Goal: Communication & Community: Answer question/provide support

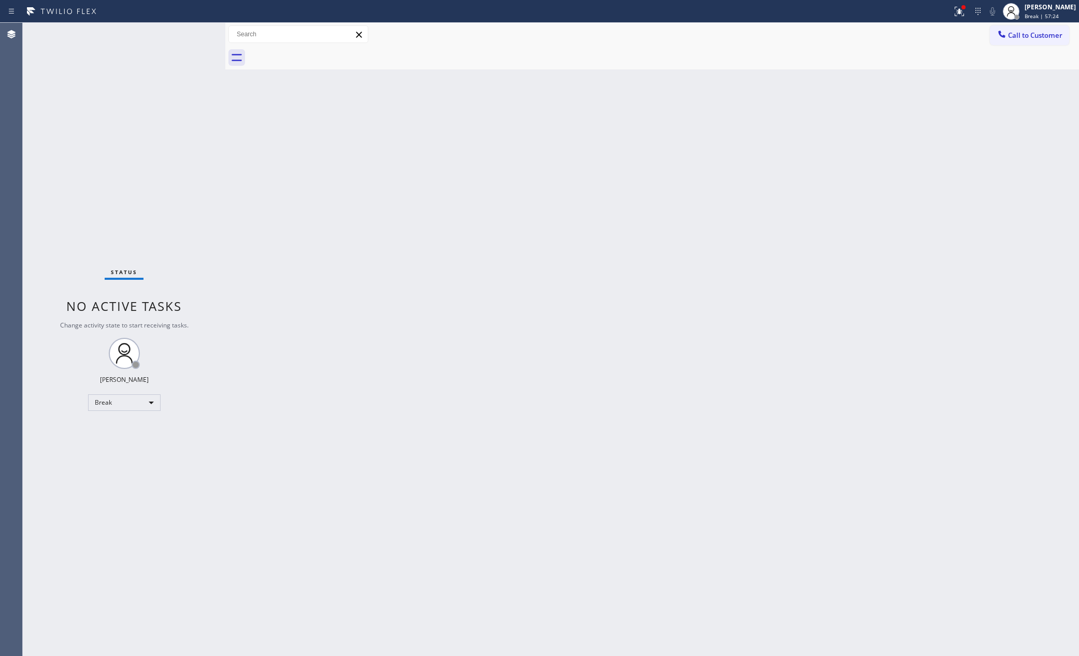
click at [859, 367] on div "Back to Dashboard Change Sender ID Customers Technicians Select a contact Outbo…" at bounding box center [652, 339] width 854 height 633
click at [118, 398] on div "Break" at bounding box center [124, 402] width 73 height 17
click at [121, 423] on li "Available" at bounding box center [123, 429] width 70 height 12
click at [783, 277] on div "Back to Dashboard Change Sender ID Customers Technicians Select a contact Outbo…" at bounding box center [652, 339] width 854 height 633
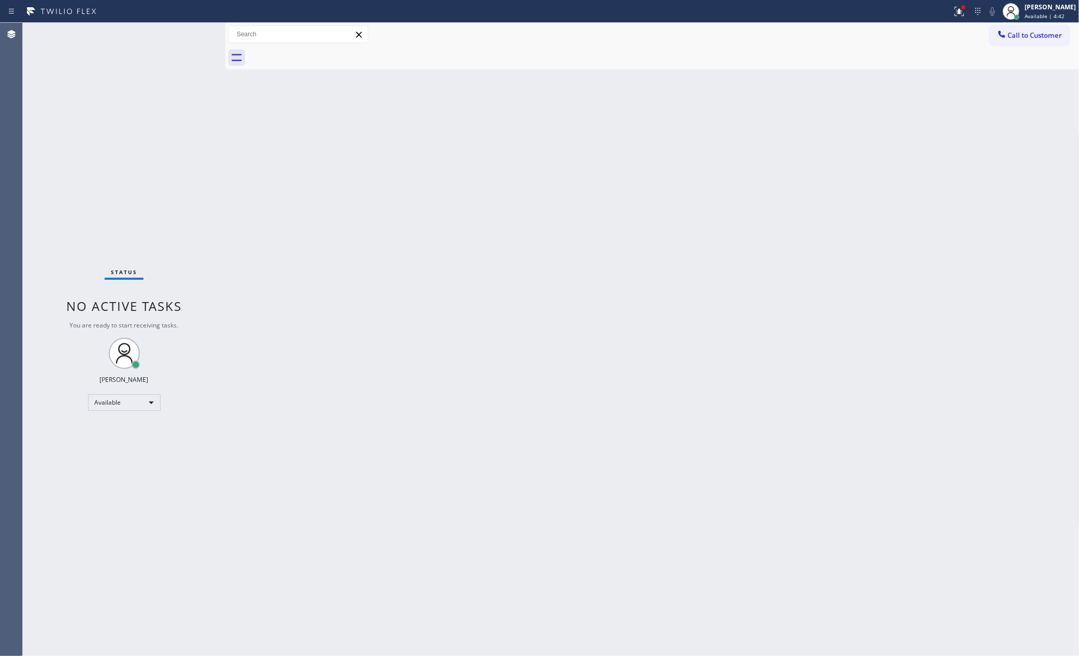
click at [314, 210] on div "Back to Dashboard Change Sender ID Customers Technicians Select a contact Outbo…" at bounding box center [652, 339] width 854 height 633
click at [1022, 33] on span "Call to Customer" at bounding box center [1035, 35] width 54 height 9
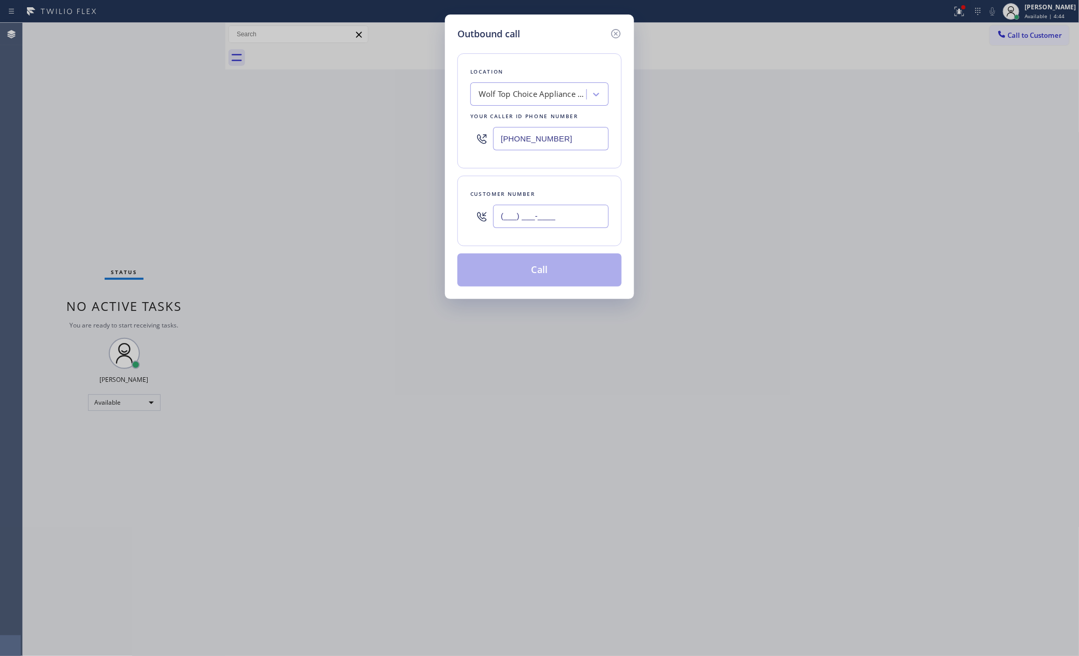
click at [575, 214] on input "(___) ___-____" at bounding box center [551, 216] width 116 height 23
paste input "213) 292-2519"
type input "(213) 292-2519"
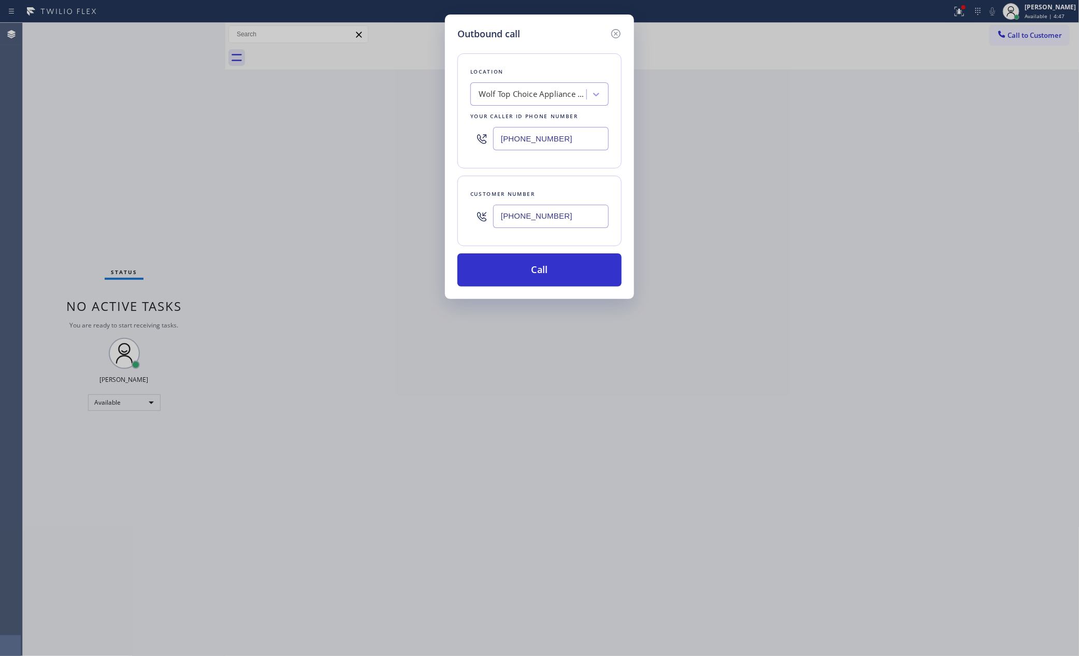
click at [496, 135] on input "(623) 292-5313" at bounding box center [551, 138] width 116 height 23
click at [495, 136] on input "(623) 292-5313" at bounding box center [551, 138] width 116 height 23
paste input "855) 999-4417"
type input "(855) 999-4417"
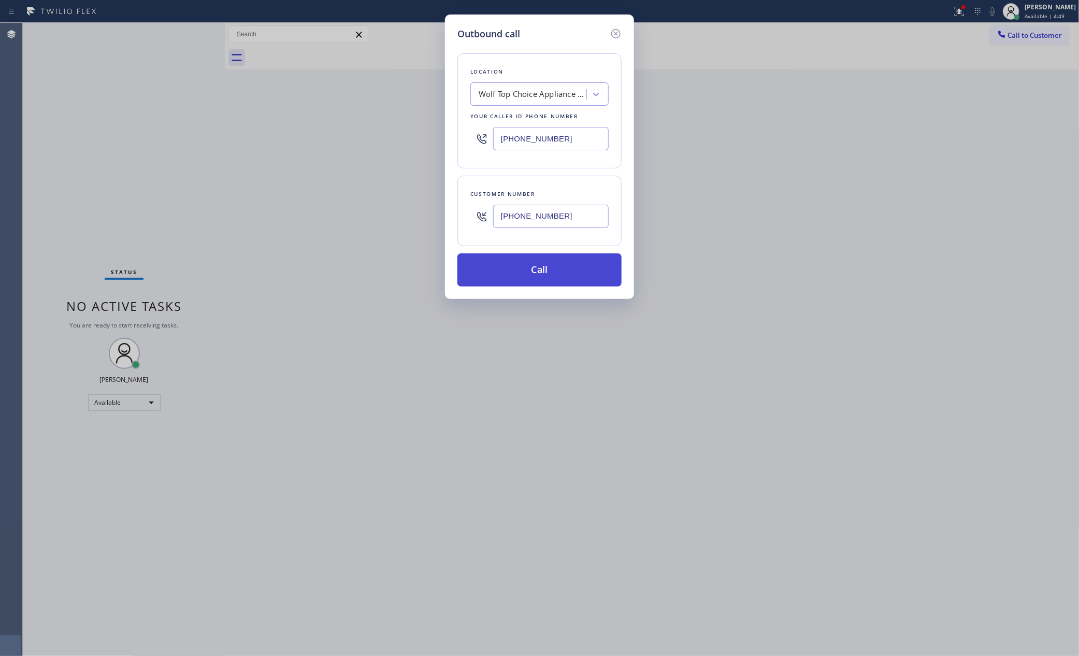
click at [560, 269] on button "Call" at bounding box center [539, 269] width 164 height 33
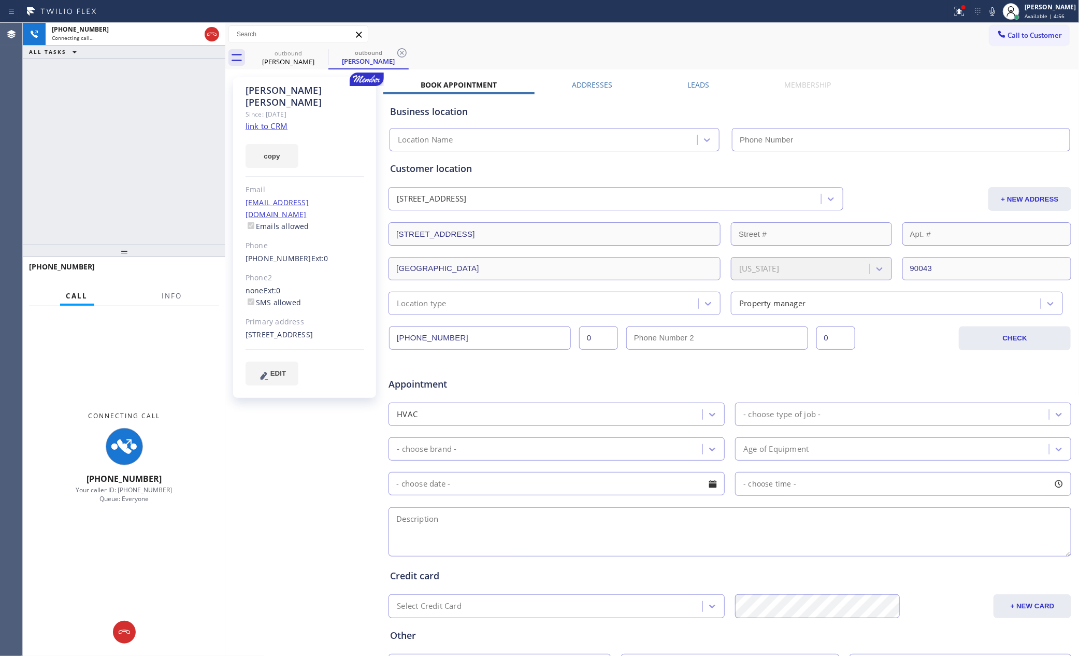
type input "(855) 999-4417"
click at [687, 84] on label "Leads" at bounding box center [698, 85] width 22 height 10
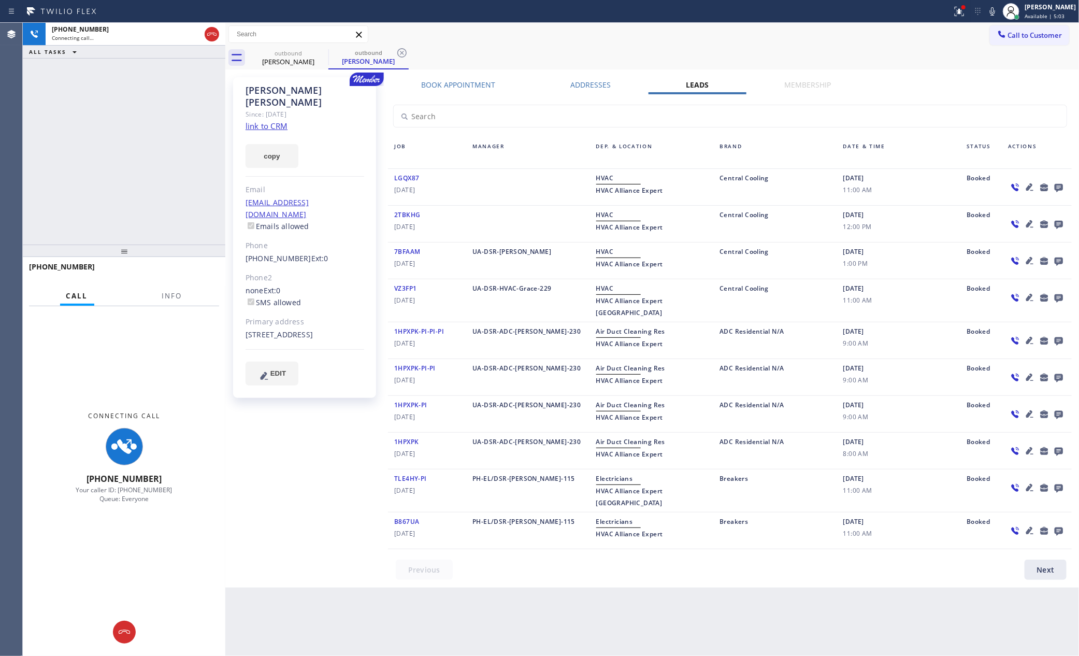
click at [863, 42] on div "Call to Customer Outbound call Location HVAC Alliance Expert Your caller id pho…" at bounding box center [652, 34] width 854 height 18
click at [1058, 186] on icon at bounding box center [1059, 188] width 8 height 8
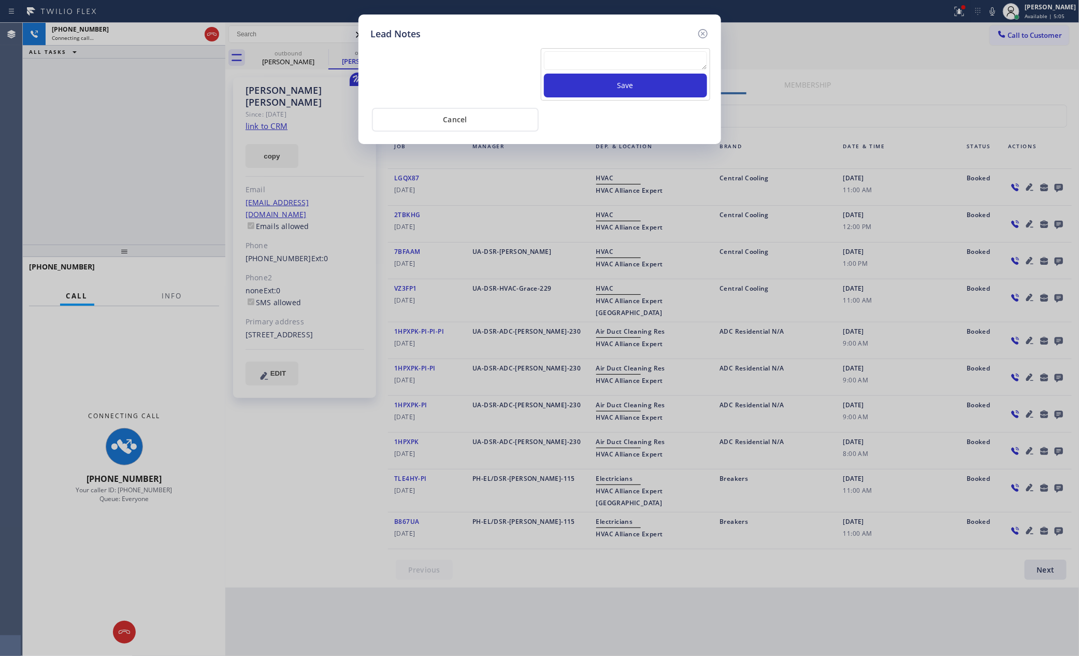
click at [627, 56] on textarea at bounding box center [625, 60] width 163 height 19
paste textarea "PLEASE TRANSFER FOR MEMBERSHIP"
type textarea "PLEASE TRANSFER FOR MEMBERSHIP"
click at [582, 89] on button "Save" at bounding box center [625, 86] width 163 height 24
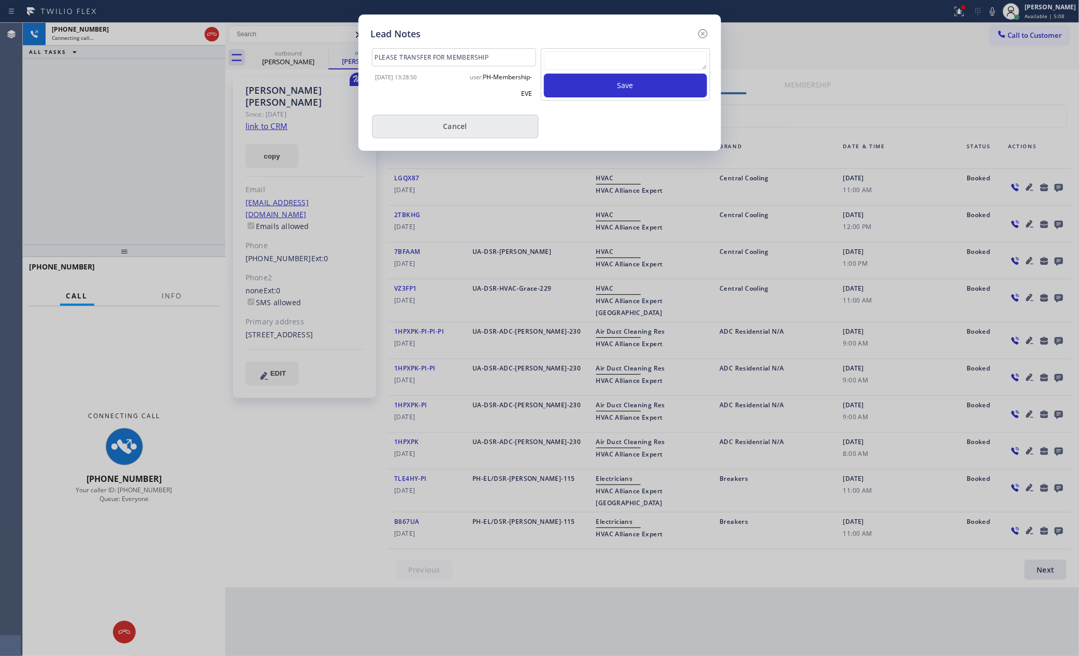
click at [466, 128] on button "Cancel" at bounding box center [455, 126] width 167 height 24
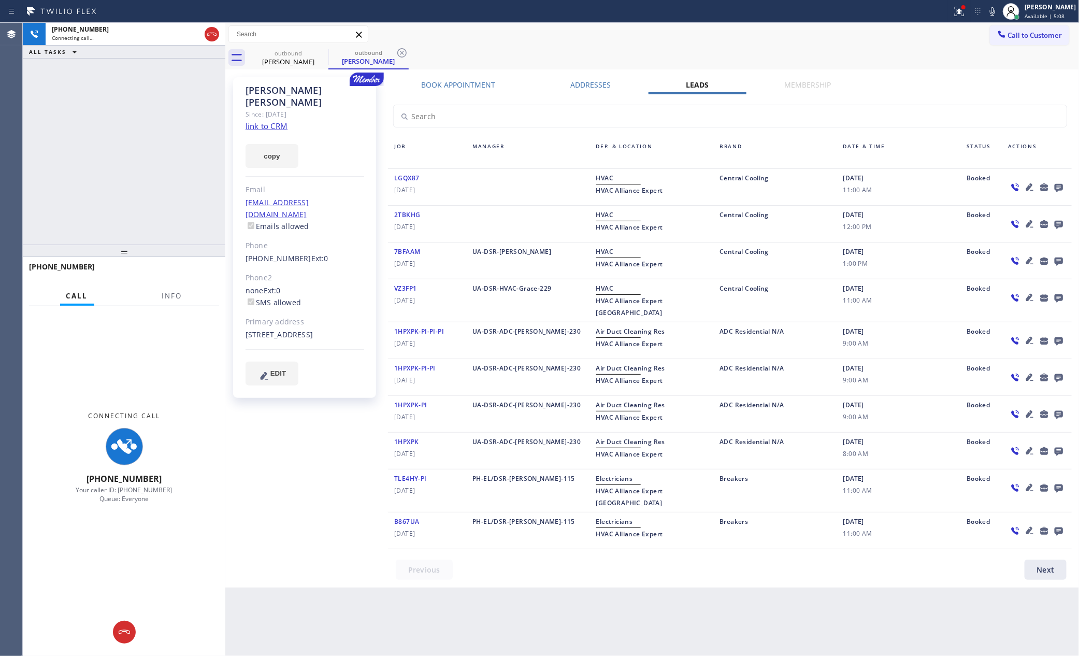
click at [215, 148] on div "+12132922519 Connecting call… ALL TASKS ALL TASKS ACTIVE TASKS TASKS IN WRAP UP" at bounding box center [124, 134] width 203 height 222
click at [269, 121] on link "link to CRM" at bounding box center [267, 126] width 42 height 10
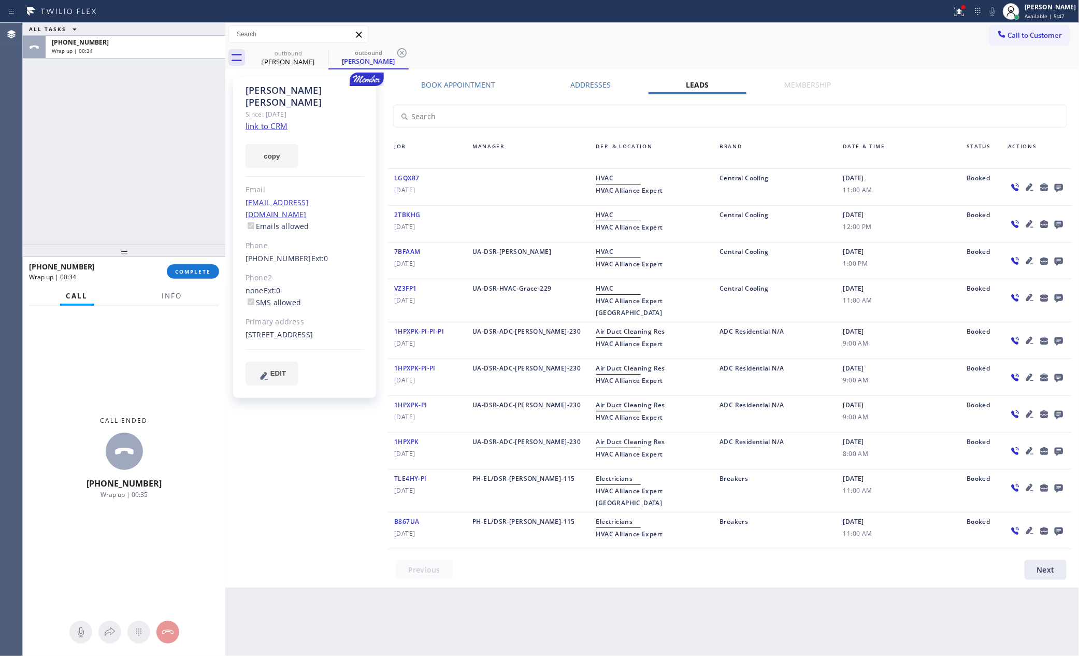
drag, startPoint x: 119, startPoint y: 161, endPoint x: 521, endPoint y: 177, distance: 402.8
click at [131, 161] on div "ALL TASKS ALL TASKS ACTIVE TASKS TASKS IN WRAP UP +12132922519 Wrap up | 00:34" at bounding box center [124, 134] width 203 height 222
click at [1040, 37] on span "Call to Customer" at bounding box center [1035, 35] width 54 height 9
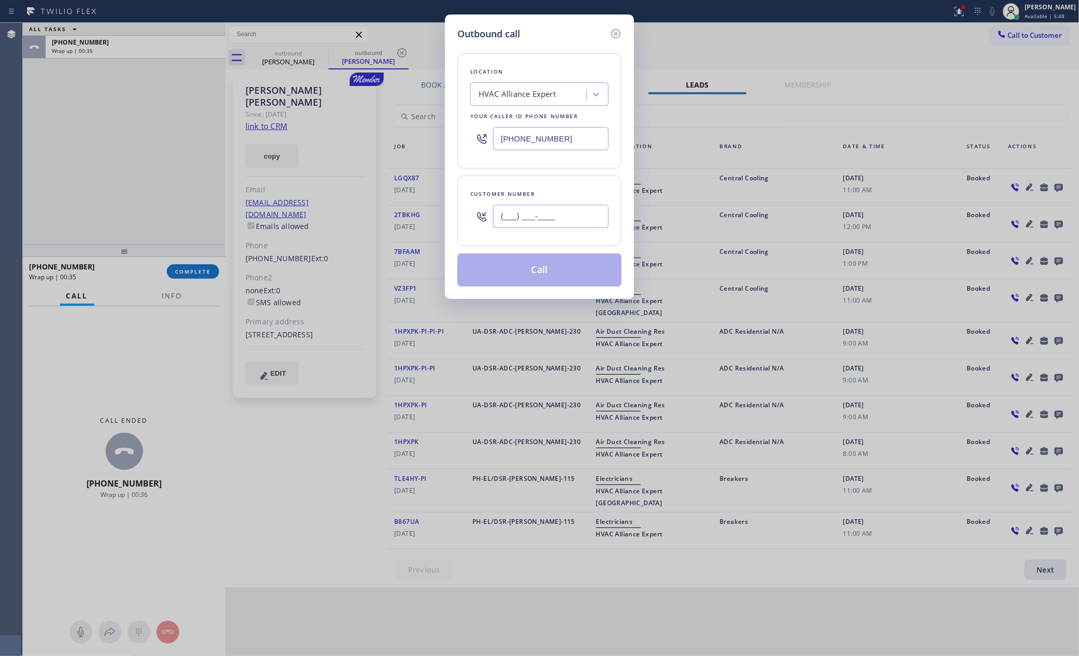
click at [569, 209] on input "(___) ___-____" at bounding box center [551, 216] width 116 height 23
paste input "213) 292-2519"
type input "(213) 292-2519"
click at [549, 272] on button "Call" at bounding box center [539, 269] width 164 height 33
drag, startPoint x: 107, startPoint y: 178, endPoint x: 423, endPoint y: 32, distance: 347.7
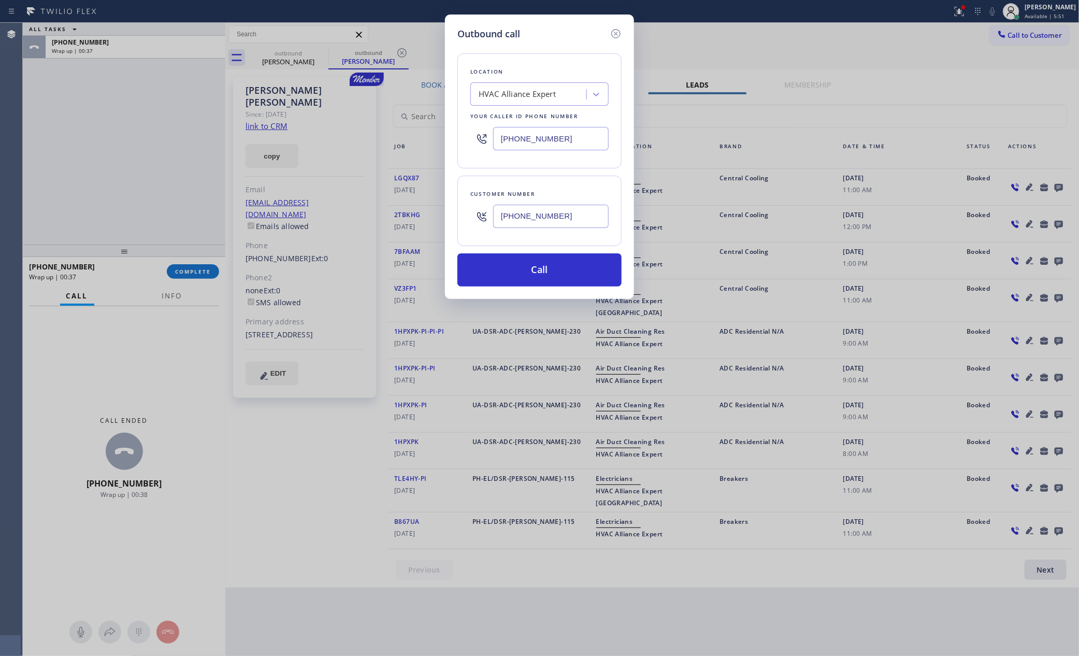
click at [153, 157] on div "Outbound call Location HVAC Alliance Expert Your caller id phone number (855) 9…" at bounding box center [539, 328] width 1079 height 656
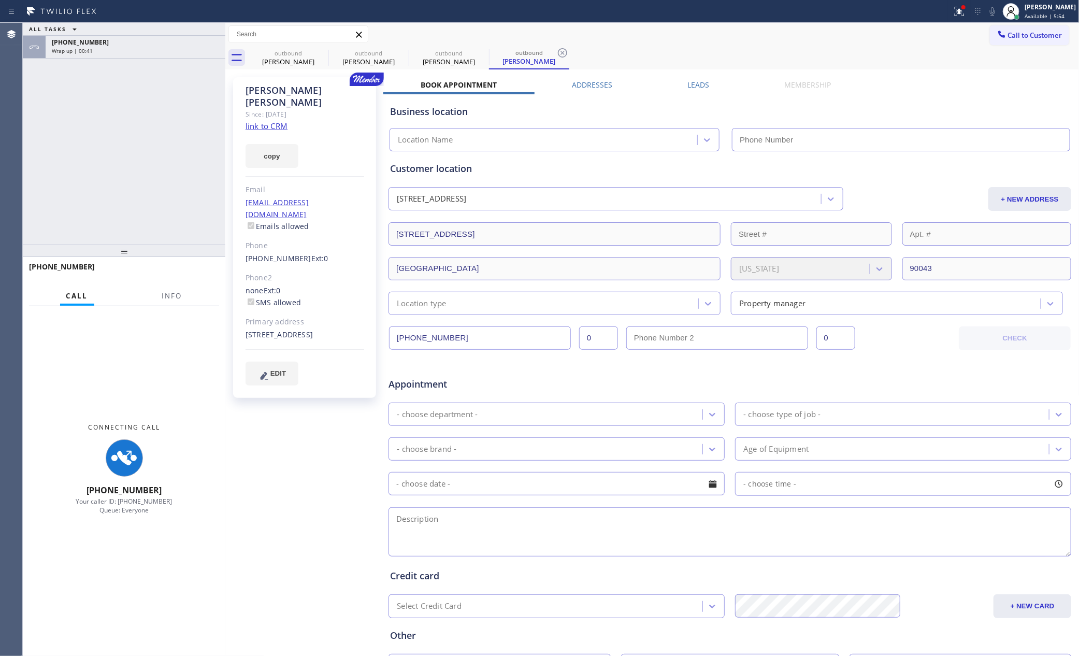
type input "(855) 999-4417"
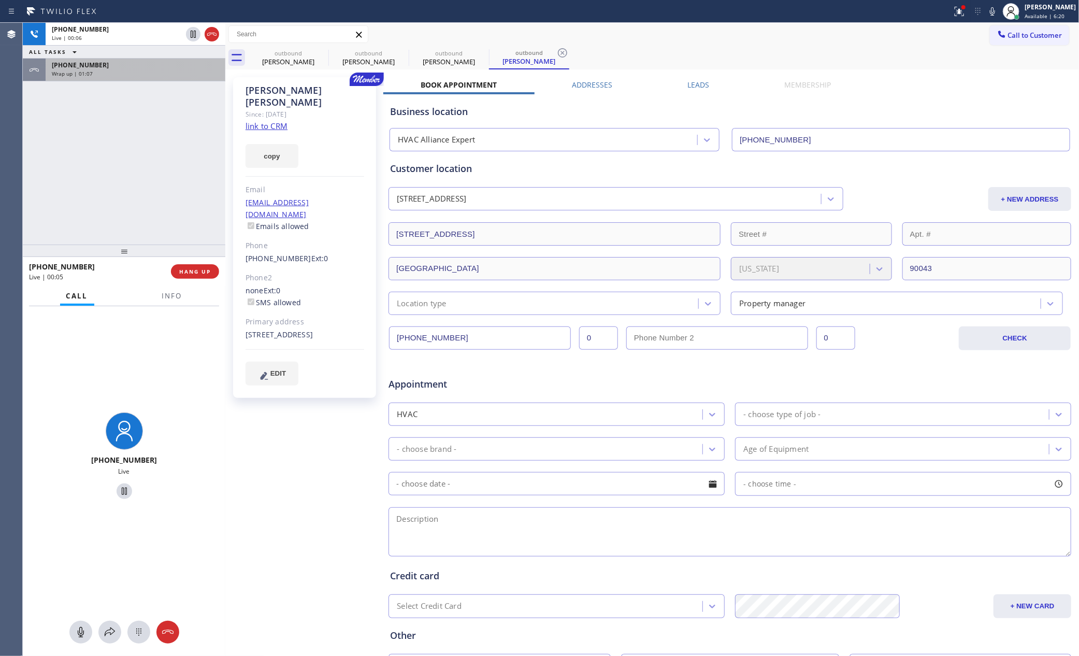
click at [145, 70] on div "Wrap up | 01:07" at bounding box center [135, 73] width 167 height 7
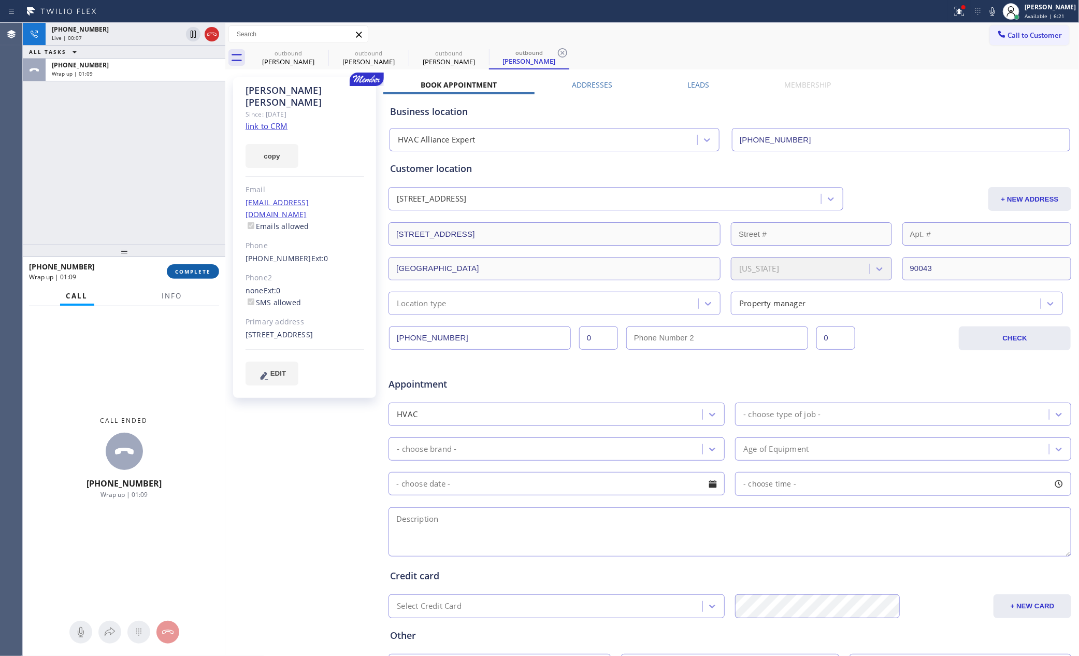
click at [181, 269] on span "COMPLETE" at bounding box center [193, 271] width 36 height 7
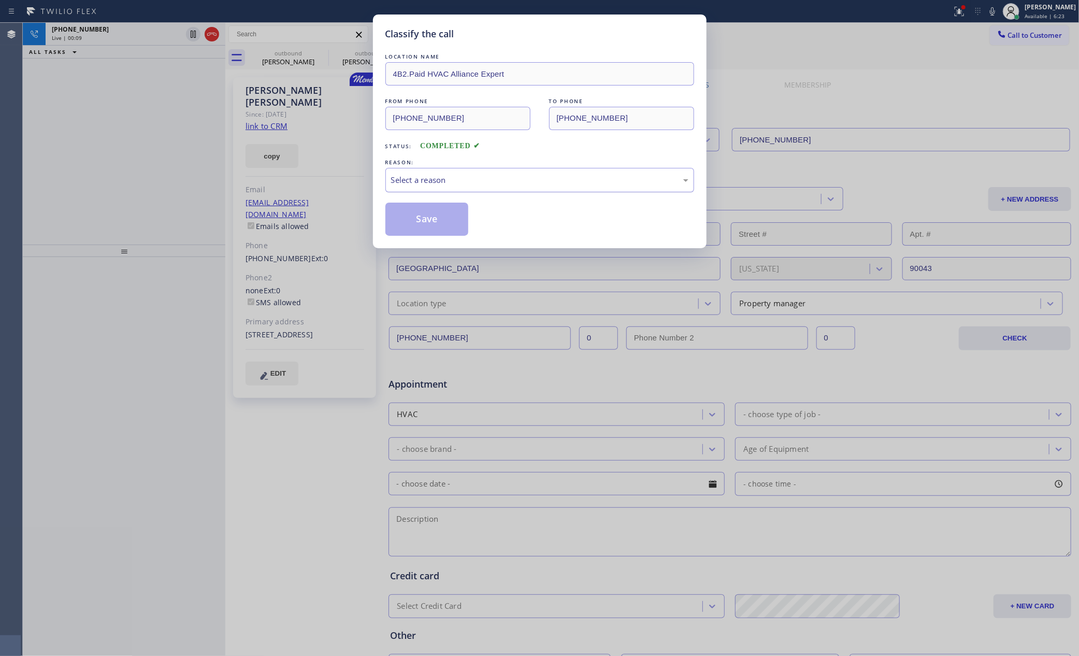
click at [412, 183] on div "Select a reason" at bounding box center [539, 180] width 297 height 12
click at [420, 224] on button "Save" at bounding box center [426, 219] width 83 height 33
click at [96, 143] on div "Classify the call LOCATION NAME 4B2.Paid HVAC Alliance Expert FROM PHONE (855) …" at bounding box center [539, 328] width 1079 height 656
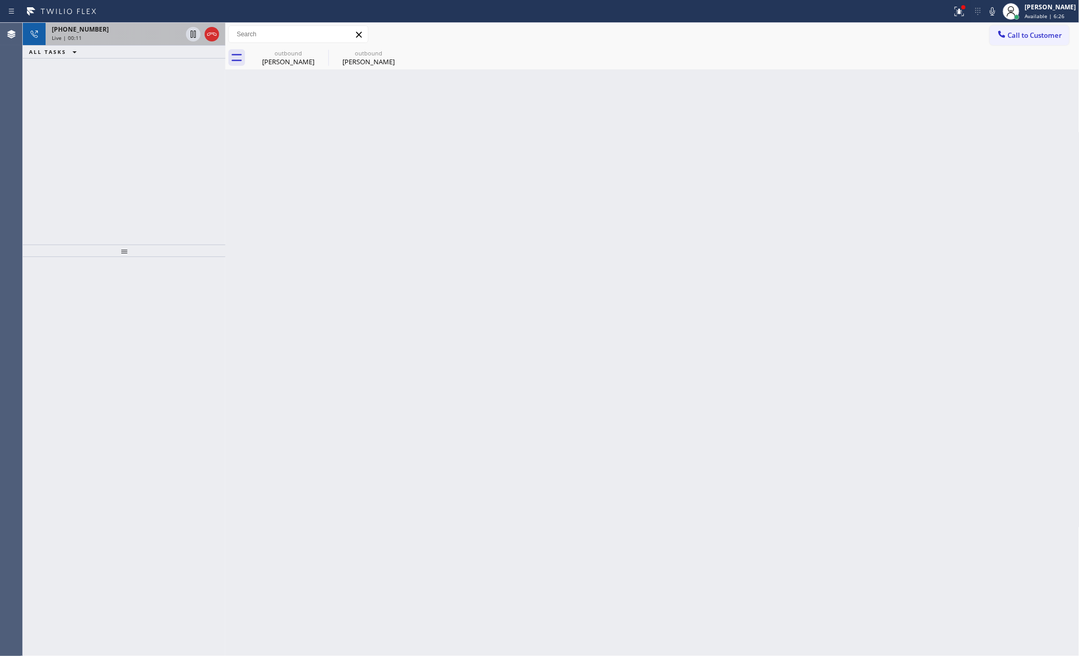
click at [121, 32] on div "+12132922519" at bounding box center [117, 29] width 130 height 9
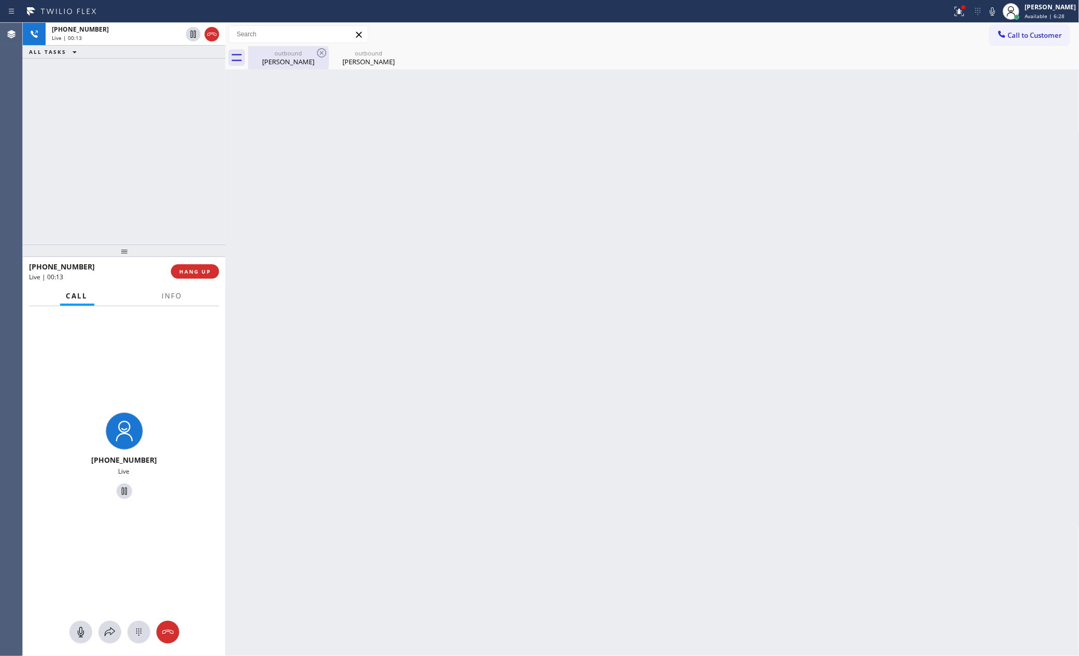
click at [281, 53] on div "outbound" at bounding box center [288, 53] width 78 height 8
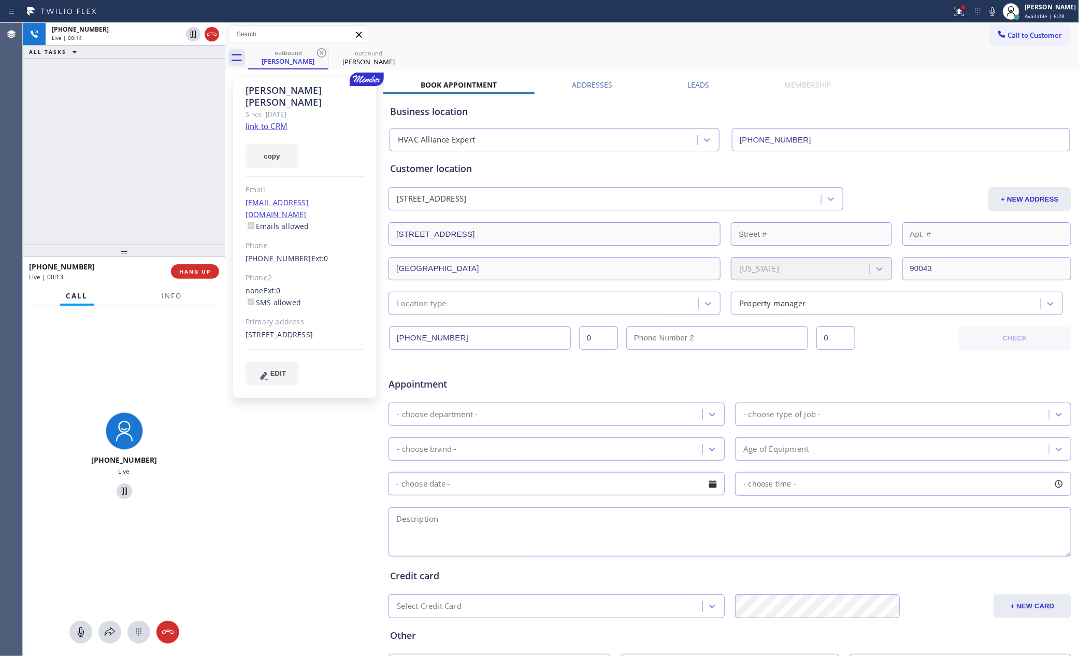
click at [93, 170] on div "+12132922519 Live | 00:14 ALL TASKS ALL TASKS ACTIVE TASKS TASKS IN WRAP UP" at bounding box center [124, 134] width 203 height 222
click at [96, 170] on div "+12132922519 Live | 00:14 ALL TASKS ALL TASKS ACTIVE TASKS TASKS IN WRAP UP" at bounding box center [124, 134] width 203 height 222
click at [98, 170] on div "+12132922519 Live | 00:16 ALL TASKS ALL TASKS ACTIVE TASKS TASKS IN WRAP UP" at bounding box center [124, 134] width 203 height 222
click at [98, 170] on div "+12132922519 Live | 00:18 ALL TASKS ALL TASKS ACTIVE TASKS TASKS IN WRAP UP" at bounding box center [124, 134] width 203 height 222
click at [155, 138] on div "+12132922519 Live | 02:32 ALL TASKS ALL TASKS ACTIVE TASKS TASKS IN WRAP UP" at bounding box center [124, 134] width 203 height 222
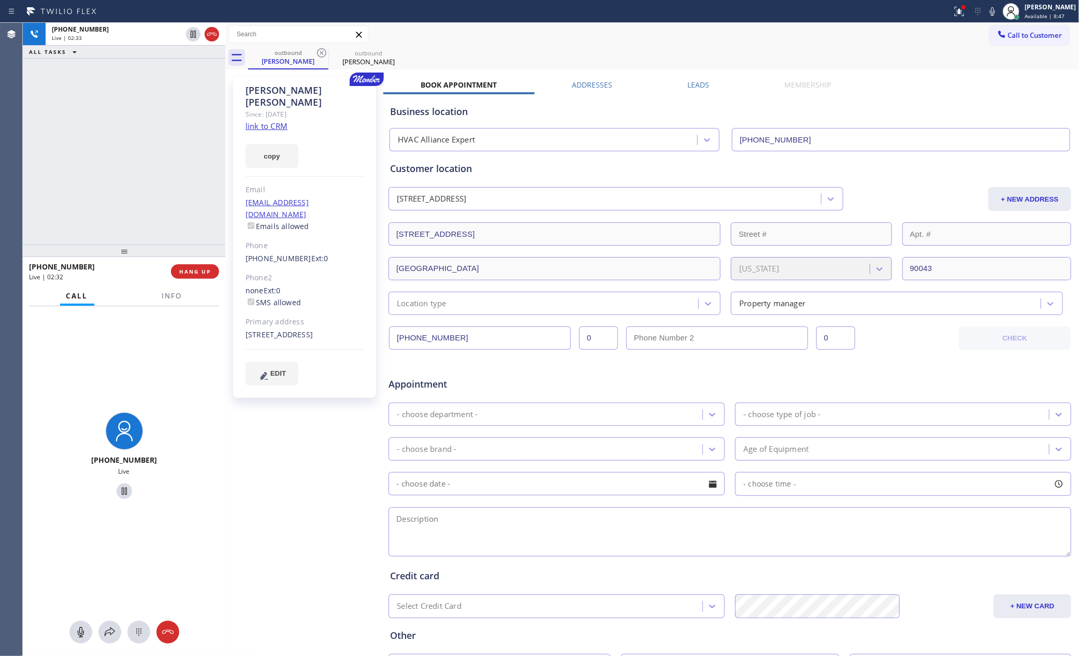
click at [155, 138] on div "+12132922519 Live | 02:33 ALL TASKS ALL TASKS ACTIVE TASKS TASKS IN WRAP UP" at bounding box center [124, 134] width 203 height 222
click at [92, 160] on div "+12132922519 Live | 02:42 ALL TASKS ALL TASKS ACTIVE TASKS TASKS IN WRAP UP" at bounding box center [124, 134] width 203 height 222
click at [107, 142] on div "+12132922519 Live | 02:45 ALL TASKS ALL TASKS ACTIVE TASKS TASKS IN WRAP UP" at bounding box center [124, 134] width 203 height 222
click at [108, 142] on div "+12132922519 Live | 02:48 ALL TASKS ALL TASKS ACTIVE TASKS TASKS IN WRAP UP" at bounding box center [124, 134] width 203 height 222
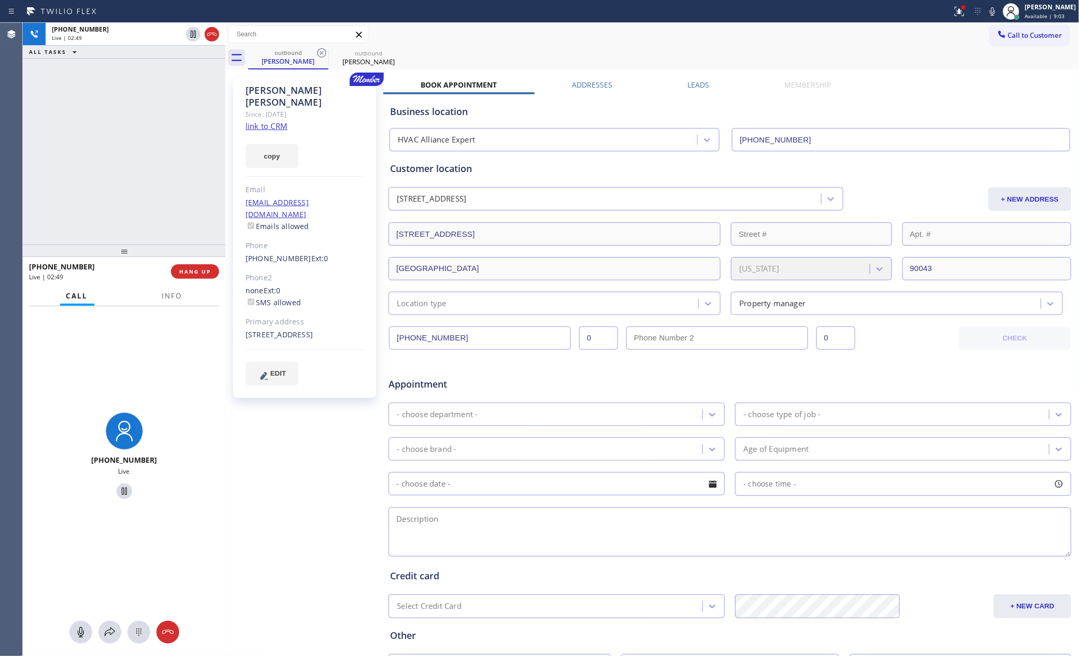
click at [108, 142] on div "+12132922519 Live | 02:49 ALL TASKS ALL TASKS ACTIVE TASKS TASKS IN WRAP UP" at bounding box center [124, 134] width 203 height 222
click at [108, 142] on div "+12132922519 Live | 02:50 ALL TASKS ALL TASKS ACTIVE TASKS TASKS IN WRAP UP" at bounding box center [124, 134] width 203 height 222
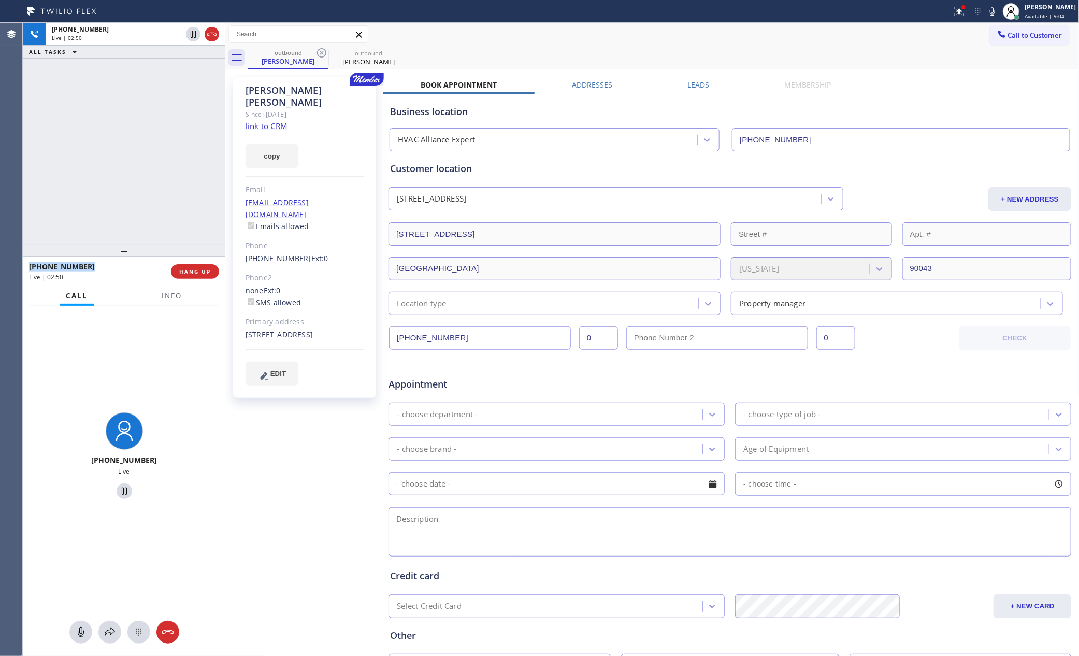
click at [108, 142] on div "+12132922519 Live | 02:50 ALL TASKS ALL TASKS ACTIVE TASKS TASKS IN WRAP UP" at bounding box center [124, 134] width 203 height 222
click at [179, 274] on span "HANG UP" at bounding box center [195, 271] width 32 height 7
click at [151, 157] on div "+12132922519 Live | 04:51 ALL TASKS ALL TASKS ACTIVE TASKS TASKS IN WRAP UP (60…" at bounding box center [124, 134] width 203 height 222
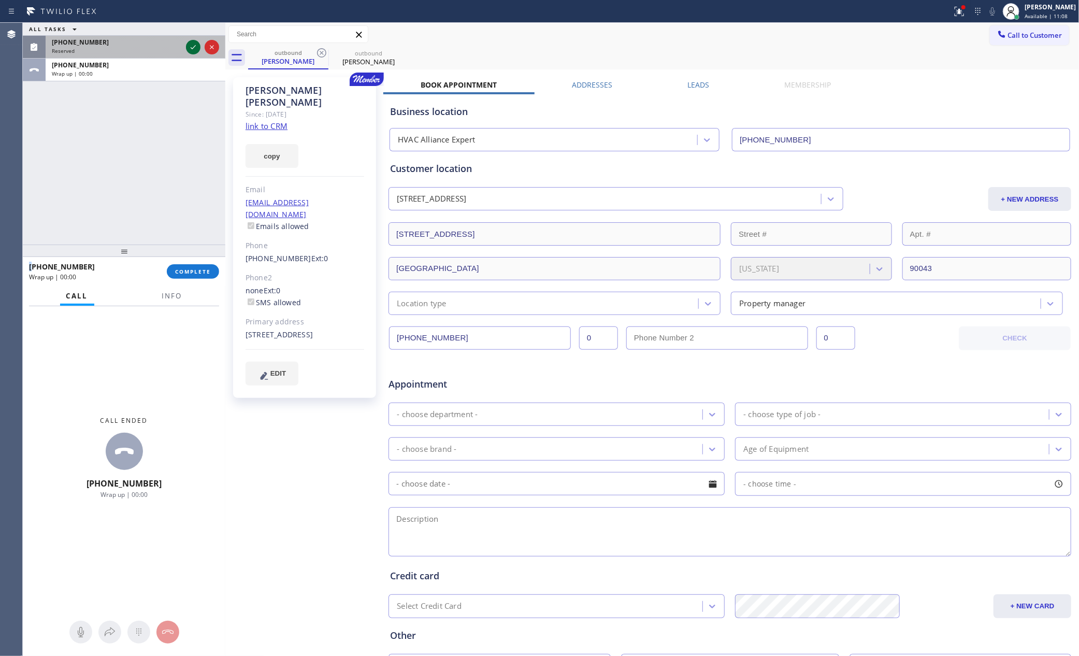
click at [193, 44] on icon at bounding box center [193, 47] width 12 height 12
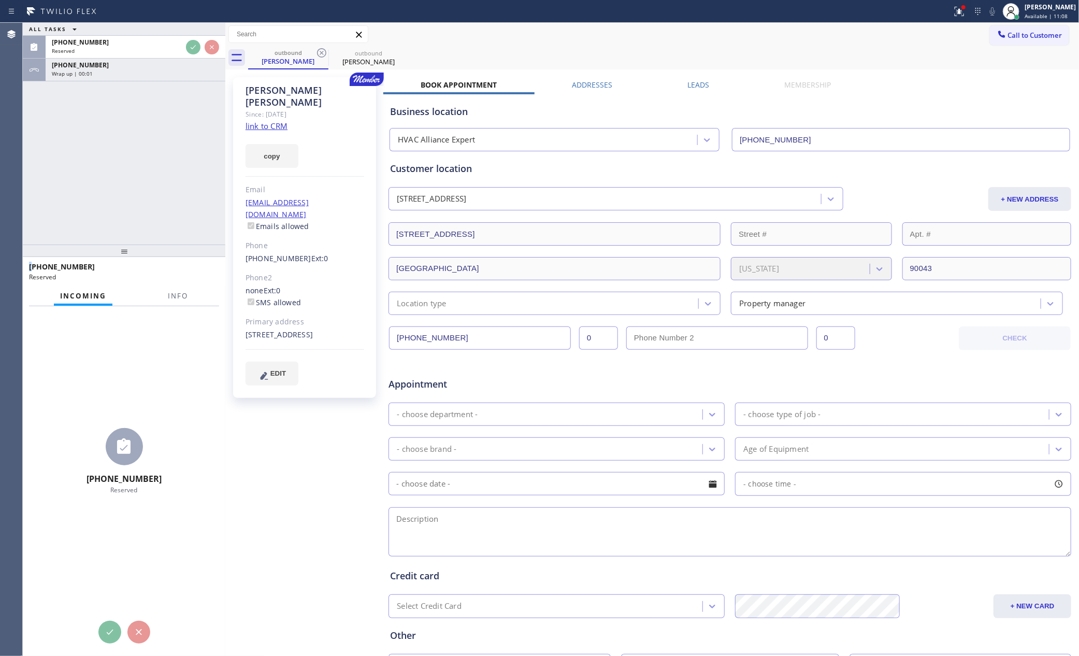
drag, startPoint x: 182, startPoint y: 174, endPoint x: 185, endPoint y: 168, distance: 6.3
click at [182, 173] on div "ALL TASKS ALL TASKS ACTIVE TASKS TASKS IN WRAP UP (609) 862-7611 Reserved +1213…" at bounding box center [124, 134] width 203 height 222
click at [185, 168] on div "ALL TASKS ALL TASKS ACTIVE TASKS TASKS IN WRAP UP (609) 862-7611 Reserved +1213…" at bounding box center [124, 134] width 203 height 222
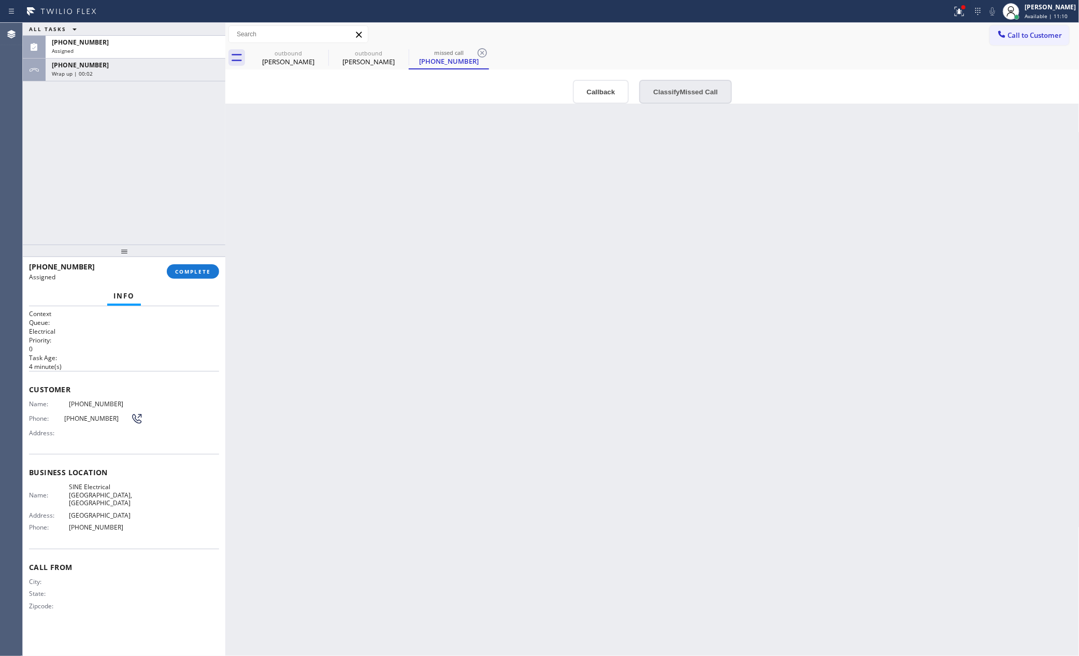
click at [713, 93] on button "Classify Missed Call" at bounding box center [685, 92] width 92 height 24
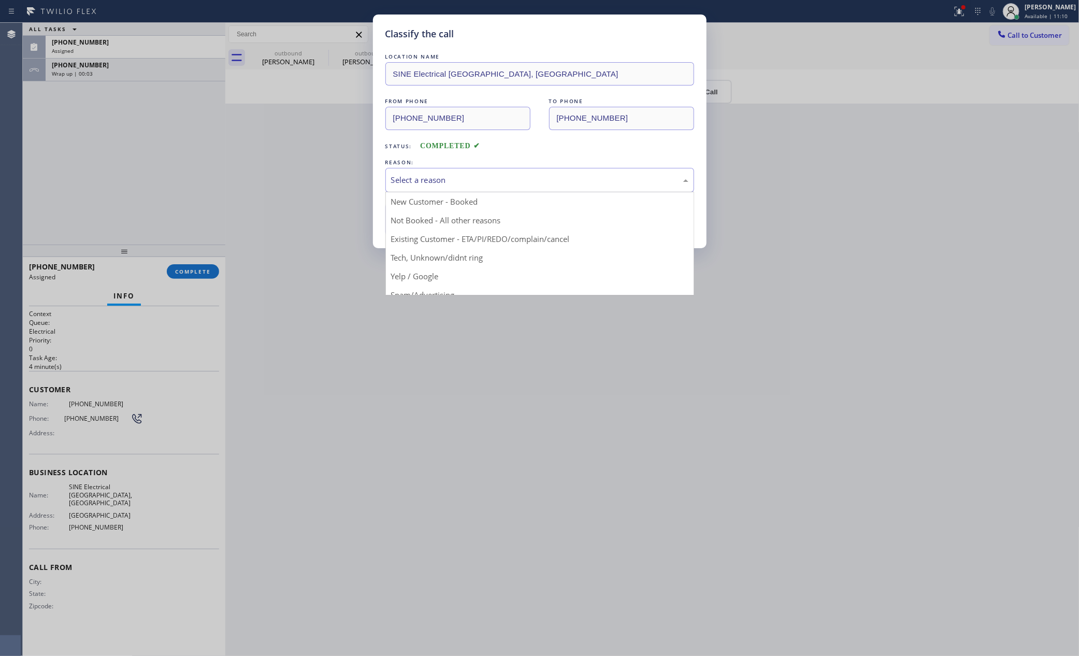
click at [531, 179] on div "Select a reason" at bounding box center [539, 180] width 297 height 12
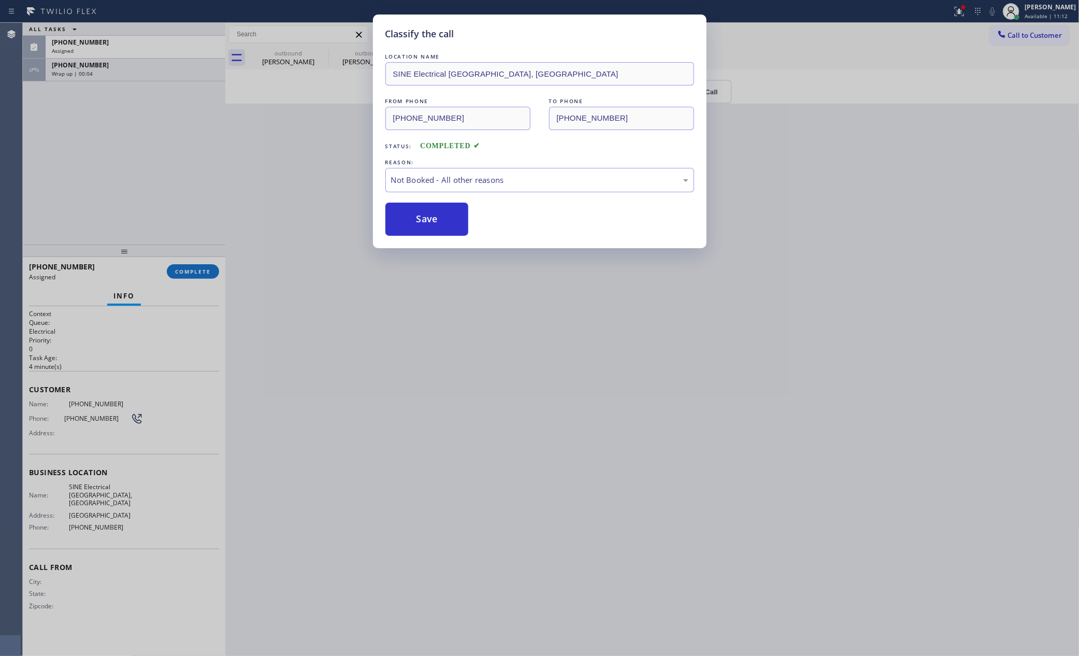
click at [435, 218] on button "Save" at bounding box center [426, 219] width 83 height 33
drag, startPoint x: 435, startPoint y: 218, endPoint x: 441, endPoint y: 221, distance: 6.7
click at [439, 219] on button "Save" at bounding box center [426, 219] width 83 height 33
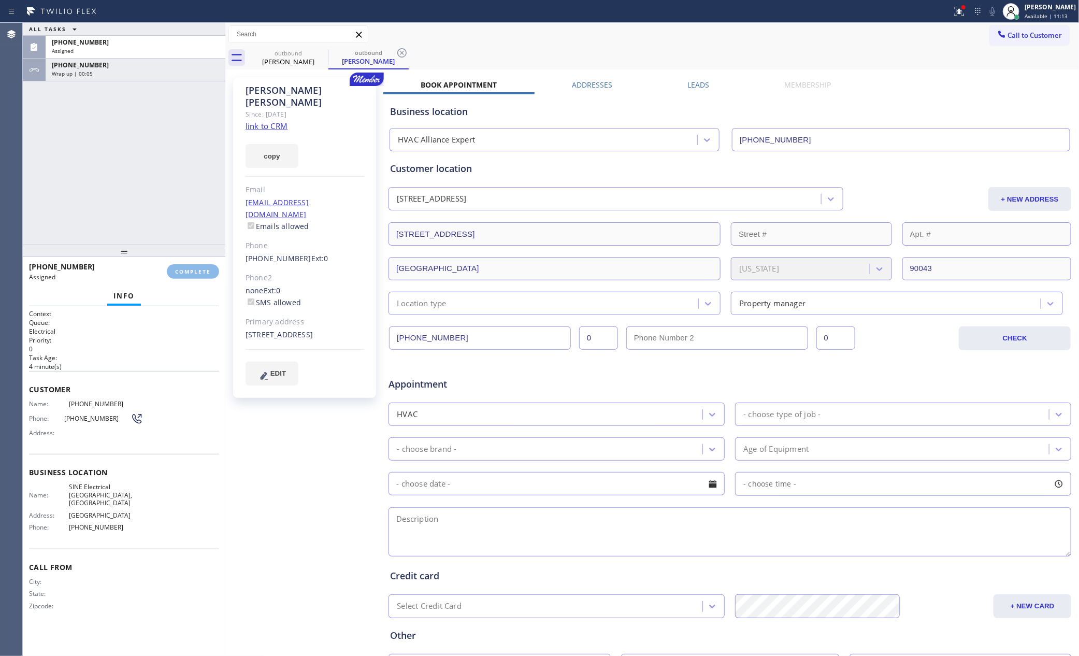
click at [190, 168] on div "ALL TASKS ALL TASKS ACTIVE TASKS TASKS IN WRAP UP (609) 862-7611 Assigned +1213…" at bounding box center [124, 134] width 203 height 222
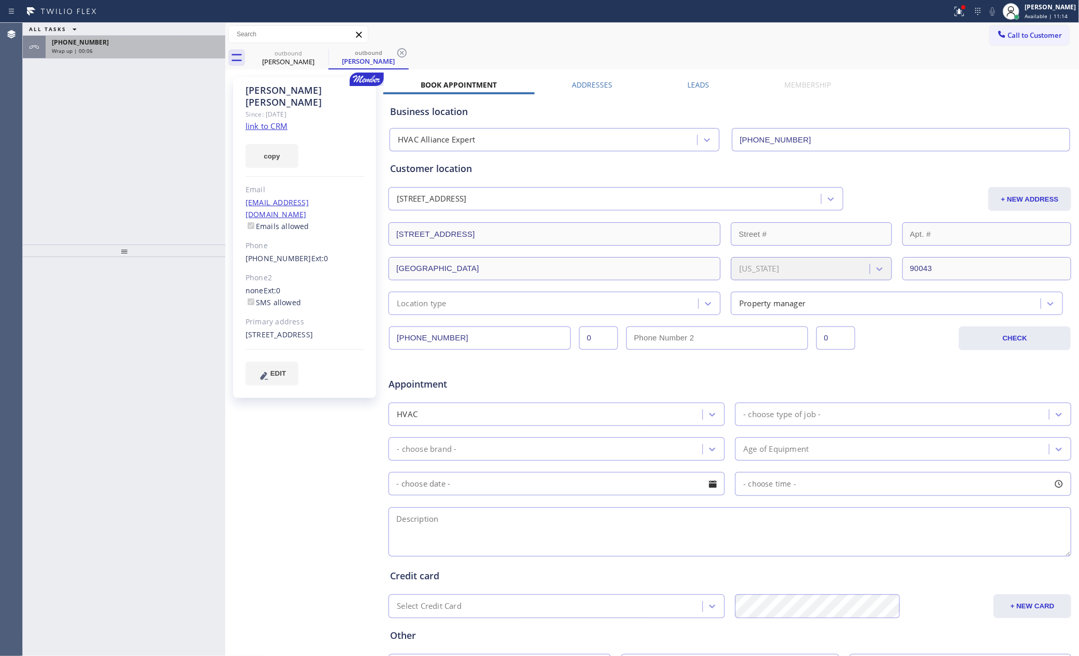
click at [153, 46] on div "+12132922519" at bounding box center [135, 42] width 167 height 9
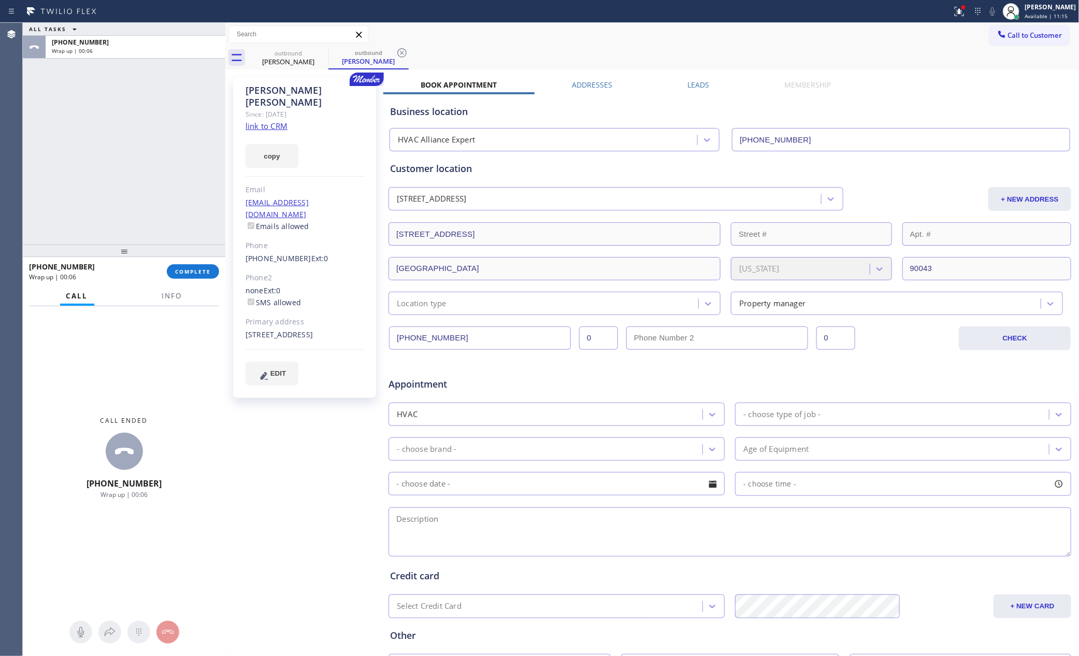
click at [186, 266] on button "COMPLETE" at bounding box center [193, 271] width 52 height 15
click at [157, 131] on div "ALL TASKS ALL TASKS ACTIVE TASKS TASKS IN WRAP UP +12132922519 Wrap up | 00:07" at bounding box center [124, 134] width 203 height 222
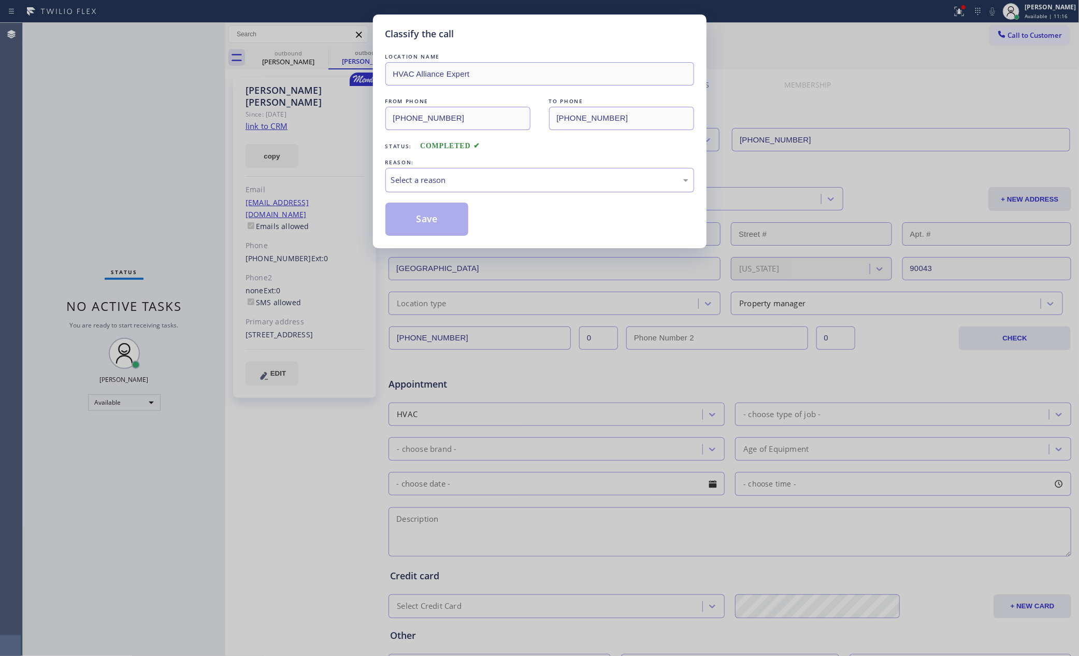
click at [443, 170] on div "Select a reason" at bounding box center [539, 180] width 309 height 24
click at [428, 219] on button "Save" at bounding box center [426, 219] width 83 height 33
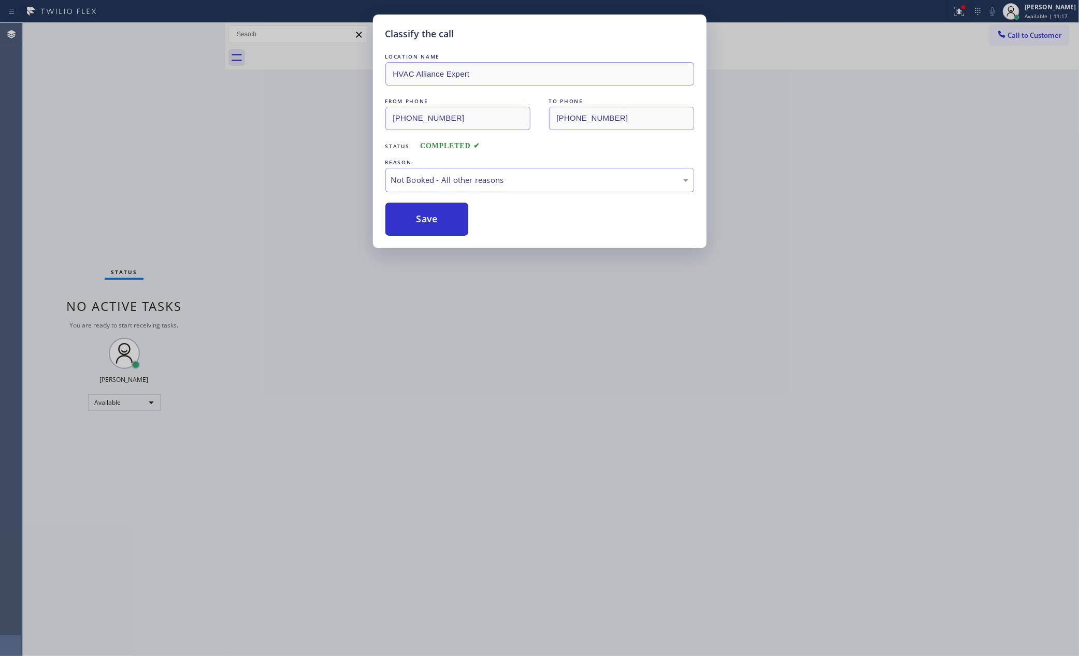
click at [155, 157] on div "Classify the call LOCATION NAME HVAC Alliance Expert FROM PHONE (855) 999-4417 …" at bounding box center [539, 328] width 1079 height 656
click at [157, 140] on div "Status No active tasks You are ready to start receiving tasks. [PERSON_NAME] Av…" at bounding box center [124, 339] width 203 height 633
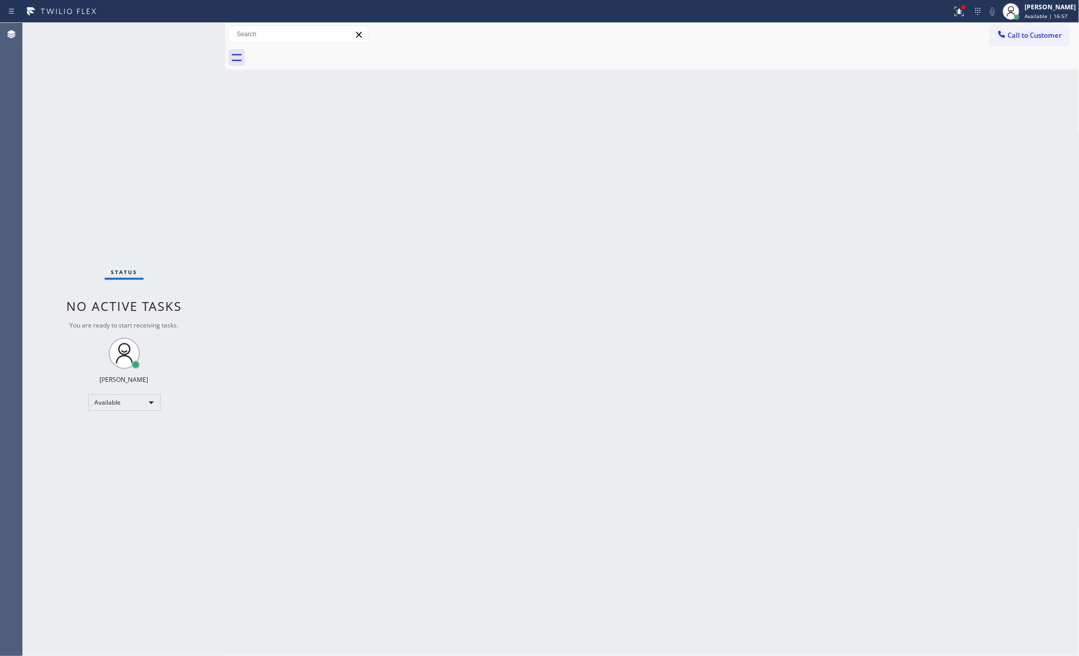
click at [782, 279] on div "Back to Dashboard Change Sender ID Customers Technicians Select a contact Outbo…" at bounding box center [652, 339] width 854 height 633
click at [992, 34] on button "Call to Customer" at bounding box center [1029, 35] width 79 height 20
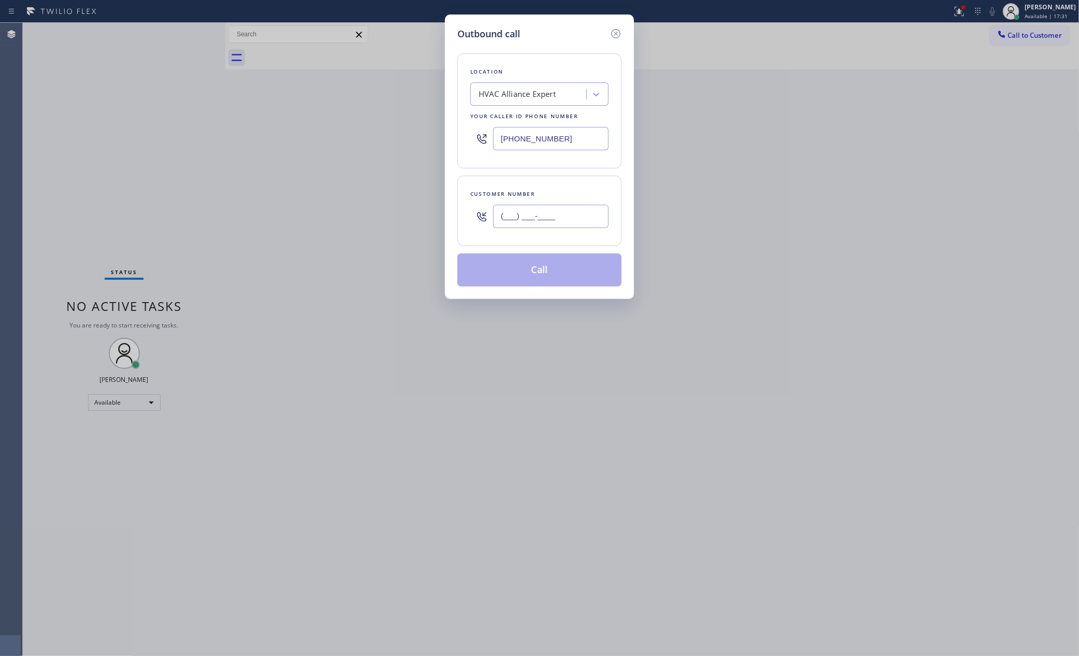
click at [600, 210] on input "(___) ___-____" at bounding box center [551, 216] width 116 height 23
paste input "714) 292-2456"
type input "(714) 292-2456"
drag, startPoint x: 540, startPoint y: 132, endPoint x: 405, endPoint y: 118, distance: 135.9
click at [405, 118] on div "Outbound call Location HVAC Alliance Expert Your caller id phone number (855) 9…" at bounding box center [539, 328] width 1079 height 656
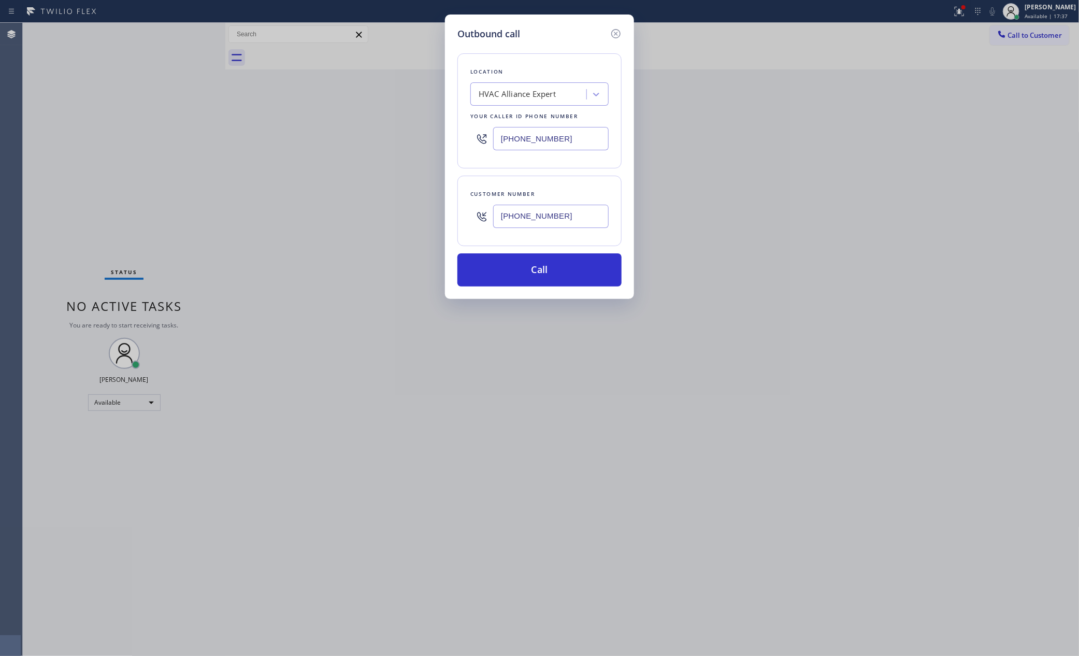
paste input "714) 855-4254"
type input "(714) 855-4254"
click at [534, 277] on button "Call" at bounding box center [539, 269] width 164 height 33
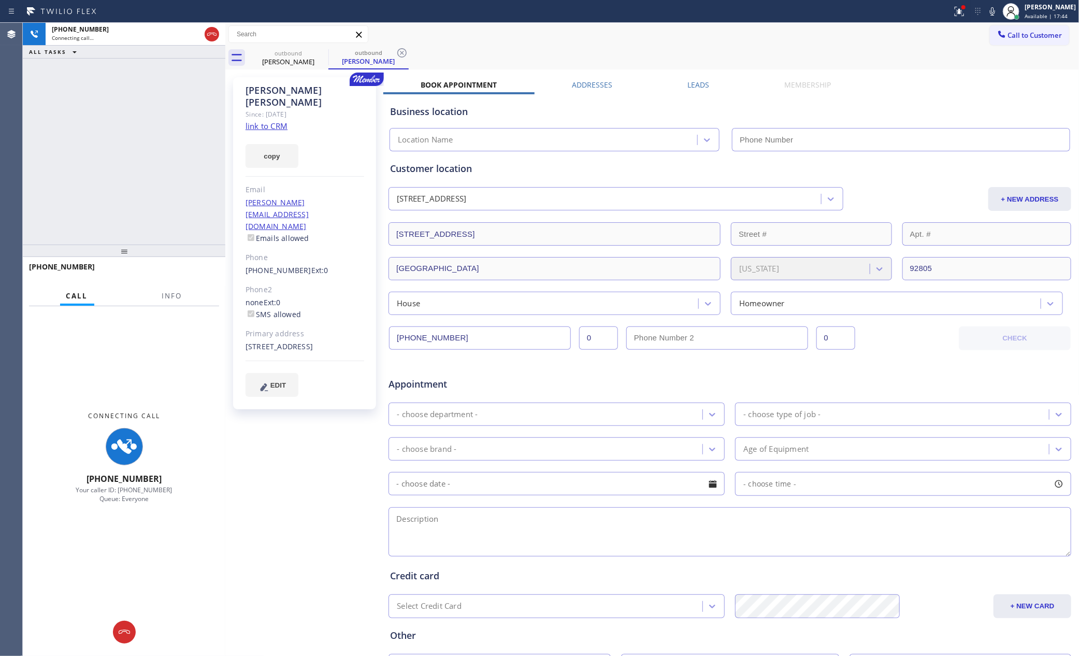
type input "(714) 855-4254"
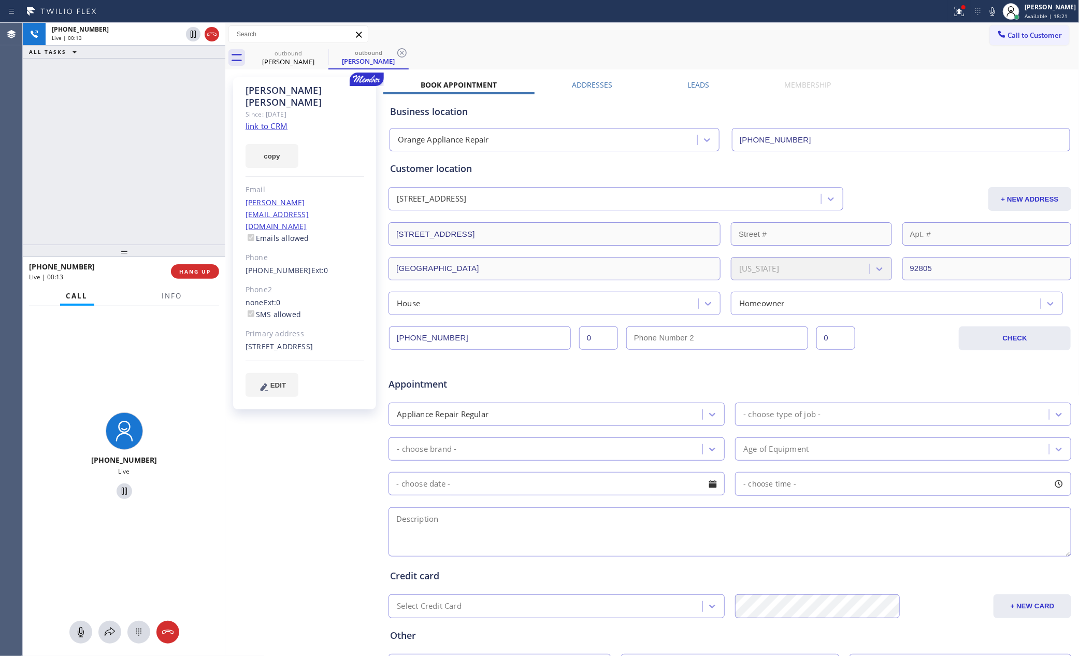
click at [108, 182] on div "+17142922456 Live | 00:13 ALL TASKS ALL TASKS ACTIVE TASKS TASKS IN WRAP UP" at bounding box center [124, 134] width 203 height 222
click at [109, 182] on div "+17142922456 Live | 00:16 ALL TASKS ALL TASKS ACTIVE TASKS TASKS IN WRAP UP" at bounding box center [124, 134] width 203 height 222
click at [109, 182] on div "+17142922456 Live | 00:19 ALL TASKS ALL TASKS ACTIVE TASKS TASKS IN WRAP UP" at bounding box center [124, 134] width 203 height 222
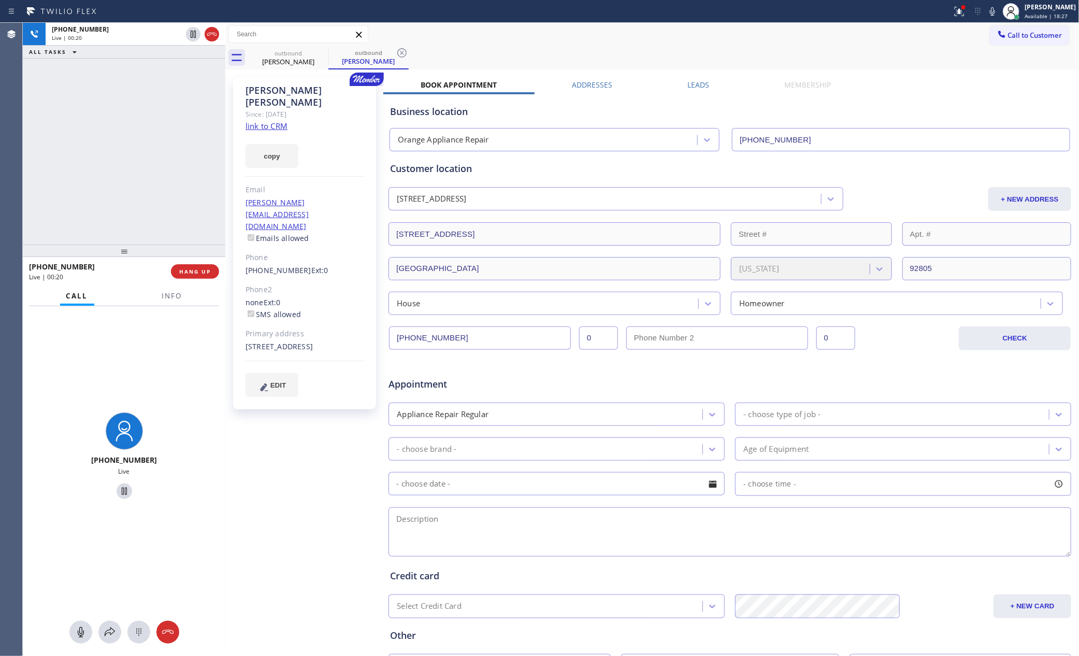
click at [114, 182] on div "+17142922456 Live | 00:20 ALL TASKS ALL TASKS ACTIVE TASKS TASKS IN WRAP UP" at bounding box center [124, 134] width 203 height 222
click at [114, 182] on div "+17142922456 Live | 00:21 ALL TASKS ALL TASKS ACTIVE TASKS TASKS IN WRAP UP" at bounding box center [124, 134] width 203 height 222
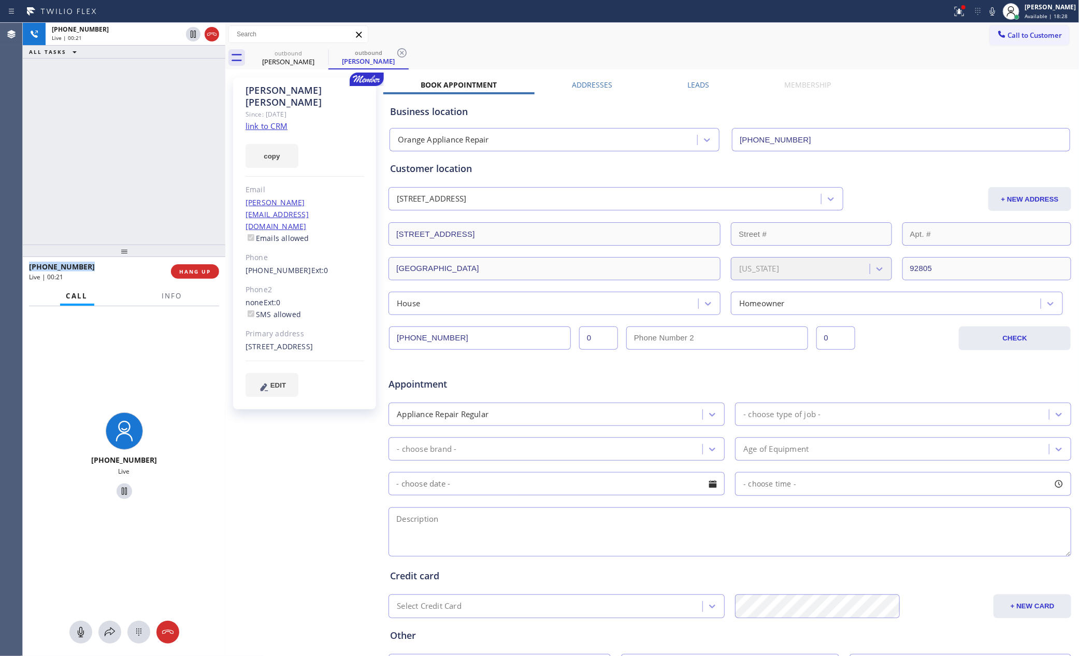
click at [114, 182] on div "+17142922456 Live | 00:21 ALL TASKS ALL TASKS ACTIVE TASKS TASKS IN WRAP UP" at bounding box center [124, 134] width 203 height 222
click at [210, 35] on icon at bounding box center [212, 34] width 12 height 12
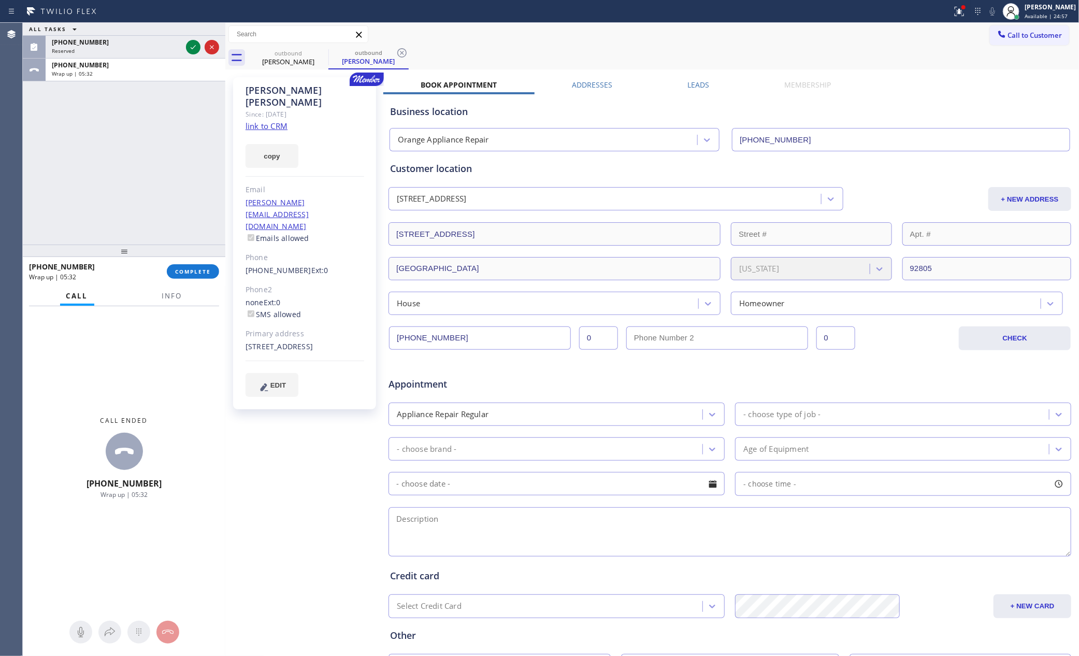
drag, startPoint x: 123, startPoint y: 177, endPoint x: 151, endPoint y: 65, distance: 115.5
click at [123, 176] on div "ALL TASKS ALL TASKS ACTIVE TASKS TASKS IN WRAP UP (213) 789-3629 Reserved +1714…" at bounding box center [124, 134] width 203 height 222
click at [182, 73] on div "Wrap up | 05:33" at bounding box center [135, 73] width 167 height 7
drag, startPoint x: 190, startPoint y: 272, endPoint x: 174, endPoint y: 171, distance: 102.2
click at [190, 271] on span "COMPLETE" at bounding box center [193, 271] width 36 height 7
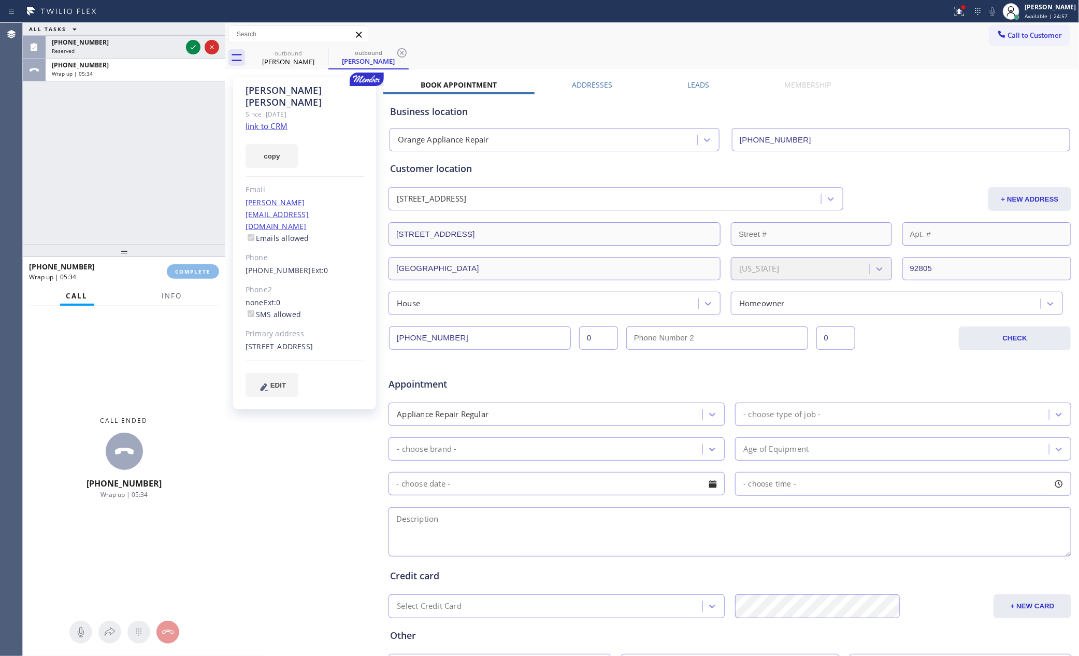
click at [173, 157] on div "ALL TASKS ALL TASKS ACTIVE TASKS TASKS IN WRAP UP (213) 789-3629 Reserved +1714…" at bounding box center [124, 134] width 203 height 222
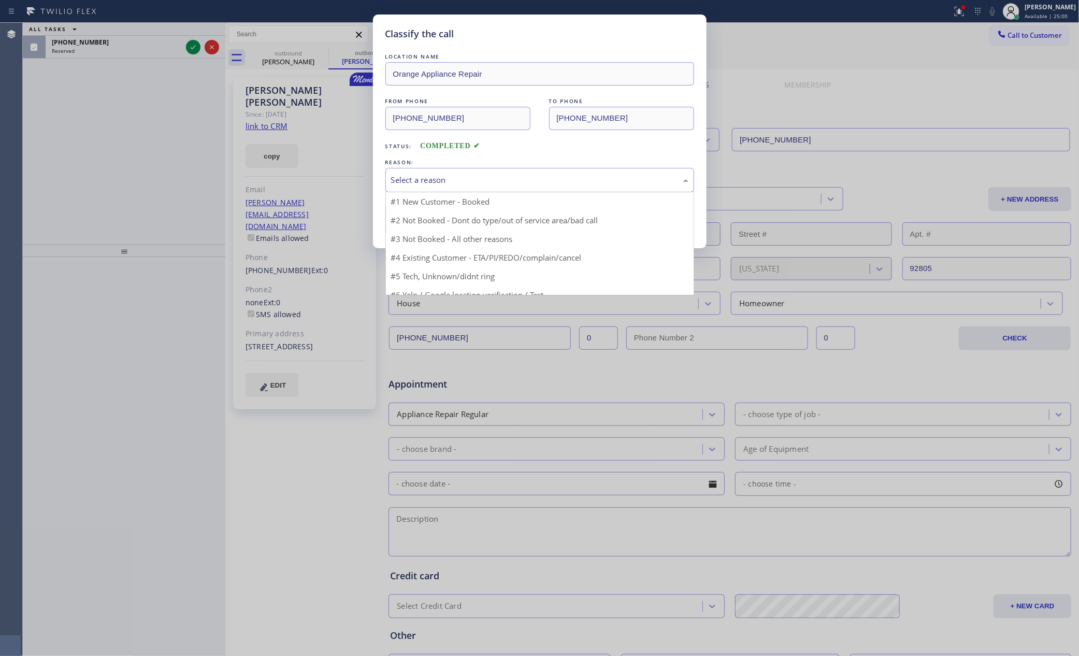
click at [412, 178] on div "Select a reason" at bounding box center [539, 180] width 297 height 12
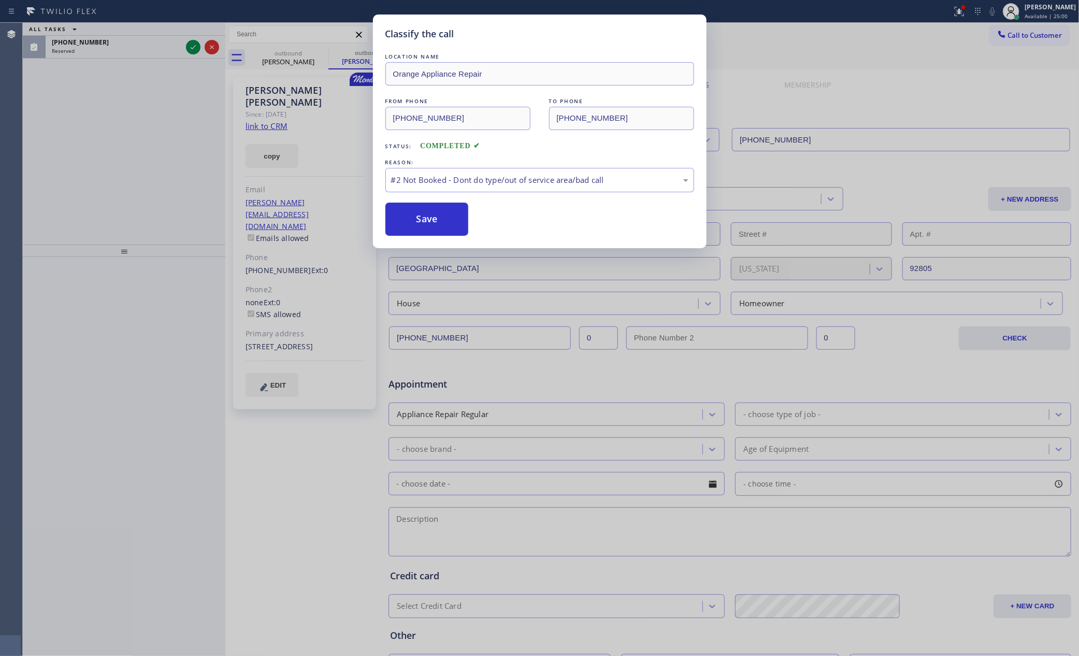
click at [412, 223] on button "Save" at bounding box center [426, 219] width 83 height 33
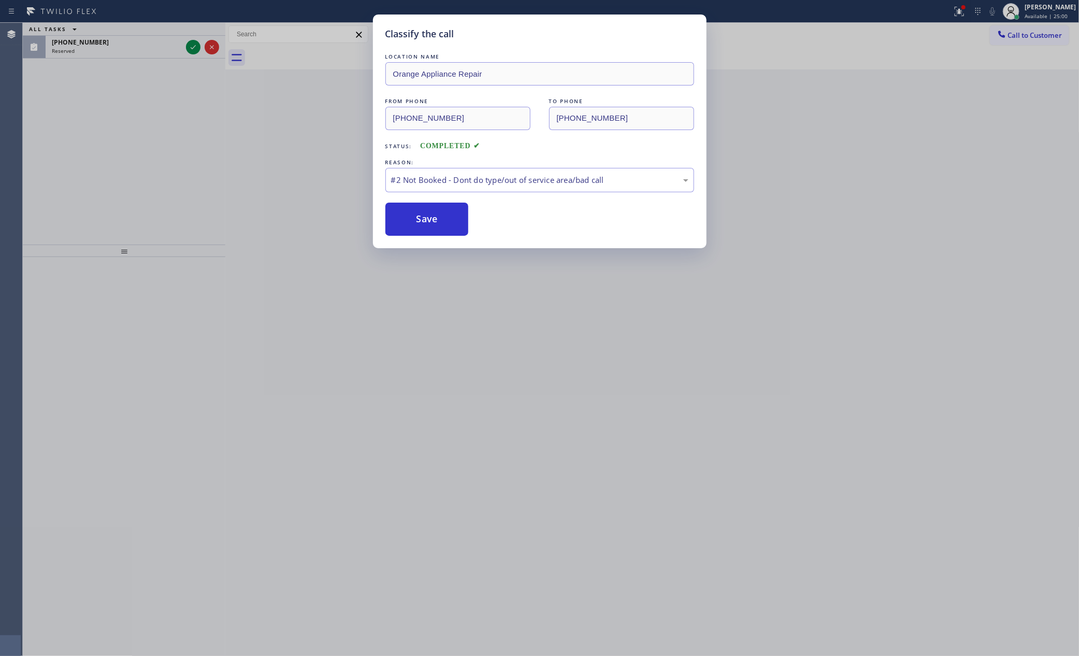
click at [123, 163] on div "Classify the call LOCATION NAME Orange Appliance Repair FROM PHONE (714) 855-42…" at bounding box center [539, 328] width 1079 height 656
click at [123, 163] on div "Classify the call LOCATION NAME DiamondClimate Solutions FROM PHONE (561) 572-6…" at bounding box center [551, 339] width 1056 height 633
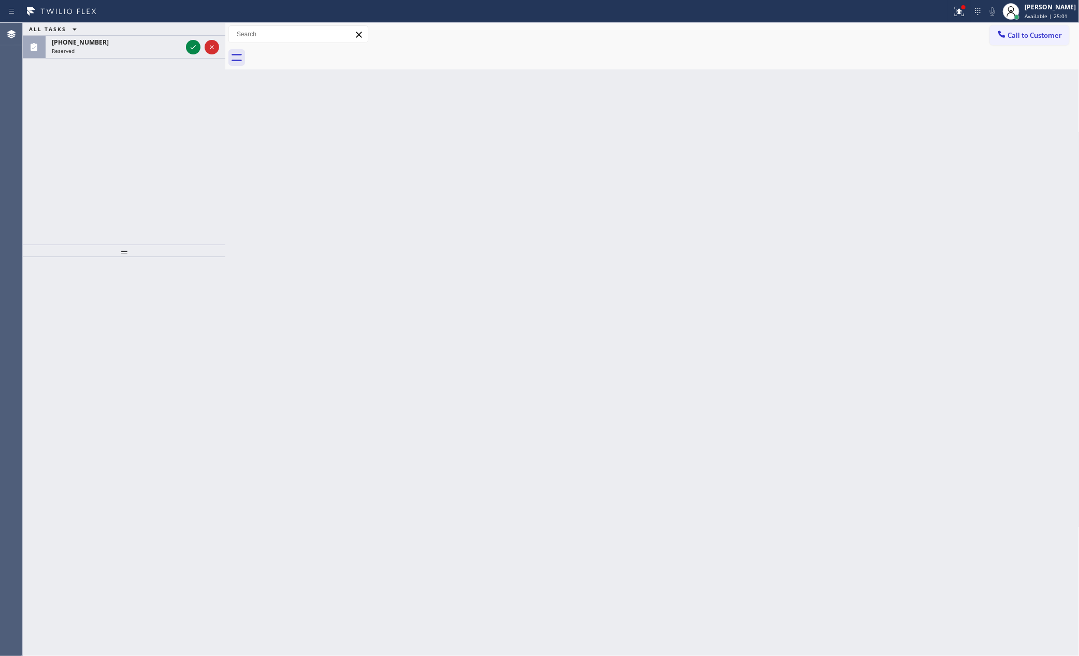
drag, startPoint x: 192, startPoint y: 47, endPoint x: 185, endPoint y: 156, distance: 109.5
click at [192, 54] on button at bounding box center [193, 47] width 15 height 15
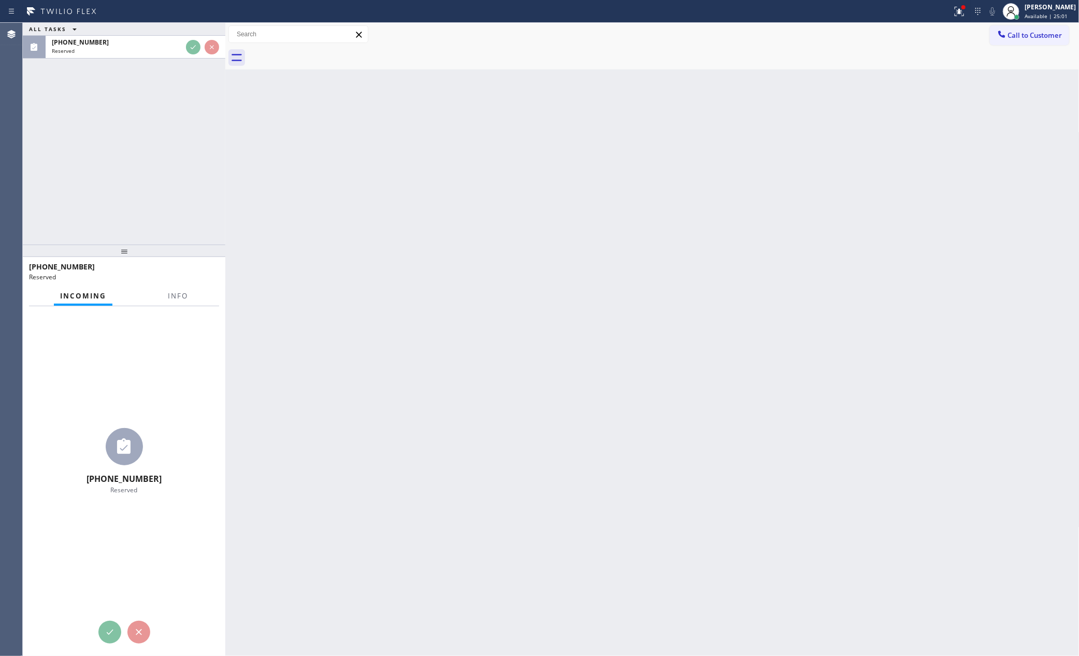
click at [186, 177] on div "ALL TASKS ALL TASKS ACTIVE TASKS TASKS IN WRAP UP (213) 789-3629 Reserved" at bounding box center [124, 134] width 203 height 222
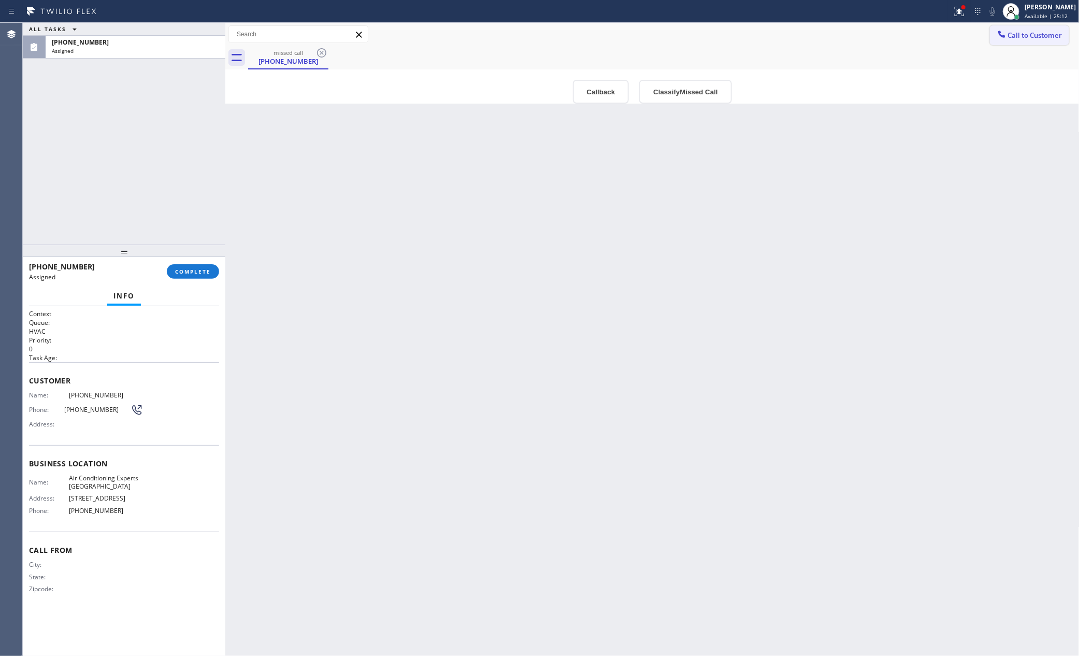
click at [1038, 35] on span "Call to Customer" at bounding box center [1035, 35] width 54 height 9
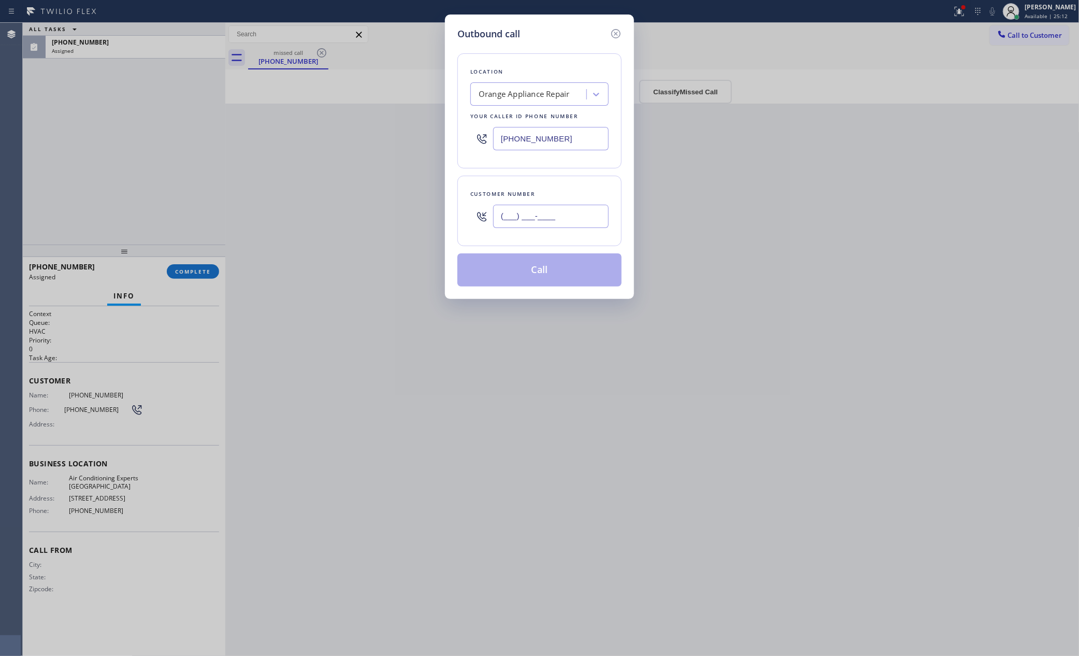
click at [591, 219] on input "(___) ___-____" at bounding box center [551, 216] width 116 height 23
paste input "213) 292-2519"
type input "(213) 292-2519"
click at [567, 272] on button "Call" at bounding box center [539, 269] width 164 height 33
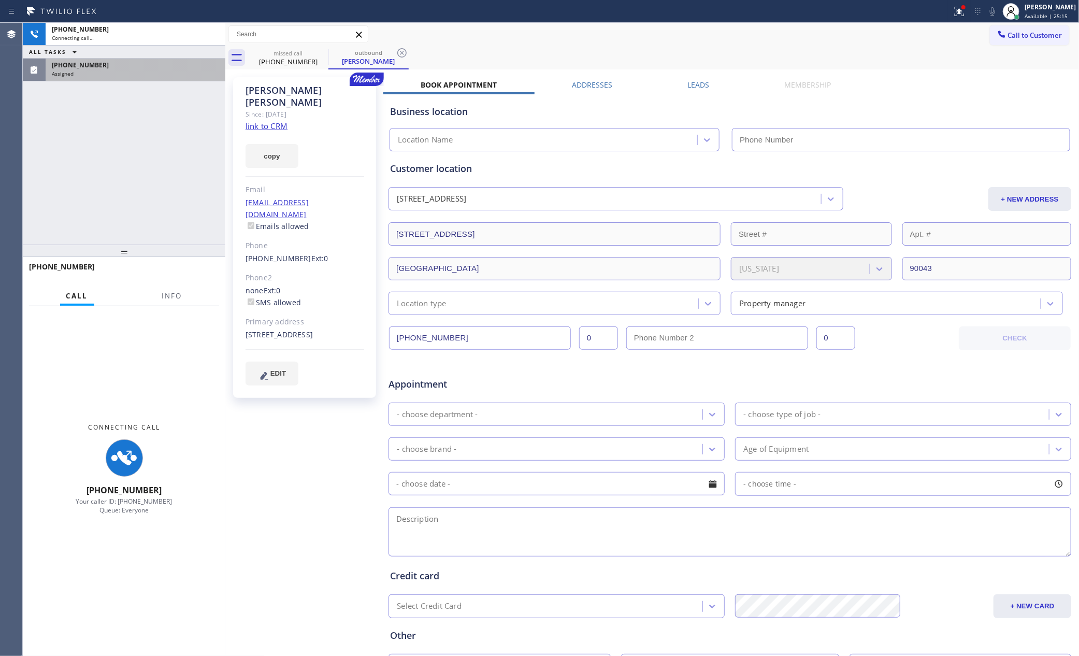
click at [160, 178] on div "+12132922519 Connecting call… ALL TASKS ALL TASKS ACTIVE TASKS TASKS IN WRAP UP…" at bounding box center [124, 134] width 203 height 222
click at [156, 70] on div "Assigned" at bounding box center [135, 73] width 167 height 7
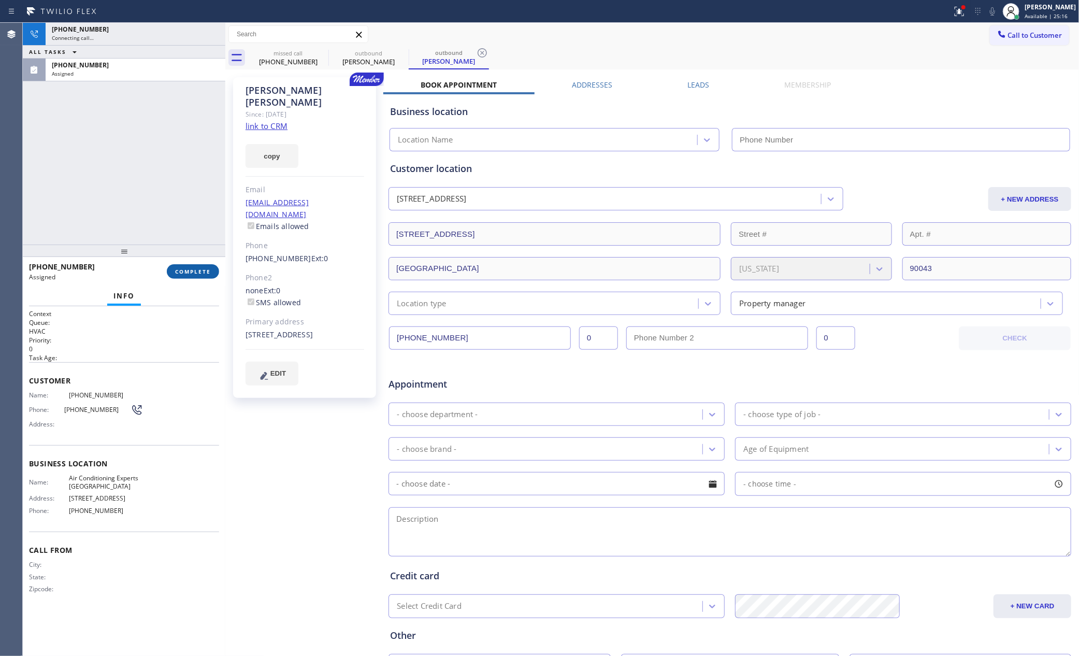
click at [193, 268] on span "COMPLETE" at bounding box center [193, 271] width 36 height 7
click at [179, 146] on div "+12132922519 Connecting call… ALL TASKS ALL TASKS ACTIVE TASKS TASKS IN WRAP UP…" at bounding box center [124, 134] width 203 height 222
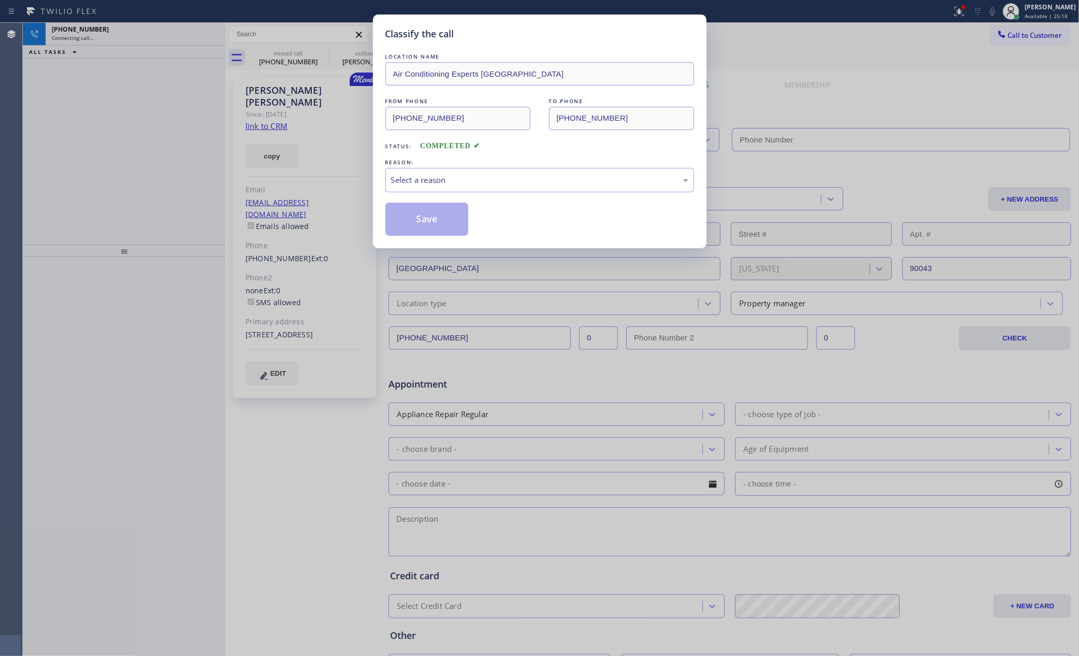
type input "(714) 855-4254"
click at [404, 182] on div "Select a reason" at bounding box center [539, 180] width 297 height 12
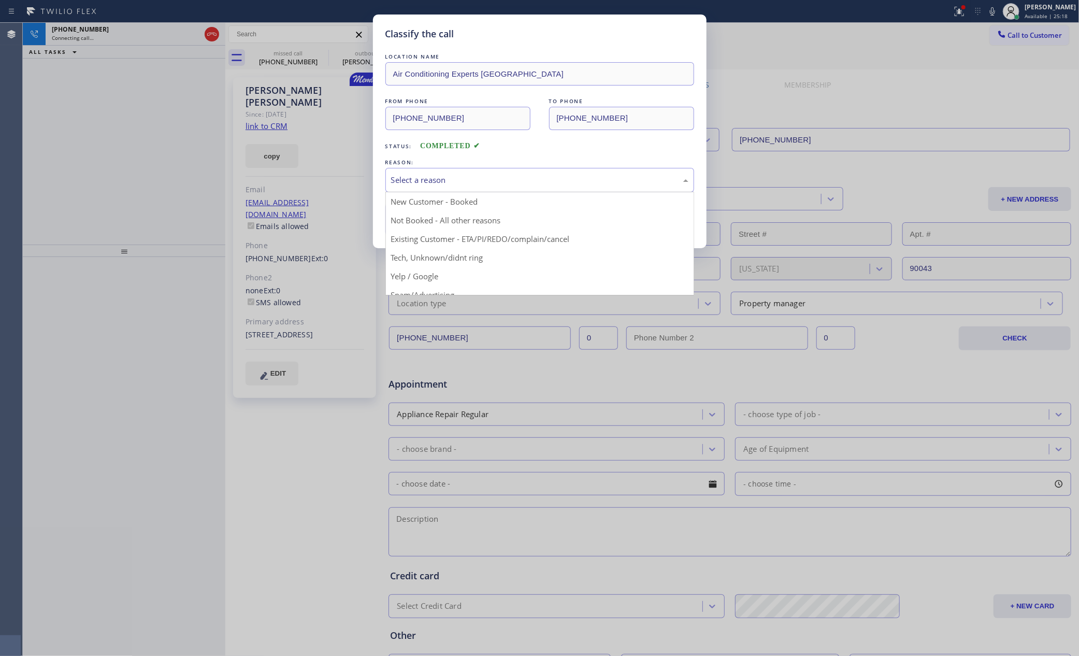
click at [417, 221] on button "Save" at bounding box center [426, 219] width 83 height 33
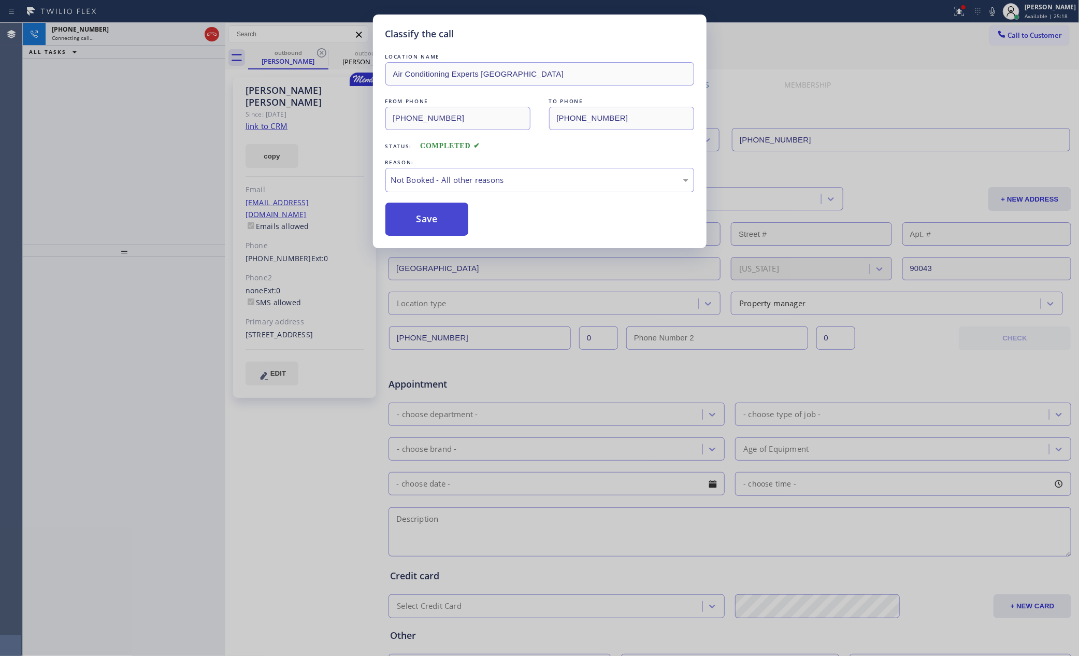
click at [417, 221] on button "Save" at bounding box center [426, 219] width 83 height 33
click at [218, 171] on div "Classify the call LOCATION NAME Air Conditioning Experts Malibu FROM PHONE (213…" at bounding box center [539, 328] width 1079 height 656
click at [117, 148] on div "Classify the call LOCATION NAME DiamondClimate Solutions FROM PHONE (561) 572-6…" at bounding box center [551, 339] width 1056 height 633
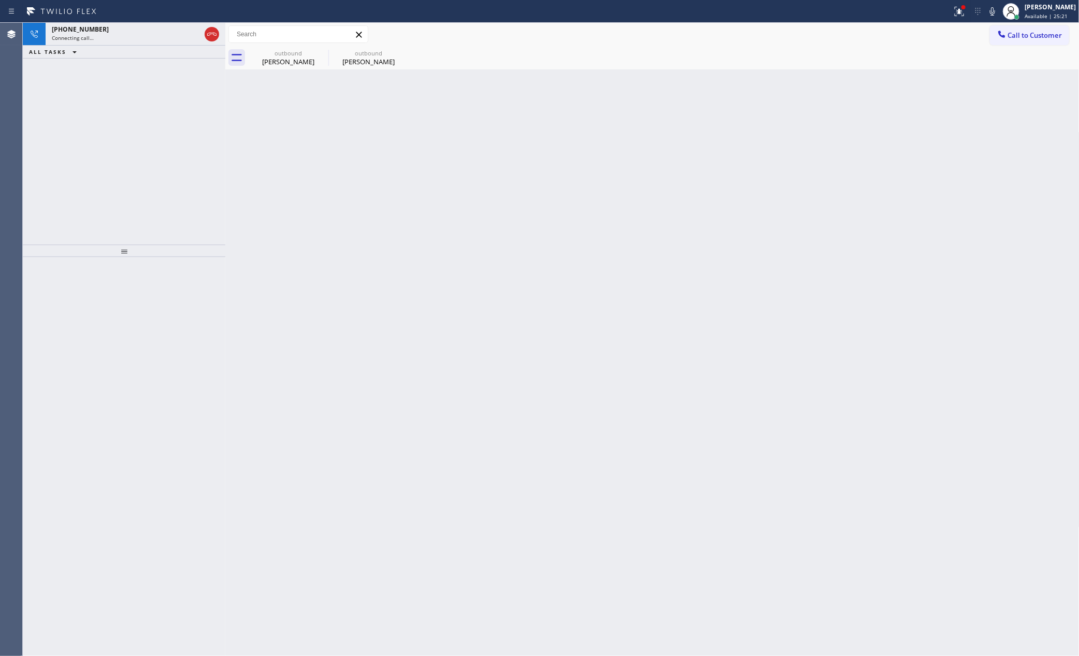
click at [117, 148] on div "+12132922519 Connecting call… ALL TASKS ALL TASKS ACTIVE TASKS TASKS IN WRAP UP" at bounding box center [124, 134] width 203 height 222
click at [152, 160] on div "+12132922519 Live | 00:12 ALL TASKS ALL TASKS ACTIVE TASKS TASKS IN WRAP UP" at bounding box center [124, 134] width 203 height 222
click at [142, 35] on div "Live | 00:12" at bounding box center [117, 37] width 130 height 7
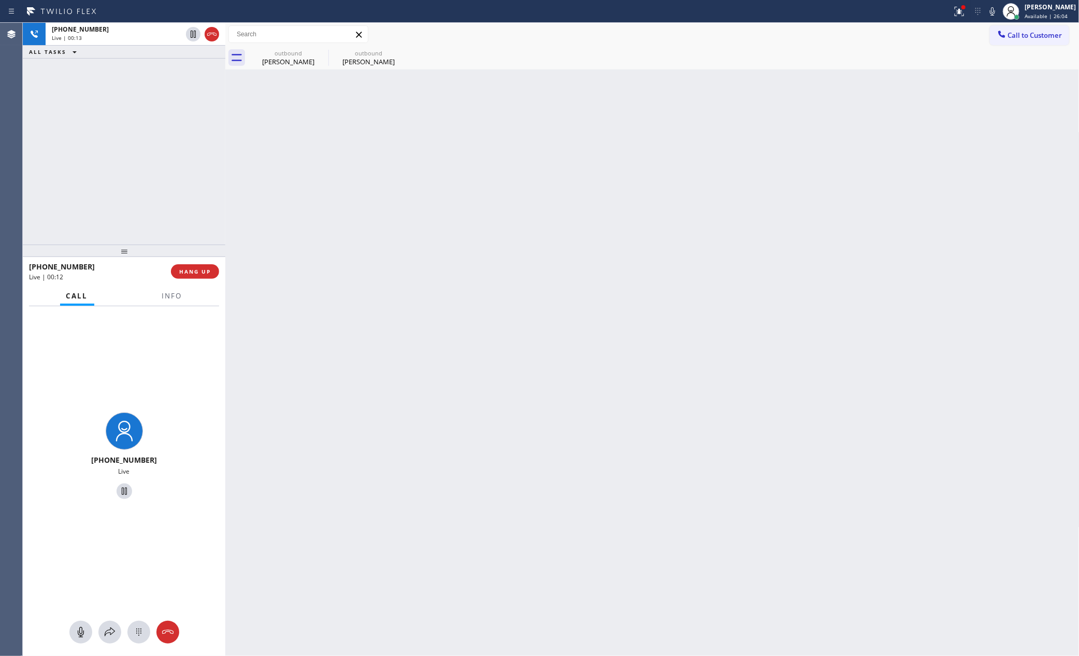
click at [181, 204] on div "+12132922519 Live | 00:13 ALL TASKS ALL TASKS ACTIVE TASKS TASKS IN WRAP UP" at bounding box center [124, 134] width 203 height 222
click at [286, 61] on div "Jade Brandon" at bounding box center [288, 61] width 78 height 9
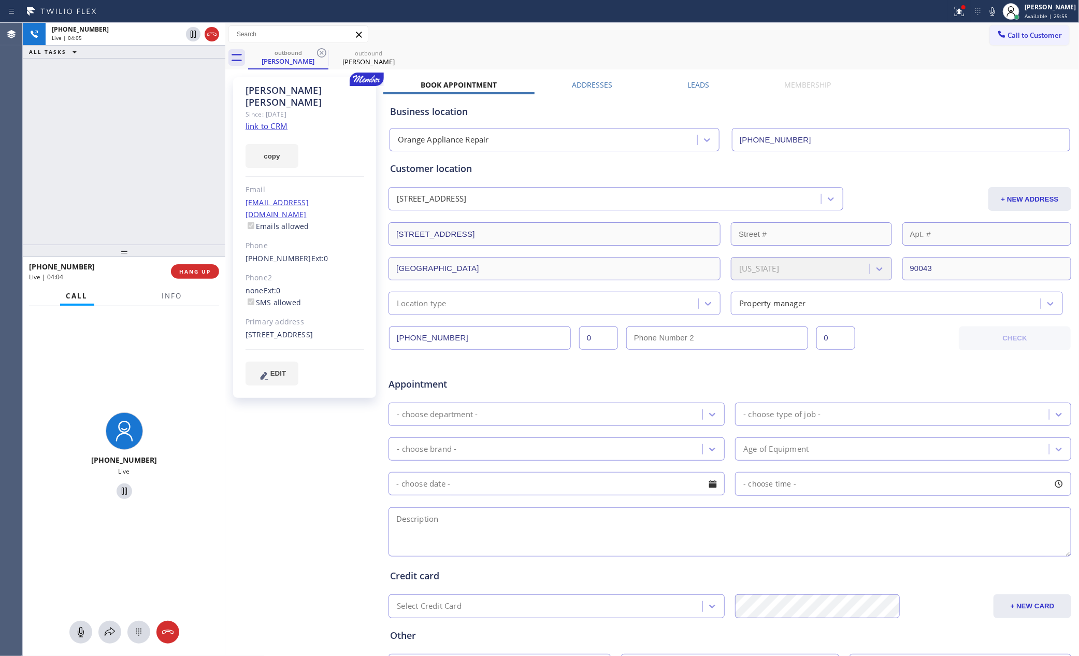
click at [154, 149] on div "+12132922519 Live | 04:05 ALL TASKS ALL TASKS ACTIVE TASKS TASKS IN WRAP UP" at bounding box center [124, 134] width 203 height 222
click at [154, 149] on div "+12132922519 Live | 04:08 ALL TASKS ALL TASKS ACTIVE TASKS TASKS IN WRAP UP" at bounding box center [124, 134] width 203 height 222
click at [154, 149] on div "+12132922519 Live | 04:09 ALL TASKS ALL TASKS ACTIVE TASKS TASKS IN WRAP UP" at bounding box center [124, 134] width 203 height 222
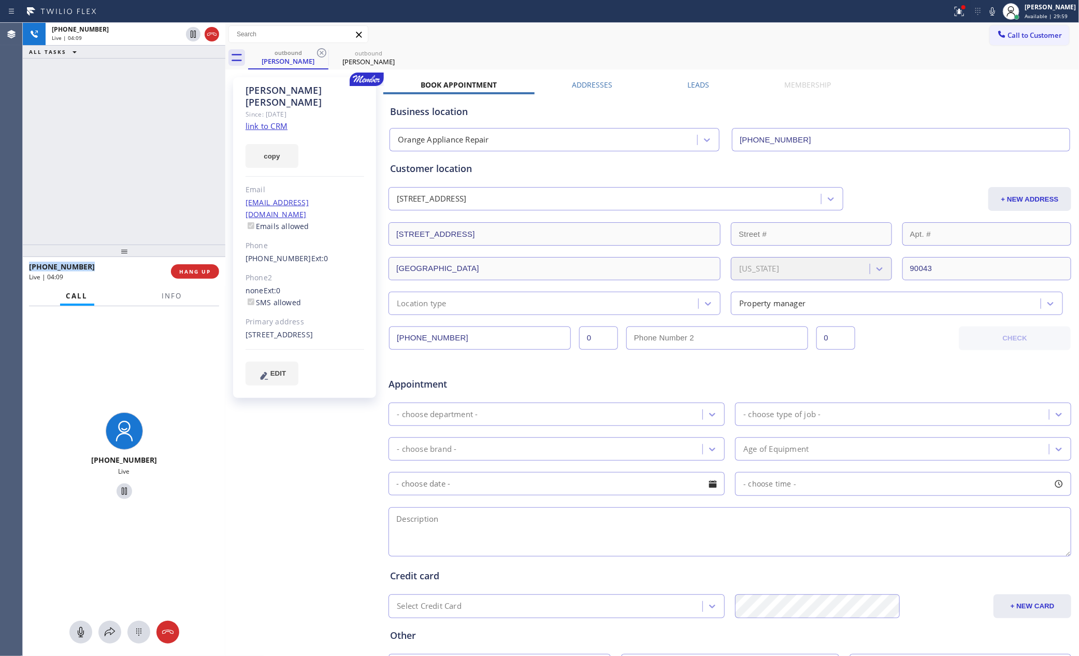
click at [154, 149] on div "+12132922519 Live | 04:09 ALL TASKS ALL TASKS ACTIVE TASKS TASKS IN WRAP UP" at bounding box center [124, 134] width 203 height 222
drag, startPoint x: 170, startPoint y: 148, endPoint x: 199, endPoint y: 247, distance: 103.1
click at [171, 174] on div "+12132922519 Live | 04:10 ALL TASKS ALL TASKS ACTIVE TASKS TASKS IN WRAP UP" at bounding box center [124, 134] width 203 height 222
click at [198, 277] on button "HANG UP" at bounding box center [195, 271] width 48 height 15
click at [198, 155] on div "+12132922519 Live | 04:11 ALL TASKS ALL TASKS ACTIVE TASKS TASKS IN WRAP UP" at bounding box center [124, 134] width 203 height 222
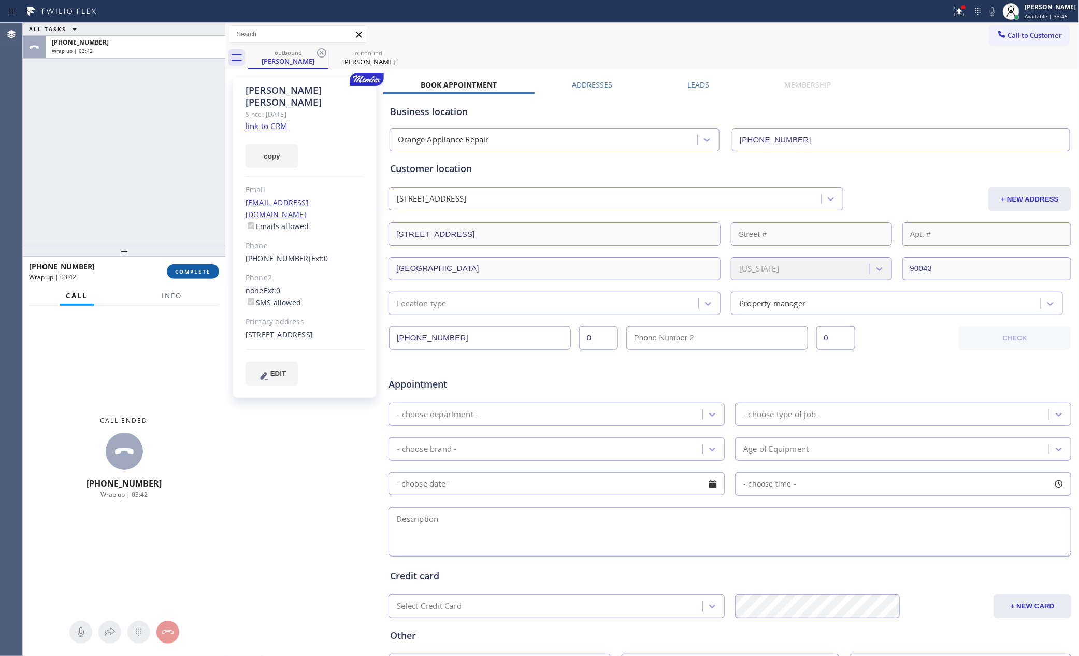
click at [184, 269] on span "COMPLETE" at bounding box center [193, 271] width 36 height 7
click at [143, 119] on div "ALL TASKS ALL TASKS ACTIVE TASKS TASKS IN WRAP UP +12132922519 Wrap up | 03:43" at bounding box center [124, 134] width 203 height 222
click at [145, 119] on div "ALL TASKS ALL TASKS ACTIVE TASKS TASKS IN WRAP UP +12132922519 Wrap up | 03:43" at bounding box center [124, 134] width 203 height 222
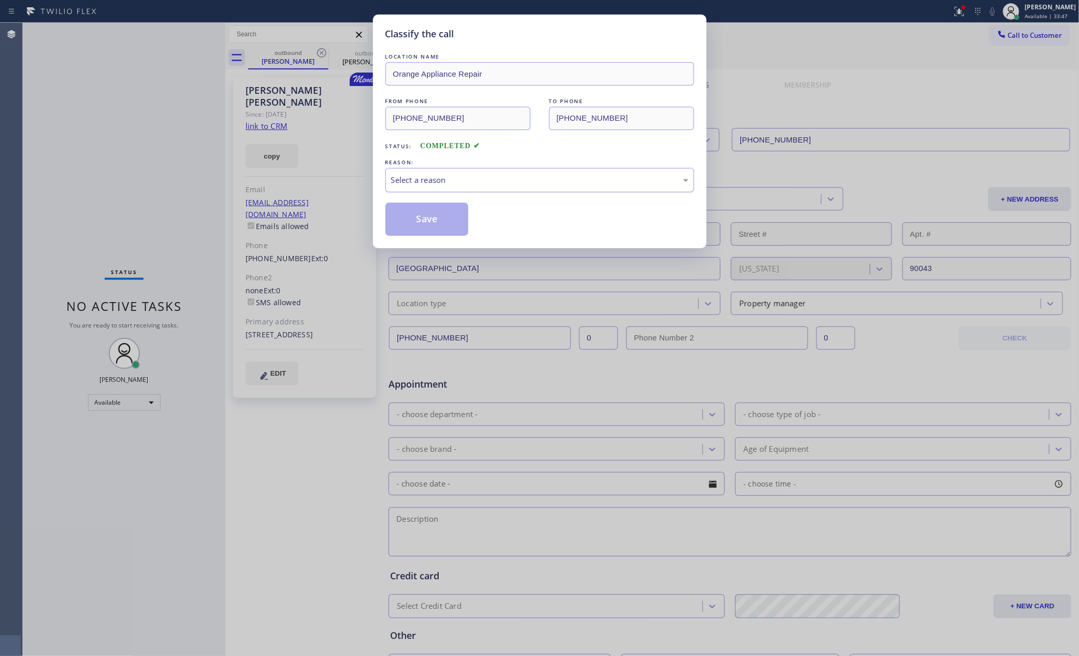
click at [461, 180] on div "Select a reason" at bounding box center [539, 180] width 297 height 12
click at [423, 222] on button "Save" at bounding box center [426, 219] width 83 height 33
drag, startPoint x: 423, startPoint y: 222, endPoint x: 145, endPoint y: 173, distance: 282.6
click at [408, 221] on button "Save" at bounding box center [426, 219] width 83 height 33
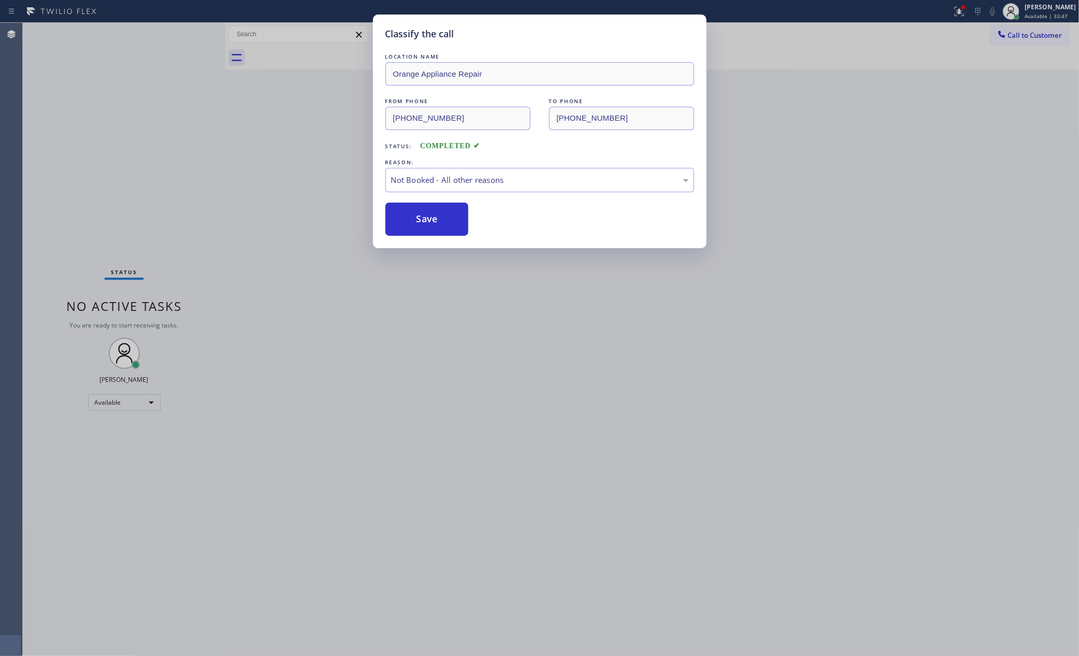
click at [159, 154] on div "Classify the call LOCATION NAME Orange Appliance Repair FROM PHONE (714) 855-42…" at bounding box center [539, 328] width 1079 height 656
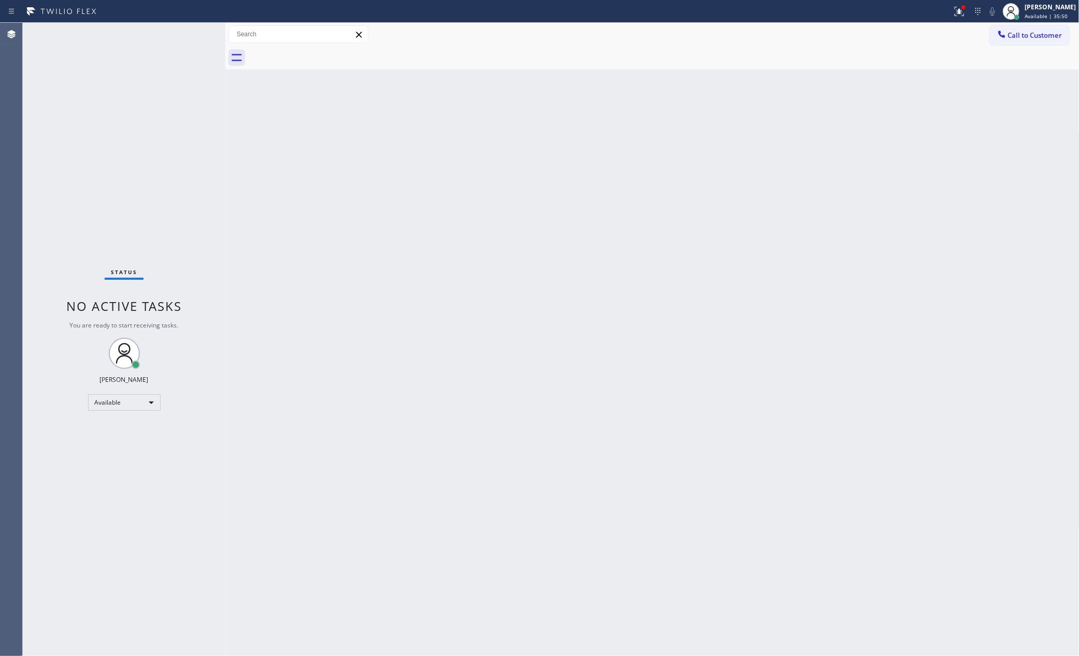
click at [193, 33] on div "Status No active tasks You are ready to start receiving tasks. [PERSON_NAME] Av…" at bounding box center [124, 339] width 203 height 633
click at [357, 224] on div "Back to Dashboard Change Sender ID Customers Technicians Select a contact Outbo…" at bounding box center [652, 339] width 854 height 633
click at [377, 208] on div "Back to Dashboard Change Sender ID Customers Technicians Select a contact Outbo…" at bounding box center [652, 339] width 854 height 633
drag, startPoint x: 743, startPoint y: 373, endPoint x: 1071, endPoint y: 161, distance: 390.5
click at [919, 297] on div "Back to Dashboard Change Sender ID Customers Technicians Select a contact Outbo…" at bounding box center [652, 339] width 854 height 633
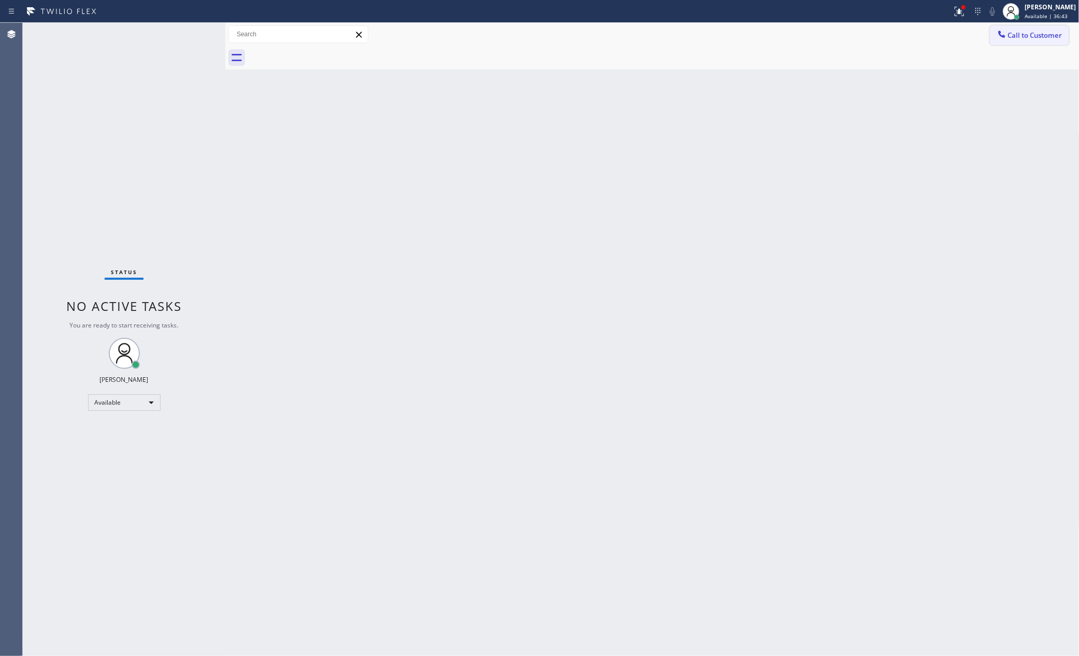
click at [1050, 33] on span "Call to Customer" at bounding box center [1035, 35] width 54 height 9
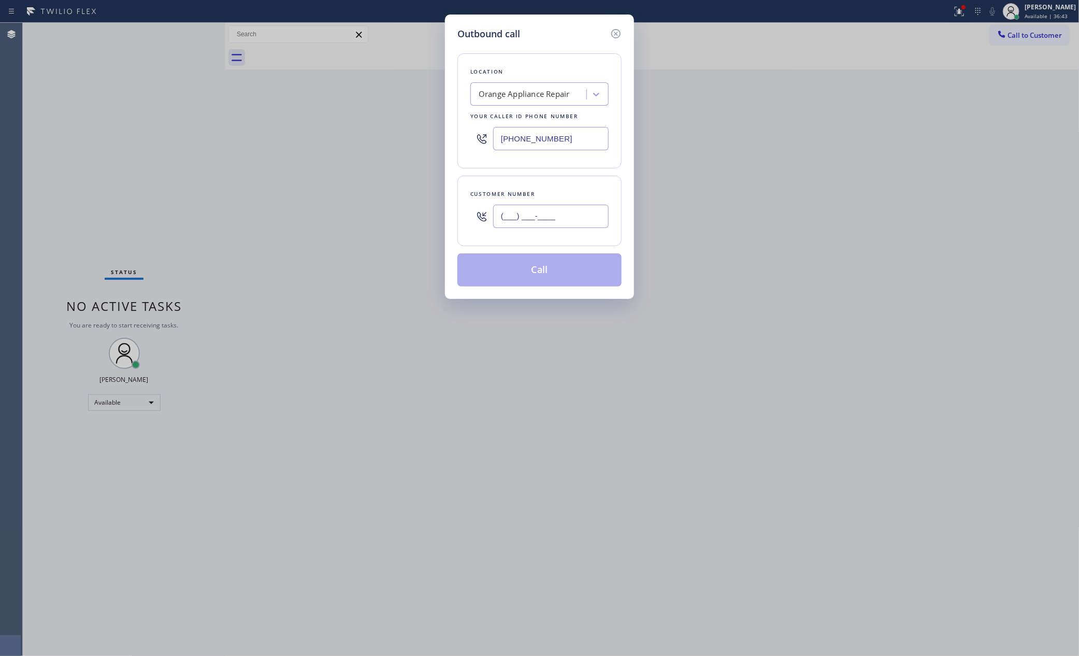
click at [537, 216] on input "(___) ___-____" at bounding box center [551, 216] width 116 height 23
paste input "480) 356-3219"
type input "(480) 356-3219"
click at [522, 274] on button "Call" at bounding box center [539, 269] width 164 height 33
click at [360, 195] on div "Outbound call Location Orange Appliance Repair Your caller id phone number (714…" at bounding box center [539, 328] width 1079 height 656
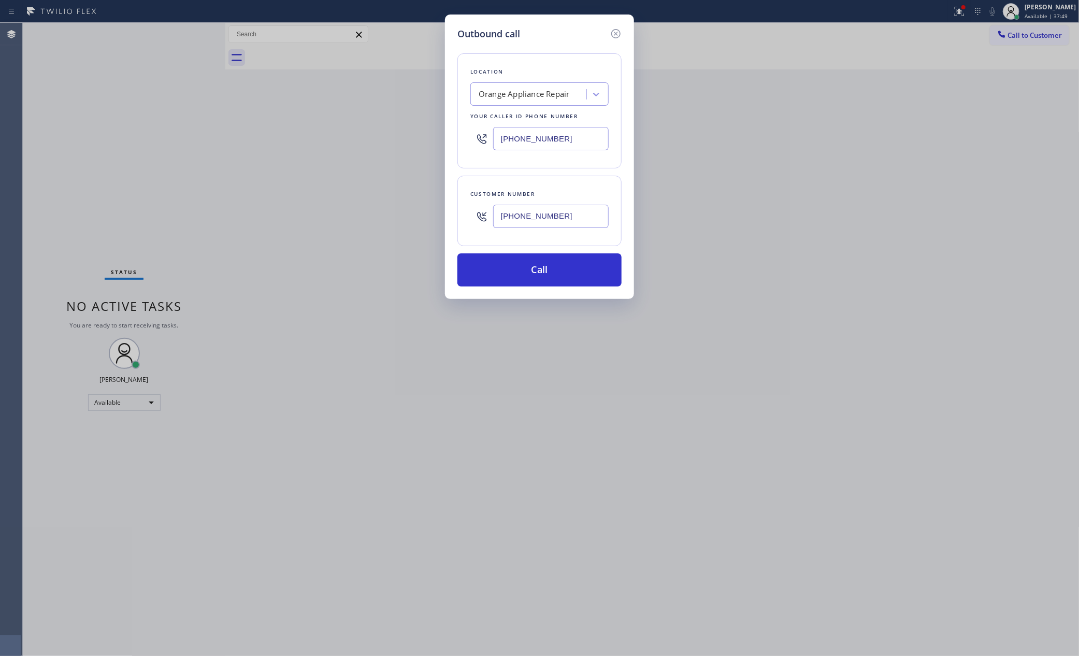
click at [361, 193] on div "Back to Dashboard Change Sender ID Customers Technicians Select a contact Outbo…" at bounding box center [652, 339] width 854 height 633
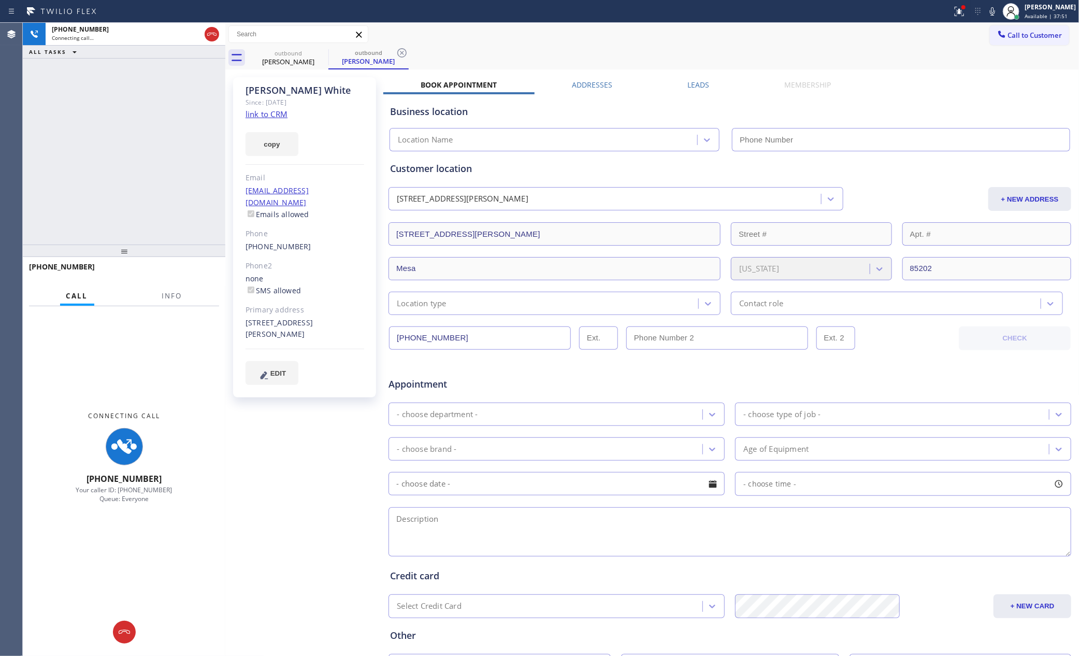
click at [176, 97] on div "+14803563219 Connecting call… ALL TASKS ALL TASKS ACTIVE TASKS TASKS IN WRAP UP" at bounding box center [124, 134] width 203 height 222
click at [210, 25] on div at bounding box center [212, 34] width 19 height 23
click at [211, 33] on icon at bounding box center [211, 34] width 9 height 3
click at [173, 145] on div "+14803563219 Connecting call… ALL TASKS ALL TASKS ACTIVE TASKS TASKS IN WRAP UP" at bounding box center [124, 134] width 203 height 222
type input "(714) 855-4254"
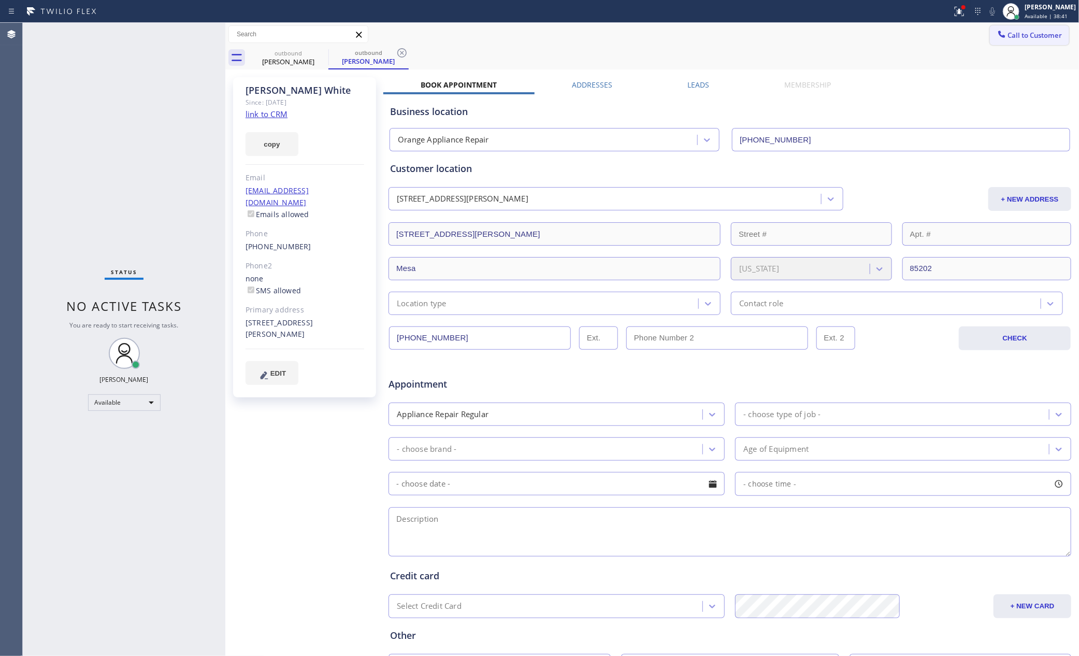
click at [1009, 35] on span "Call to Customer" at bounding box center [1035, 35] width 54 height 9
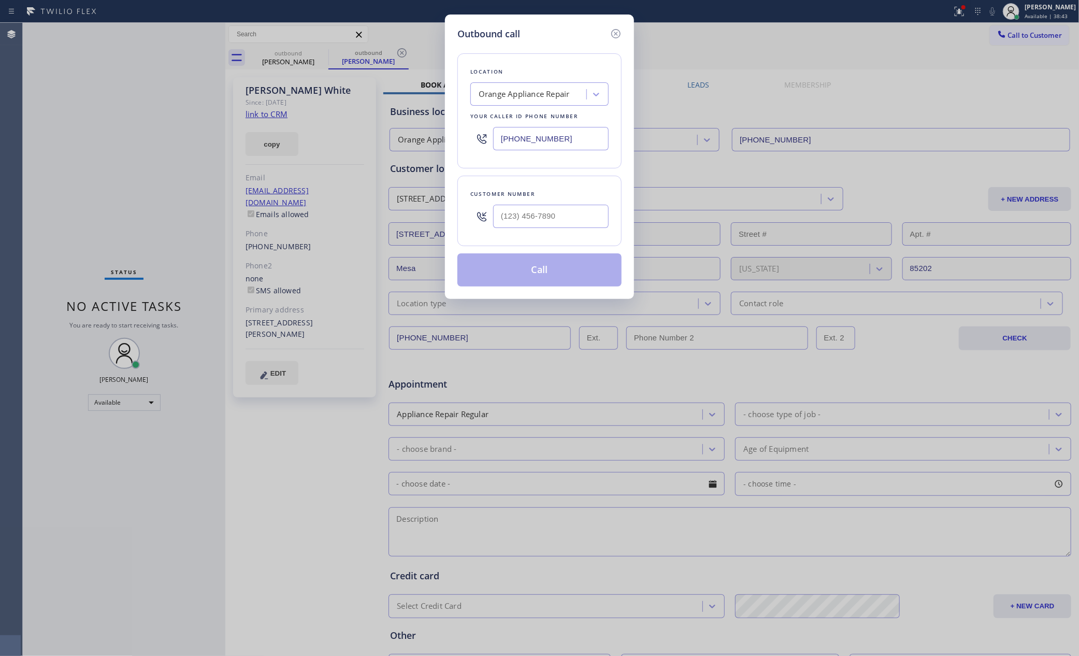
drag, startPoint x: 599, startPoint y: 134, endPoint x: 415, endPoint y: 125, distance: 184.1
click at [415, 126] on div "Outbound call Location Orange Appliance Repair Your caller id phone number (714…" at bounding box center [539, 328] width 1079 height 656
paste input "929) 203-9053"
type input "(929) 203-9053"
click at [570, 223] on input "(___) ___-____" at bounding box center [551, 216] width 116 height 23
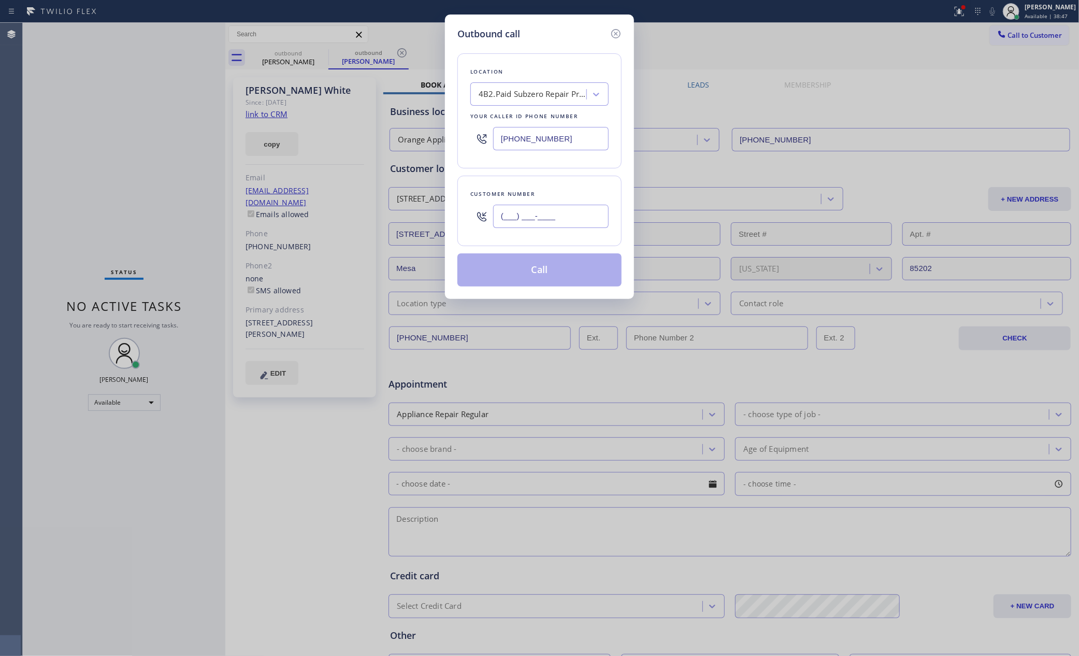
paste input "646) 279-3610"
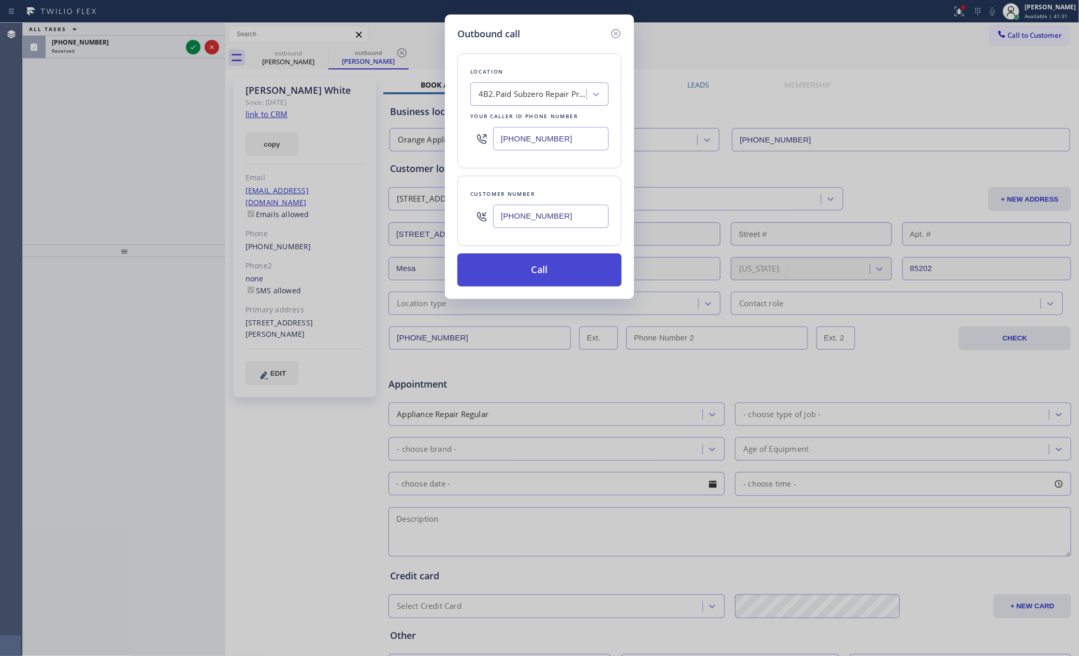
type input "(646) 279-3610"
click at [560, 263] on button "Call" at bounding box center [539, 269] width 164 height 33
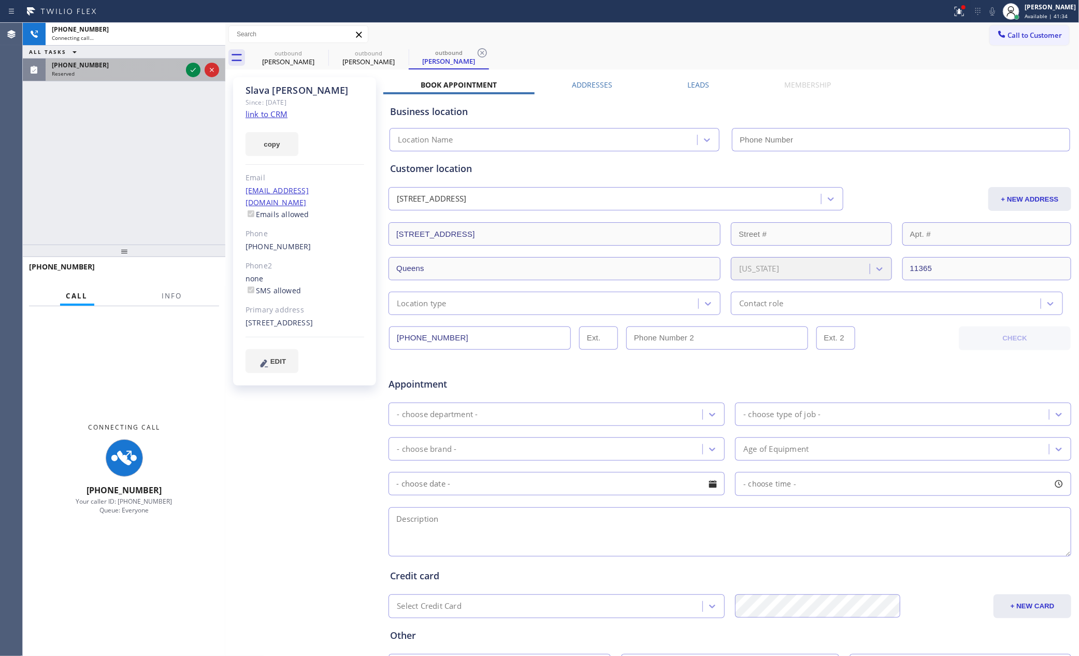
click at [180, 131] on div "+16462793610 Connecting call… ALL TASKS ALL TASKS ACTIVE TASKS TASKS IN WRAP UP…" at bounding box center [124, 134] width 203 height 222
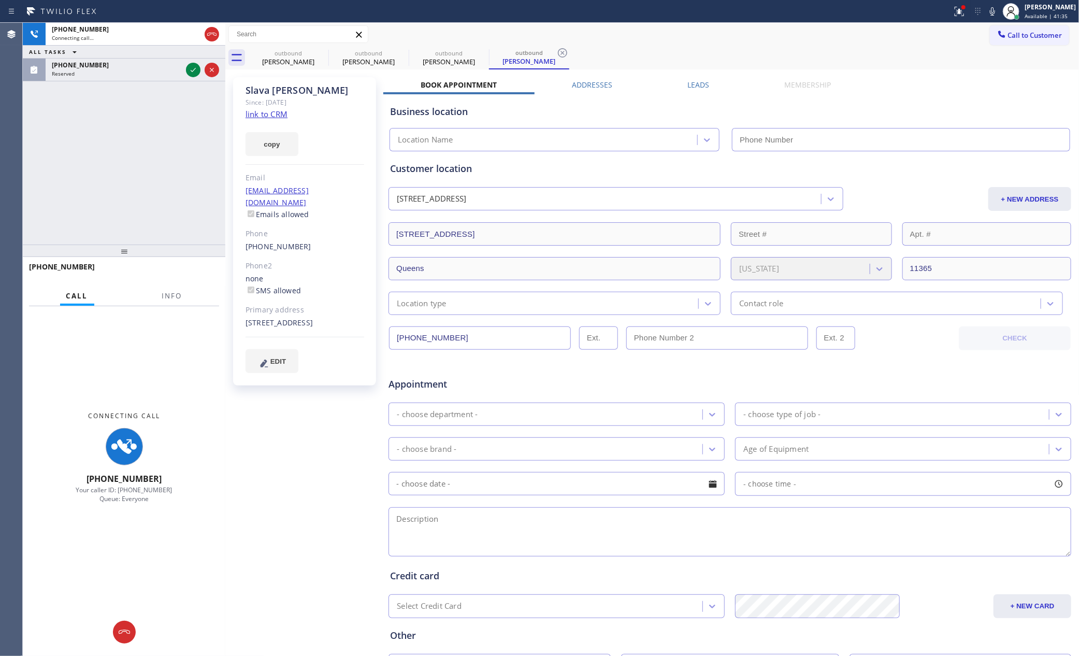
click at [191, 70] on icon at bounding box center [193, 70] width 5 height 4
click at [179, 165] on div "+16462793610 Connecting call… ALL TASKS ALL TASKS ACTIVE TASKS TASKS IN WRAP UP…" at bounding box center [124, 134] width 203 height 222
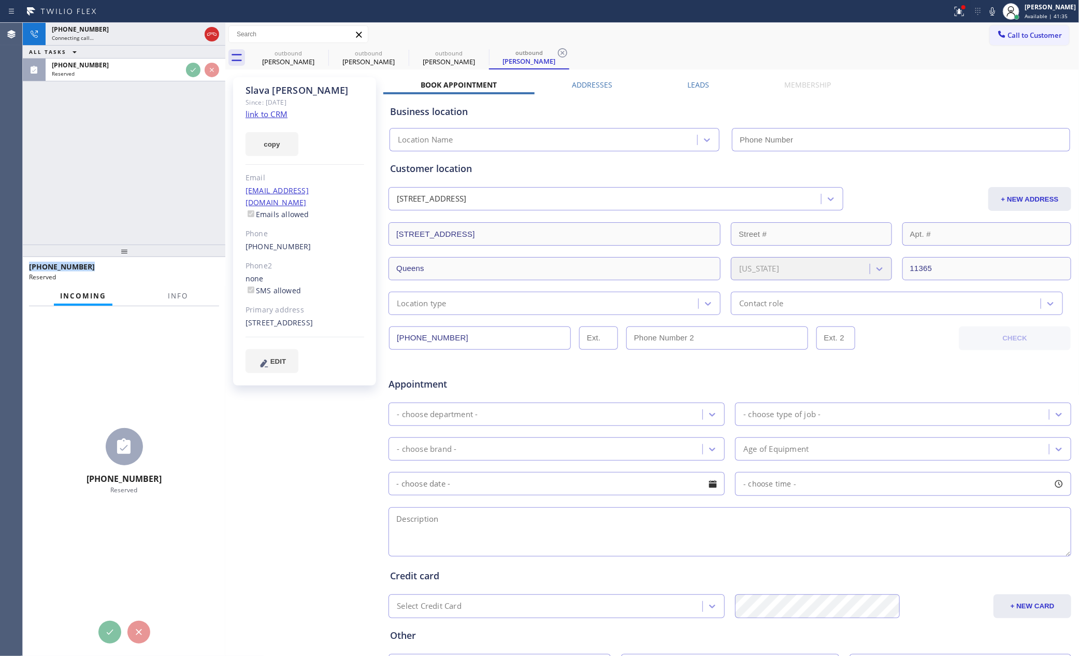
click at [179, 165] on div "+16462793610 Connecting call… ALL TASKS ALL TASKS ACTIVE TASKS TASKS IN WRAP UP…" at bounding box center [124, 134] width 203 height 222
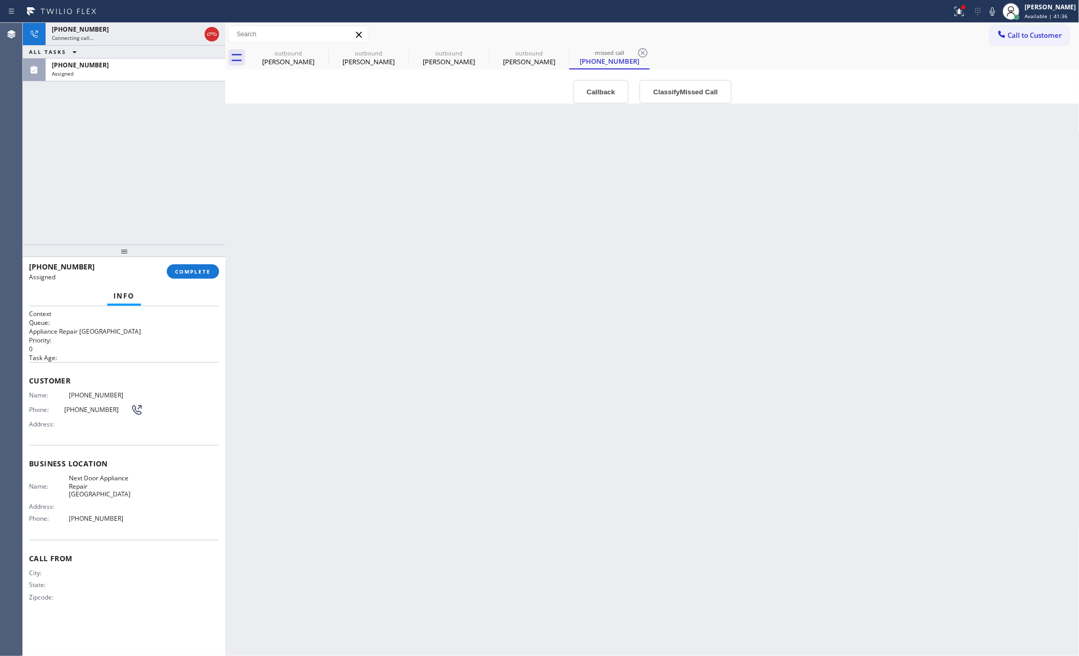
drag, startPoint x: 181, startPoint y: 165, endPoint x: 538, endPoint y: 389, distance: 421.7
click at [209, 183] on div "+16462793610 Connecting call… ALL TASKS ALL TASKS ACTIVE TASKS TASKS IN WRAP UP…" at bounding box center [124, 134] width 203 height 222
drag, startPoint x: 563, startPoint y: 396, endPoint x: 572, endPoint y: 392, distance: 10.7
click at [567, 396] on div "Back to Dashboard Change Sender ID Customers Technicians Select a contact Outbo…" at bounding box center [652, 339] width 854 height 633
click at [135, 186] on div "+16462793610 Connecting call… ALL TASKS ALL TASKS ACTIVE TASKS TASKS IN WRAP UP…" at bounding box center [124, 134] width 203 height 222
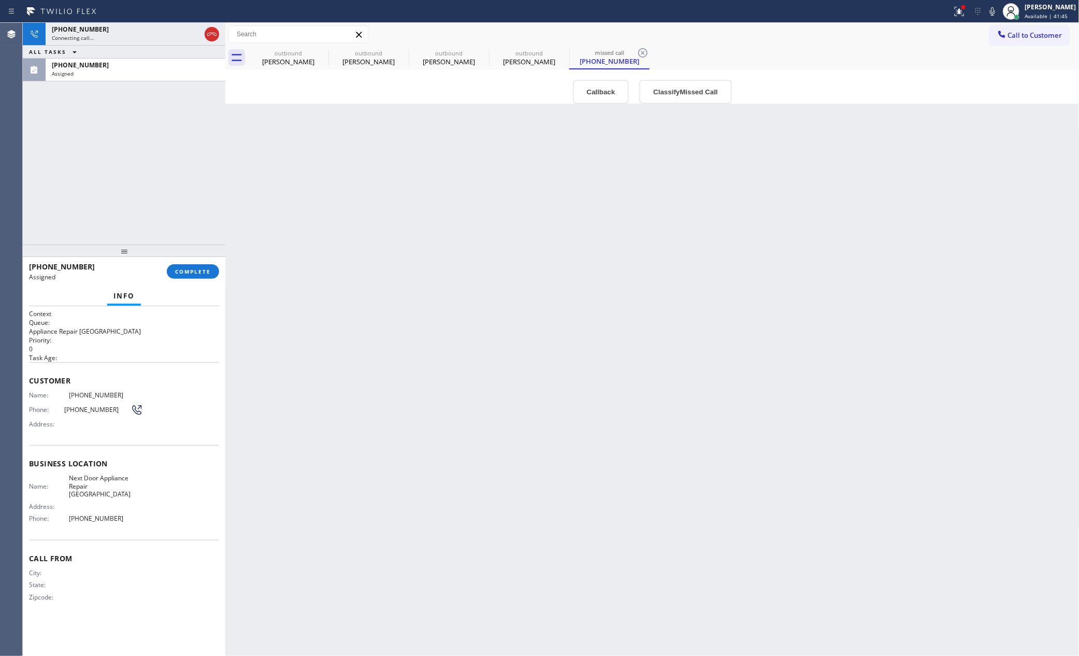
click at [161, 193] on div "+16462793610 Connecting call… ALL TASKS ALL TASKS ACTIVE TASKS TASKS IN WRAP UP…" at bounding box center [124, 134] width 203 height 222
click at [94, 140] on div "+16462793610 Live | 00:05 ALL TASKS ALL TASKS ACTIVE TASKS TASKS IN WRAP UP (73…" at bounding box center [124, 134] width 203 height 222
click at [93, 140] on div "+16462793610 Live | 00:05 ALL TASKS ALL TASKS ACTIVE TASKS TASKS IN WRAP UP (73…" at bounding box center [124, 134] width 203 height 222
click at [98, 143] on div "+16462793610 Live | 00:06 ALL TASKS ALL TASKS ACTIVE TASKS TASKS IN WRAP UP (73…" at bounding box center [124, 134] width 203 height 222
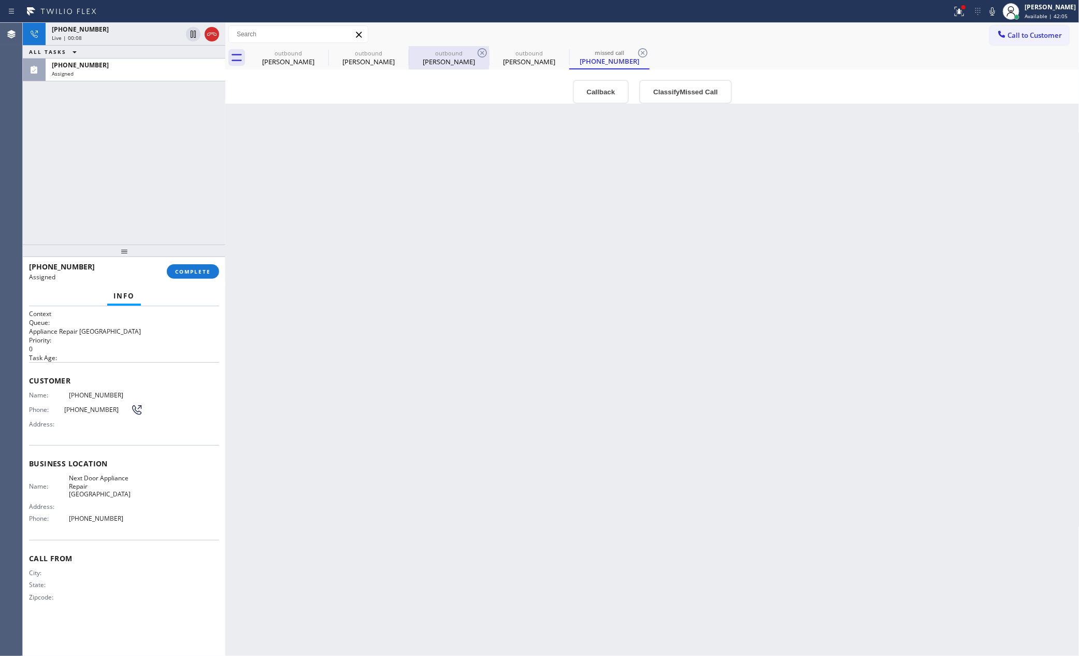
click at [444, 55] on div "outbound" at bounding box center [449, 53] width 78 height 8
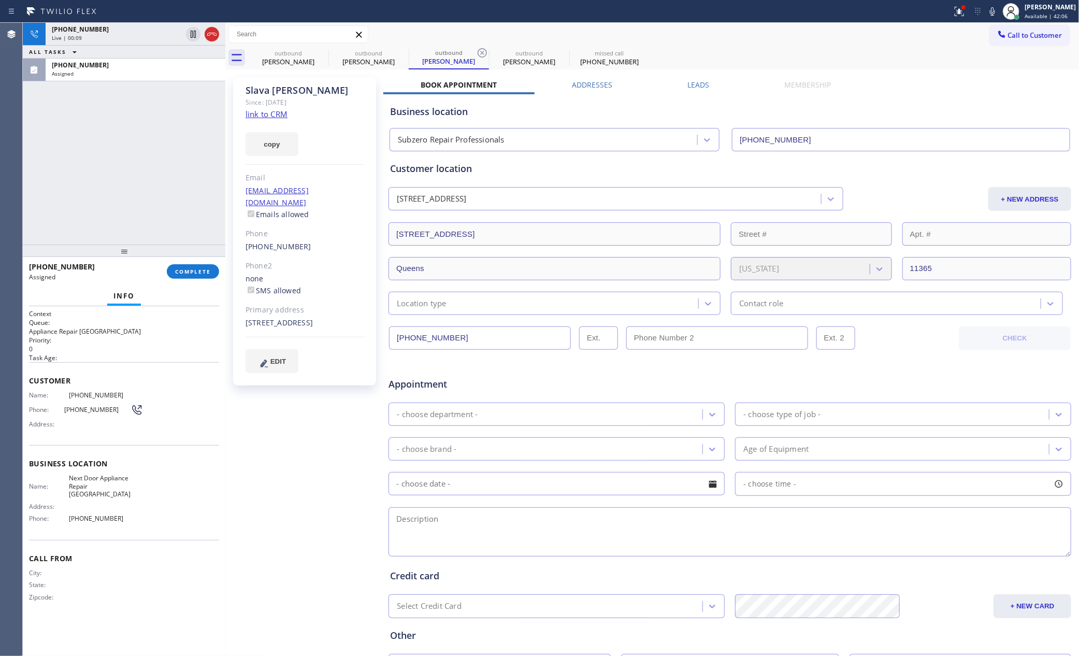
click at [111, 157] on div "+16462793610 Live | 00:09 ALL TASKS ALL TASKS ACTIVE TASKS TASKS IN WRAP UP (73…" at bounding box center [124, 134] width 203 height 222
drag, startPoint x: 114, startPoint y: 157, endPoint x: 134, endPoint y: 140, distance: 26.1
click at [120, 152] on div "+16462793610 Live | 00:10 ALL TASKS ALL TASKS ACTIVE TASKS TASKS IN WRAP UP (73…" at bounding box center [124, 134] width 203 height 222
click at [169, 151] on div "+16462793610 Live | 00:10 ALL TASKS ALL TASKS ACTIVE TASKS TASKS IN WRAP UP (73…" at bounding box center [124, 134] width 203 height 222
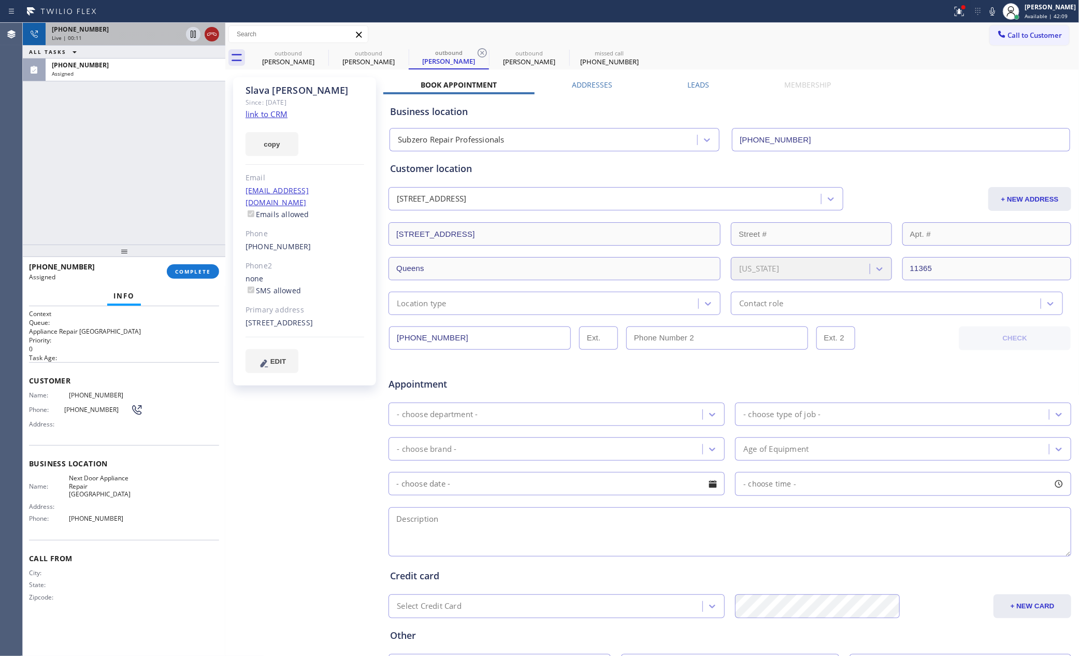
click at [206, 32] on icon at bounding box center [212, 34] width 12 height 12
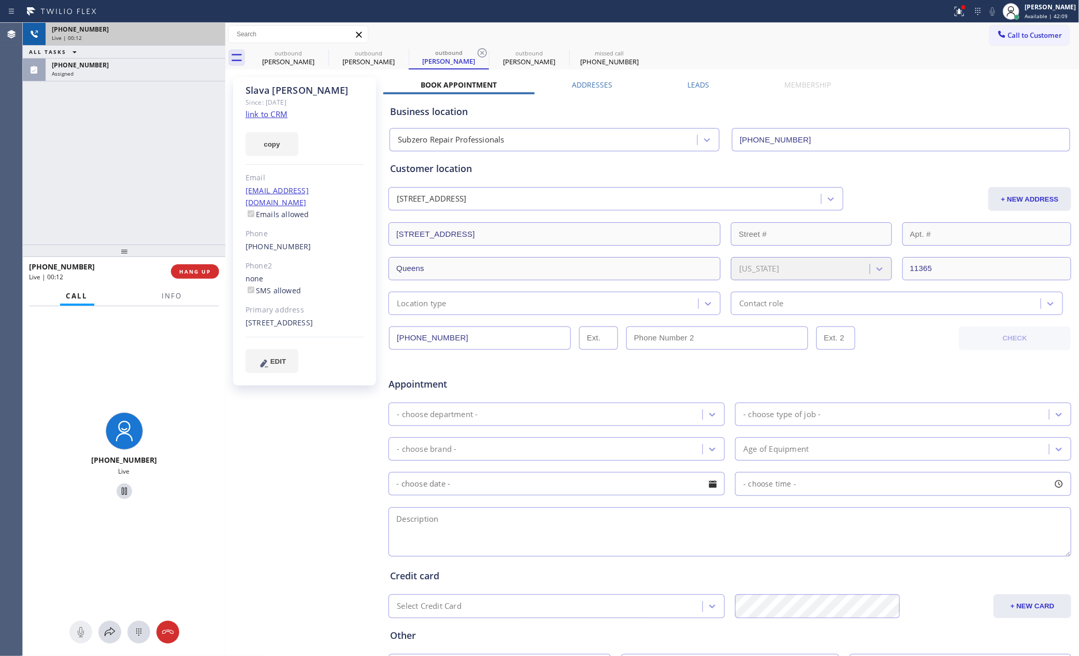
drag, startPoint x: 160, startPoint y: 123, endPoint x: 121, endPoint y: 196, distance: 83.2
click at [161, 127] on div "+16462793610 Live | 00:12 ALL TASKS ALL TASKS ACTIVE TASKS TASKS IN WRAP UP (73…" at bounding box center [124, 134] width 203 height 222
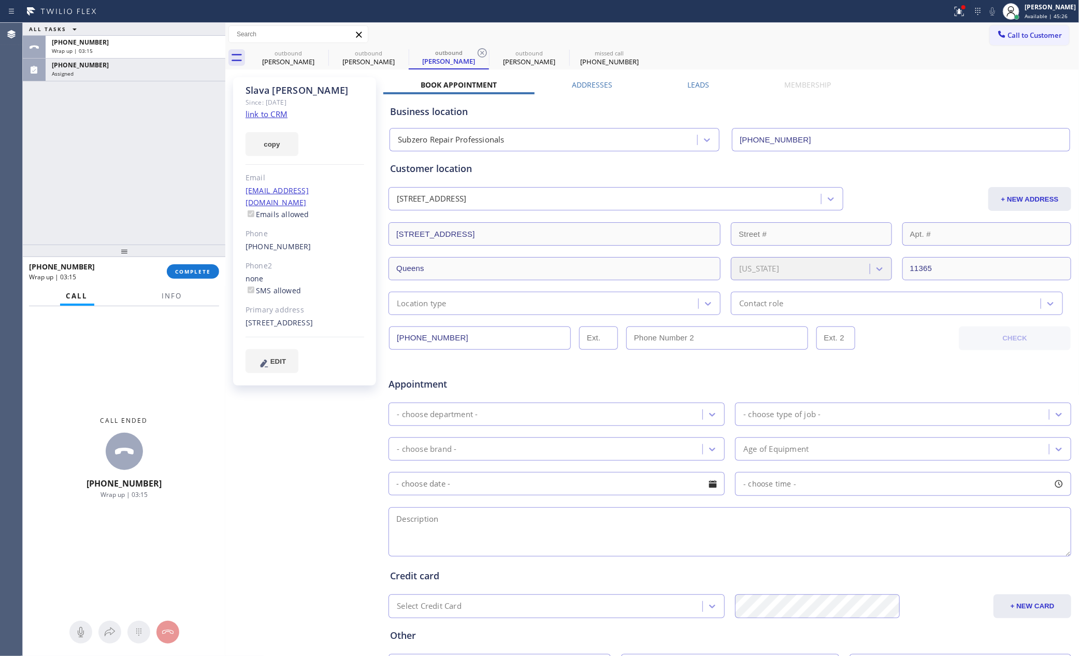
click at [151, 127] on div "ALL TASKS ALL TASKS ACTIVE TASKS TASKS IN WRAP UP +16462793610 Wrap up | 03:15 …" at bounding box center [124, 134] width 203 height 222
drag, startPoint x: 148, startPoint y: 142, endPoint x: 154, endPoint y: 46, distance: 96.6
click at [154, 124] on div "ALL TASKS ALL TASKS ACTIVE TASKS TASKS IN WRAP UP +16462793610 Wrap up | 03:15 …" at bounding box center [124, 134] width 203 height 222
click at [154, 48] on div "Wrap up | 03:15" at bounding box center [135, 50] width 167 height 7
click at [207, 268] on span "COMPLETE" at bounding box center [193, 271] width 36 height 7
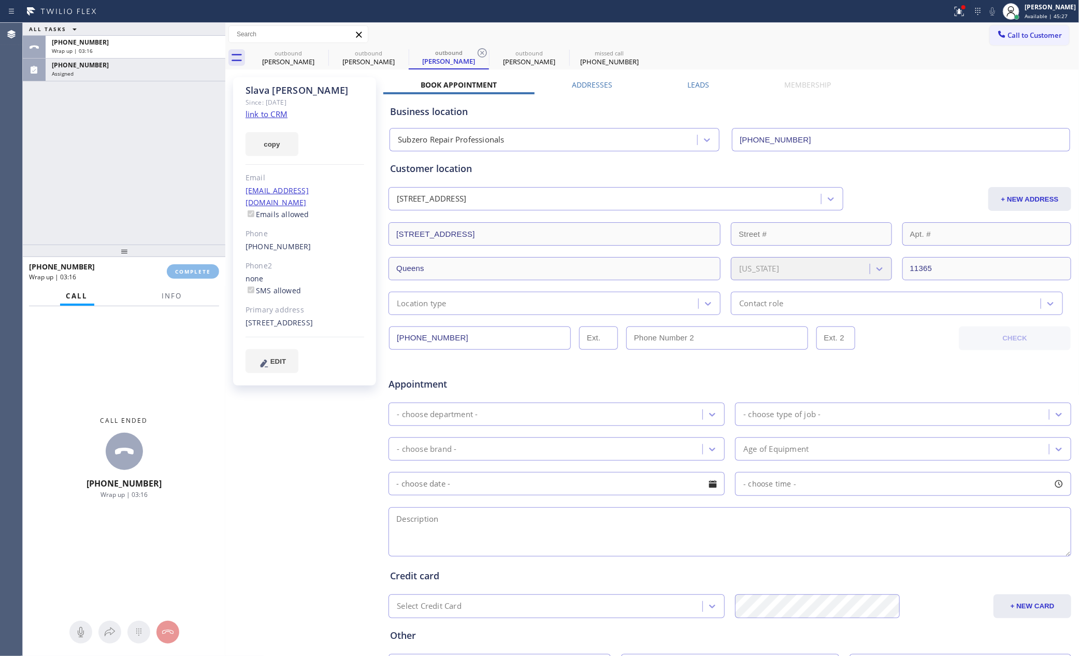
click at [193, 181] on div "ALL TASKS ALL TASKS ACTIVE TASKS TASKS IN WRAP UP +16462793610 Wrap up | 03:16 …" at bounding box center [124, 134] width 203 height 222
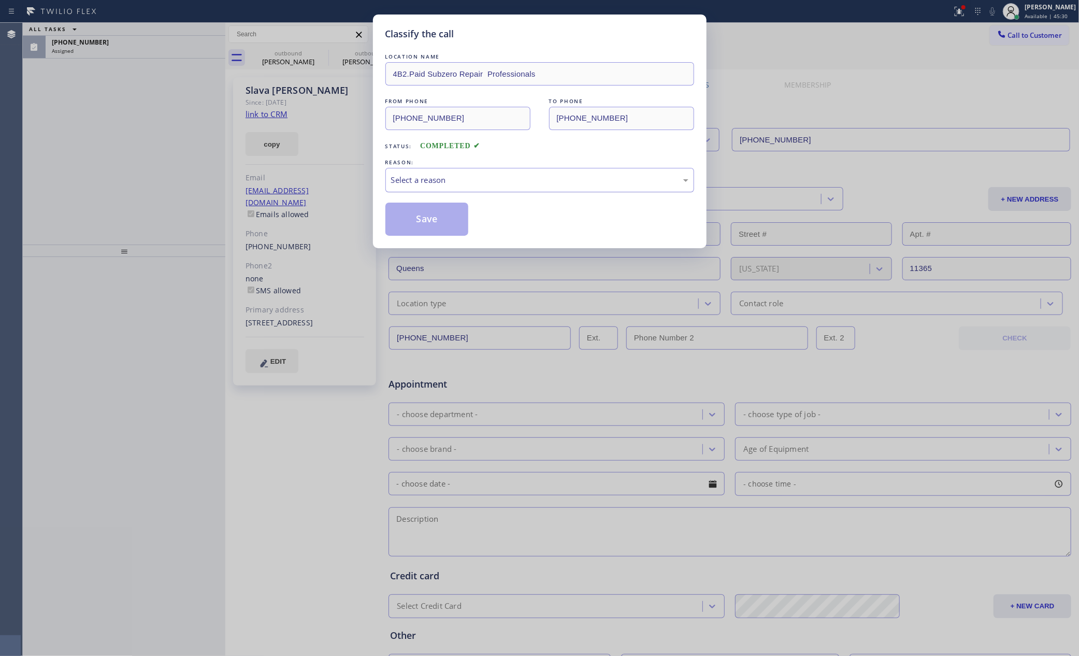
click at [461, 178] on div "Select a reason" at bounding box center [539, 180] width 297 height 12
click at [417, 221] on button "Save" at bounding box center [426, 219] width 83 height 33
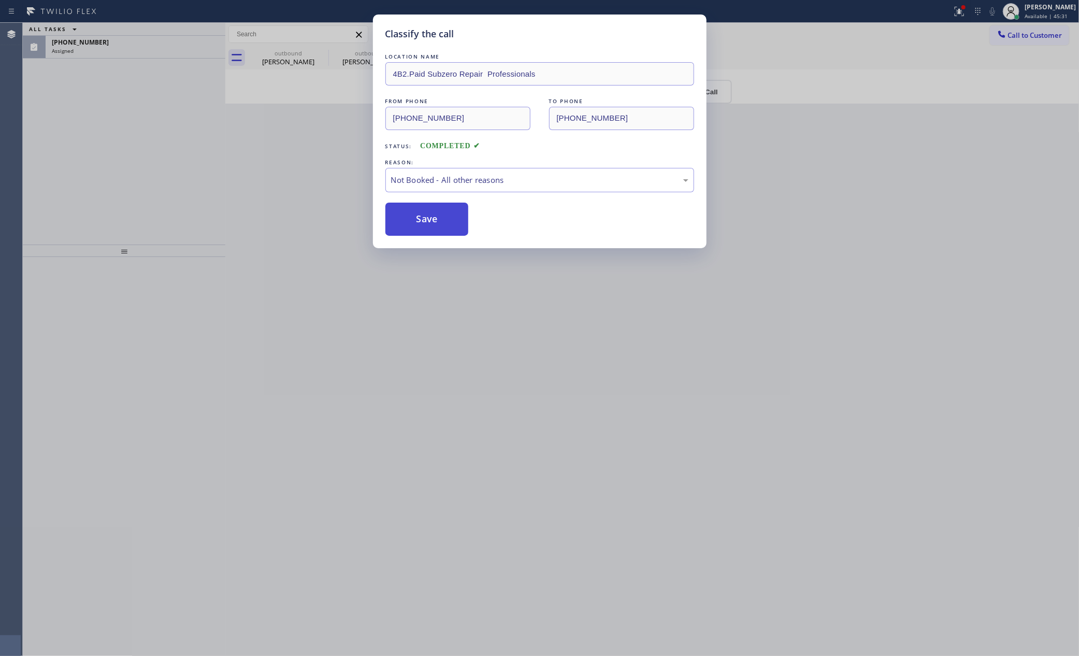
drag, startPoint x: 417, startPoint y: 221, endPoint x: 61, endPoint y: 160, distance: 361.5
click at [416, 221] on button "Save" at bounding box center [426, 219] width 83 height 33
drag, startPoint x: 58, startPoint y: 153, endPoint x: 89, endPoint y: 65, distance: 92.9
click at [63, 145] on div "Classify the call LOCATION NAME 4B2.Paid Subzero Repair Professionals FROM PHON…" at bounding box center [539, 328] width 1079 height 656
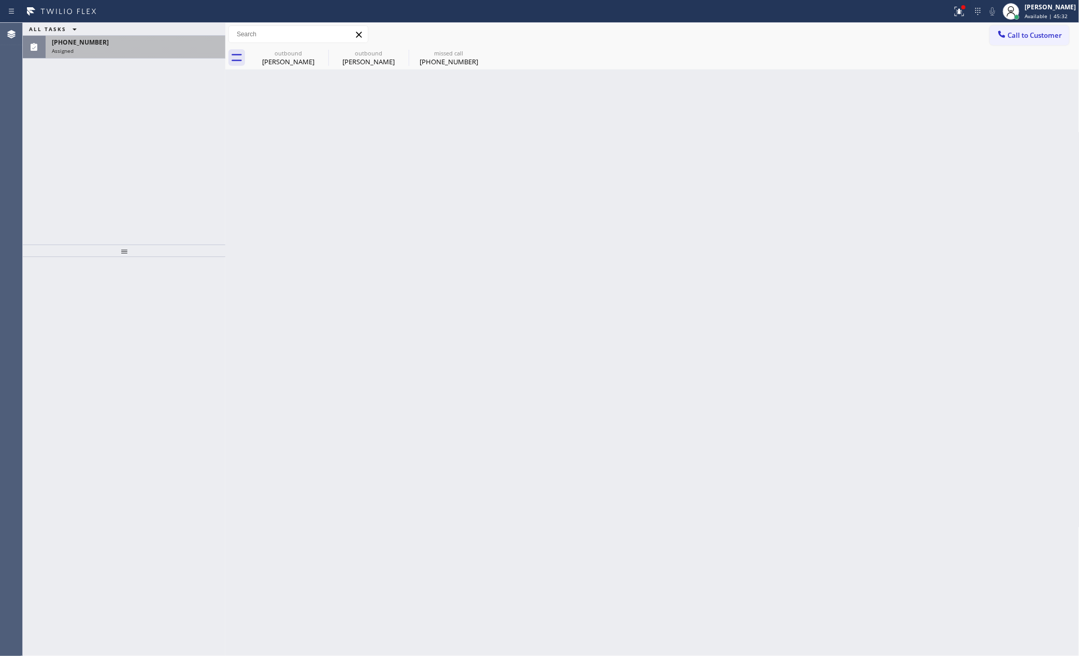
click at [106, 45] on div "(732) 425-1677" at bounding box center [135, 42] width 167 height 9
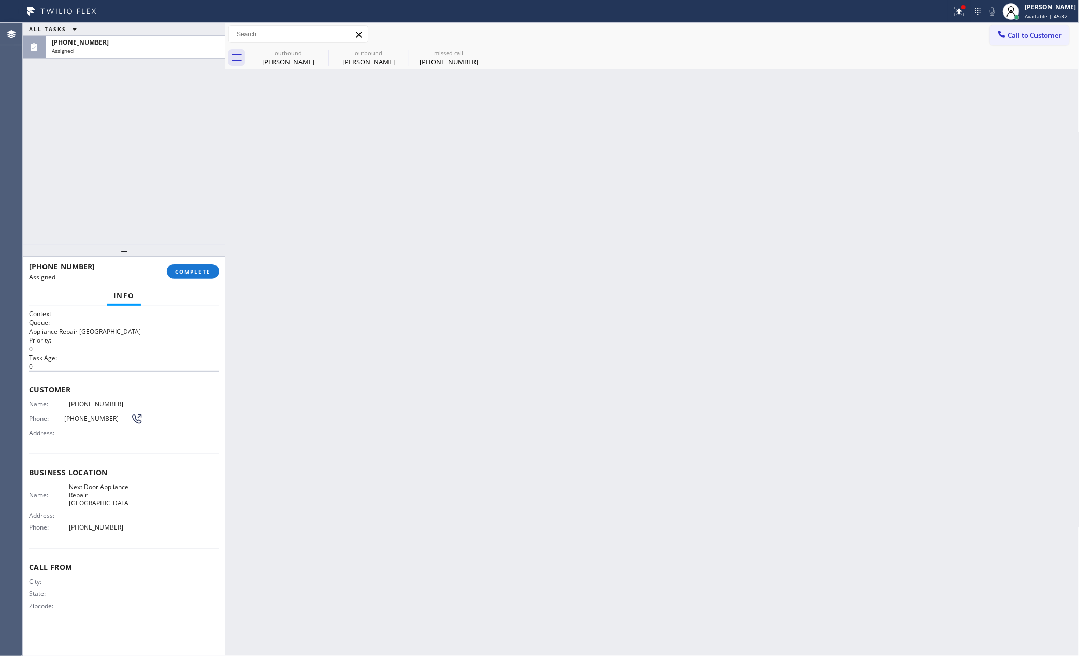
drag, startPoint x: 391, startPoint y: 430, endPoint x: 352, endPoint y: 127, distance: 305.5
click at [394, 410] on div "Back to Dashboard Change Sender ID Customers Technicians Select a contact Outbo…" at bounding box center [652, 339] width 854 height 633
click at [448, 57] on div "(732) 425-1677" at bounding box center [449, 61] width 78 height 9
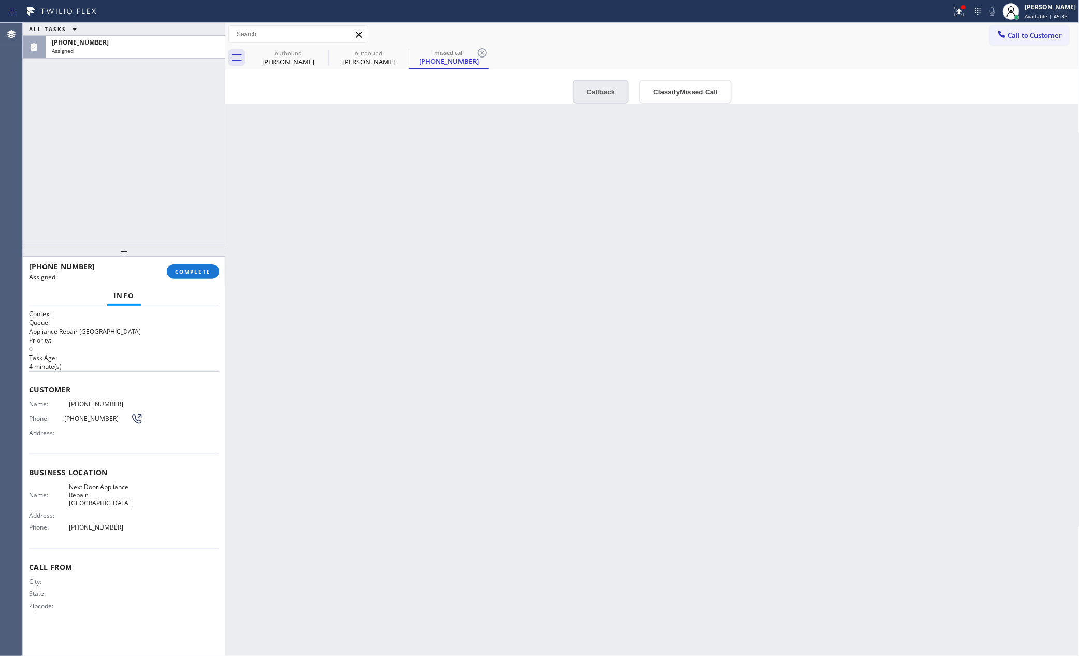
click at [608, 95] on button "Callback" at bounding box center [601, 92] width 56 height 24
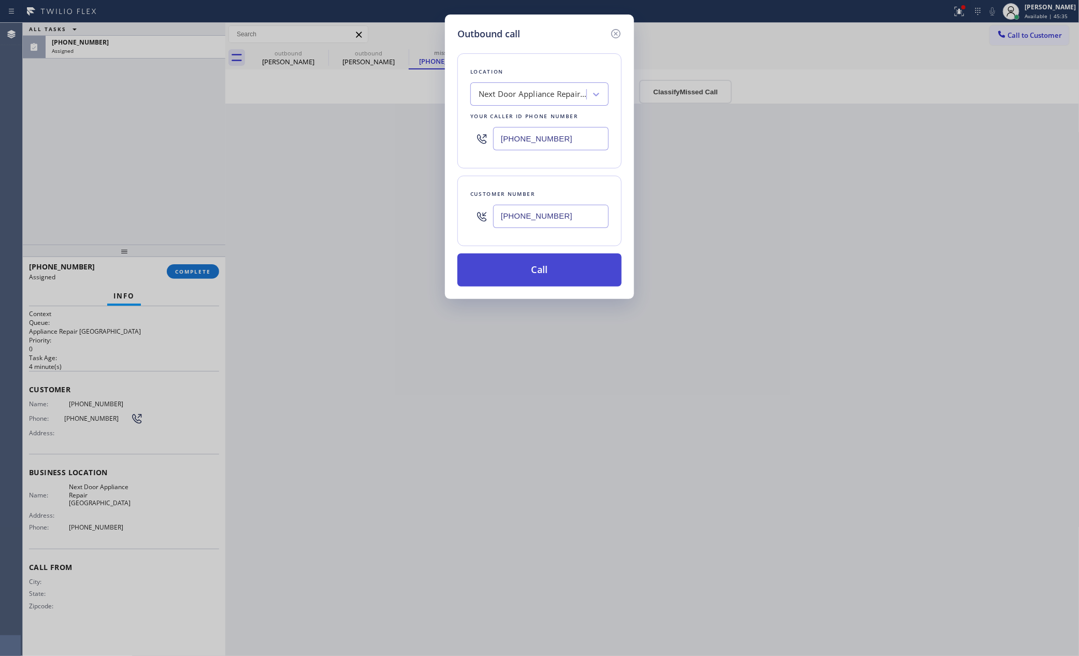
click at [577, 265] on button "Call" at bounding box center [539, 269] width 164 height 33
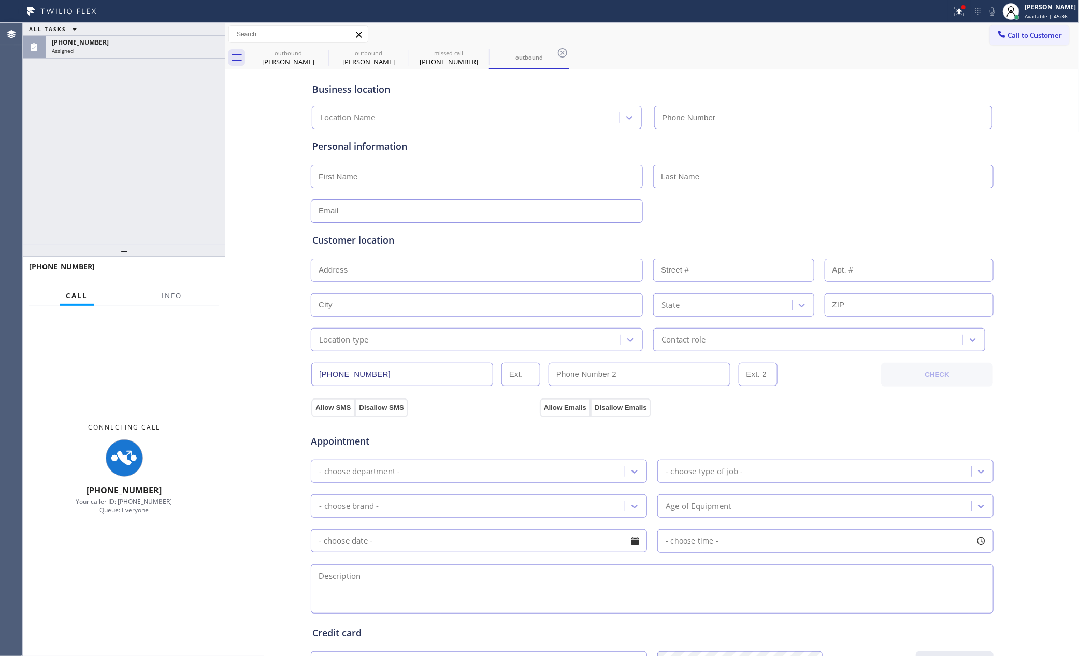
type input "(609) 710-8354"
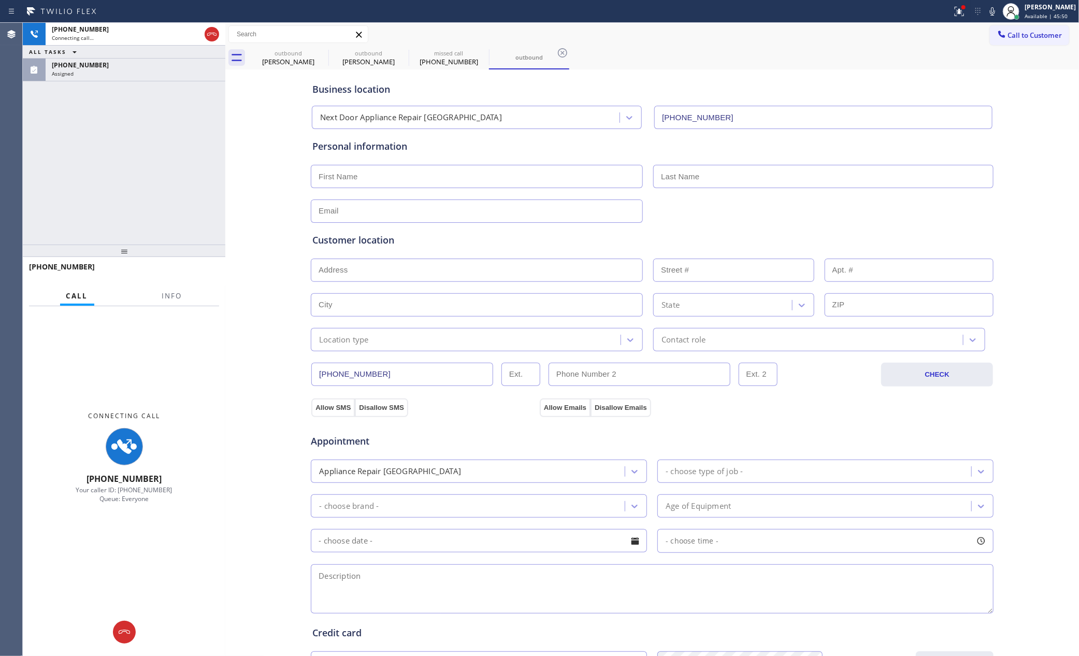
click at [75, 126] on div "+17324251677 Connecting call… ALL TASKS ALL TASKS ACTIVE TASKS TASKS IN WRAP UP…" at bounding box center [124, 134] width 203 height 222
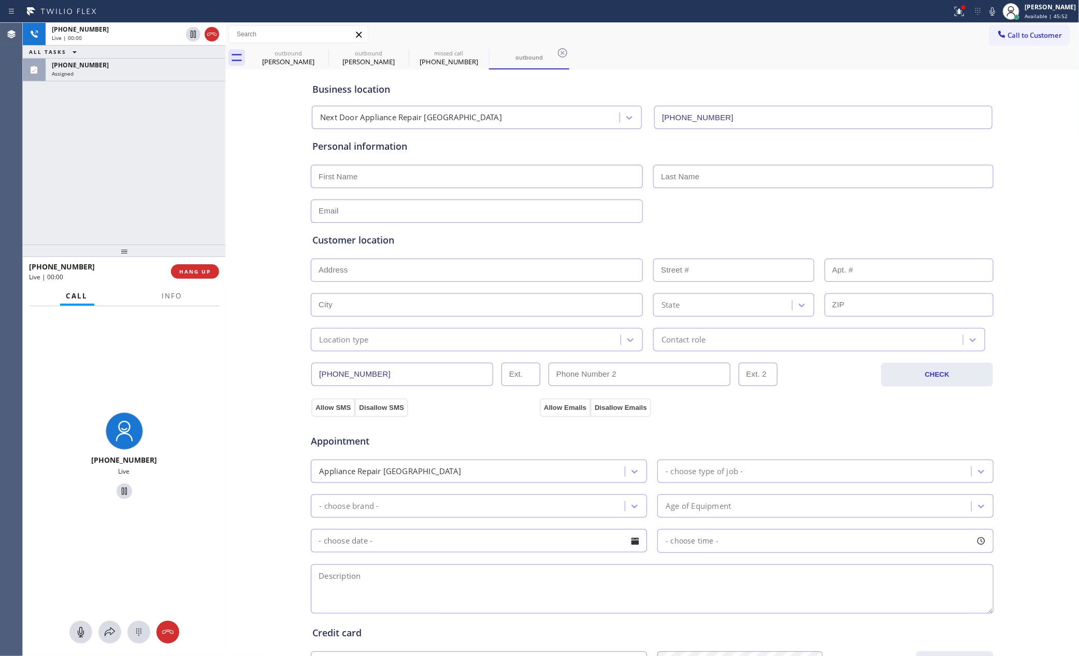
click at [135, 226] on div "+17324251677 Live | 00:00 ALL TASKS ALL TASKS ACTIVE TASKS TASKS IN WRAP UP (73…" at bounding box center [124, 134] width 203 height 222
click at [138, 218] on div "+17324251677 Live | 00:00 ALL TASKS ALL TASKS ACTIVE TASKS TASKS IN WRAP UP (73…" at bounding box center [124, 134] width 203 height 222
click at [138, 218] on div "+17324251677 Live | 00:01 ALL TASKS ALL TASKS ACTIVE TASKS TASKS IN WRAP UP (73…" at bounding box center [124, 134] width 203 height 222
click at [138, 218] on div "+17324251677 Live | 00:02 ALL TASKS ALL TASKS ACTIVE TASKS TASKS IN WRAP UP (73…" at bounding box center [124, 134] width 203 height 222
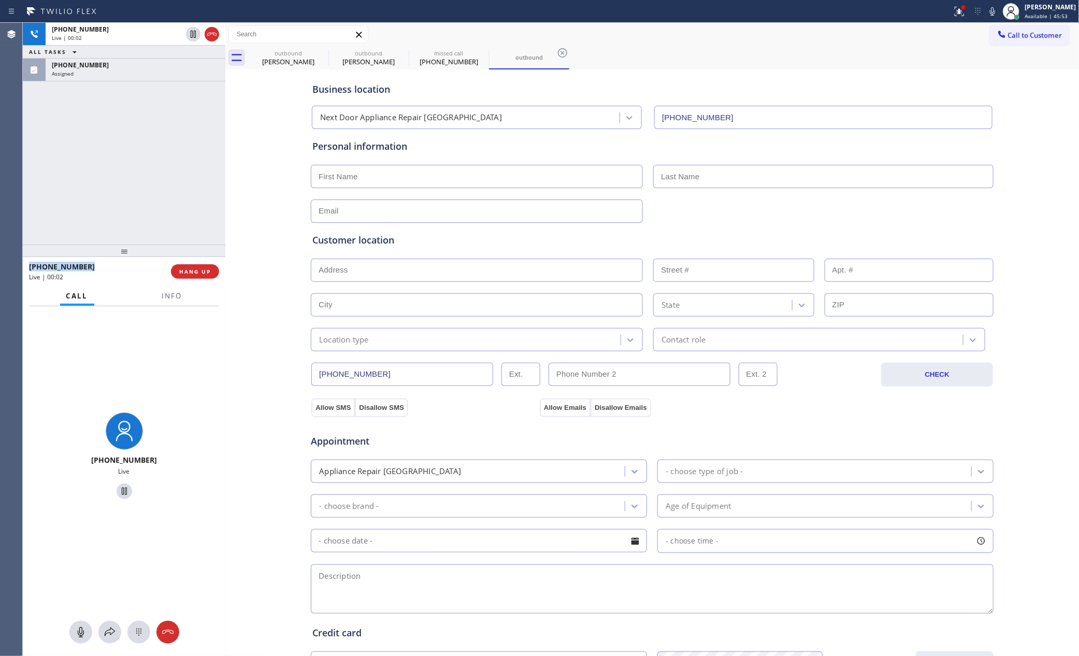
click at [138, 218] on div "+17324251677 Live | 00:02 ALL TASKS ALL TASKS ACTIVE TASKS TASKS IN WRAP UP (73…" at bounding box center [124, 134] width 203 height 222
click at [729, 72] on div "Business location Next Door Appliance Repair Trenton (609) 710-8354" at bounding box center [652, 100] width 684 height 57
drag, startPoint x: 28, startPoint y: 138, endPoint x: 60, endPoint y: 120, distance: 36.7
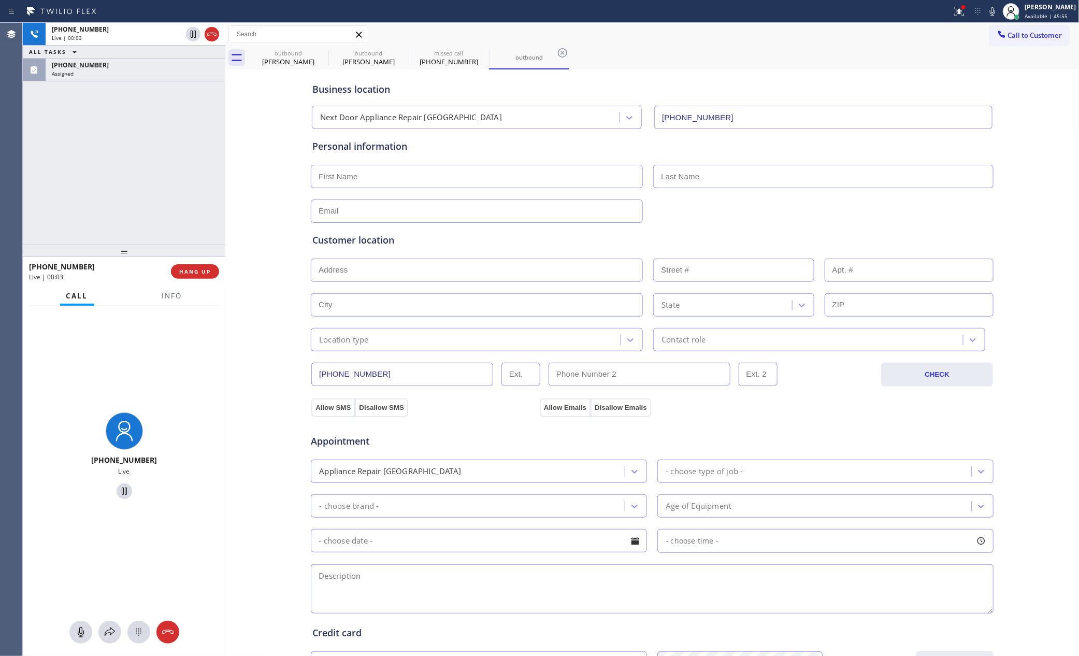
click at [37, 134] on div "+17324251677 Live | 00:03 ALL TASKS ALL TASKS ACTIVE TASKS TASKS IN WRAP UP (73…" at bounding box center [124, 134] width 203 height 222
click at [128, 67] on div "(732) 425-1677" at bounding box center [135, 65] width 167 height 9
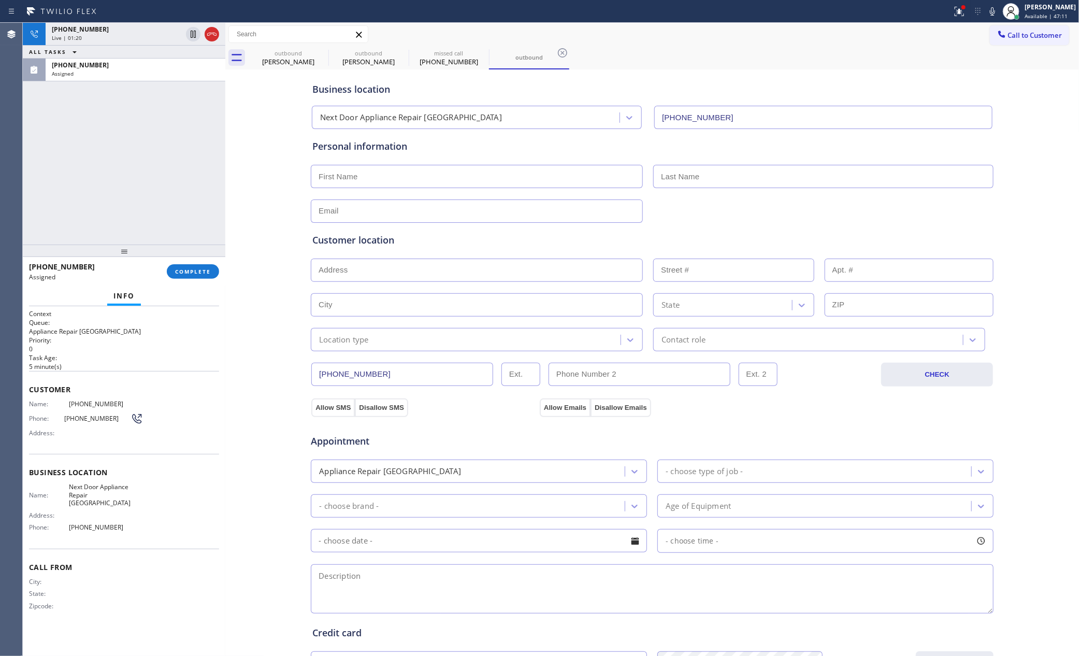
click at [123, 163] on div "+17324251677 Live | 01:20 ALL TASKS ALL TASKS ACTIVE TASKS TASKS IN WRAP UP (73…" at bounding box center [124, 134] width 203 height 222
drag, startPoint x: 120, startPoint y: 123, endPoint x: 835, endPoint y: 373, distance: 757.9
click at [248, 170] on div "+17324251677 Live | 01:49 ALL TASKS ALL TASKS ACTIVE TASKS TASKS IN WRAP UP (73…" at bounding box center [551, 339] width 1056 height 633
click at [201, 171] on div "+17324251677 Live | 01:51 ALL TASKS ALL TASKS ACTIVE TASKS TASKS IN WRAP UP (73…" at bounding box center [124, 134] width 203 height 222
click at [449, 370] on input "(732) 425-1677" at bounding box center [402, 374] width 182 height 23
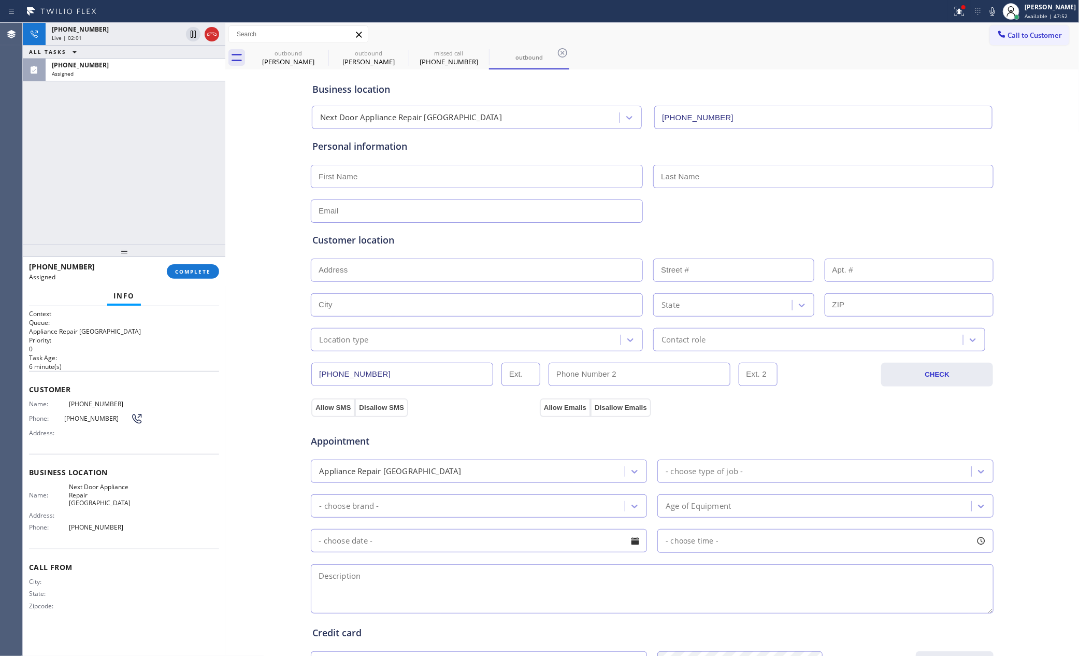
click at [449, 370] on input "(732) 425-1677" at bounding box center [402, 374] width 182 height 23
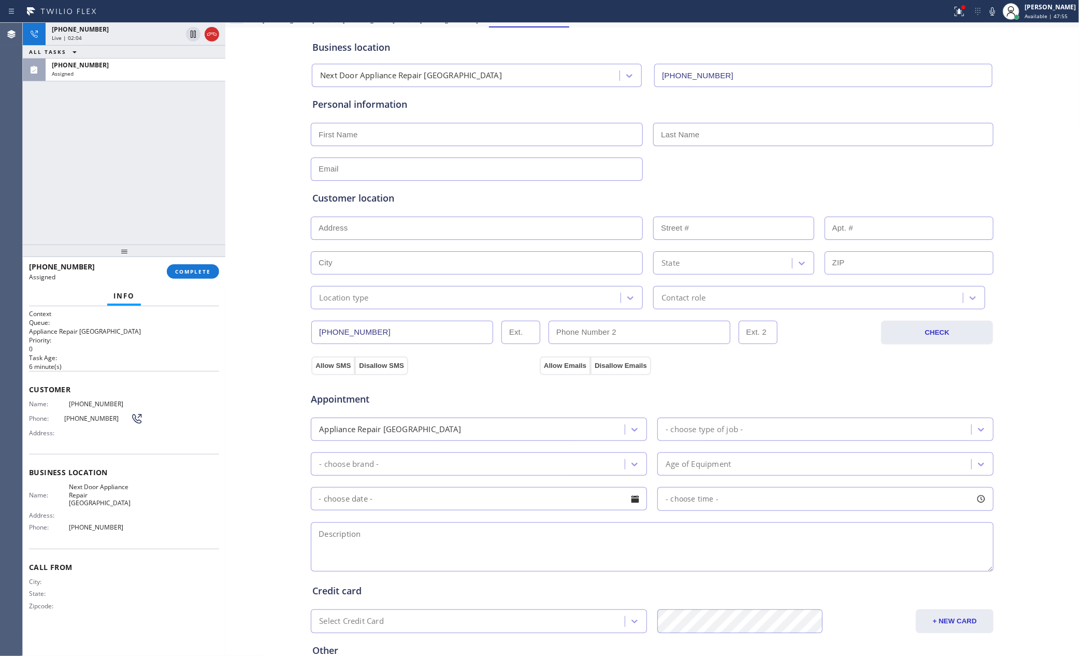
scroll to position [78, 0]
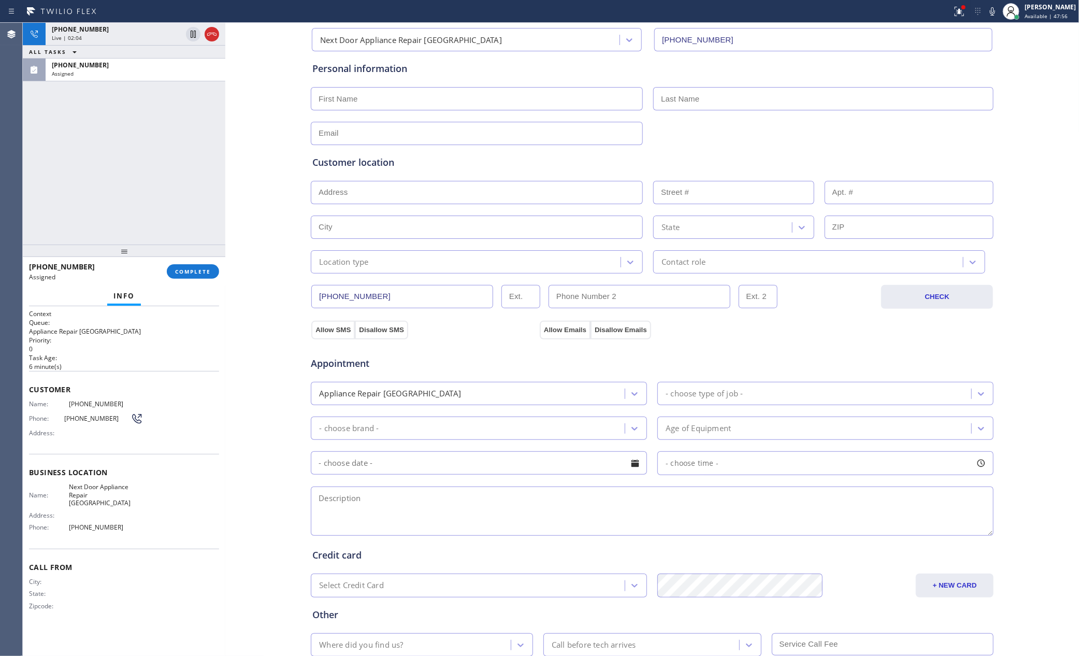
click at [89, 167] on div "+17324251677 Live | 02:04 ALL TASKS ALL TASKS ACTIVE TASKS TASKS IN WRAP UP (73…" at bounding box center [124, 134] width 203 height 222
click at [116, 67] on div "(732) 425-1677" at bounding box center [135, 65] width 167 height 9
drag, startPoint x: 194, startPoint y: 272, endPoint x: 159, endPoint y: 161, distance: 117.5
click at [194, 268] on span "COMPLETE" at bounding box center [193, 271] width 36 height 7
click at [154, 153] on div "+17324251677 Live | 02:06 ALL TASKS ALL TASKS ACTIVE TASKS TASKS IN WRAP UP (73…" at bounding box center [124, 134] width 203 height 222
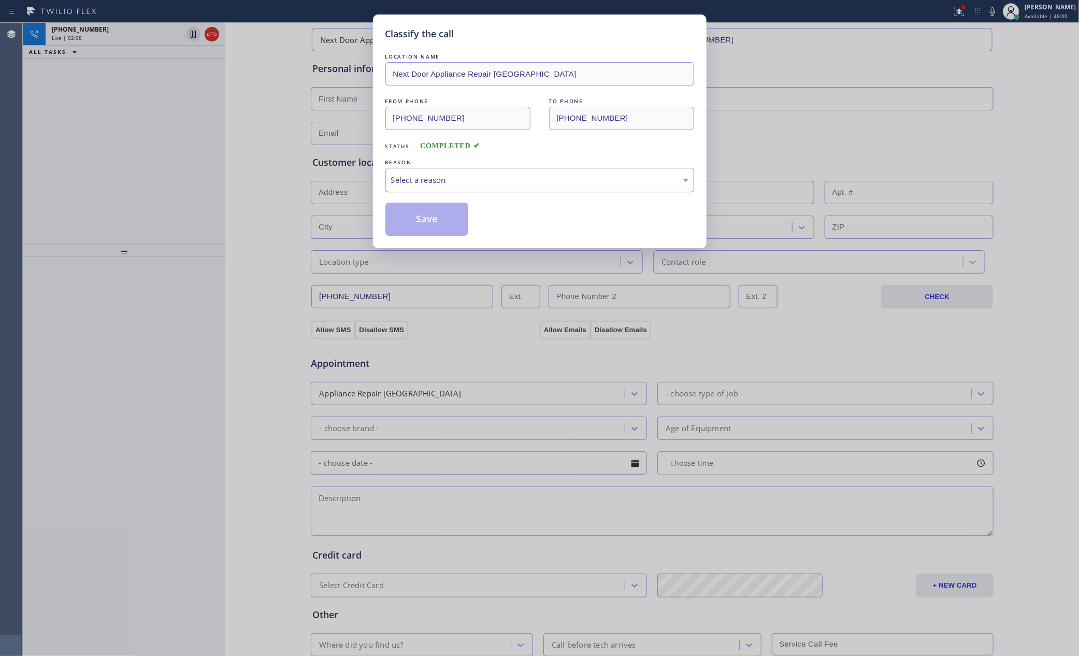
click at [415, 176] on div "Select a reason" at bounding box center [539, 180] width 297 height 12
click at [411, 221] on button "Save" at bounding box center [426, 219] width 83 height 33
drag, startPoint x: 411, startPoint y: 221, endPoint x: 117, endPoint y: 194, distance: 294.9
click at [408, 221] on button "Save" at bounding box center [426, 219] width 83 height 33
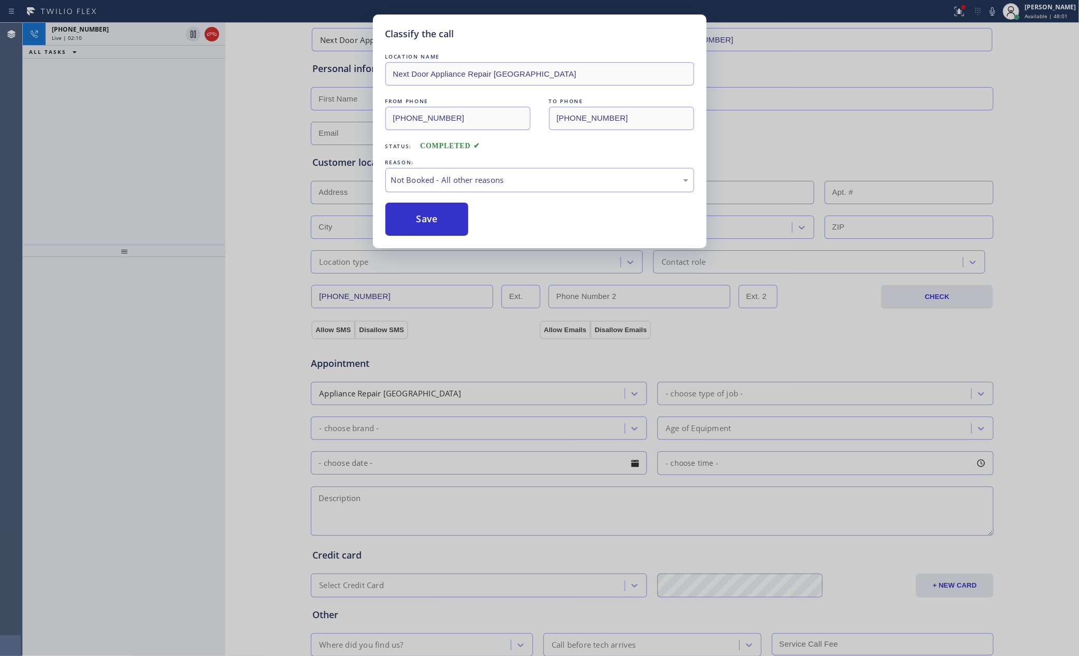
drag, startPoint x: 103, startPoint y: 185, endPoint x: 95, endPoint y: 61, distance: 124.1
click at [105, 159] on div "Classify the call LOCATION NAME Next Door Appliance Repair Trenton FROM PHONE (…" at bounding box center [539, 328] width 1079 height 656
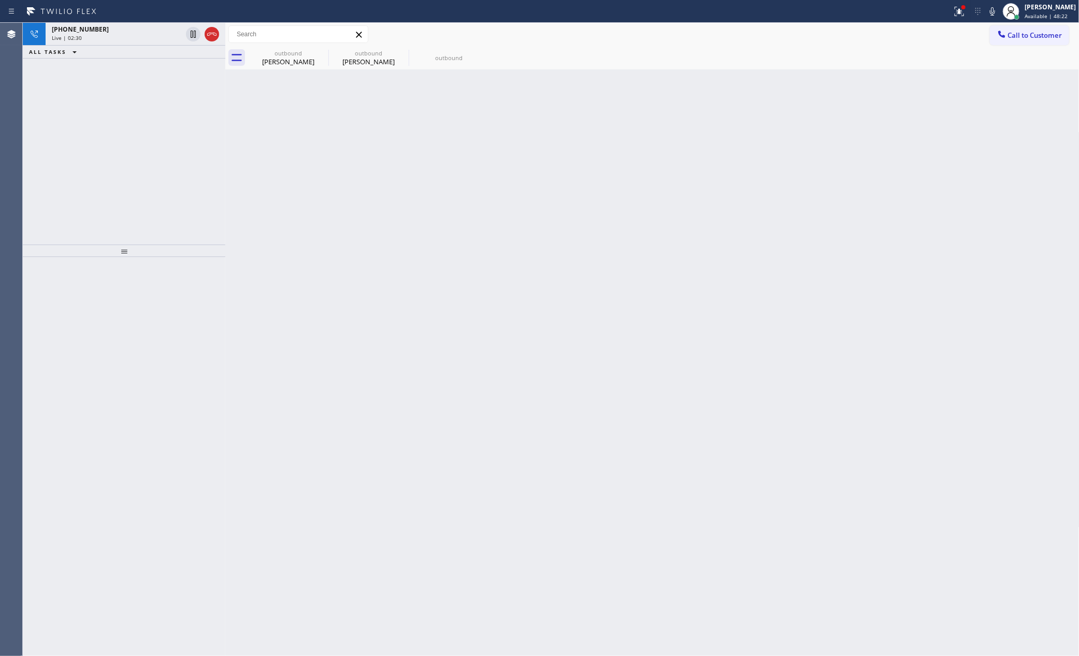
click at [406, 303] on div "Back to Dashboard Change Sender ID Customers Technicians Select a contact Outbo…" at bounding box center [652, 339] width 854 height 633
click at [408, 300] on div "Back to Dashboard Change Sender ID Customers Technicians Select a contact Outbo…" at bounding box center [652, 339] width 854 height 633
click at [414, 300] on div "Back to Dashboard Change Sender ID Customers Technicians Select a contact Outbo…" at bounding box center [652, 339] width 854 height 633
click at [448, 64] on div "outbound" at bounding box center [449, 57] width 78 height 23
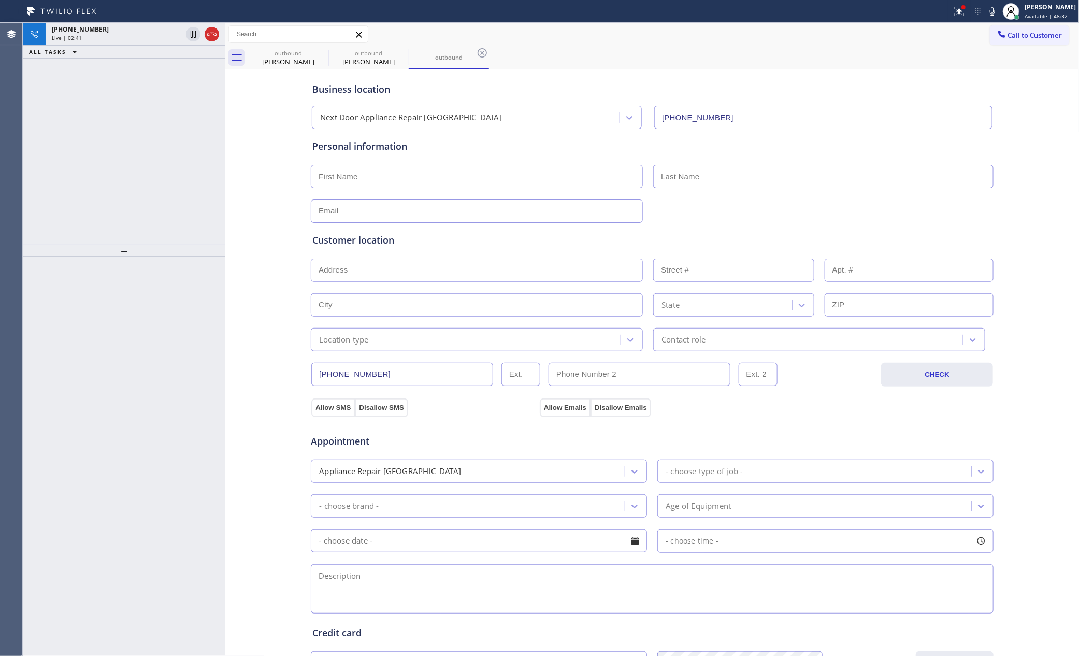
click at [519, 585] on textarea at bounding box center [652, 588] width 683 height 49
paste textarea "GE || sbs Dryer || wont heat up || 7yrs Trenton, NJ 08609 house-ho"
type textarea "GE || sbs Dryer || wont heat up || 7yrs Trenton, NJ 08609 house-ho"
click at [701, 434] on div "Appointment" at bounding box center [652, 435] width 685 height 26
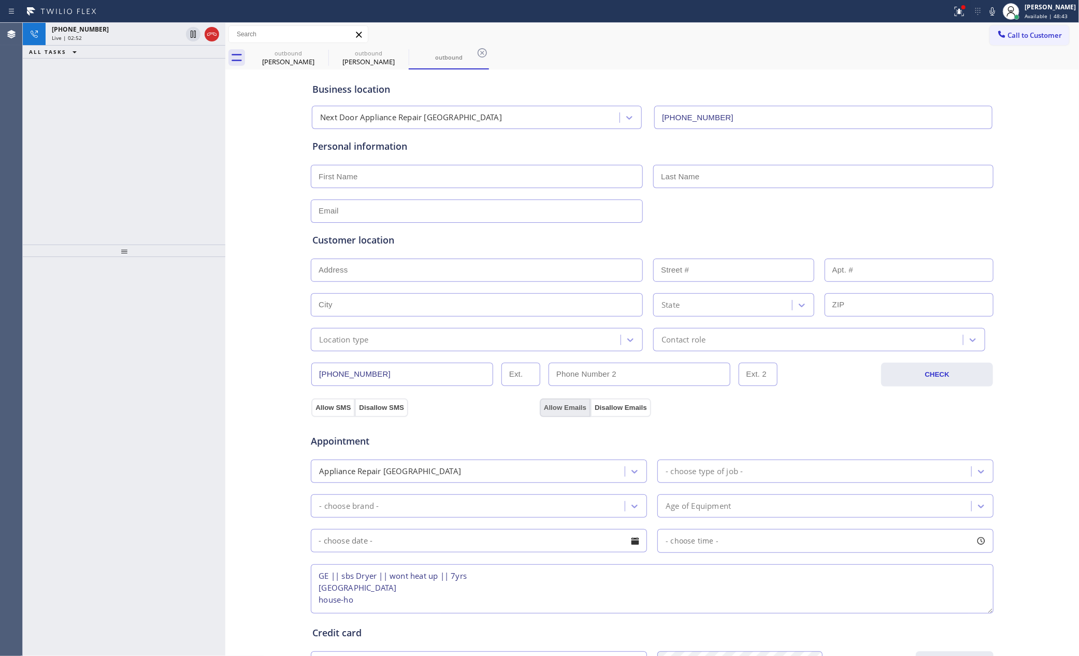
click at [547, 412] on button "Allow Emails" at bounding box center [565, 407] width 51 height 19
click at [325, 412] on button "Allow SMS" at bounding box center [333, 407] width 44 height 19
click at [485, 447] on span "Appointment" at bounding box center [424, 441] width 226 height 14
drag, startPoint x: 146, startPoint y: 121, endPoint x: 181, endPoint y: 67, distance: 64.1
click at [147, 119] on div "+17324251677 Live | 02:59 ALL TASKS ALL TASKS ACTIVE TASKS TASKS IN WRAP UP (32…" at bounding box center [124, 134] width 203 height 222
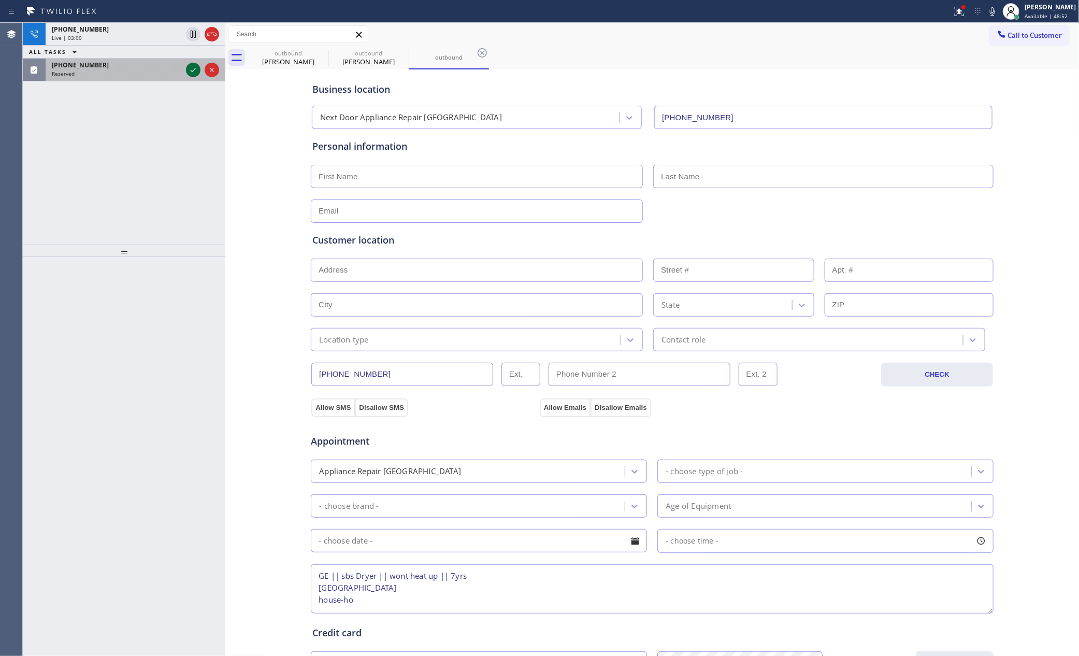
click at [187, 67] on icon at bounding box center [193, 70] width 12 height 12
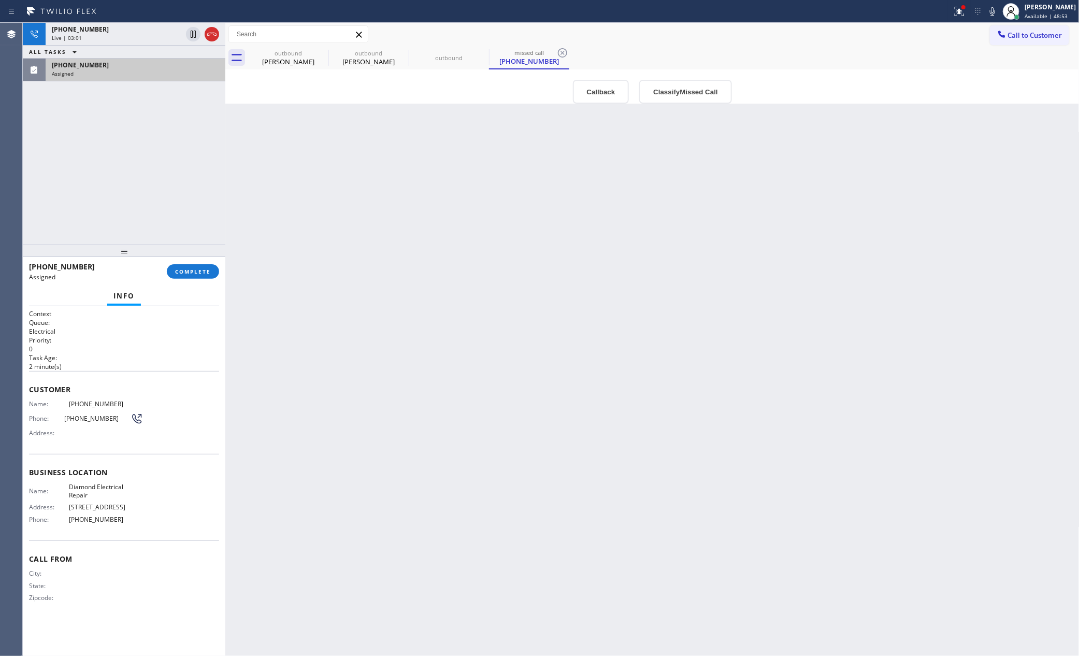
click at [143, 203] on div "+17324251677 Live | 03:01 ALL TASKS ALL TASKS ACTIVE TASKS TASKS IN WRAP UP (32…" at bounding box center [124, 134] width 203 height 222
click at [465, 373] on div "Back to Dashboard Change Sender ID Customers Technicians Select a contact Outbo…" at bounding box center [652, 339] width 854 height 633
click at [214, 179] on div "+17324251677 Live | 03:03 ALL TASKS ALL TASKS ACTIVE TASKS TASKS IN WRAP UP (32…" at bounding box center [124, 134] width 203 height 222
click at [433, 67] on div "outbound" at bounding box center [449, 57] width 78 height 23
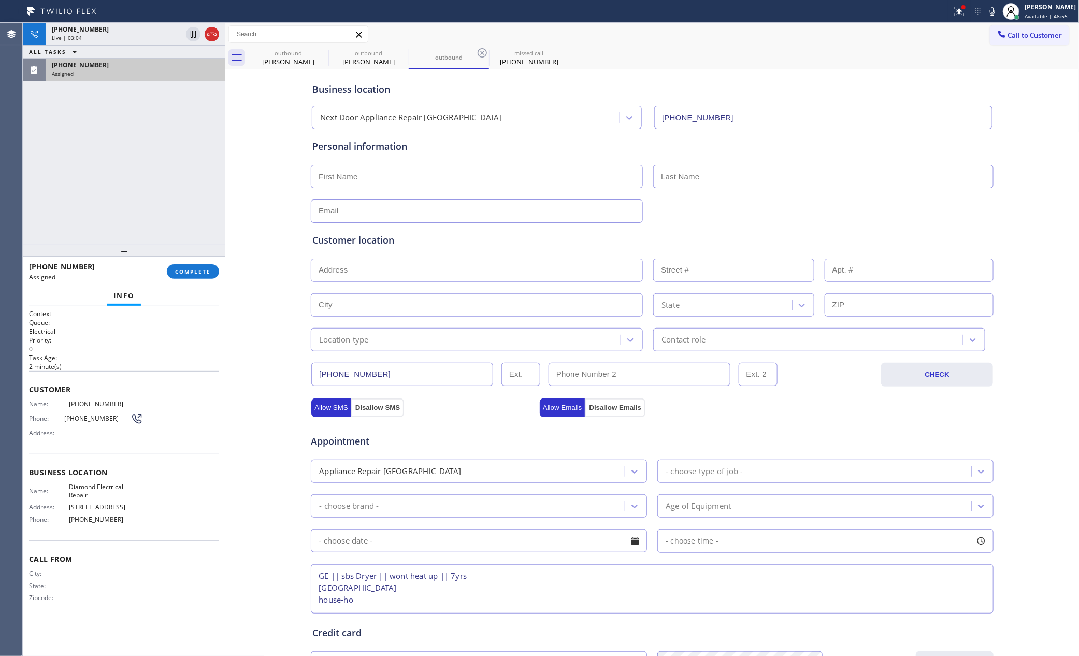
drag, startPoint x: 133, startPoint y: 197, endPoint x: 138, endPoint y: 197, distance: 5.7
click at [134, 197] on div "+17324251677 Live | 03:04 ALL TASKS ALL TASKS ACTIVE TASKS TASKS IN WRAP UP (32…" at bounding box center [124, 134] width 203 height 222
click at [137, 196] on div "+17324251677 Live | 03:05 ALL TASKS ALL TASKS ACTIVE TASKS TASKS IN WRAP UP (32…" at bounding box center [124, 134] width 203 height 222
click at [600, 72] on div "Business location Next Door Appliance Repair Trenton (609) 710-8354" at bounding box center [652, 100] width 684 height 57
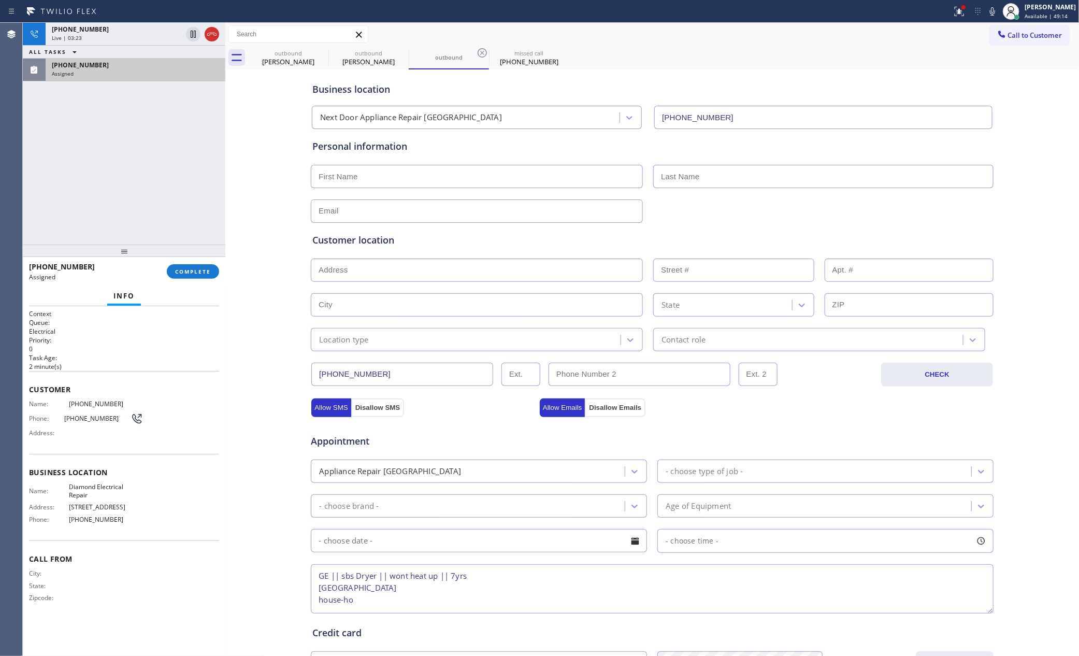
click at [600, 72] on div "Business location Next Door Appliance Repair Trenton (609) 710-8354" at bounding box center [652, 100] width 684 height 57
click at [668, 8] on div at bounding box center [476, 11] width 944 height 17
click at [142, 112] on div "+17324251677 Live | 04:25 ALL TASKS ALL TASKS ACTIVE TASKS TASKS IN WRAP UP (32…" at bounding box center [124, 134] width 203 height 222
drag, startPoint x: 142, startPoint y: 115, endPoint x: 383, endPoint y: 351, distance: 337.4
click at [182, 148] on div "+17324251677 Live | 04:26 ALL TASKS ALL TASKS ACTIVE TASKS TASKS IN WRAP UP (32…" at bounding box center [124, 134] width 203 height 222
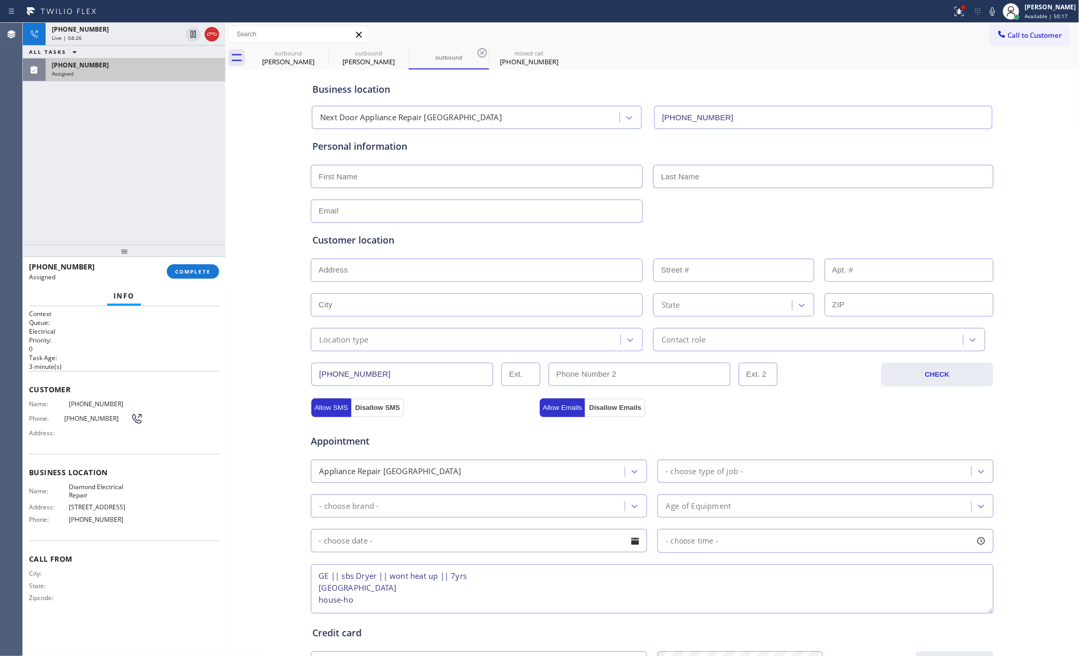
click at [412, 377] on input "(732) 425-1677" at bounding box center [402, 374] width 182 height 23
drag, startPoint x: 724, startPoint y: 425, endPoint x: 717, endPoint y: 387, distance: 38.0
click at [724, 425] on div "Appointment" at bounding box center [652, 435] width 685 height 26
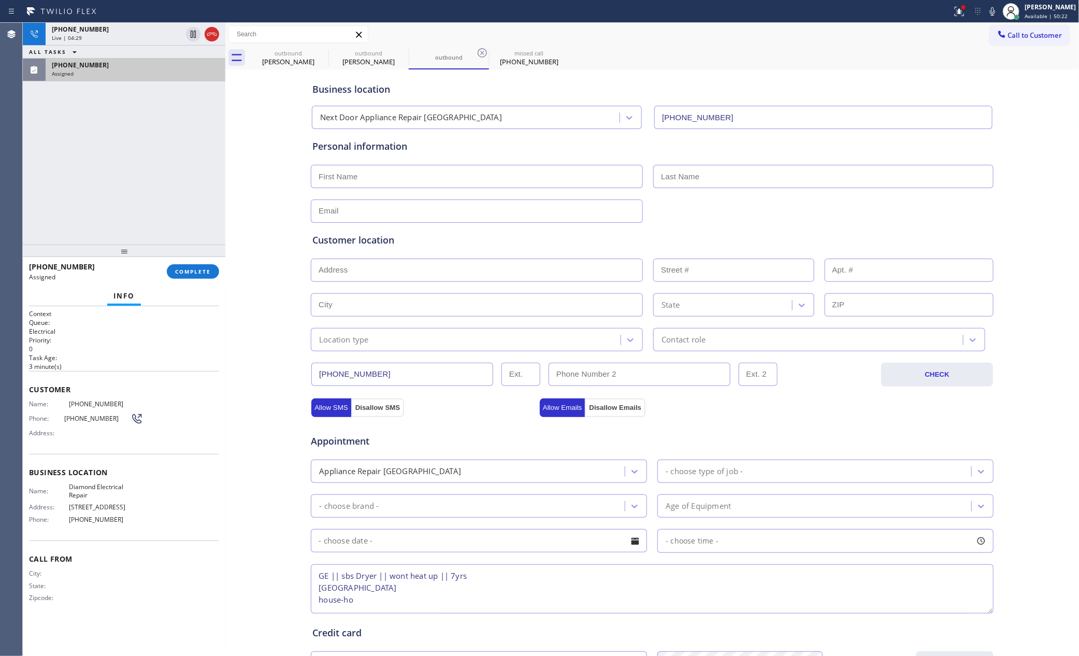
click at [757, 112] on input "(609) 710-8354" at bounding box center [823, 117] width 338 height 23
click at [451, 182] on input "text" at bounding box center [477, 176] width 332 height 23
type input "Wayne"
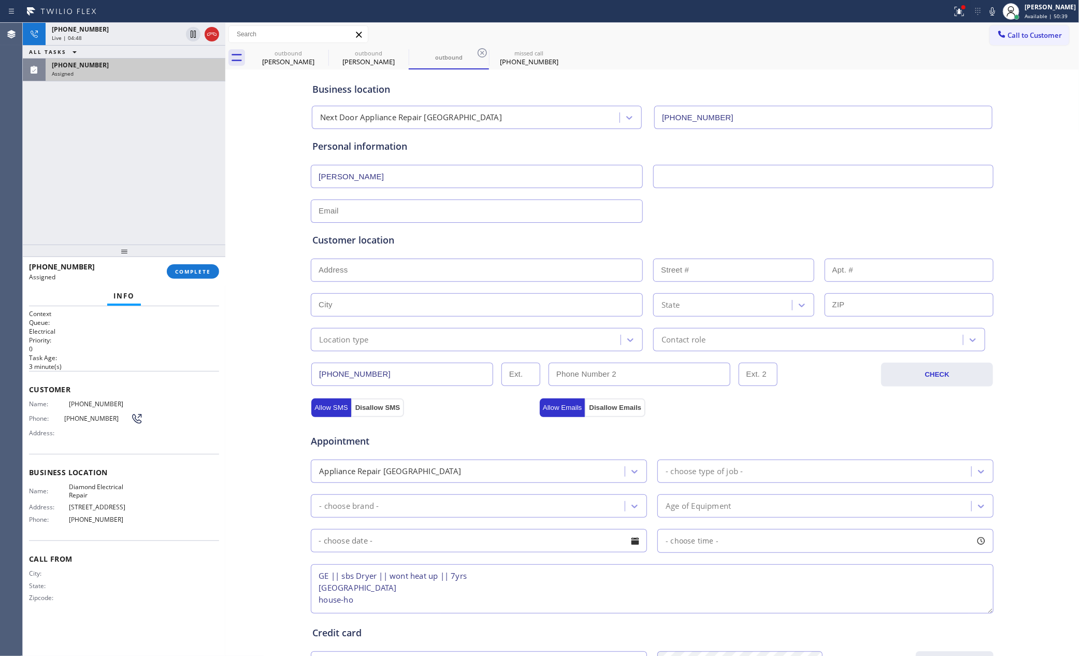
click at [542, 213] on input "text" at bounding box center [477, 210] width 332 height 23
type input "no@"
drag, startPoint x: 44, startPoint y: 130, endPoint x: 99, endPoint y: 140, distance: 56.5
click at [51, 130] on div "+17324251677 Live | 04:53 ALL TASKS ALL TASKS ACTIVE TASKS TASKS IN WRAP UP (32…" at bounding box center [124, 134] width 203 height 222
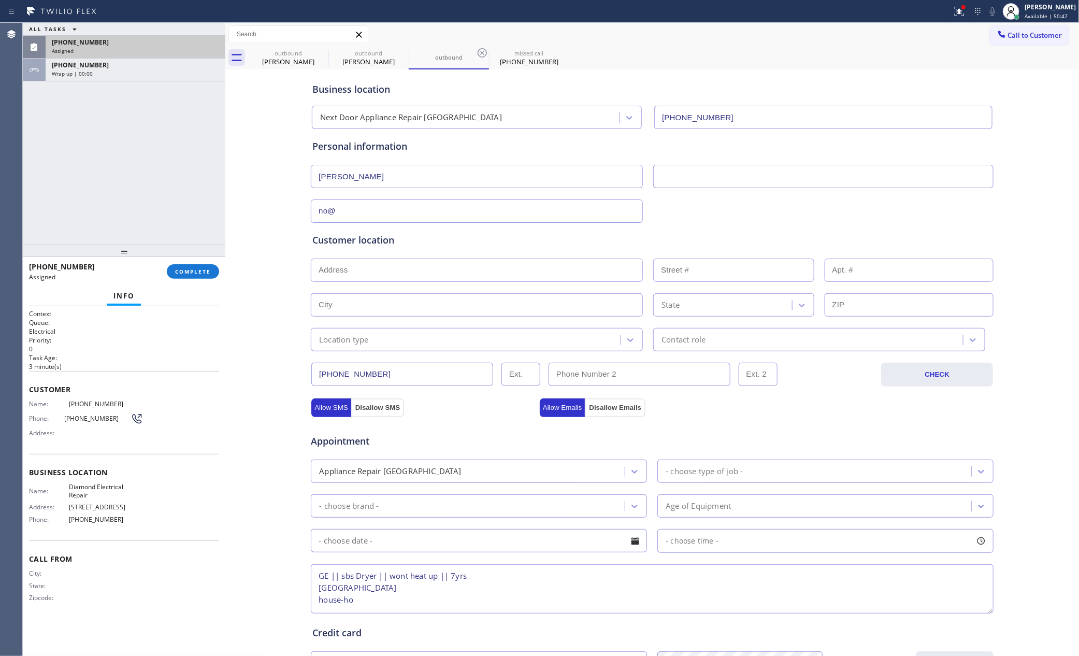
drag, startPoint x: 168, startPoint y: 157, endPoint x: 1060, endPoint y: 385, distance: 920.8
click at [249, 198] on div "ALL TASKS ALL TASKS ACTIVE TASKS TASKS IN WRAP UP (321) 352-6080 Assigned +1732…" at bounding box center [551, 339] width 1056 height 633
click at [152, 180] on div "ALL TASKS ALL TASKS ACTIVE TASKS TASKS IN WRAP UP (321) 352-6080 Assigned +1732…" at bounding box center [124, 134] width 203 height 222
click at [810, 219] on div "Business location Next Door Appliance Repair Trenton (609) 710-8354 Personal in…" at bounding box center [652, 426] width 849 height 708
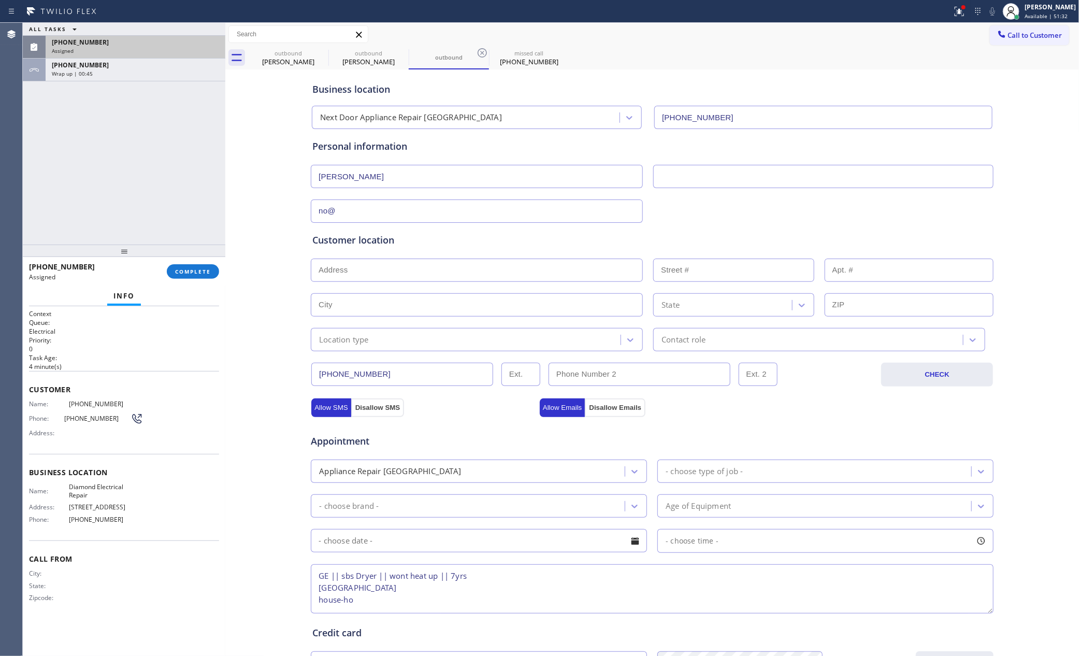
click at [151, 154] on div "ALL TASKS ALL TASKS ACTIVE TASKS TASKS IN WRAP UP (321) 352-6080 Assigned +1732…" at bounding box center [124, 134] width 203 height 222
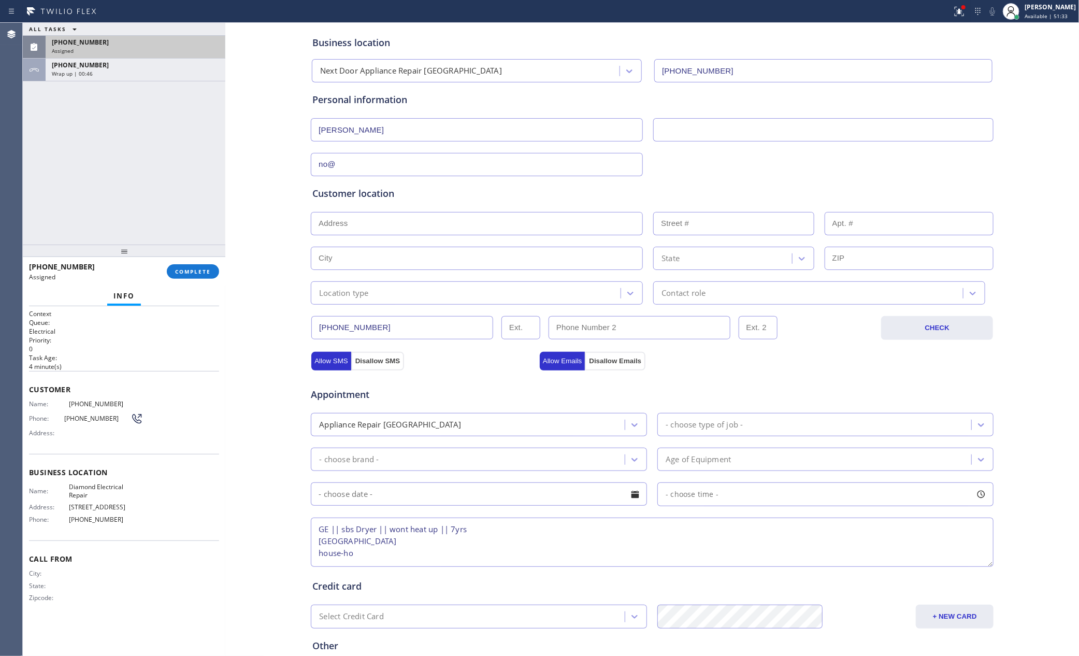
scroll to position [151, 0]
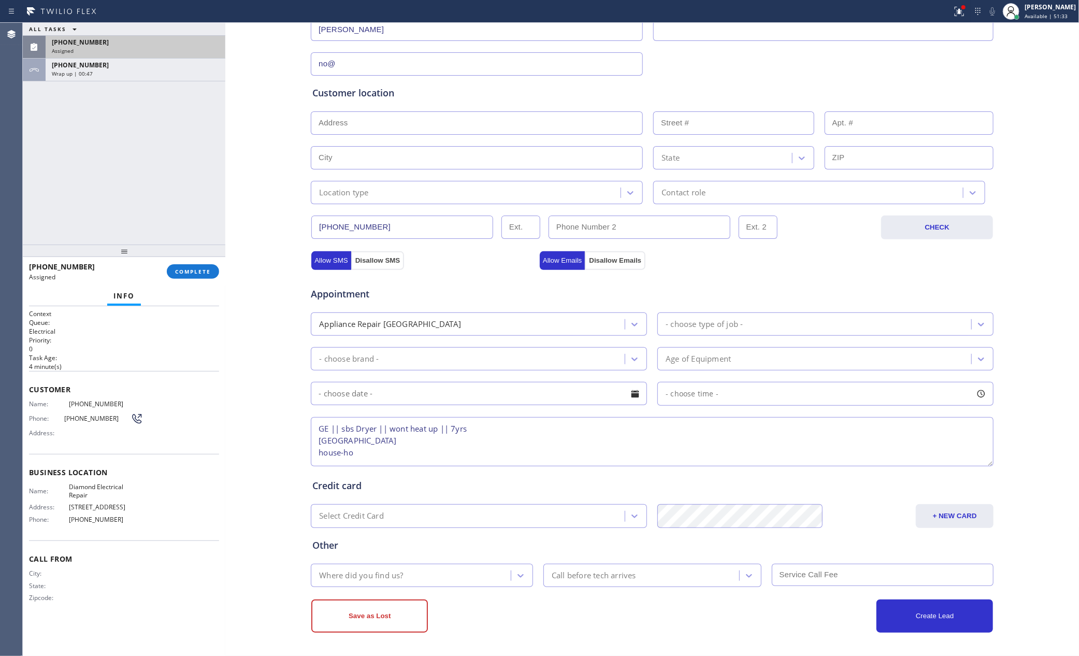
click at [359, 455] on textarea "GE || sbs Dryer || wont heat up || 7yrs Trenton, NJ 08609 house-ho" at bounding box center [652, 441] width 683 height 49
type textarea "GE || sbs Dryer || wont heat up || 7yrs Trenton, NJ 08609 house-ho OOSA/ REFUSE…"
click at [339, 572] on div "Where did you find us?" at bounding box center [361, 575] width 84 height 12
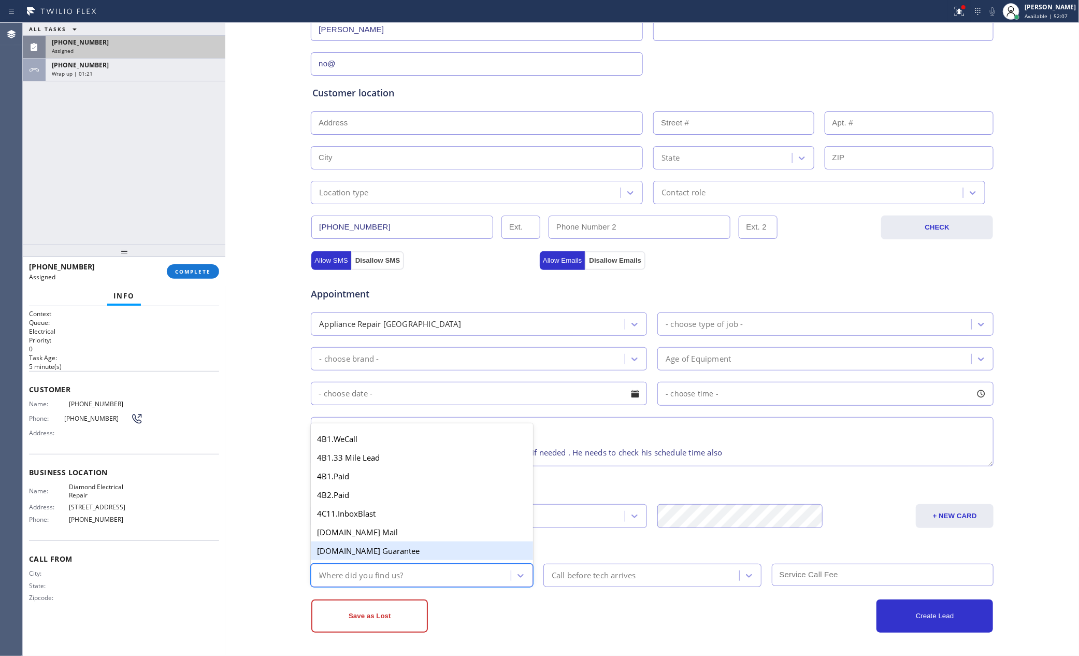
type input "mem"
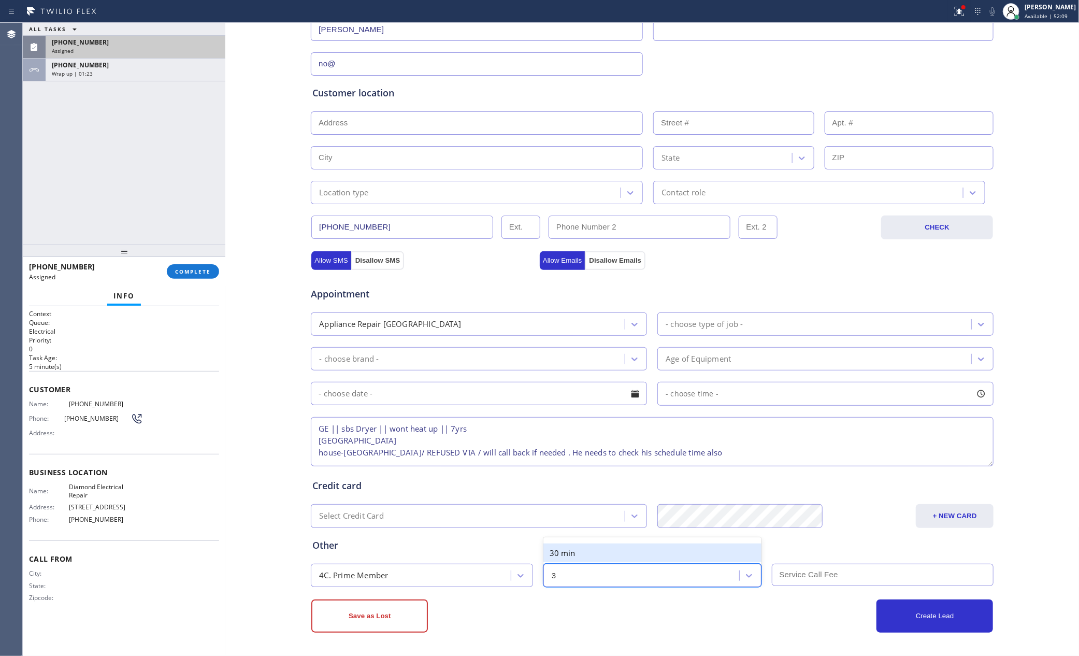
type input "30"
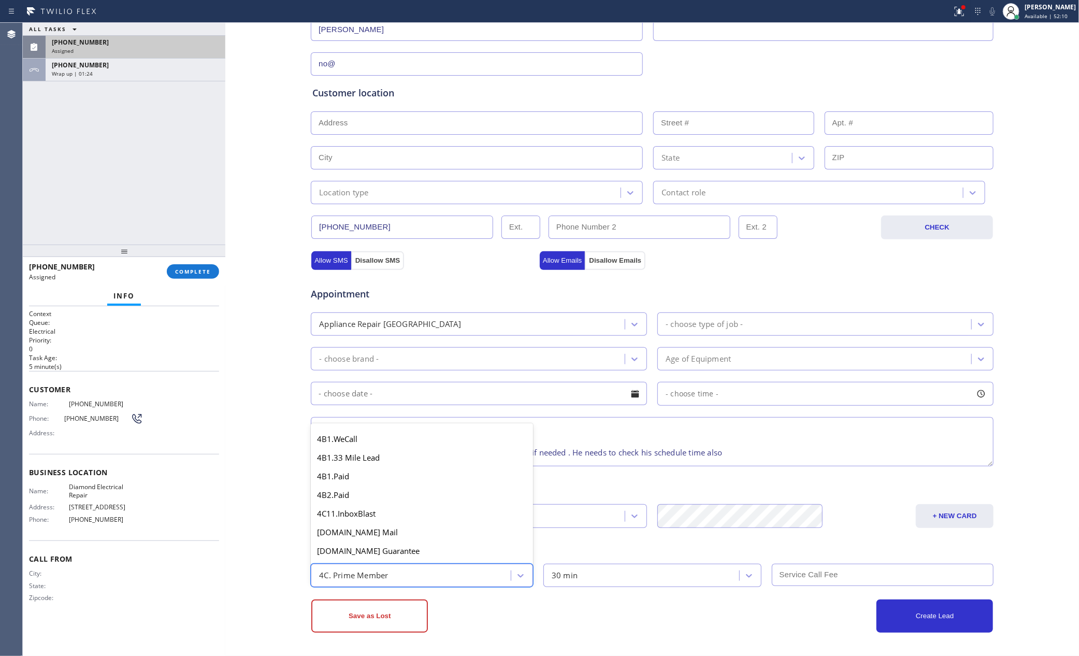
click at [379, 575] on div "4C. Prime Member" at bounding box center [353, 575] width 69 height 12
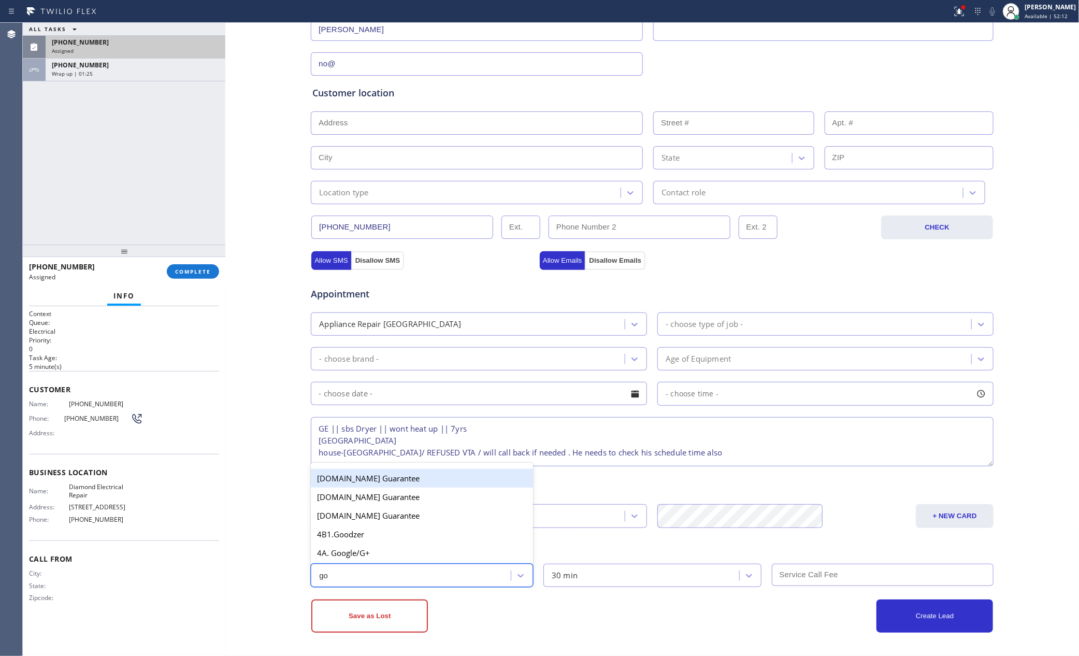
scroll to position [0, 0]
type input "goog"
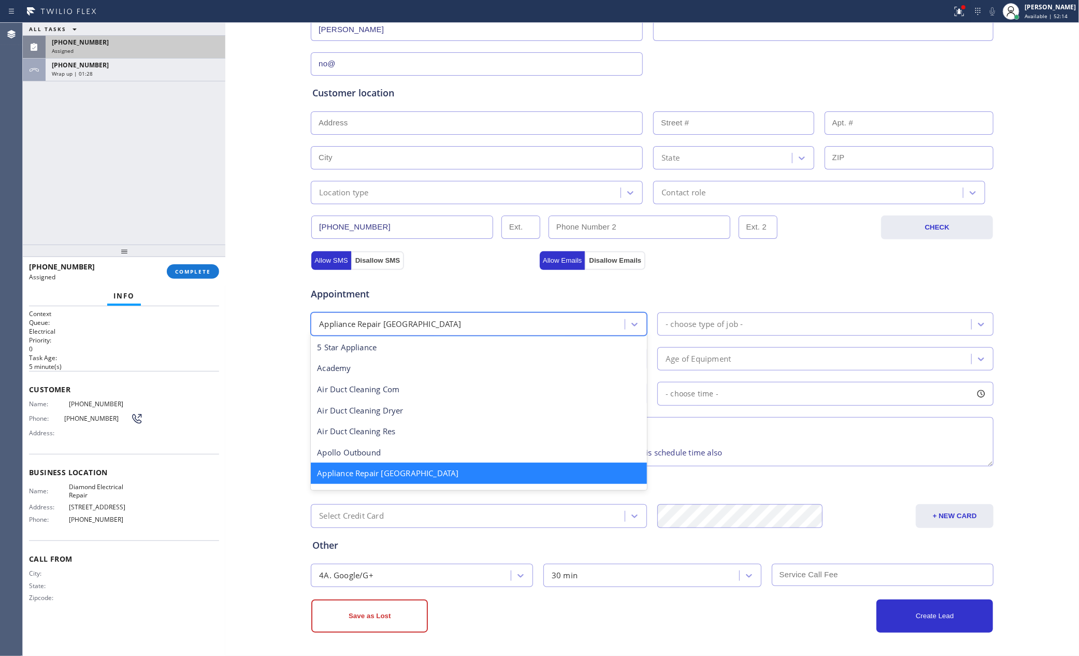
click at [553, 323] on div "Appliance Repair [GEOGRAPHIC_DATA]" at bounding box center [469, 324] width 311 height 18
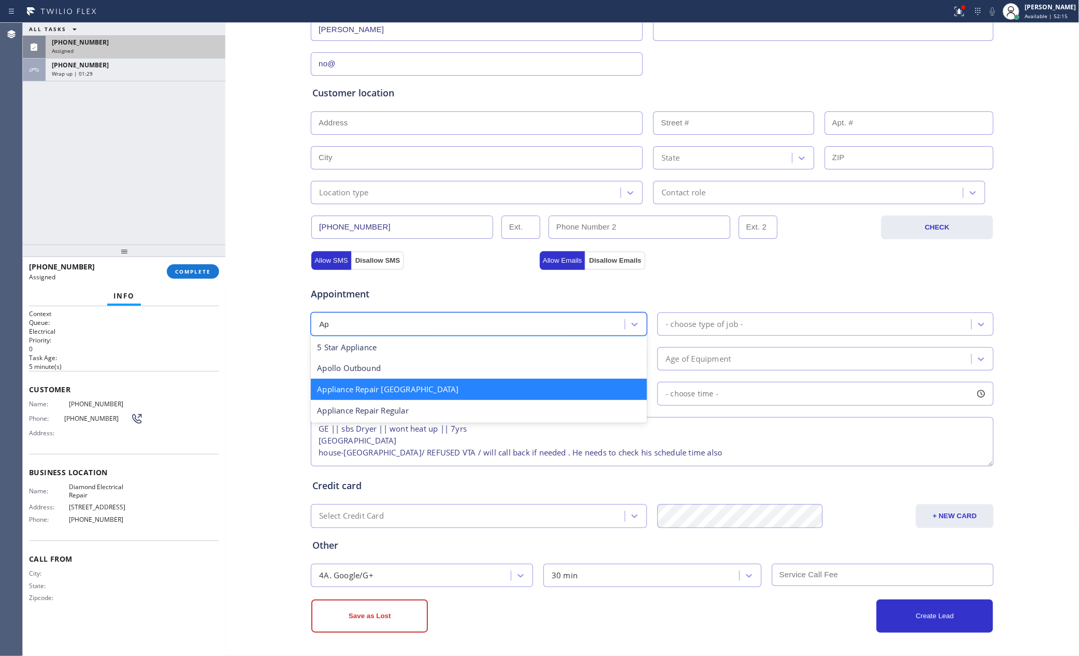
type input "App"
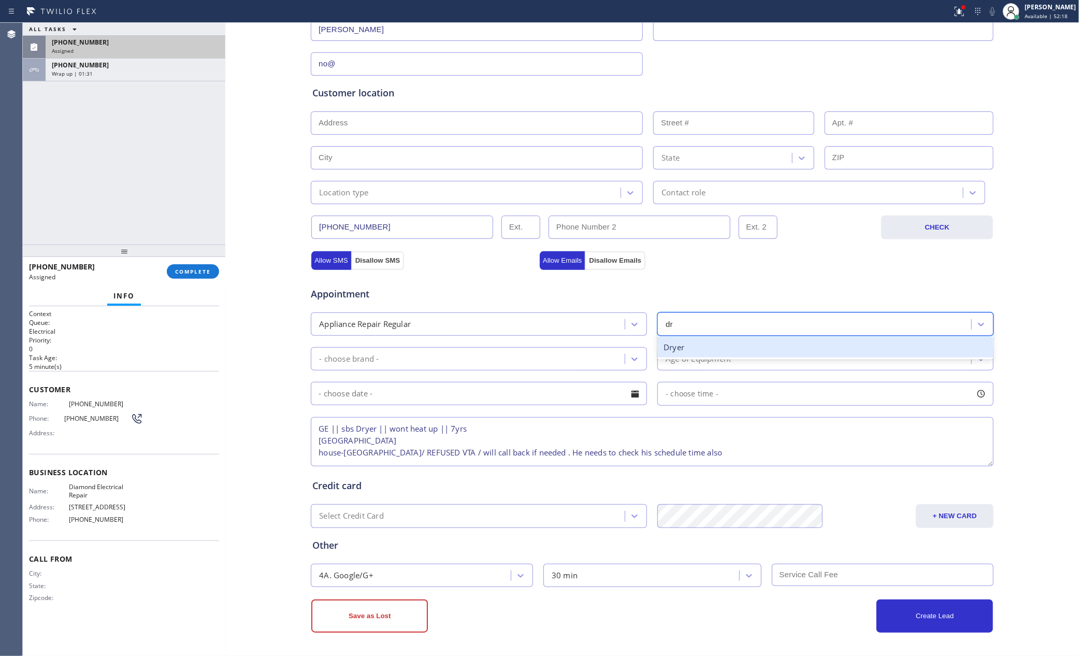
type input "dry"
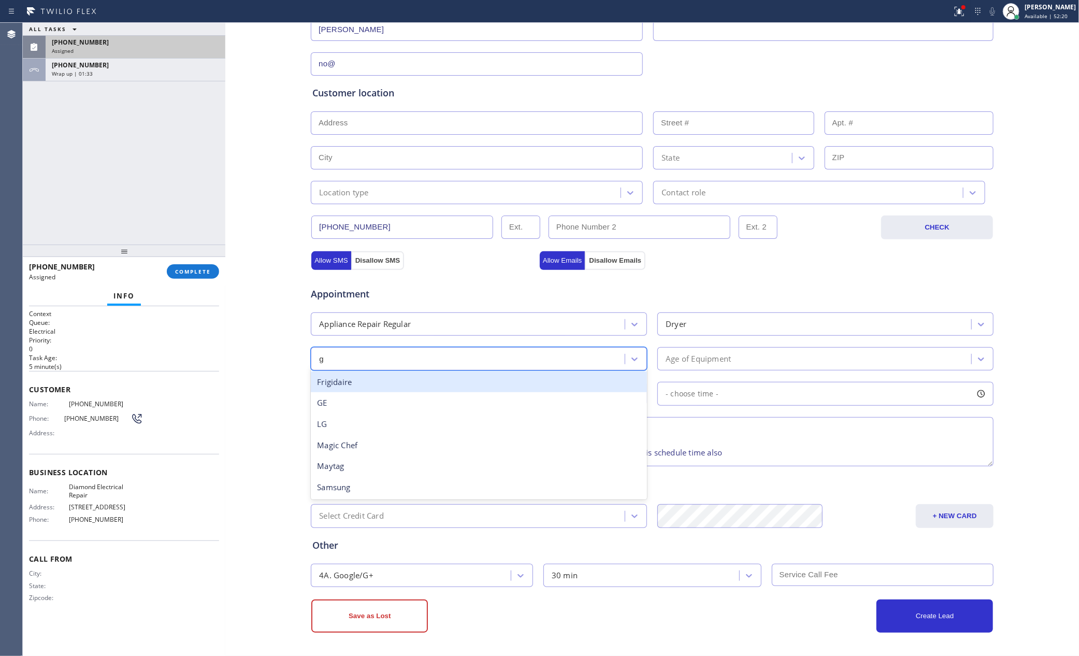
type input "ge"
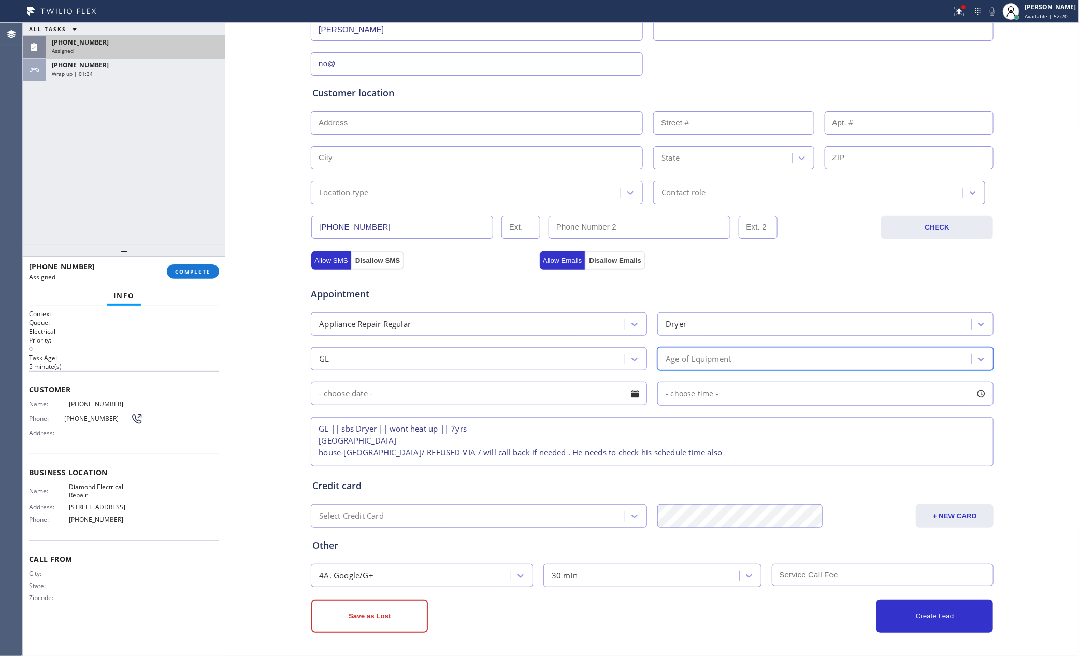
type input "7"
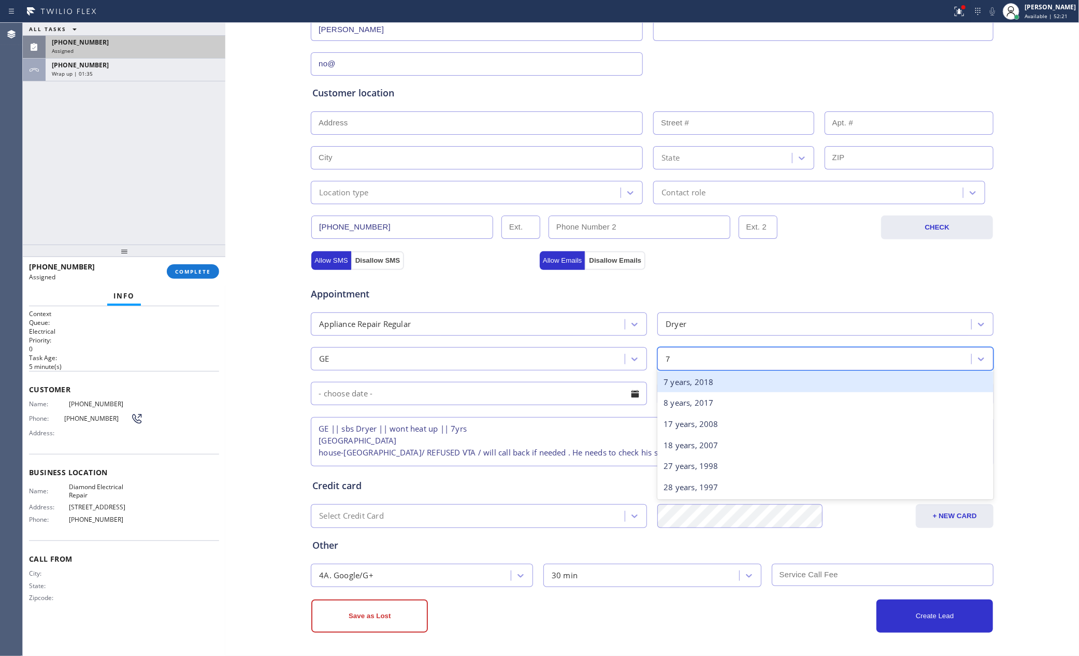
click at [693, 386] on div "7 years, 2018" at bounding box center [825, 381] width 336 height 21
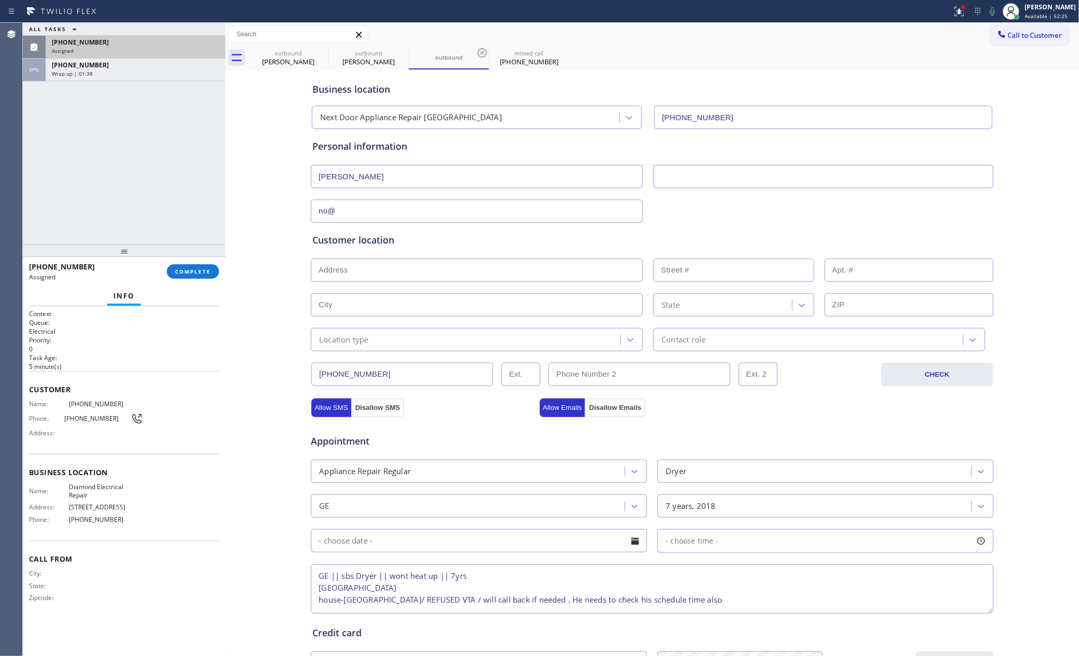
click at [462, 268] on input "text" at bounding box center [477, 269] width 332 height 23
paste input "Trenton, NJ 08609"
type input "Trenton, NJ 08609, USA"
type input "Hamilton Township"
type input "08609"
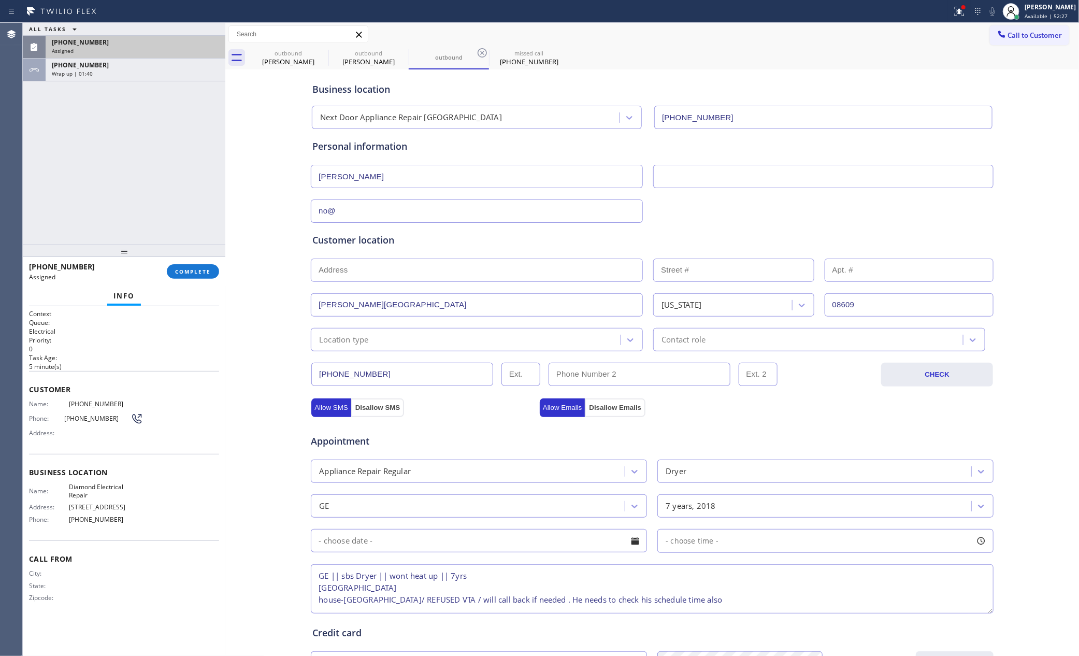
click at [760, 207] on div "no@" at bounding box center [652, 209] width 685 height 25
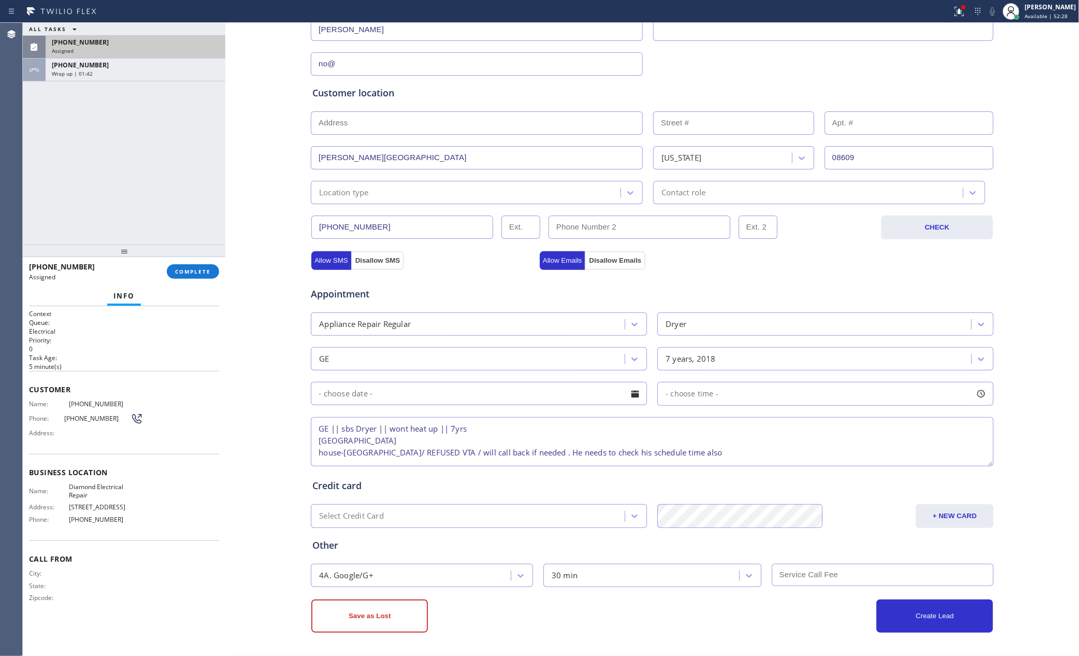
scroll to position [151, 0]
click at [361, 619] on button "Save as Lost" at bounding box center [369, 615] width 117 height 33
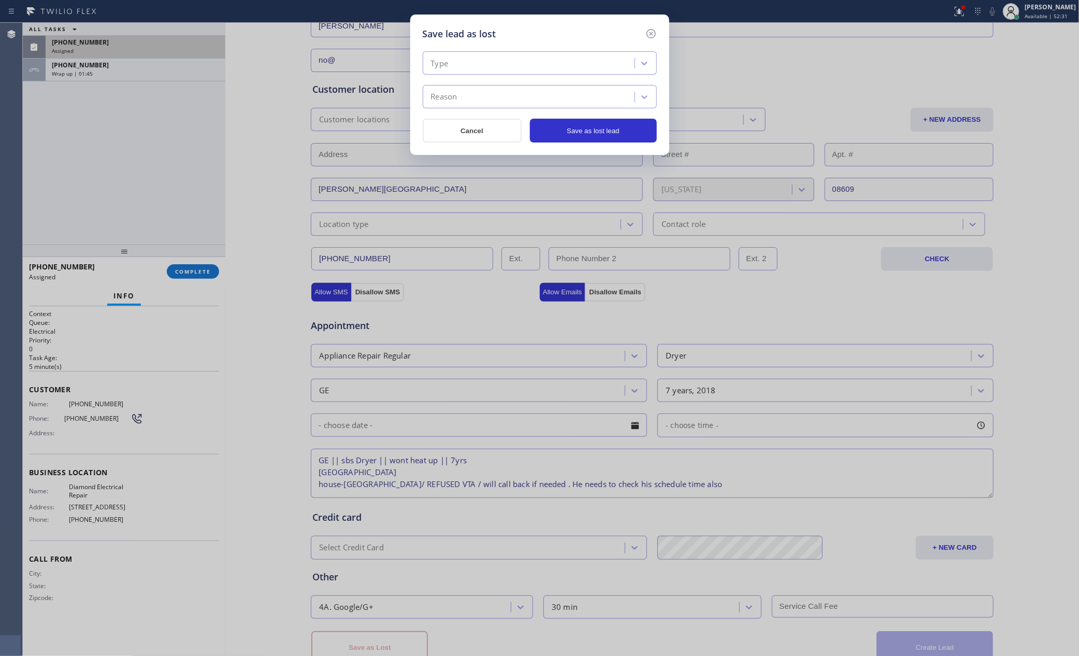
click at [515, 52] on div "Type" at bounding box center [540, 62] width 234 height 23
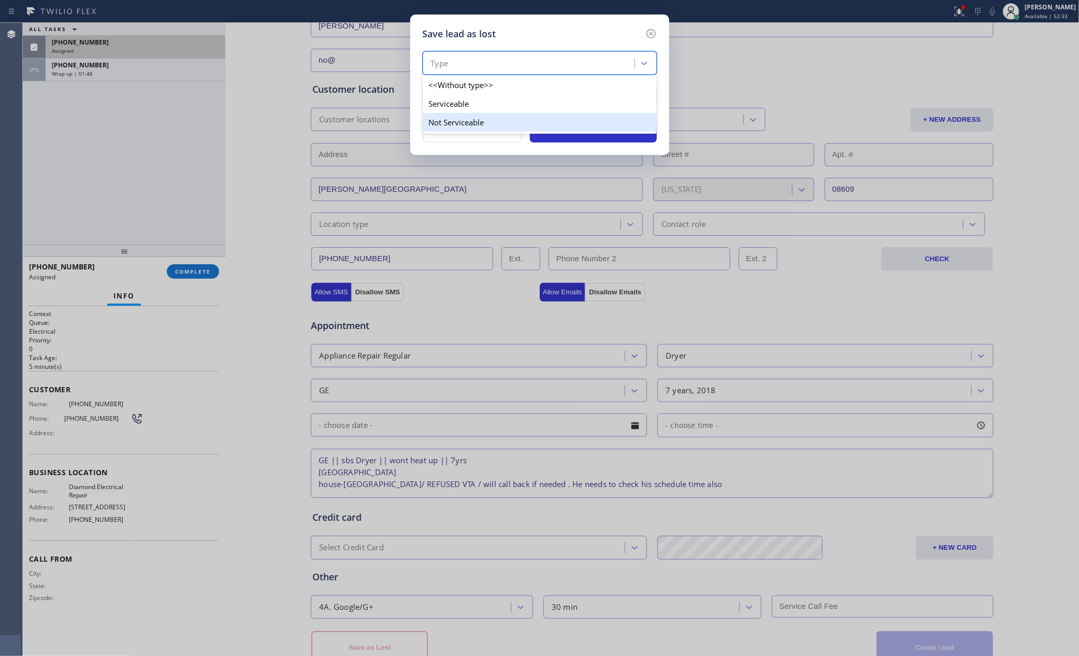
click at [450, 120] on div "Not Serviceable" at bounding box center [540, 122] width 234 height 19
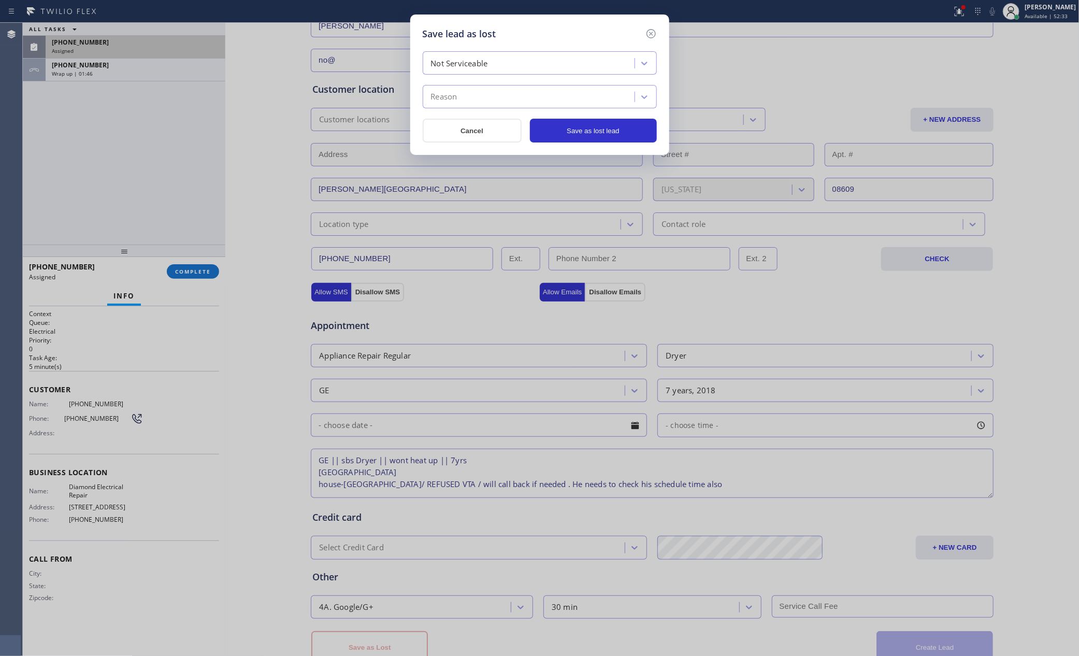
click at [462, 97] on div "Reason" at bounding box center [530, 97] width 209 height 18
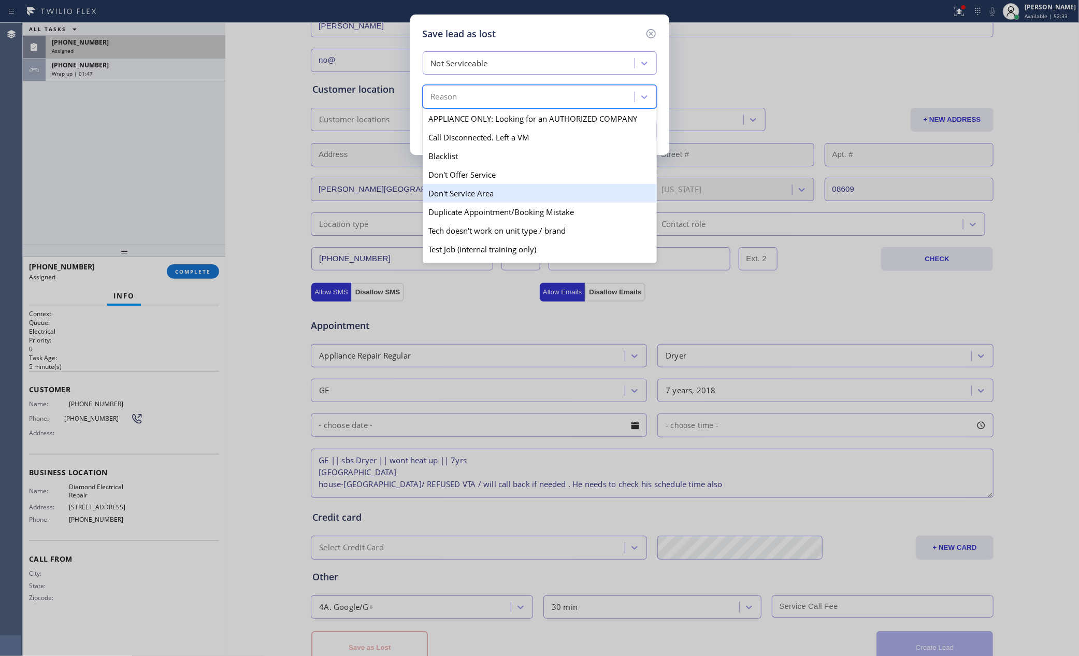
drag, startPoint x: 467, startPoint y: 199, endPoint x: 549, endPoint y: 168, distance: 88.0
click at [468, 199] on div "Don't Service Area" at bounding box center [540, 193] width 234 height 19
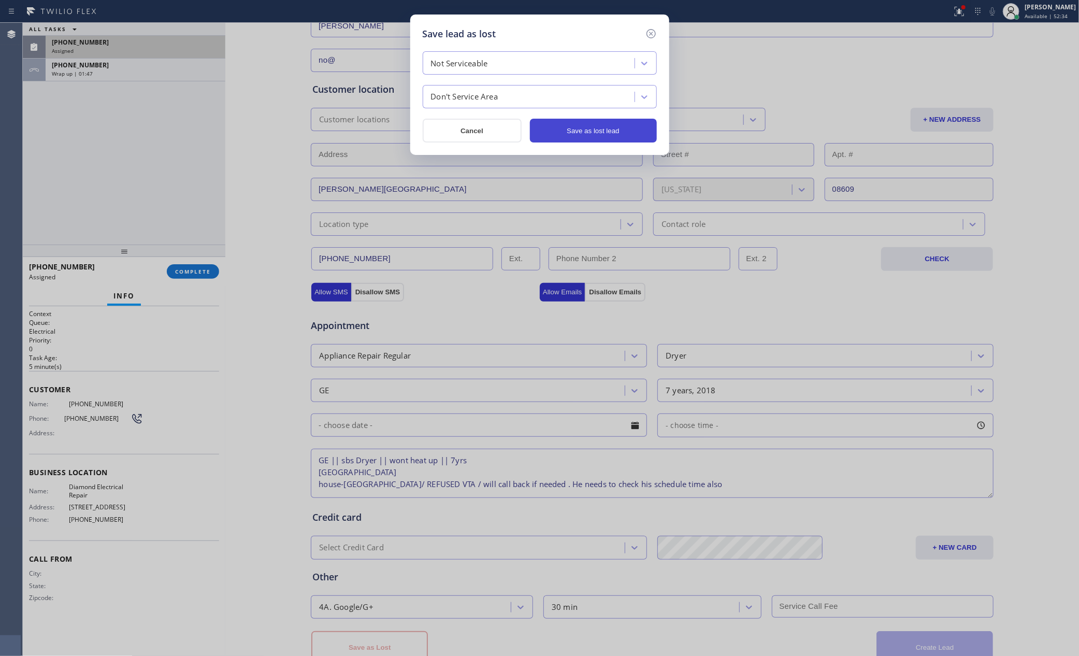
click at [593, 121] on button "Save as lost lead" at bounding box center [593, 131] width 127 height 24
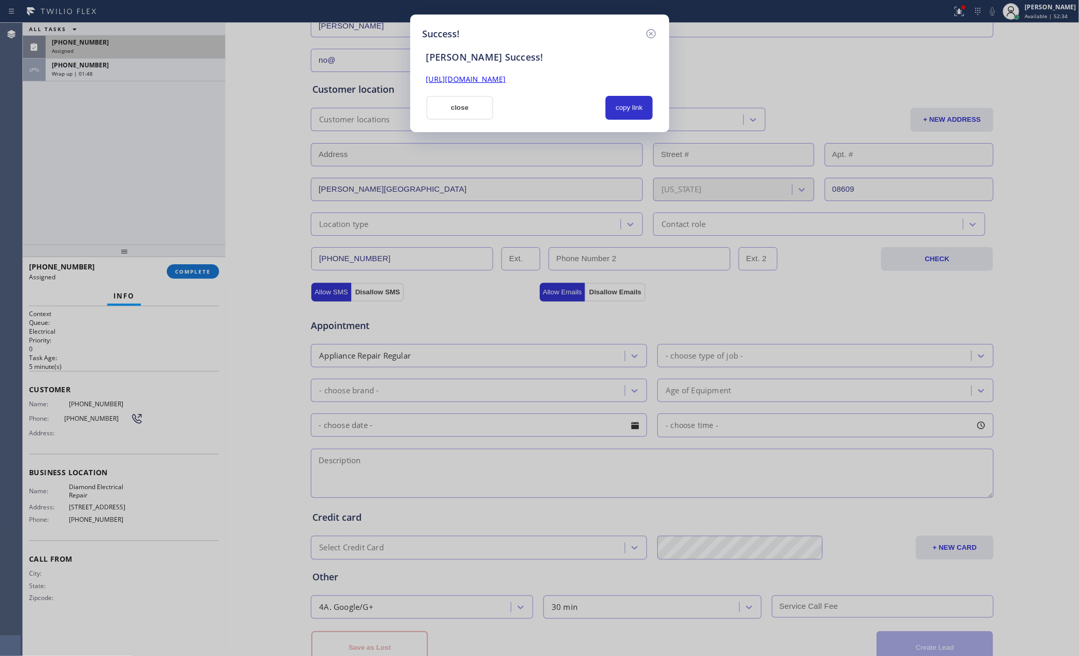
scroll to position [0, 0]
click at [636, 109] on button "copy link" at bounding box center [630, 108] width 48 height 24
click at [528, 104] on div at bounding box center [549, 108] width 100 height 24
click at [558, 106] on div at bounding box center [549, 108] width 100 height 24
click at [626, 108] on button "copy link" at bounding box center [630, 108] width 48 height 24
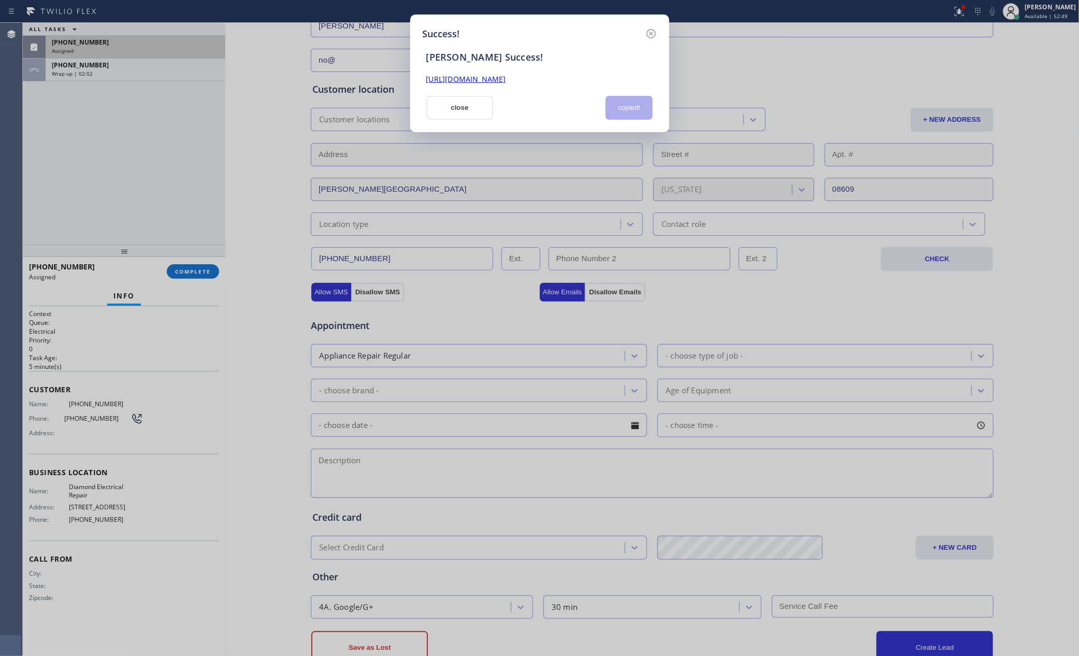
click at [506, 84] on link "https://erp.apollosoft.co/customer/763135#portlet_lead" at bounding box center [466, 79] width 80 height 10
click at [451, 106] on button "close" at bounding box center [459, 108] width 67 height 24
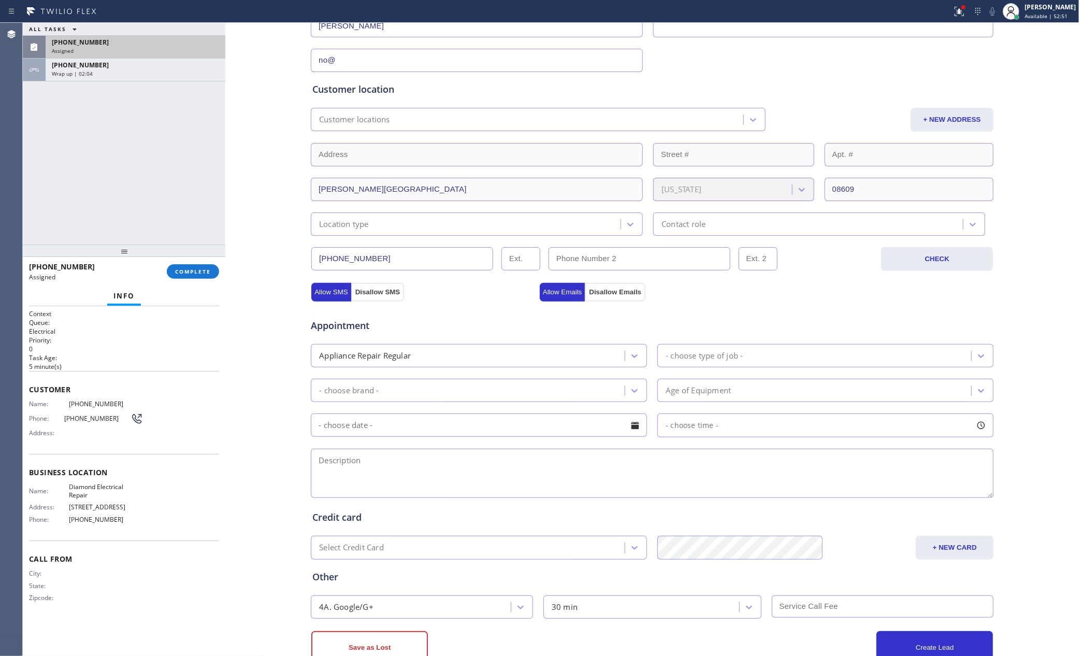
drag, startPoint x: 133, startPoint y: 106, endPoint x: 190, endPoint y: 243, distance: 148.8
click at [136, 114] on div "ALL TASKS ALL TASKS ACTIVE TASKS TASKS IN WRAP UP (321) 352-6080 Assigned +1732…" at bounding box center [124, 134] width 203 height 222
click at [178, 75] on div "Wrap up | 02:05" at bounding box center [135, 73] width 167 height 7
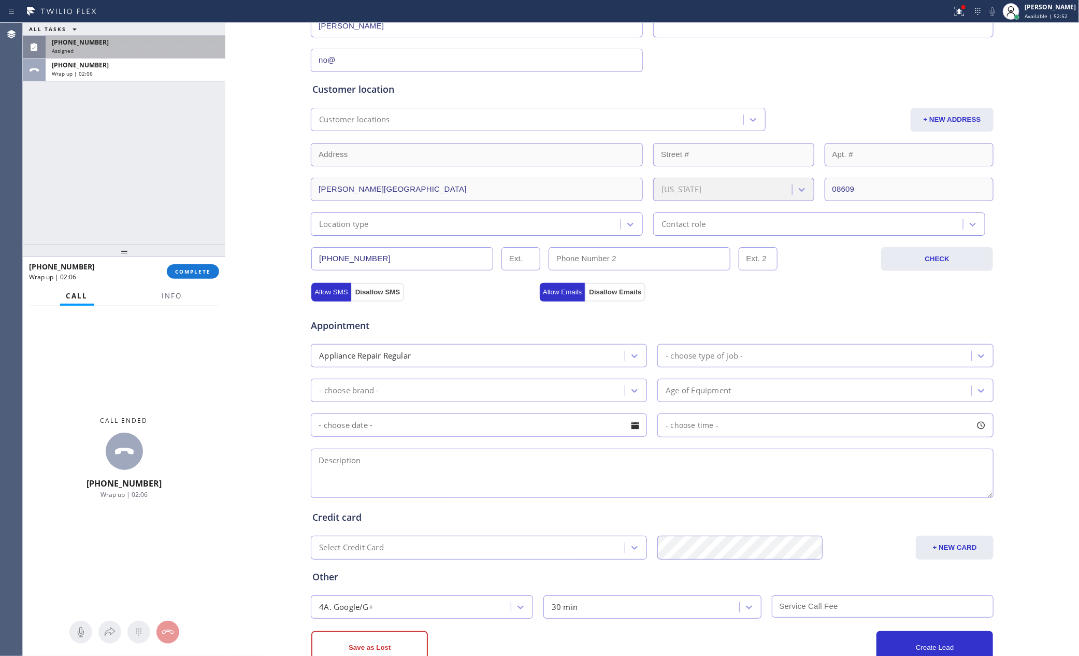
click at [198, 257] on div at bounding box center [124, 251] width 203 height 12
click at [196, 269] on span "COMPLETE" at bounding box center [193, 271] width 36 height 7
click at [178, 162] on div "ALL TASKS ALL TASKS ACTIVE TASKS TASKS IN WRAP UP (321) 352-6080 Assigned +1732…" at bounding box center [124, 134] width 203 height 222
drag, startPoint x: 178, startPoint y: 162, endPoint x: 187, endPoint y: 162, distance: 9.3
click at [178, 165] on div "ALL TASKS ALL TASKS ACTIVE TASKS TASKS IN WRAP UP (321) 352-6080 Assigned +1732…" at bounding box center [124, 134] width 203 height 222
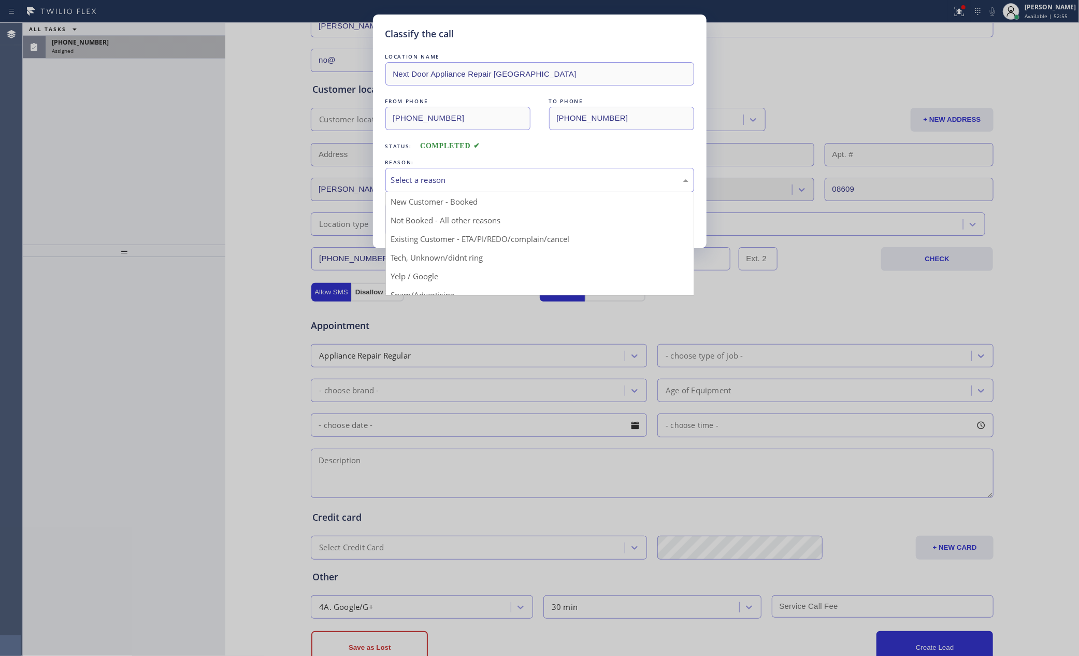
click at [400, 179] on div "Select a reason" at bounding box center [539, 180] width 297 height 12
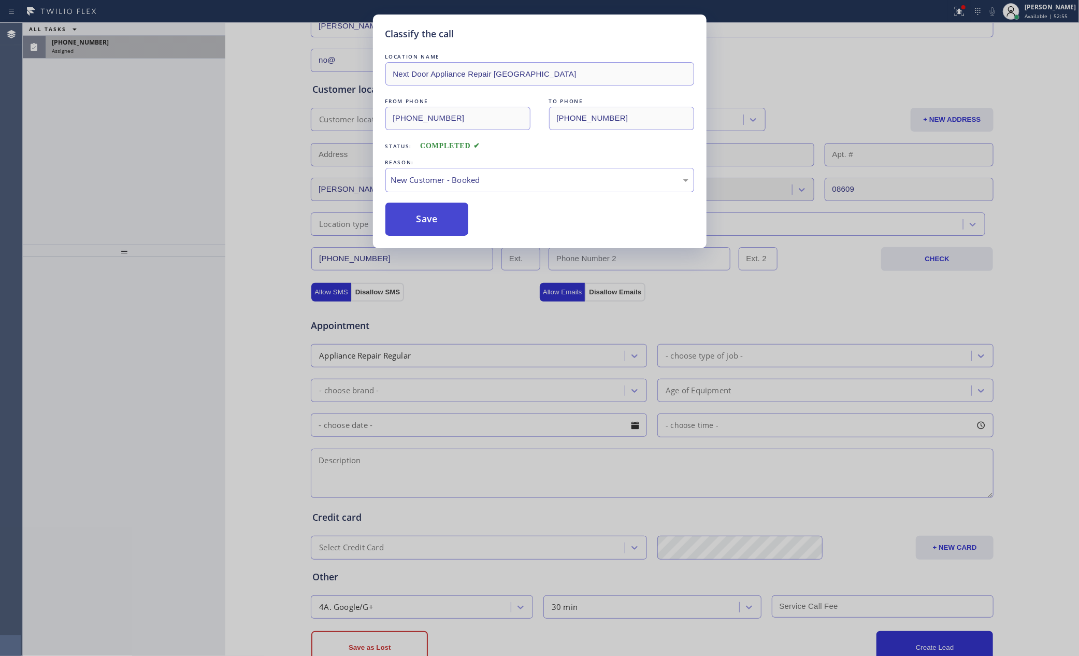
click at [413, 204] on button "Save" at bounding box center [426, 219] width 83 height 33
drag, startPoint x: 415, startPoint y: 204, endPoint x: 423, endPoint y: 226, distance: 23.6
click at [415, 206] on button "Save" at bounding box center [426, 219] width 83 height 33
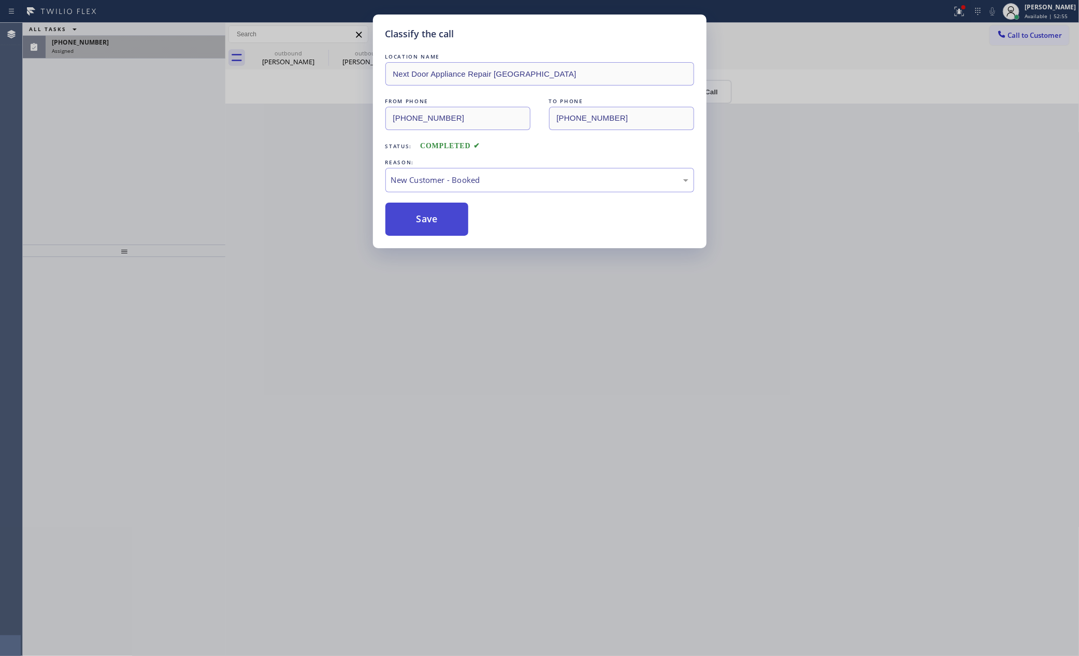
click at [423, 226] on button "Save" at bounding box center [426, 219] width 83 height 33
click at [227, 156] on div "Classify the call LOCATION NAME Next Door Appliance Repair Trenton FROM PHONE (…" at bounding box center [539, 328] width 1079 height 656
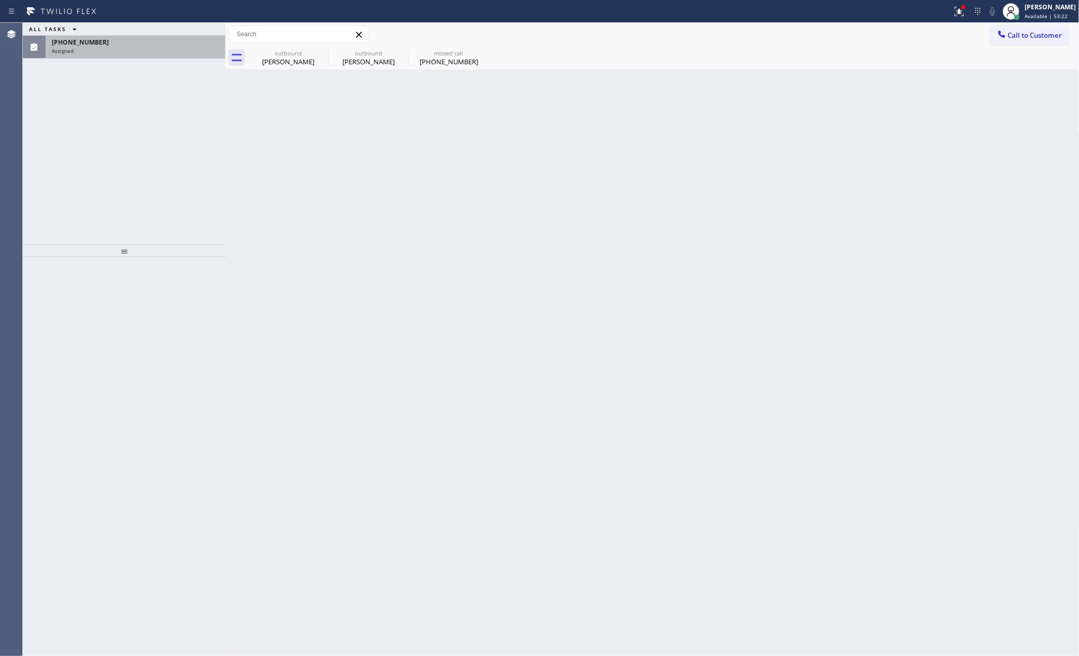
click at [112, 141] on div "ALL TASKS ALL TASKS ACTIVE TASKS TASKS IN WRAP UP (321) 352-6080 Assigned" at bounding box center [124, 134] width 203 height 222
drag, startPoint x: 134, startPoint y: 42, endPoint x: 153, endPoint y: 52, distance: 21.3
click at [135, 42] on div "(321) 352-6080" at bounding box center [135, 42] width 167 height 9
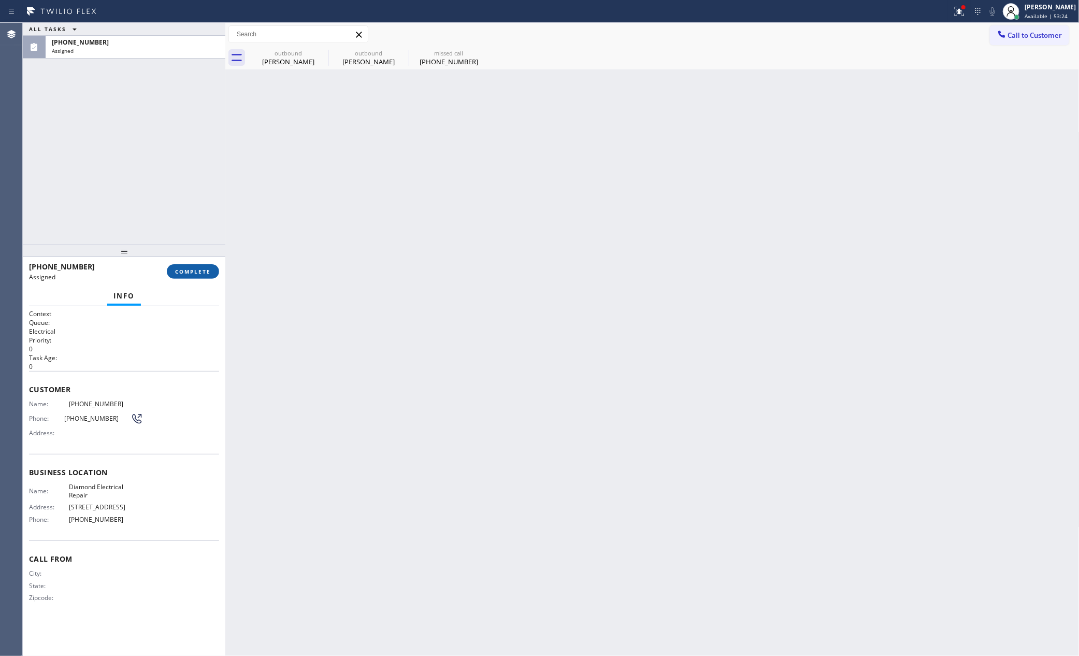
click at [183, 270] on span "COMPLETE" at bounding box center [193, 271] width 36 height 7
click at [168, 148] on div "ALL TASKS ALL TASKS ACTIVE TASKS TASKS IN WRAP UP (321) 352-6080 Assigned" at bounding box center [124, 134] width 203 height 222
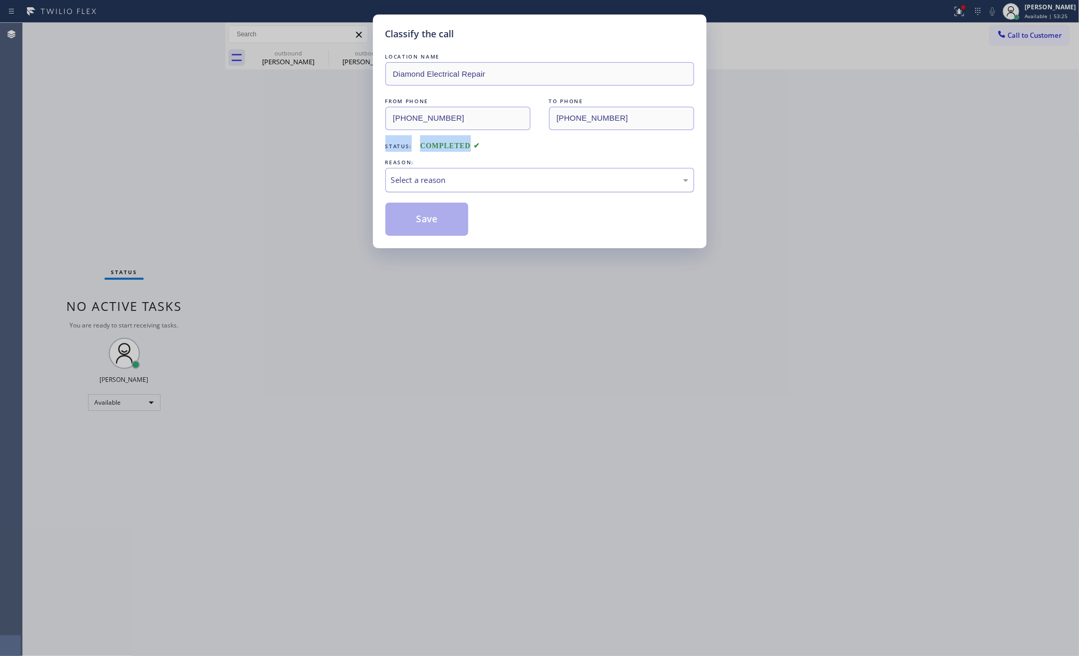
click at [440, 187] on div "Select a reason" at bounding box center [539, 180] width 309 height 24
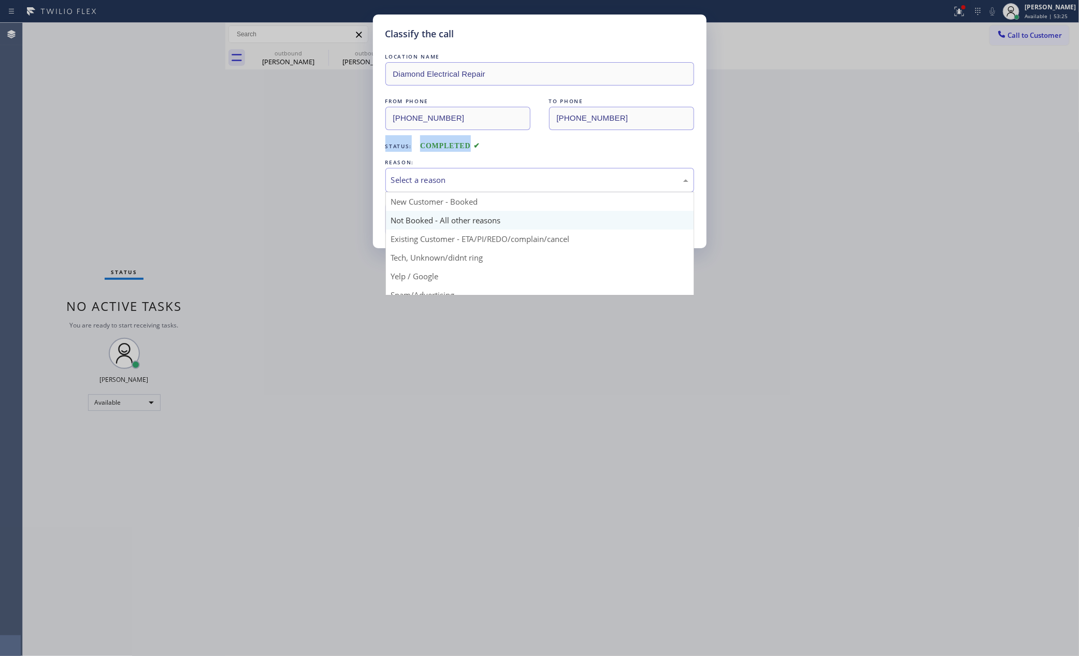
click at [439, 219] on button "Save" at bounding box center [426, 219] width 83 height 33
type input "(714) 855-4254"
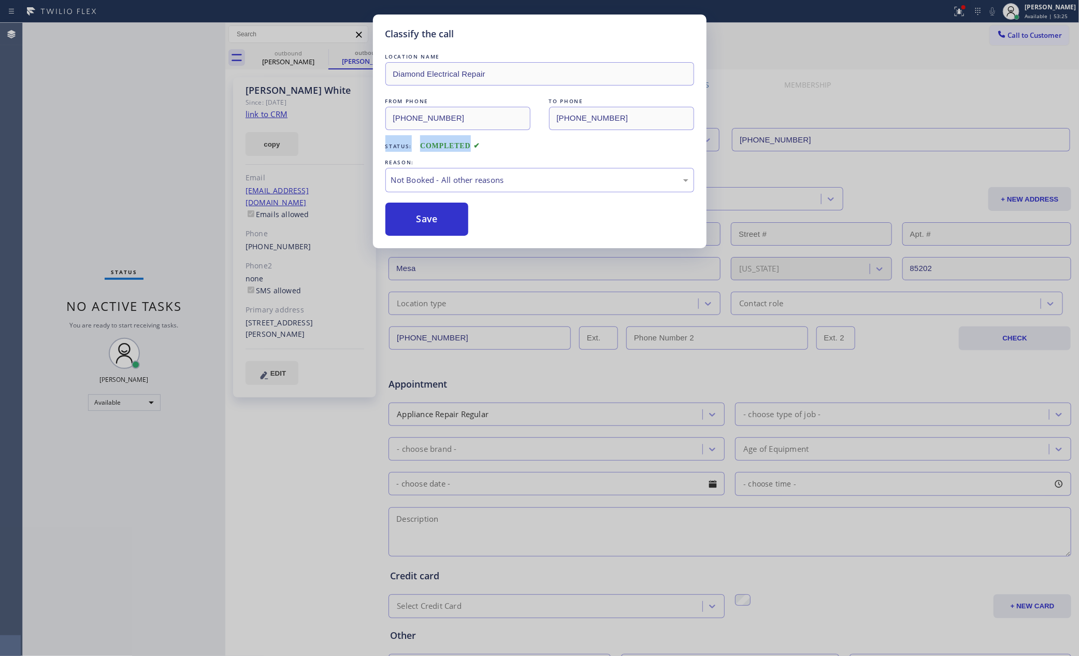
click at [439, 219] on button "Save" at bounding box center [426, 219] width 83 height 33
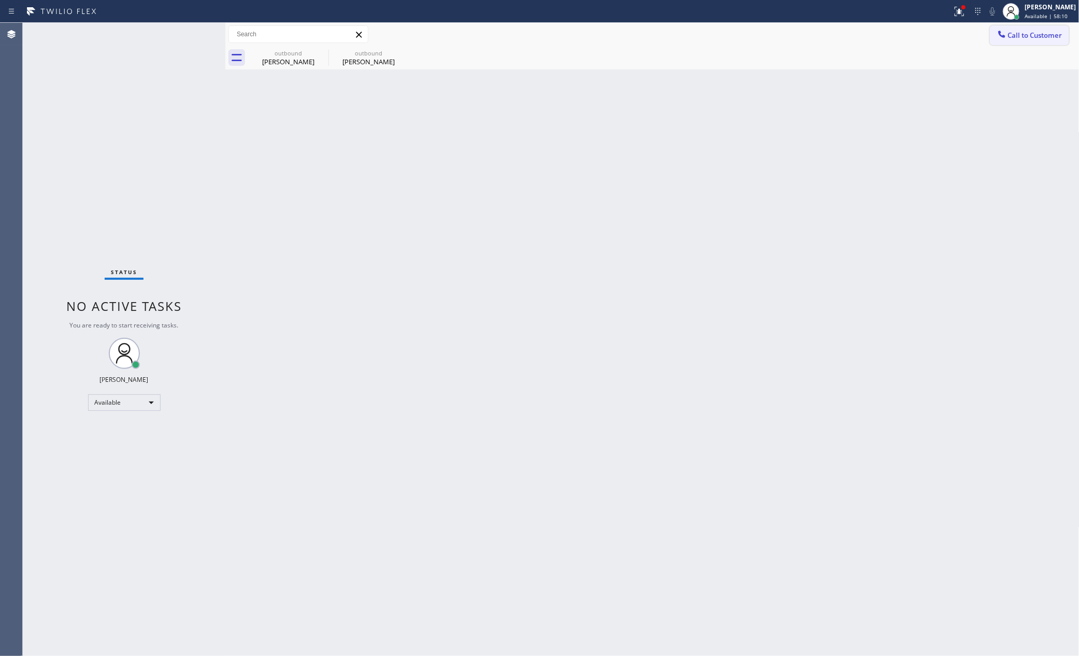
click at [1024, 35] on span "Call to Customer" at bounding box center [1035, 35] width 54 height 9
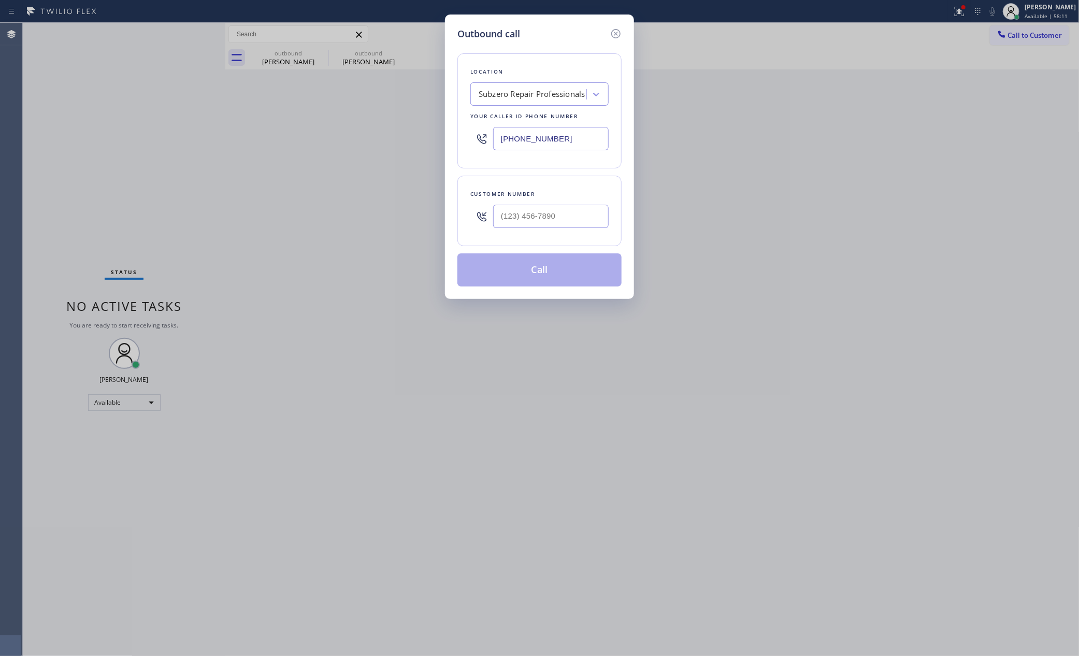
click at [569, 95] on div "Subzero Repair Professionals" at bounding box center [532, 95] width 107 height 12
paste input "Wolf Top Choice Appliance Repair Mesa"
type input "Wolf Top Choice Appliance Repair Mesa"
click at [543, 119] on div "Wolf Top Choice Appliance Repair Mesa" at bounding box center [539, 121] width 138 height 29
type input "(623) 292-5313"
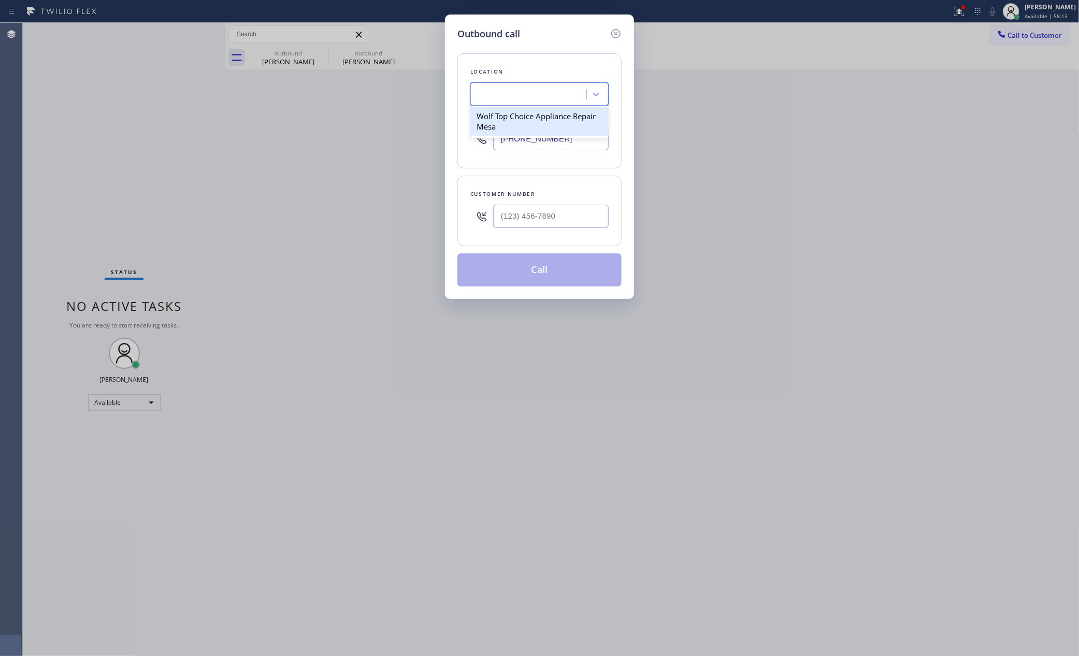
scroll to position [0, 1]
click at [544, 216] on input "(___) ___-____" at bounding box center [551, 216] width 116 height 23
paste input "480) 510-4431"
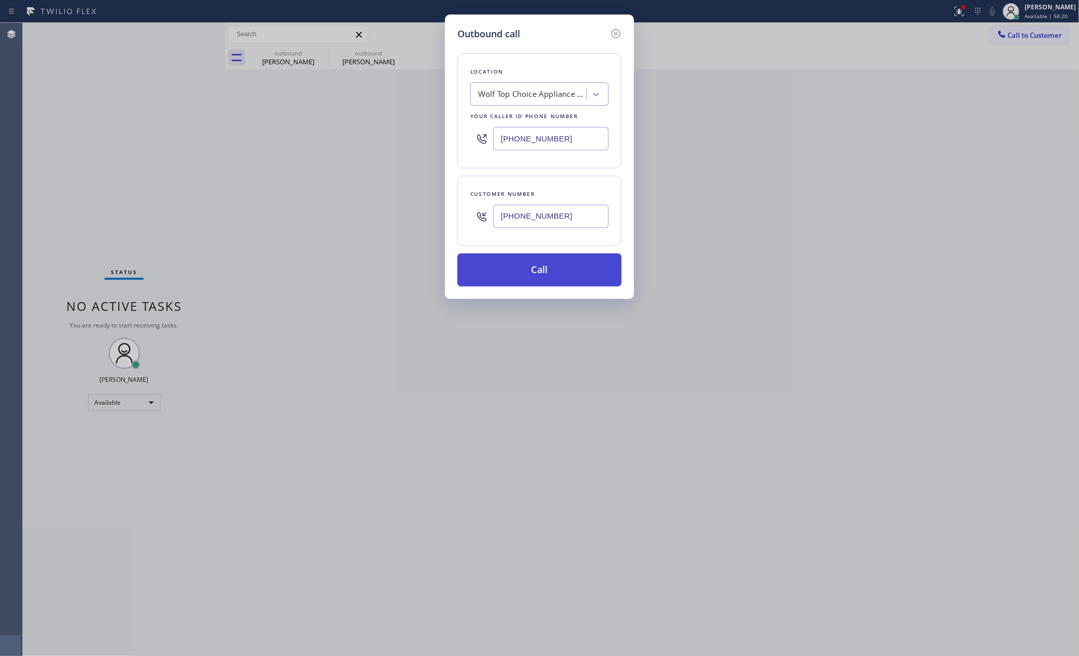
type input "(480) 510-4431"
click at [549, 280] on button "Call" at bounding box center [539, 269] width 164 height 33
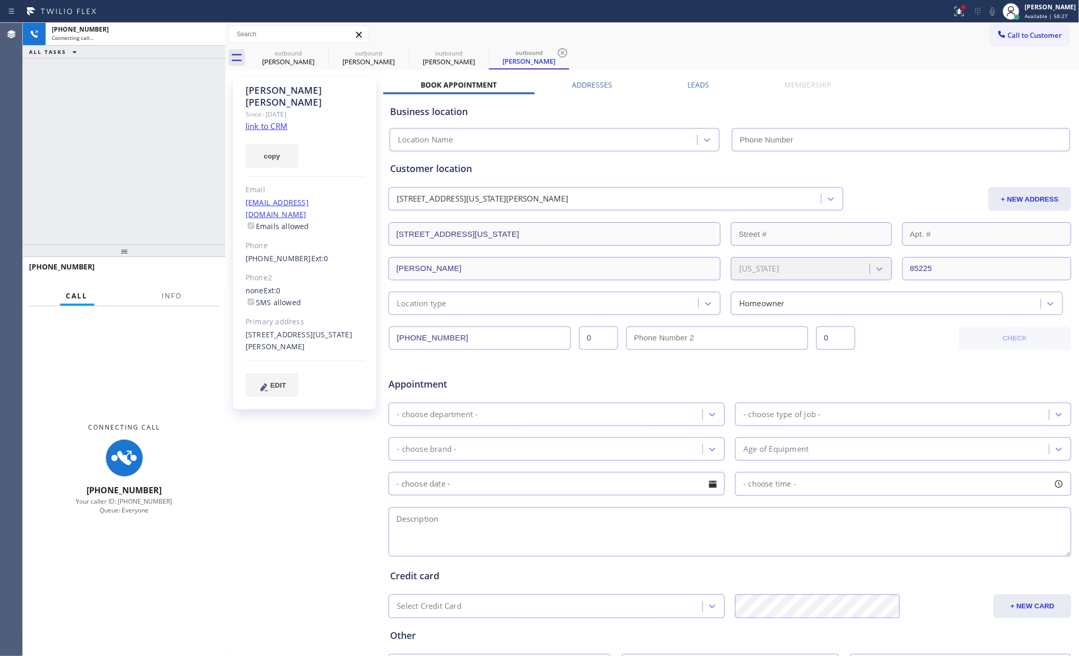
type input "(623) 292-5313"
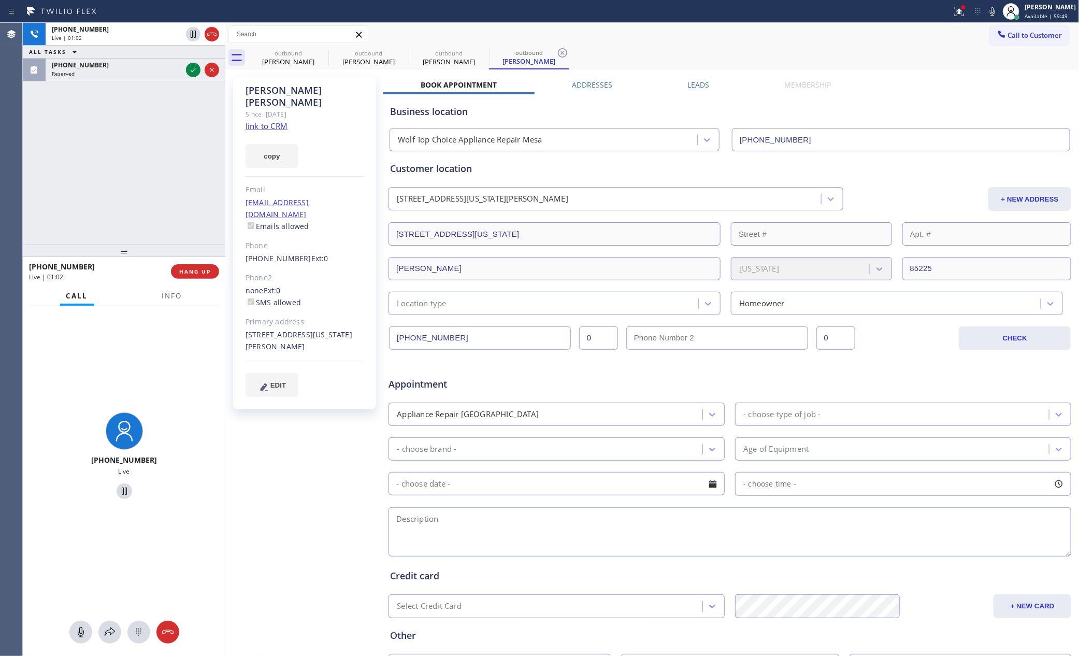
click at [163, 137] on div "+14805104431 Live | 01:02 ALL TASKS ALL TASKS ACTIVE TASKS TASKS IN WRAP UP (32…" at bounding box center [124, 134] width 203 height 222
click at [165, 137] on div "+14805104431 Live | 01:02 ALL TASKS ALL TASKS ACTIVE TASKS TASKS IN WRAP UP (32…" at bounding box center [124, 134] width 203 height 222
click at [191, 68] on icon at bounding box center [193, 70] width 12 height 12
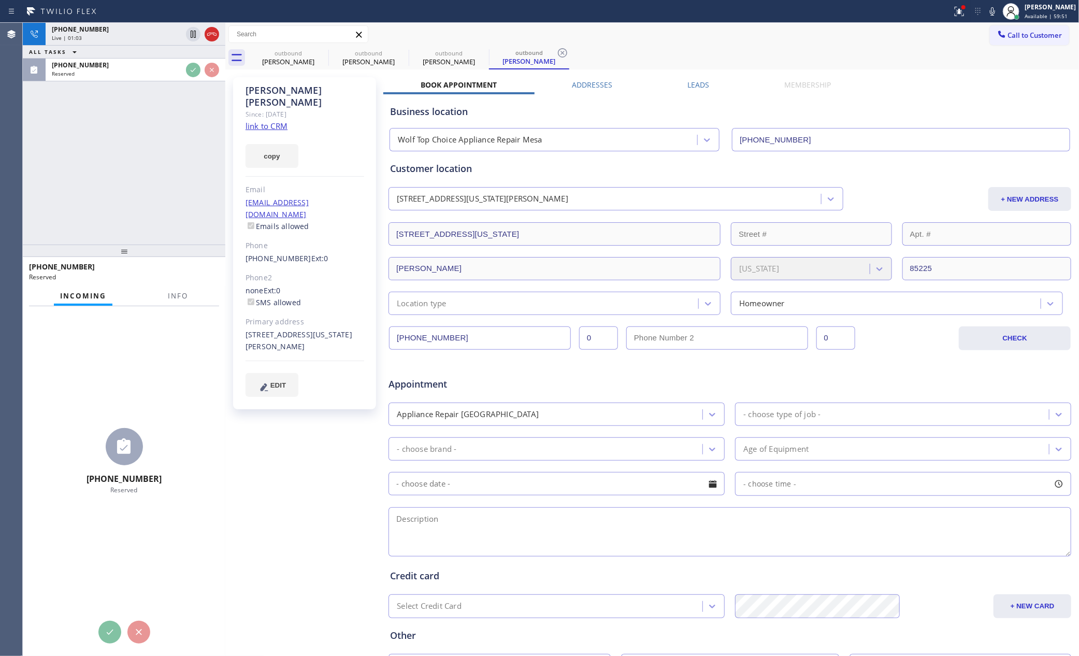
click at [168, 206] on div "+14805104431 Live | 01:03 ALL TASKS ALL TASKS ACTIVE TASKS TASKS IN WRAP UP (32…" at bounding box center [124, 134] width 203 height 222
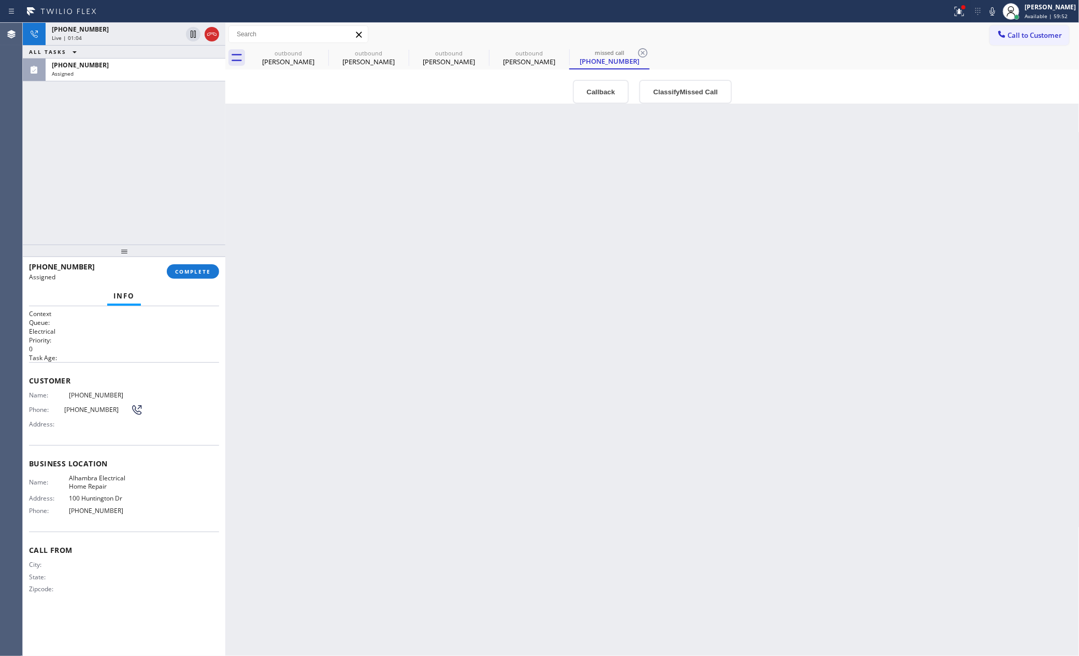
click at [179, 199] on div "+14805104431 Live | 01:04 ALL TASKS ALL TASKS ACTIVE TASKS TASKS IN WRAP UP (32…" at bounding box center [124, 134] width 203 height 222
click at [210, 35] on icon at bounding box center [212, 34] width 12 height 12
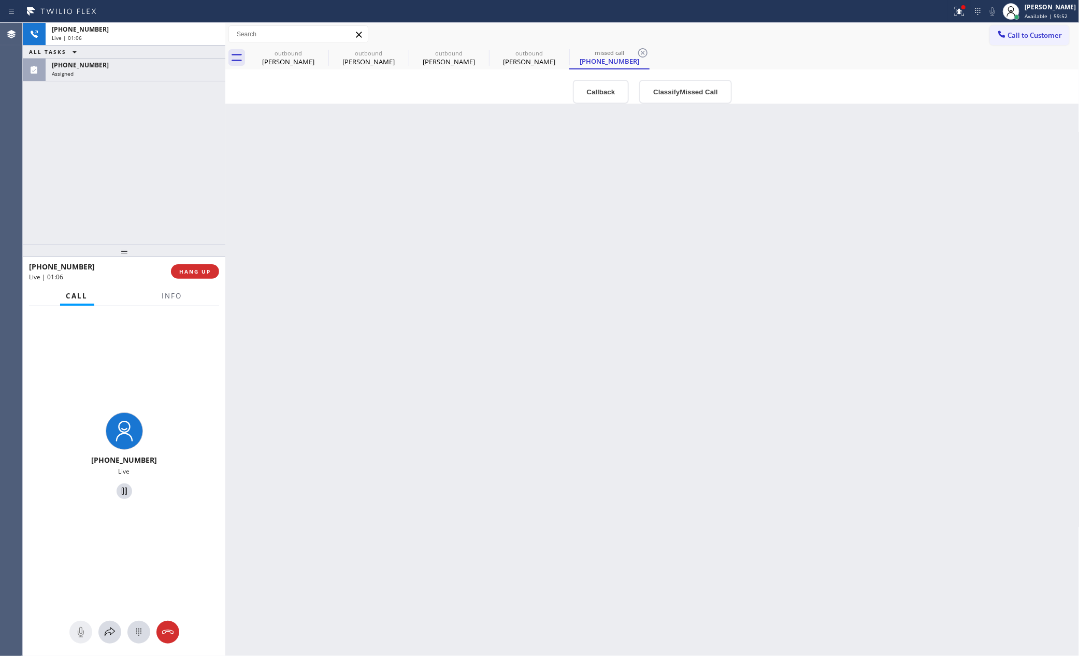
click at [193, 151] on div "+14805104431 Live | 01:06 ALL TASKS ALL TASKS ACTIVE TASKS TASKS IN WRAP UP (32…" at bounding box center [124, 134] width 203 height 222
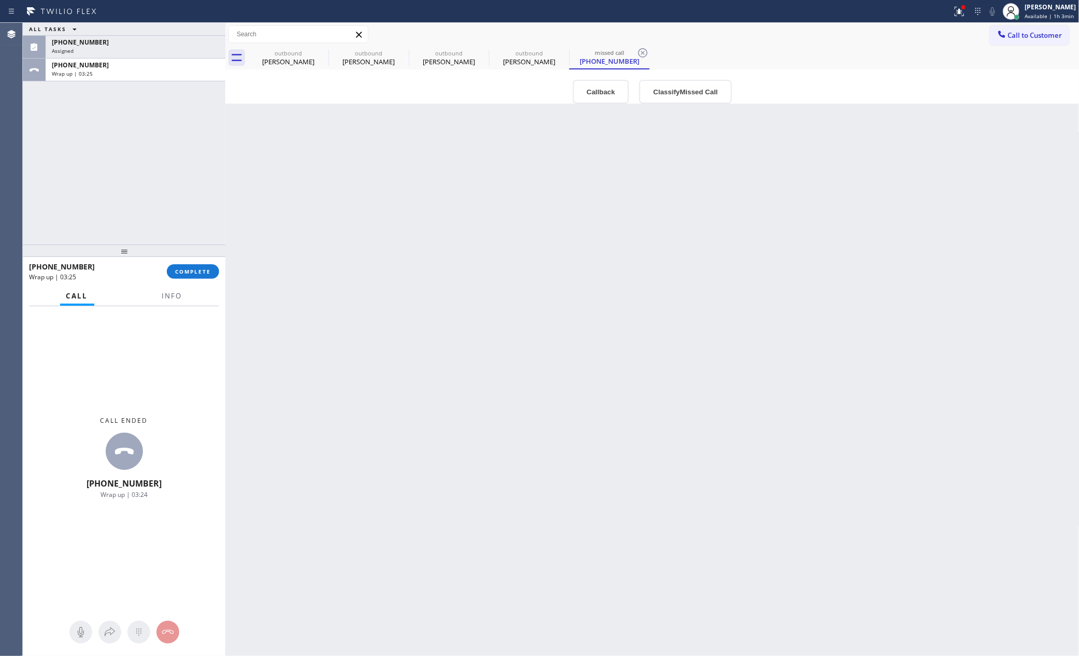
click at [148, 184] on div "ALL TASKS ALL TASKS ACTIVE TASKS TASKS IN WRAP UP (321) 352-6080 Assigned +1480…" at bounding box center [124, 134] width 203 height 222
click at [163, 80] on div "+14805104431 Wrap up | 03:25" at bounding box center [134, 70] width 176 height 23
click at [166, 198] on div "ALL TASKS ALL TASKS ACTIVE TASKS TASKS IN WRAP UP (321) 352-6080 Assigned +1480…" at bounding box center [124, 134] width 203 height 222
drag, startPoint x: 132, startPoint y: 104, endPoint x: 131, endPoint y: 112, distance: 7.9
click at [131, 104] on div "ALL TASKS ALL TASKS ACTIVE TASKS TASKS IN WRAP UP (321) 352-6080 Assigned +1480…" at bounding box center [124, 134] width 203 height 222
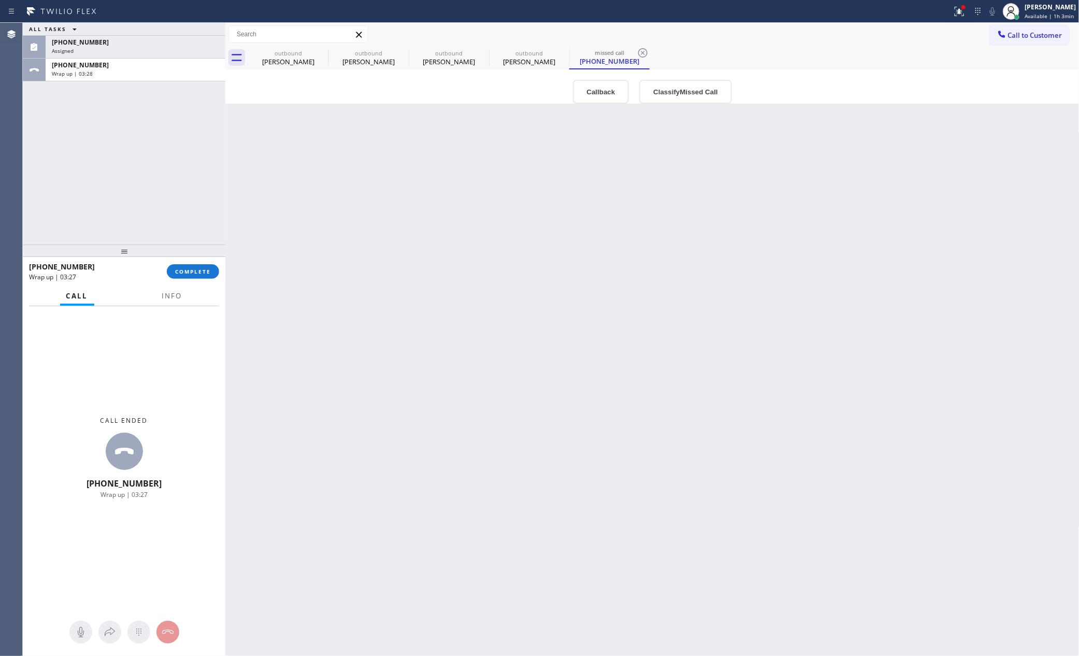
click at [193, 266] on button "COMPLETE" at bounding box center [193, 271] width 52 height 15
click at [154, 120] on div "ALL TASKS ALL TASKS ACTIVE TASKS TASKS IN WRAP UP (321) 352-6080 Assigned +1480…" at bounding box center [124, 134] width 203 height 222
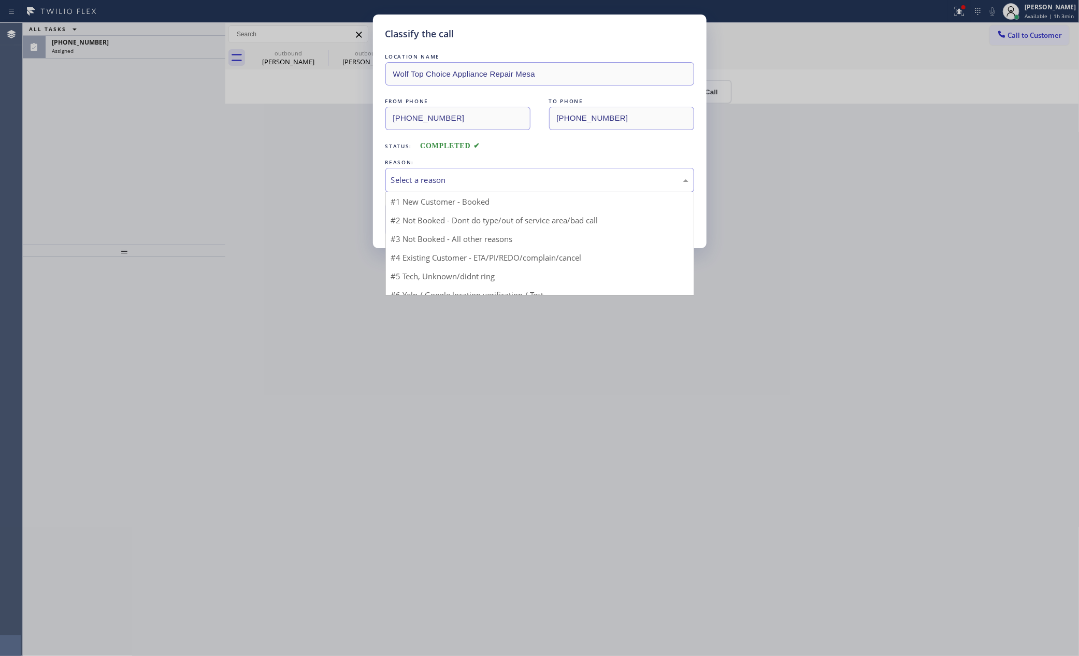
click at [429, 173] on div "Select a reason" at bounding box center [539, 180] width 309 height 24
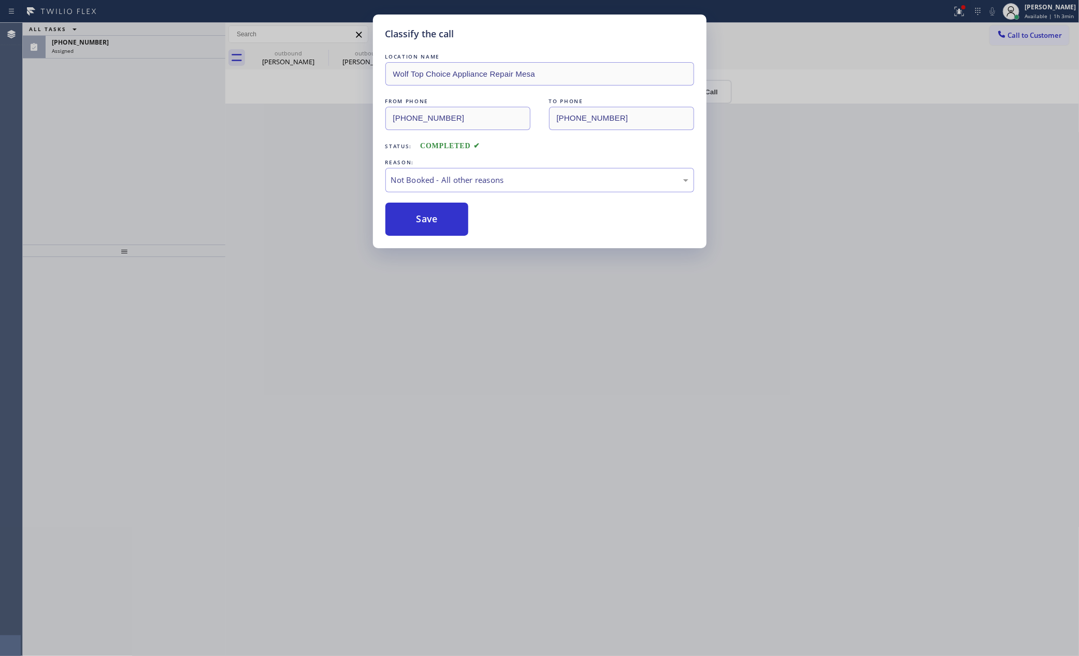
click at [416, 220] on button "Save" at bounding box center [426, 219] width 83 height 33
drag, startPoint x: 416, startPoint y: 220, endPoint x: 231, endPoint y: 162, distance: 194.8
click at [406, 217] on button "Save" at bounding box center [426, 219] width 83 height 33
click at [33, 95] on div "Classify the call LOCATION NAME Wolf Top Choice Appliance Repair Mesa FROM PHON…" at bounding box center [539, 328] width 1079 height 656
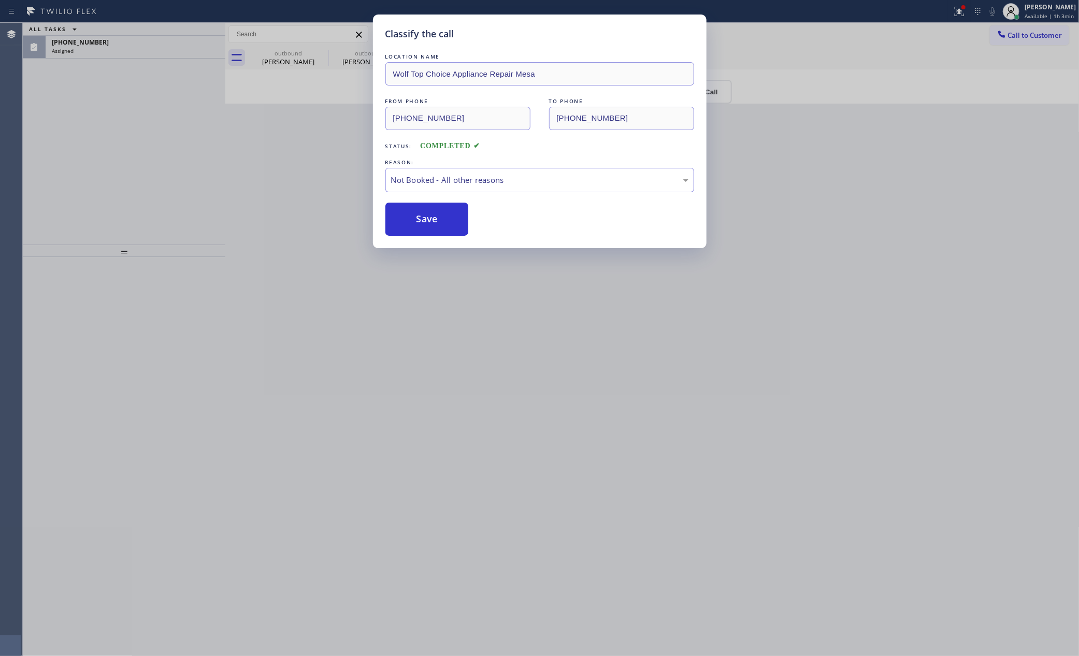
click at [117, 124] on div "Classify the call LOCATION NAME DiamondClimate Solutions FROM PHONE (561) 572-6…" at bounding box center [551, 339] width 1056 height 633
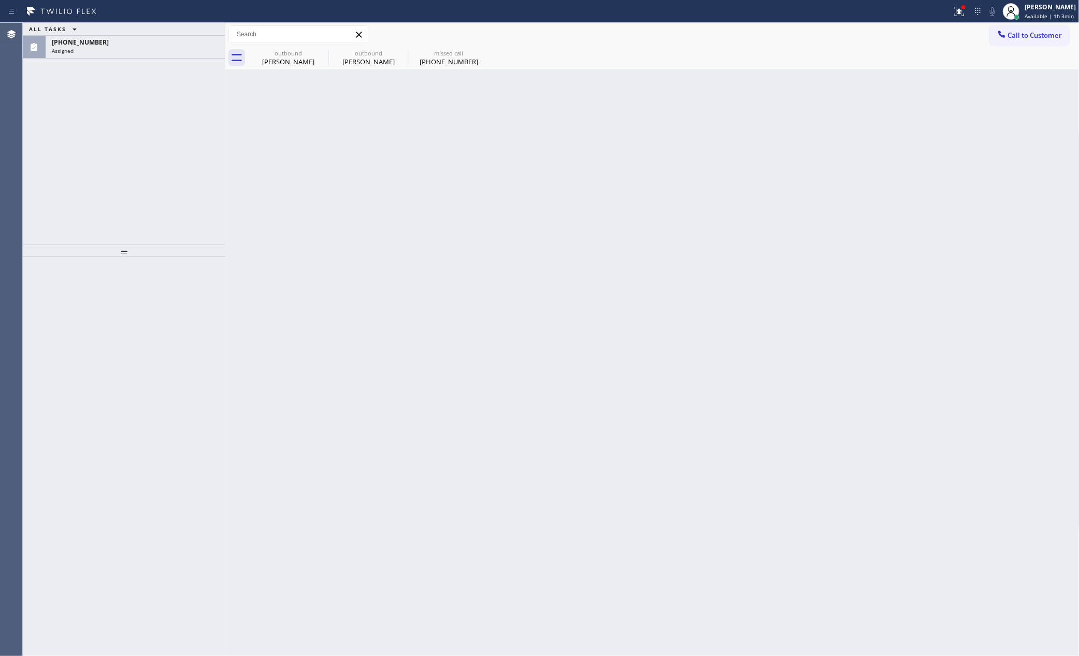
click at [117, 124] on div "ALL TASKS ALL TASKS ACTIVE TASKS TASKS IN WRAP UP (321) 352-6080 Assigned" at bounding box center [124, 134] width 203 height 222
click at [169, 49] on div "Assigned" at bounding box center [135, 50] width 167 height 7
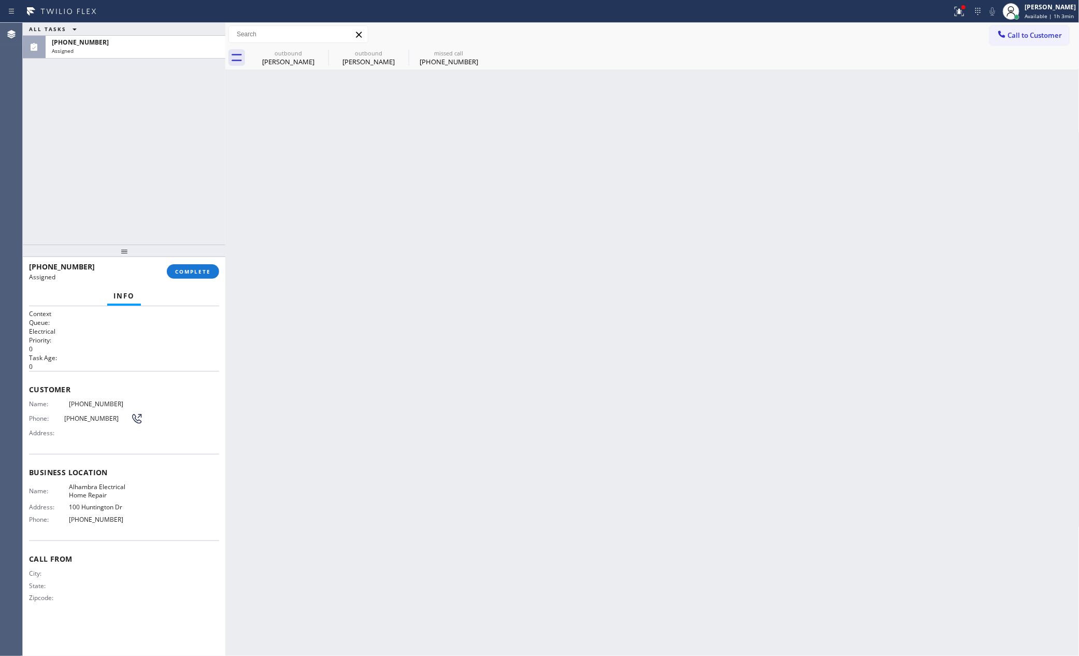
click at [168, 221] on div "ALL TASKS ALL TASKS ACTIVE TASKS TASKS IN WRAP UP (321) 352-6080 Assigned" at bounding box center [124, 134] width 203 height 222
click at [416, 373] on div "Back to Dashboard Change Sender ID Customers Technicians Select a contact Outbo…" at bounding box center [652, 339] width 854 height 633
click at [387, 328] on div "Back to Dashboard Change Sender ID Customers Technicians Select a contact Outbo…" at bounding box center [652, 339] width 854 height 633
click at [442, 55] on div "missed call" at bounding box center [449, 53] width 78 height 8
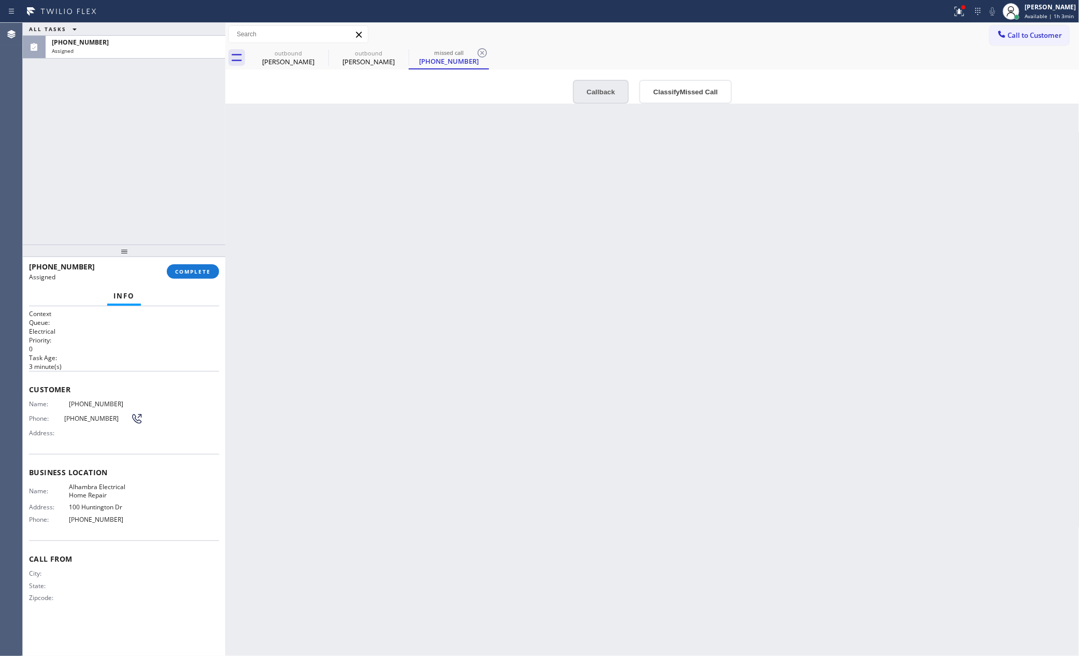
click at [611, 91] on button "Callback" at bounding box center [601, 92] width 56 height 24
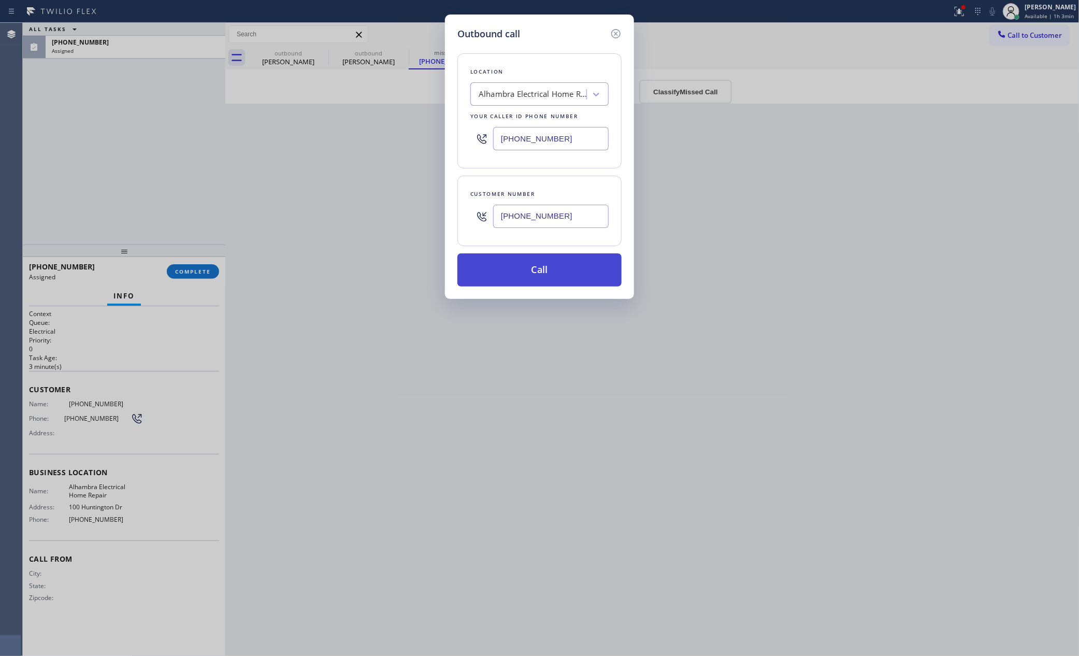
click at [590, 279] on button "Call" at bounding box center [539, 269] width 164 height 33
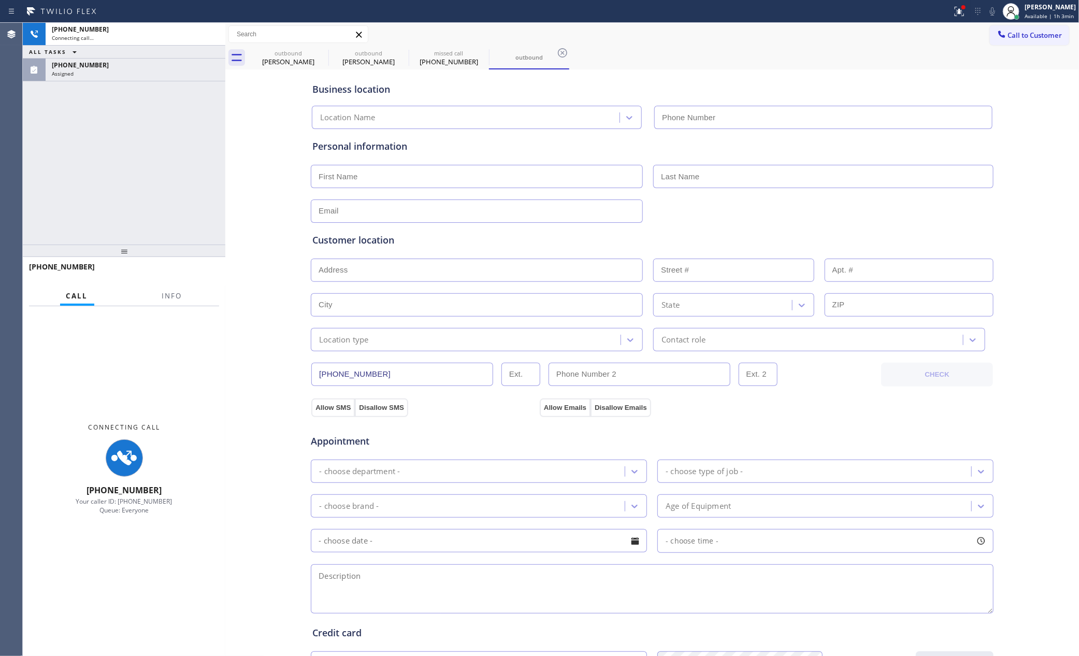
type input "(626) 551-4139"
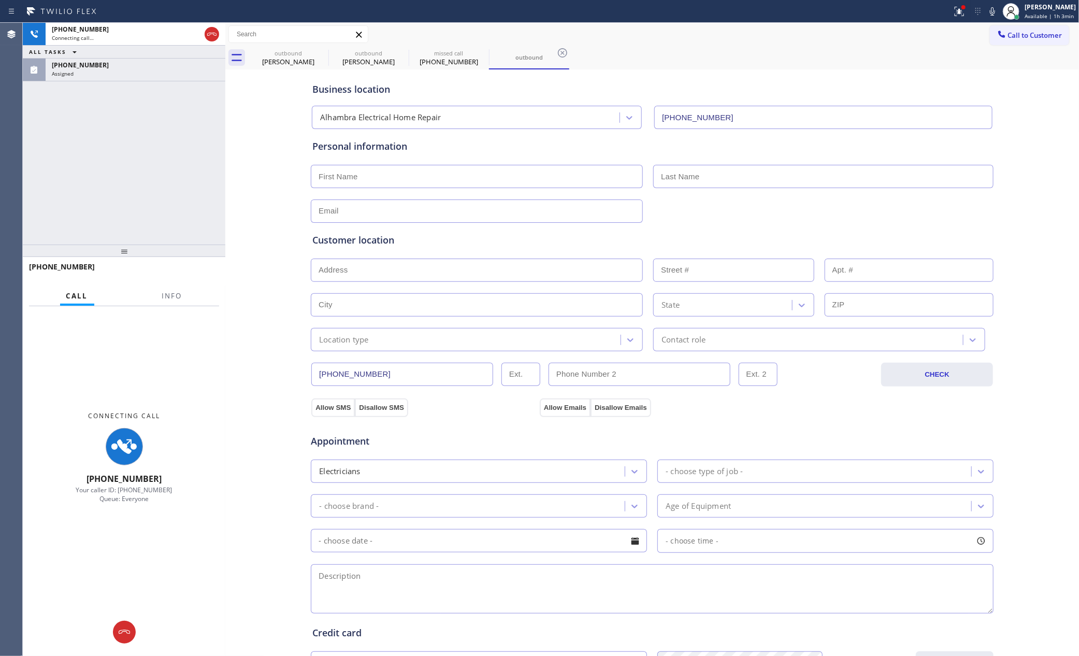
click at [209, 154] on div "+13213526080 Connecting call… ALL TASKS ALL TASKS ACTIVE TASKS TASKS IN WRAP UP…" at bounding box center [124, 134] width 203 height 222
click at [210, 22] on div "Status report Issues detected These issues could affect your workflow. Please c…" at bounding box center [539, 11] width 1079 height 23
click at [211, 35] on icon at bounding box center [212, 34] width 12 height 12
click at [148, 130] on div "+13213526080 Connecting call… ALL TASKS ALL TASKS ACTIVE TASKS TASKS IN WRAP UP…" at bounding box center [124, 134] width 203 height 222
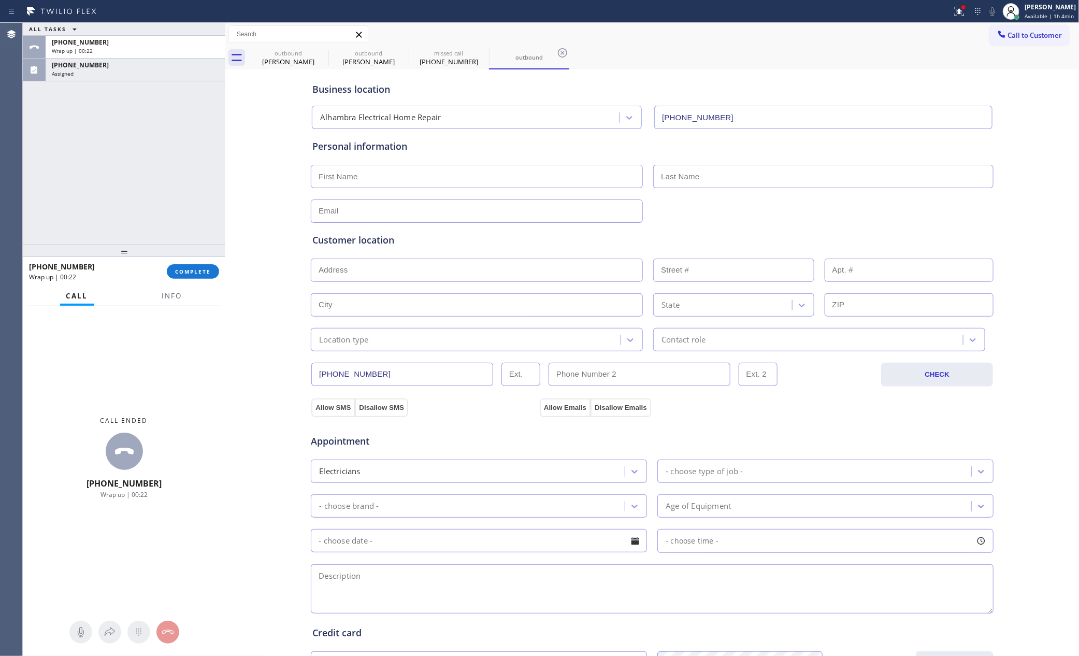
click at [124, 149] on div "ALL TASKS ALL TASKS ACTIVE TASKS TASKS IN WRAP UP +13213526080 Wrap up | 00:22 …" at bounding box center [124, 134] width 203 height 222
click at [123, 147] on div "ALL TASKS ALL TASKS ACTIVE TASKS TASKS IN WRAP UP +13213526080 Wrap up | 00:23 …" at bounding box center [124, 134] width 203 height 222
click at [123, 147] on div "ALL TASKS ALL TASKS ACTIVE TASKS TASKS IN WRAP UP +13213526080 Wrap up | 01:13 …" at bounding box center [124, 134] width 203 height 222
click at [190, 167] on div "ALL TASKS ALL TASKS ACTIVE TASKS TASKS IN WRAP UP +13213526080 Wrap up | 01:15 …" at bounding box center [124, 134] width 203 height 222
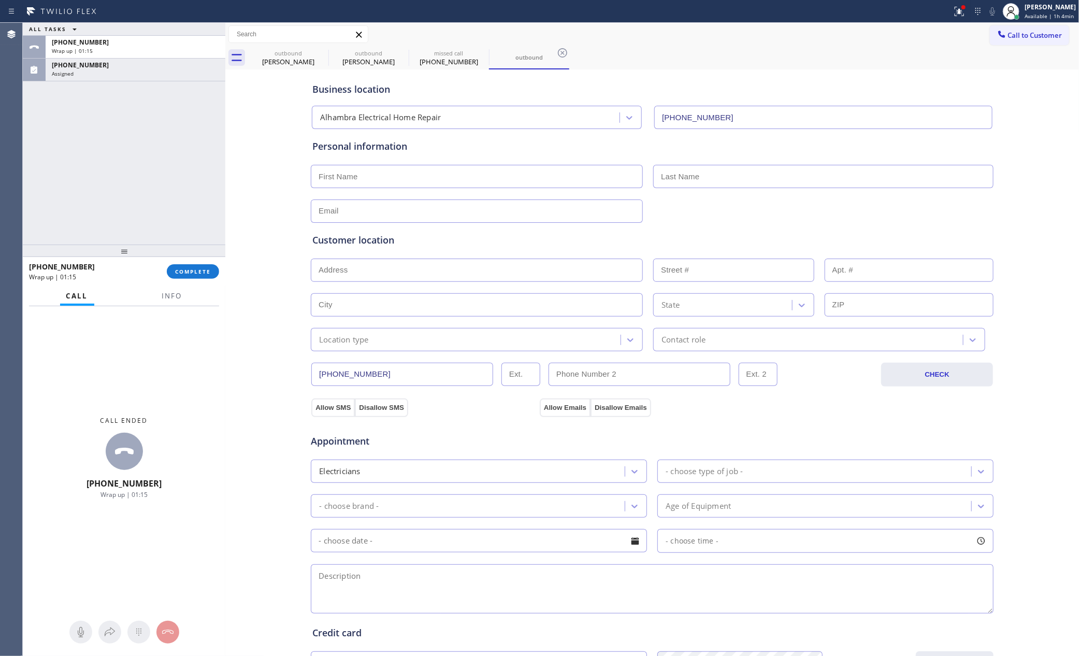
click at [193, 165] on div "ALL TASKS ALL TASKS ACTIVE TASKS TASKS IN WRAP UP +13213526080 Wrap up | 01:15 …" at bounding box center [124, 134] width 203 height 222
click at [193, 165] on div "ALL TASKS ALL TASKS ACTIVE TASKS TASKS IN WRAP UP +13213526080 Wrap up | 01:16 …" at bounding box center [124, 134] width 203 height 222
click at [182, 268] on span "COMPLETE" at bounding box center [193, 271] width 36 height 7
click at [161, 66] on div "(321) 352-6080" at bounding box center [135, 65] width 167 height 9
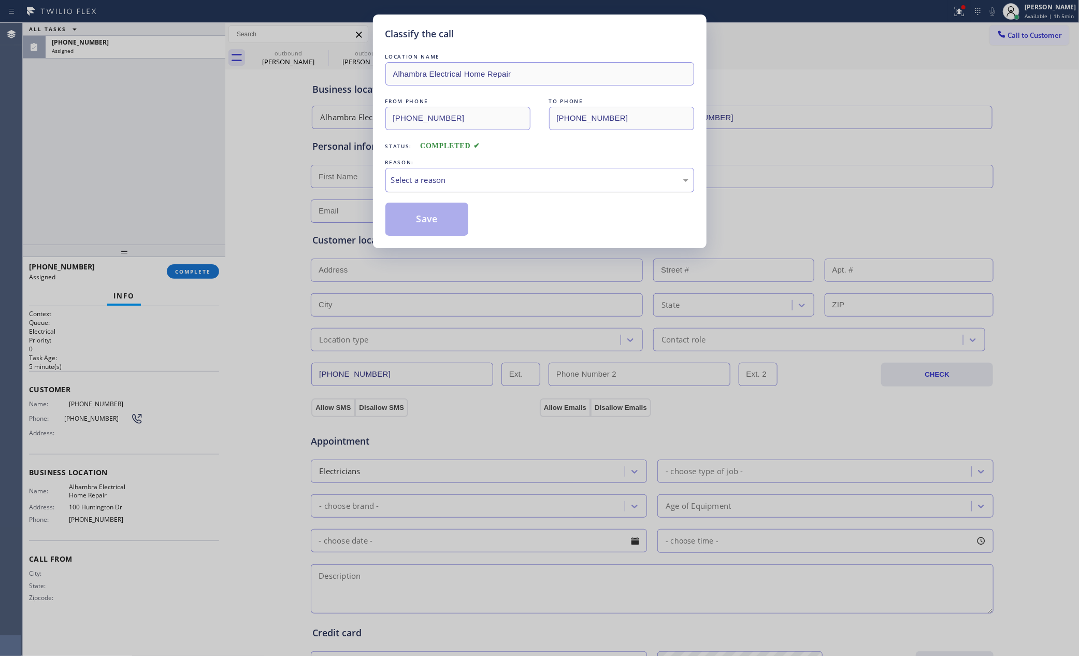
click at [420, 179] on div "Select a reason" at bounding box center [539, 180] width 297 height 12
click at [425, 222] on button "Save" at bounding box center [426, 219] width 83 height 33
drag, startPoint x: 425, startPoint y: 222, endPoint x: 292, endPoint y: 201, distance: 134.3
click at [416, 222] on button "Save" at bounding box center [426, 219] width 83 height 33
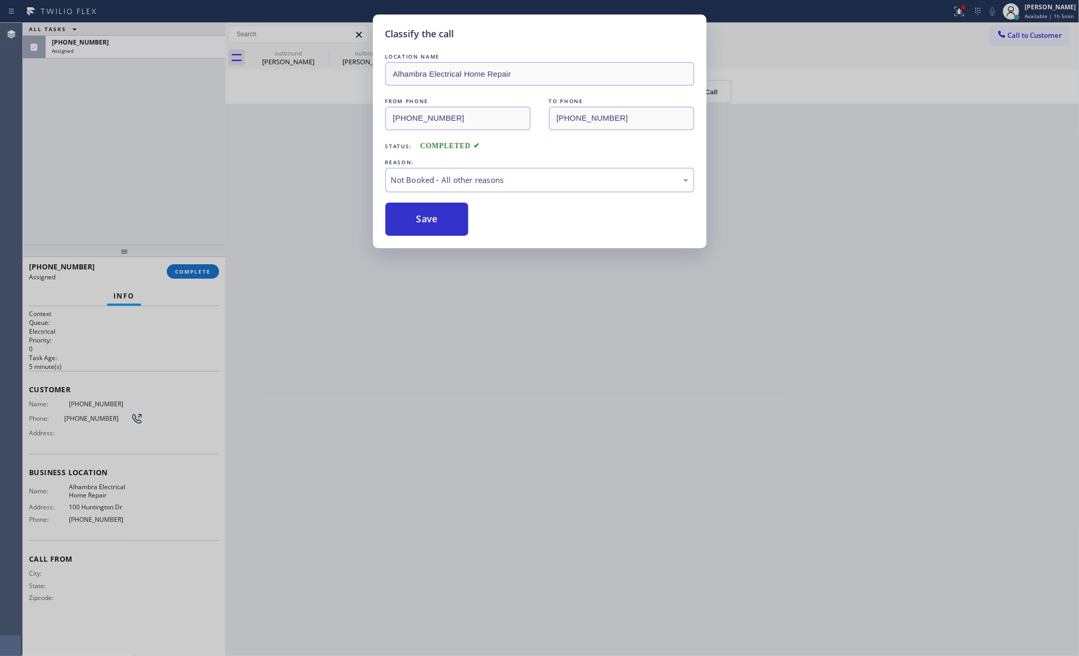
click at [146, 160] on div "Classify the call LOCATION NAME Alhambra Electrical Home Repair FROM PHONE (626…" at bounding box center [539, 328] width 1079 height 656
drag, startPoint x: 146, startPoint y: 160, endPoint x: 191, endPoint y: 92, distance: 81.5
click at [147, 160] on div "Classify the call LOCATION NAME Alhambra Electrical Home Repair FROM PHONE (626…" at bounding box center [539, 328] width 1079 height 656
click at [185, 40] on div "(321) 352-6080" at bounding box center [135, 42] width 167 height 9
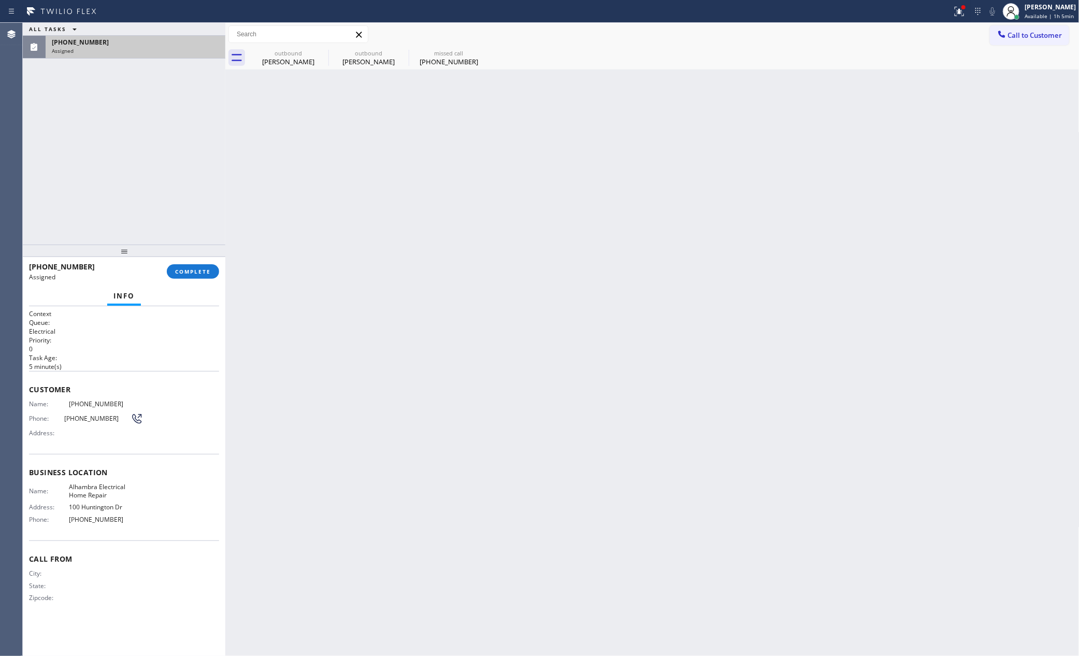
click at [185, 40] on div "(321) 352-6080" at bounding box center [135, 42] width 167 height 9
click at [182, 272] on span "COMPLETE" at bounding box center [193, 271] width 36 height 7
click at [166, 156] on div "ALL TASKS ALL TASKS ACTIVE TASKS TASKS IN WRAP UP (321) 352-6080 Assigned" at bounding box center [124, 134] width 203 height 222
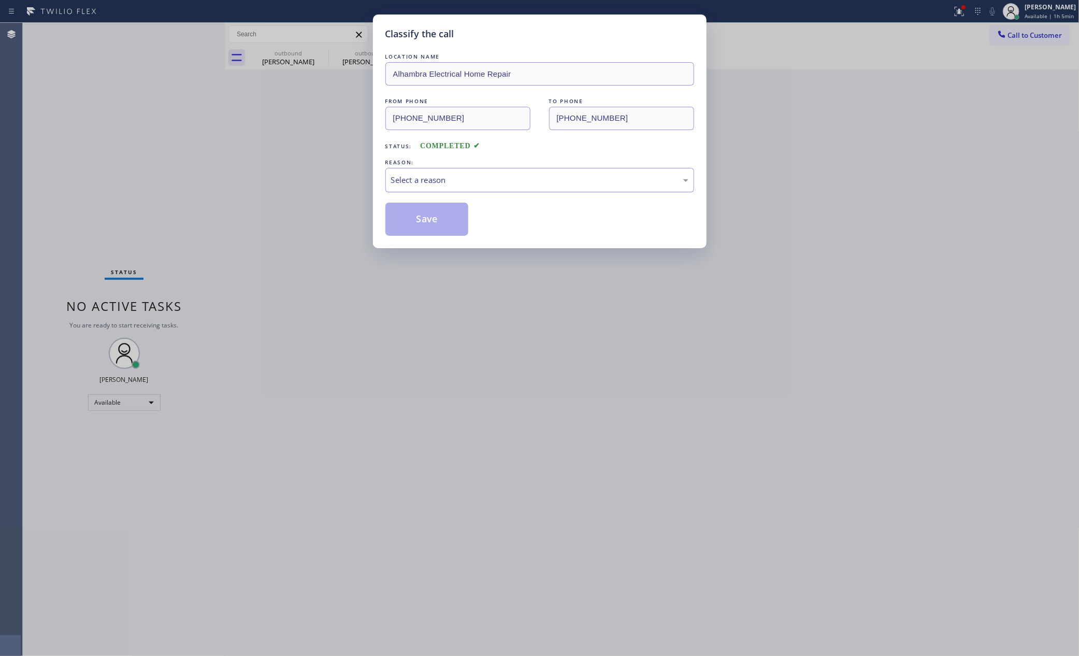
click at [445, 186] on div "Select a reason" at bounding box center [539, 180] width 297 height 12
click at [430, 219] on button "Save" at bounding box center [426, 219] width 83 height 33
click at [429, 223] on button "Save" at bounding box center [426, 219] width 83 height 33
type input "(714) 855-4254"
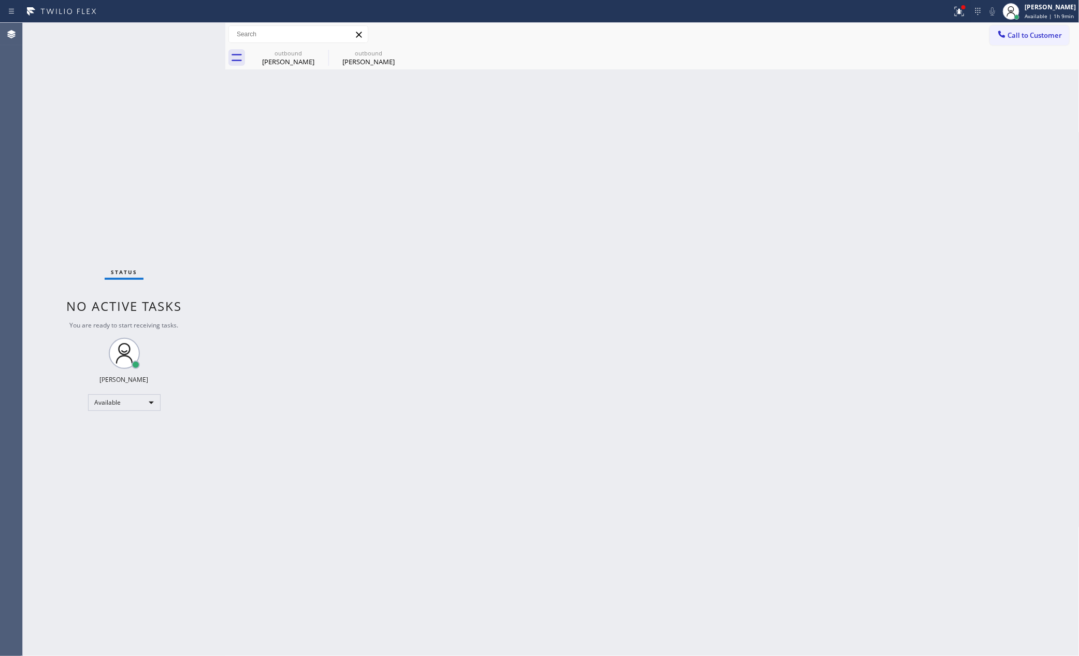
click at [247, 278] on div "Status No active tasks You are ready to start receiving tasks. Eva Mahinay Avai…" at bounding box center [551, 339] width 1056 height 633
click at [996, 36] on div at bounding box center [1002, 35] width 12 height 12
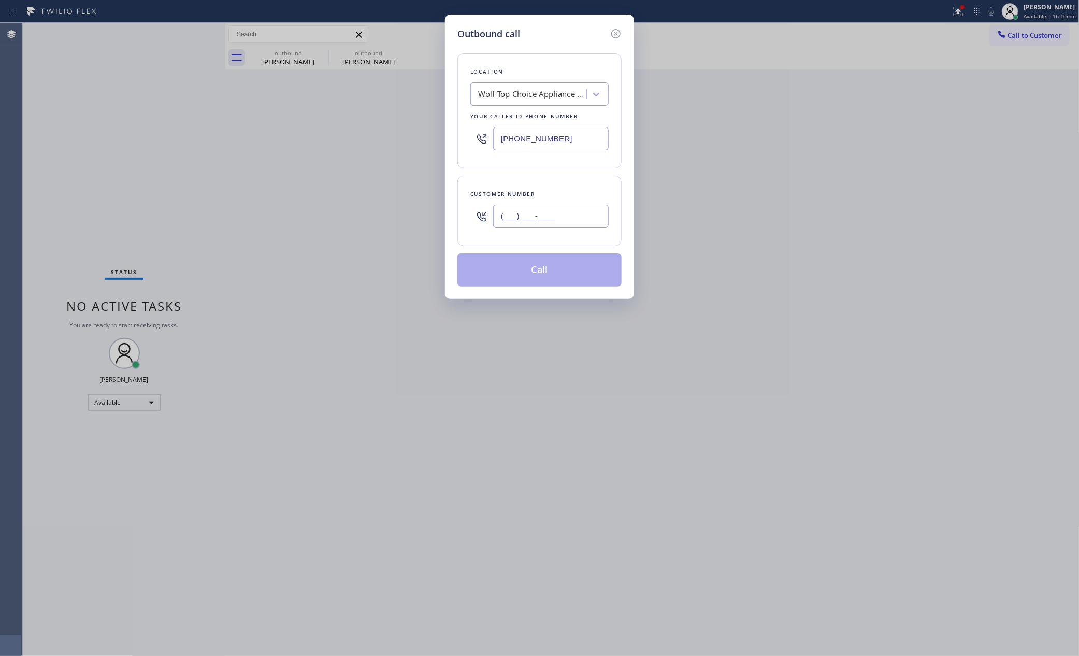
click at [607, 211] on input "(___) ___-____" at bounding box center [551, 216] width 116 height 23
click at [605, 213] on input "(___) ___-____" at bounding box center [551, 216] width 116 height 23
paste input "844) 735-4685"
type input "(844) 735-4685"
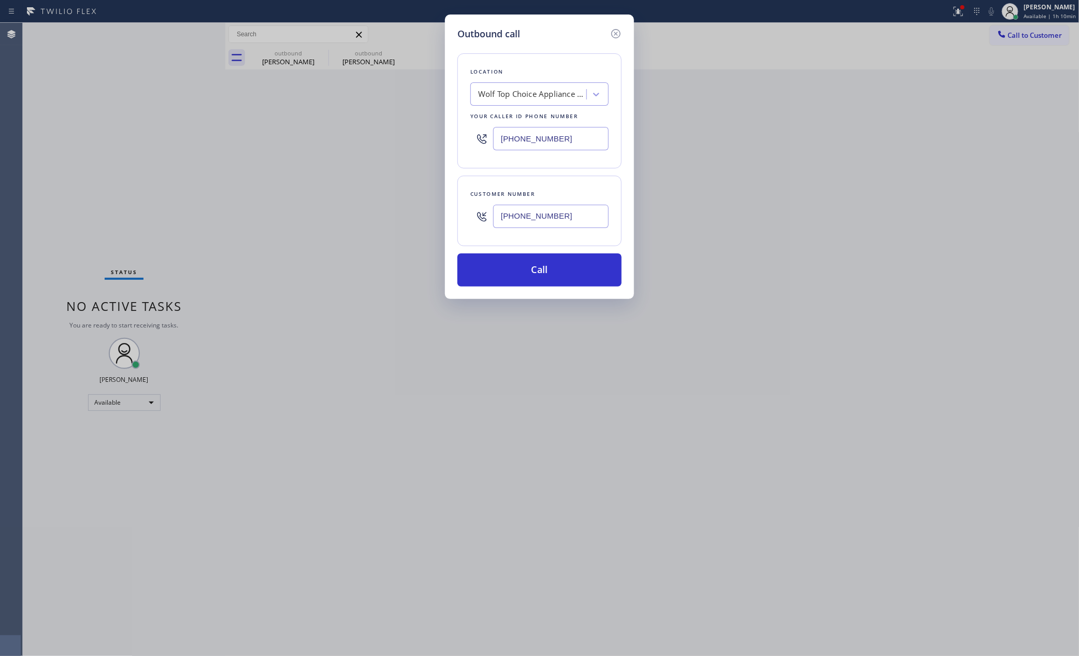
drag, startPoint x: 577, startPoint y: 140, endPoint x: 448, endPoint y: 134, distance: 129.1
click at [459, 132] on div "Location Wolf Top Choice Appliance Repair Mesa Your caller id phone number (623…" at bounding box center [539, 110] width 164 height 115
paste input "305) 753-6865"
click at [521, 282] on button "Call" at bounding box center [539, 269] width 164 height 33
type input "(623) 292-5313"
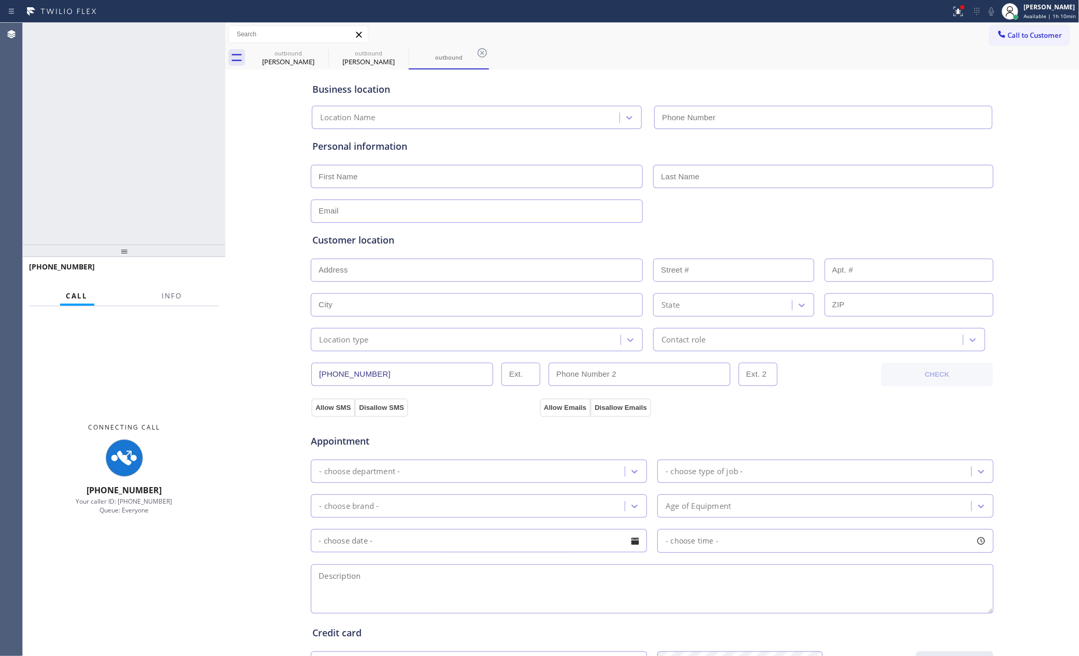
type input "(623) 292-5313"
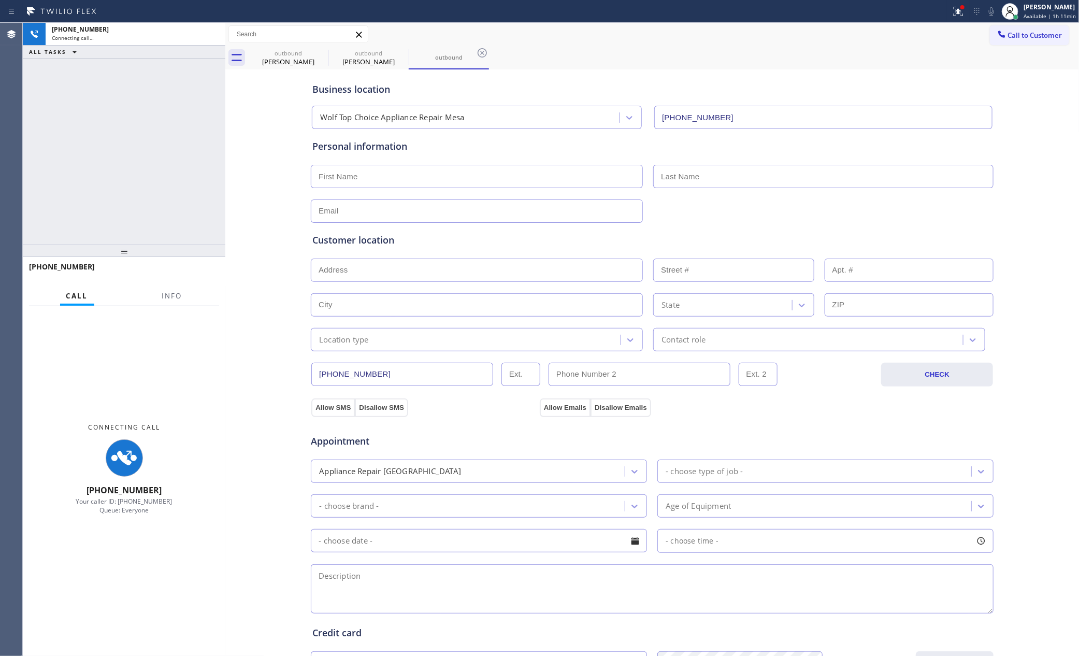
click at [141, 145] on div "+18447354685 Connecting call… ALL TASKS ALL TASKS ACTIVE TASKS TASKS IN WRAP UP" at bounding box center [124, 134] width 203 height 222
click at [165, 84] on div "+18447354685 Connecting call… ALL TASKS ALL TASKS ACTIVE TASKS TASKS IN WRAP UP" at bounding box center [124, 134] width 203 height 222
click at [162, 71] on div "+18447354685 Connecting call… ALL TASKS ALL TASKS ACTIVE TASKS TASKS IN WRAP UP" at bounding box center [124, 134] width 203 height 222
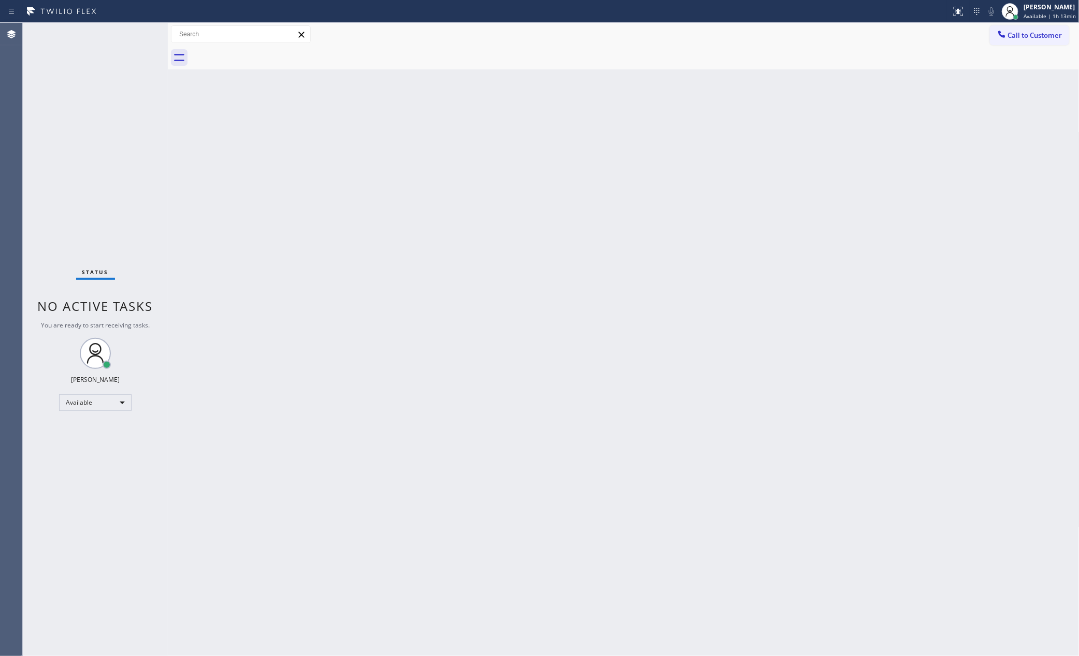
click at [1039, 38] on span "Call to Customer" at bounding box center [1035, 35] width 54 height 9
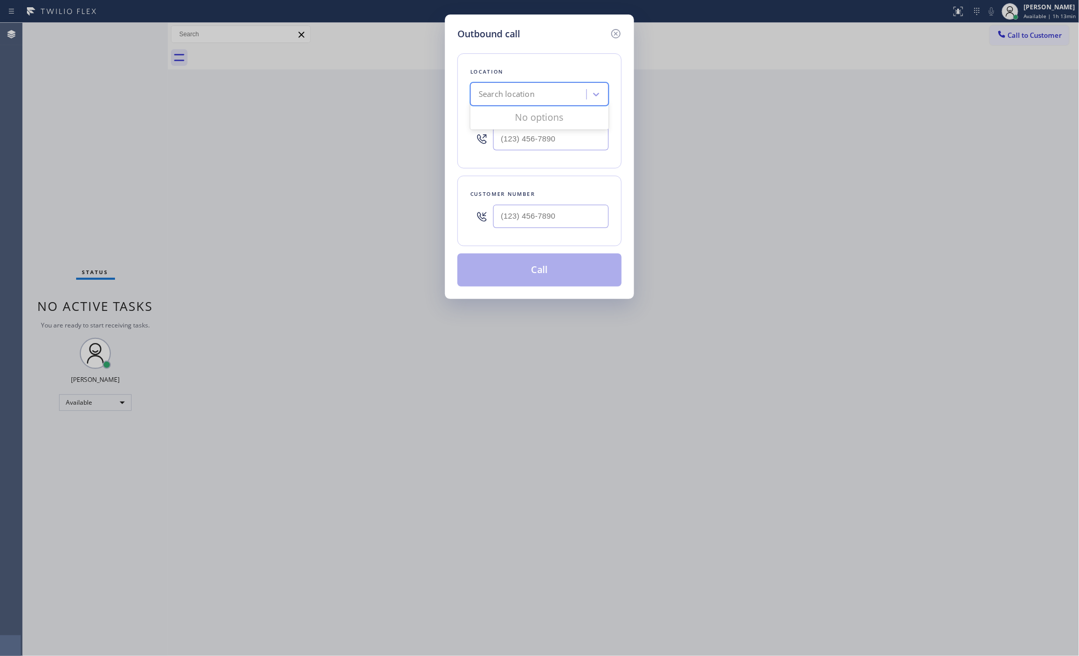
click at [555, 96] on div "Search location" at bounding box center [529, 94] width 113 height 18
paste input "[GEOGRAPHIC_DATA] Appliance Repair"
type input "[GEOGRAPHIC_DATA] Appliance Repair"
click at [552, 114] on div "[GEOGRAPHIC_DATA] Appliance Repair" at bounding box center [539, 121] width 138 height 29
type input "[PHONE_NUMBER]"
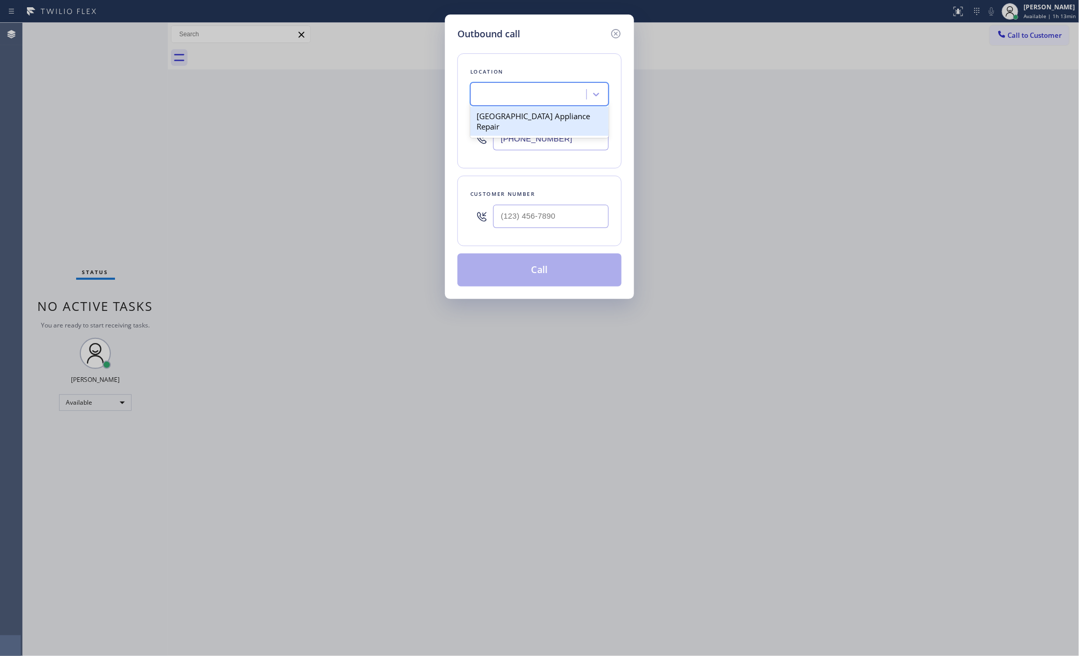
scroll to position [0, 1]
click at [569, 216] on input "(___) ___-____" at bounding box center [551, 216] width 116 height 23
paste input "773) 683-9715"
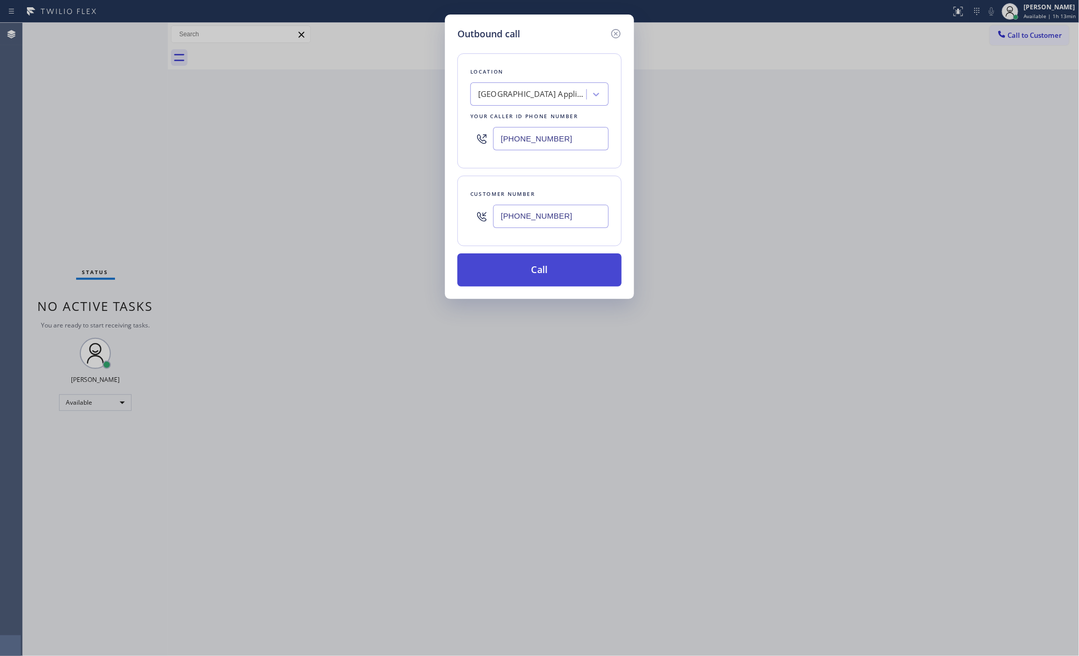
type input "[PHONE_NUMBER]"
click at [565, 280] on button "Call" at bounding box center [539, 269] width 164 height 33
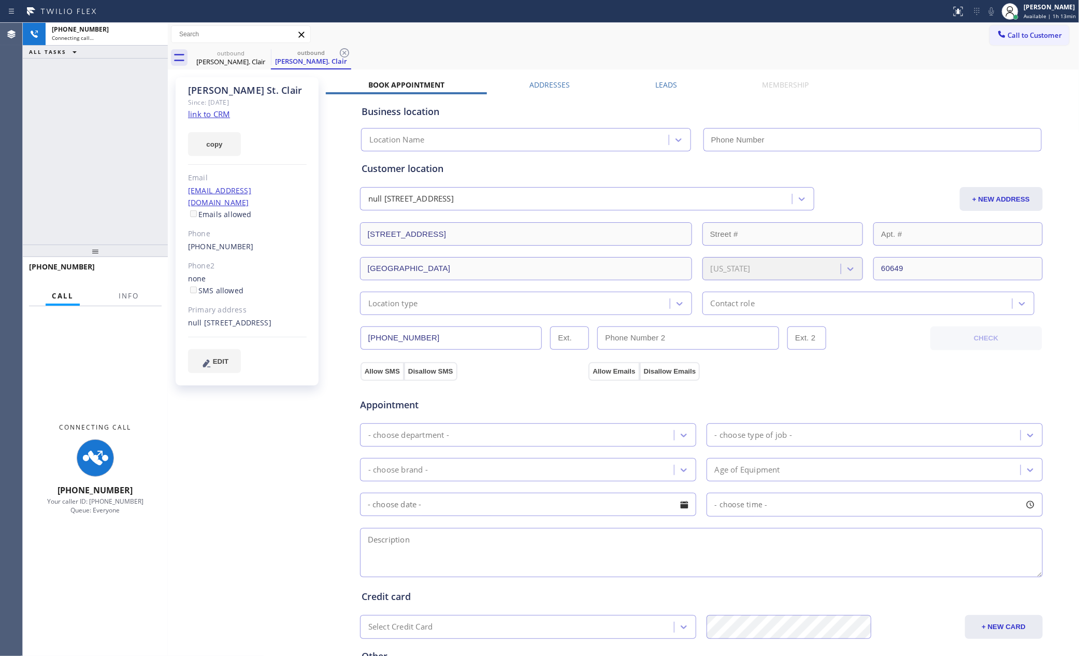
drag, startPoint x: 642, startPoint y: 47, endPoint x: 642, endPoint y: 7, distance: 39.9
click at [643, 28] on div "Call to Customer Outbound call Location Calumet Heights Appliance Repair Your c…" at bounding box center [624, 46] width 912 height 47
type input "[PHONE_NUMBER]"
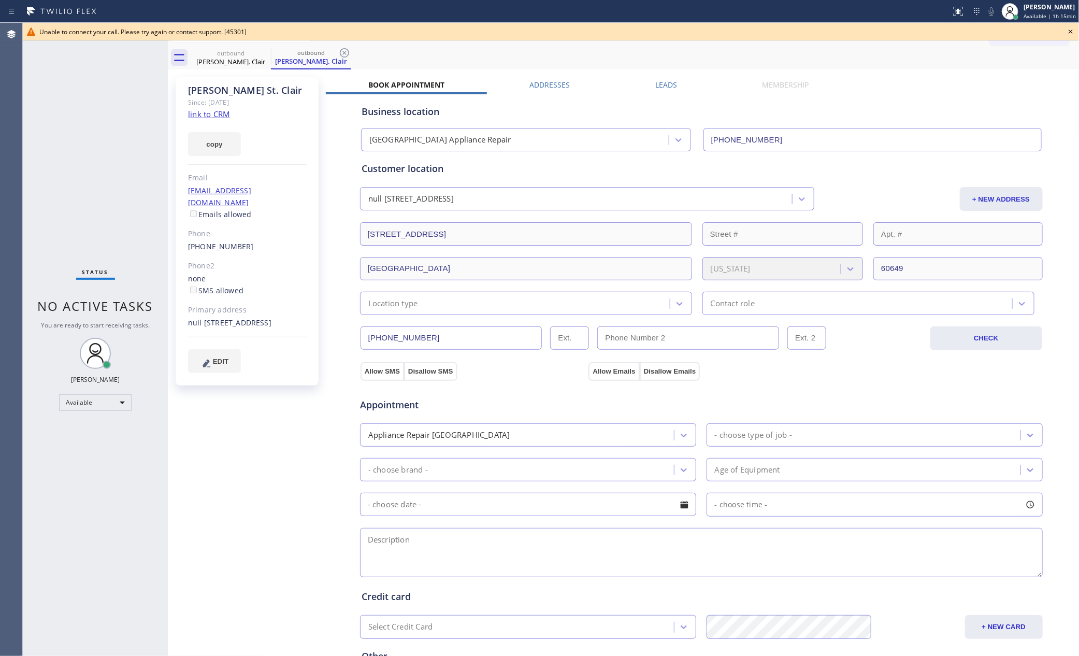
click at [1074, 31] on icon at bounding box center [1071, 31] width 12 height 12
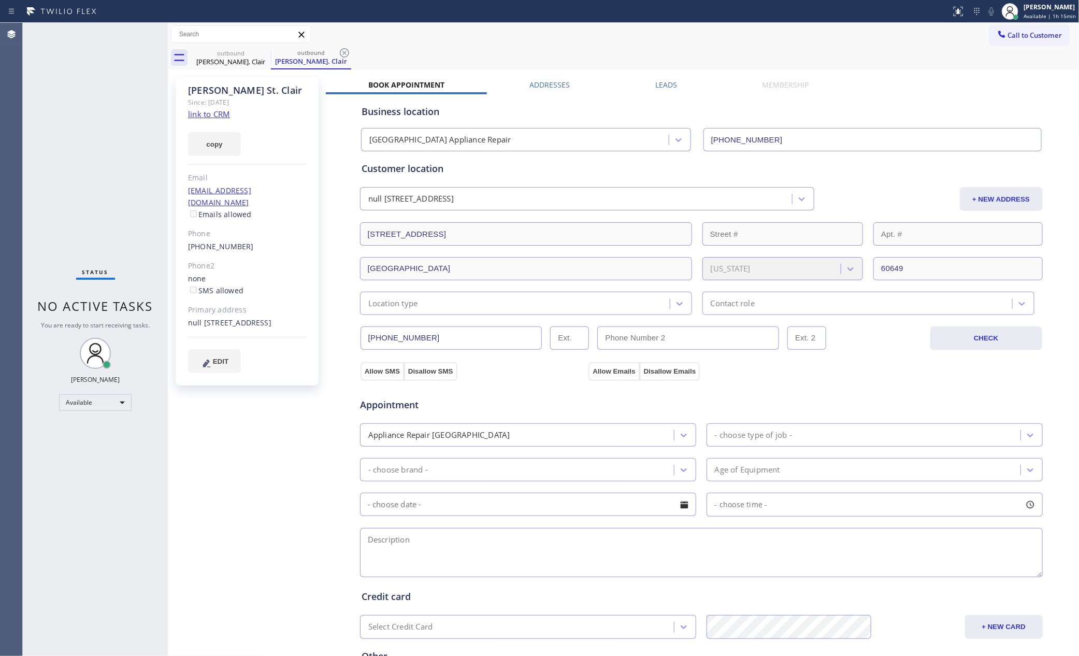
drag, startPoint x: 129, startPoint y: 122, endPoint x: 180, endPoint y: 117, distance: 51.5
click at [163, 121] on div "Status No active tasks You are ready to start receiving tasks. Eva Mahinay Avai…" at bounding box center [95, 339] width 145 height 633
click at [236, 61] on div "[PERSON_NAME]. Clair" at bounding box center [231, 61] width 78 height 9
click at [670, 86] on label "Leads" at bounding box center [666, 85] width 22 height 10
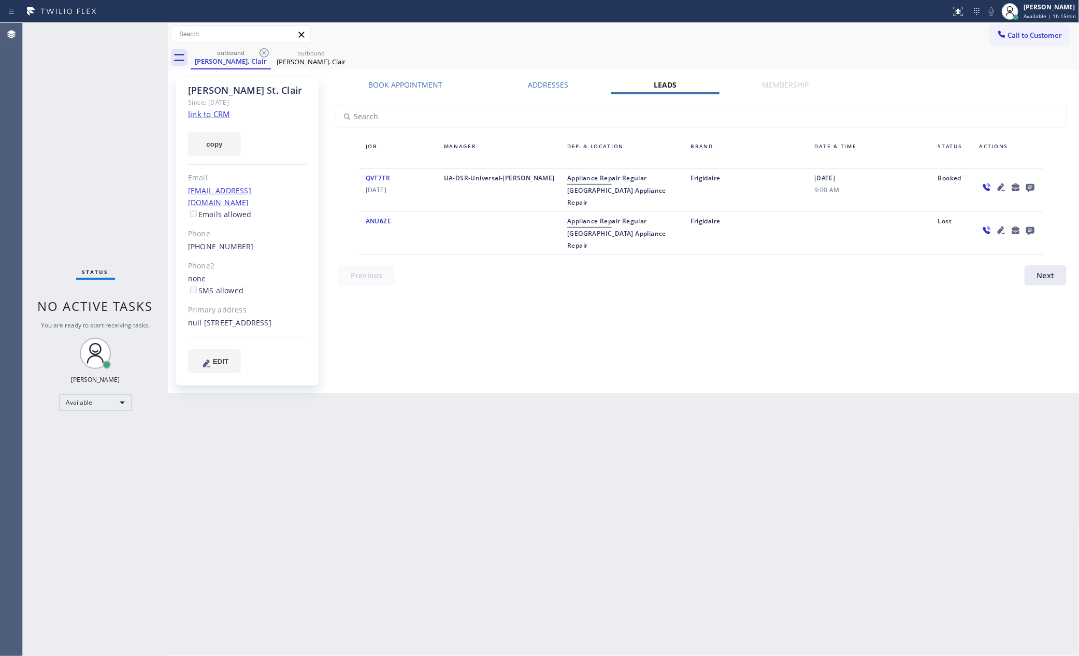
drag, startPoint x: 737, startPoint y: 33, endPoint x: 880, endPoint y: 197, distance: 218.1
click at [768, 71] on div "outbound Alicia St. Clair outbound Alicia St. Clair Call to Customer Outbound c…" at bounding box center [624, 208] width 912 height 370
click at [1033, 183] on icon at bounding box center [1030, 187] width 12 height 13
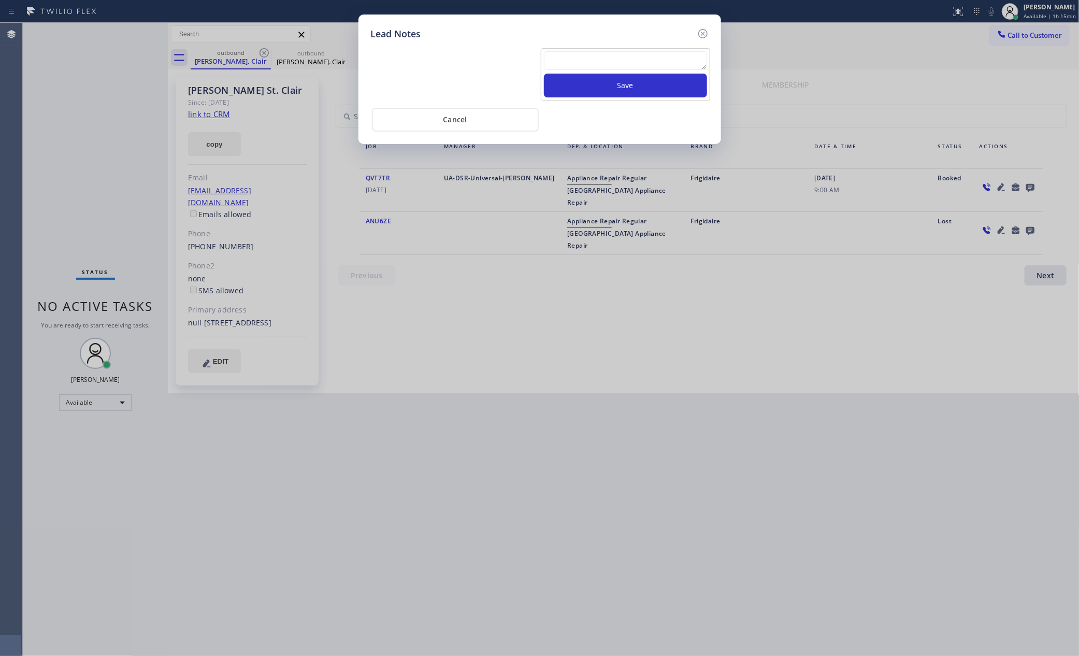
click at [644, 59] on textarea at bounding box center [625, 60] width 163 height 19
paste textarea "PLEASE TRANSFER FOR MEMBERSHIP"
type textarea "PLEASE TRANSFER FOR MEMBERSHIP"
click at [635, 84] on button "Save" at bounding box center [625, 86] width 163 height 24
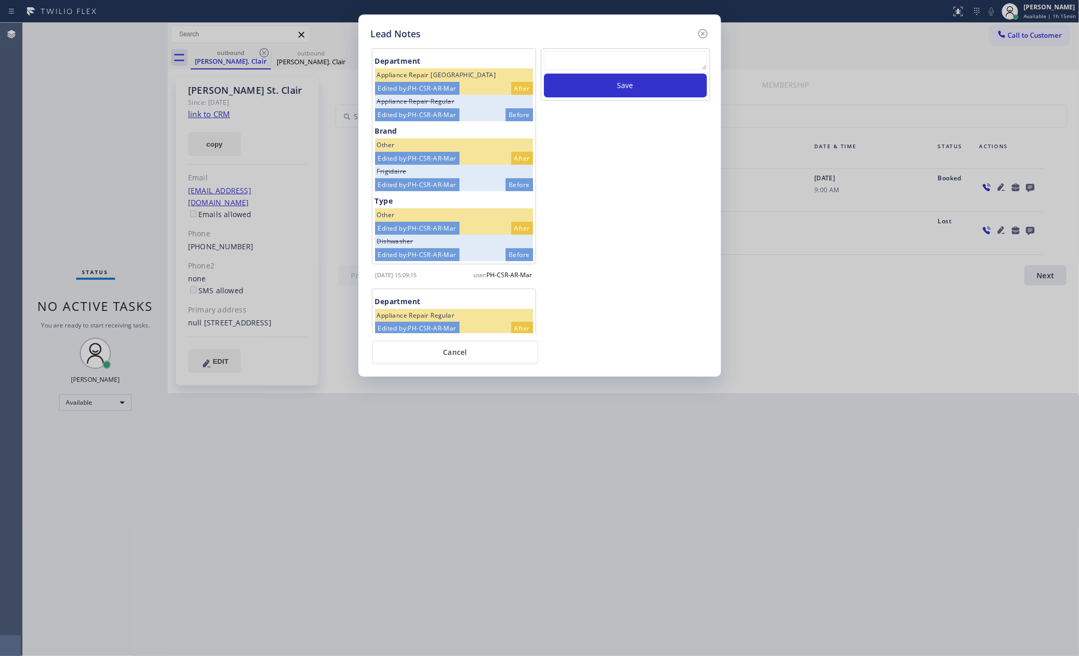
click at [638, 184] on div "Save" at bounding box center [625, 190] width 171 height 285
drag, startPoint x: 122, startPoint y: 170, endPoint x: 240, endPoint y: 173, distance: 118.1
click at [210, 171] on div "Lead Notes Department Appliance Repair High End Edited by: PH-CSR-AR-Mar After …" at bounding box center [539, 328] width 1079 height 656
click at [703, 34] on icon at bounding box center [703, 33] width 12 height 12
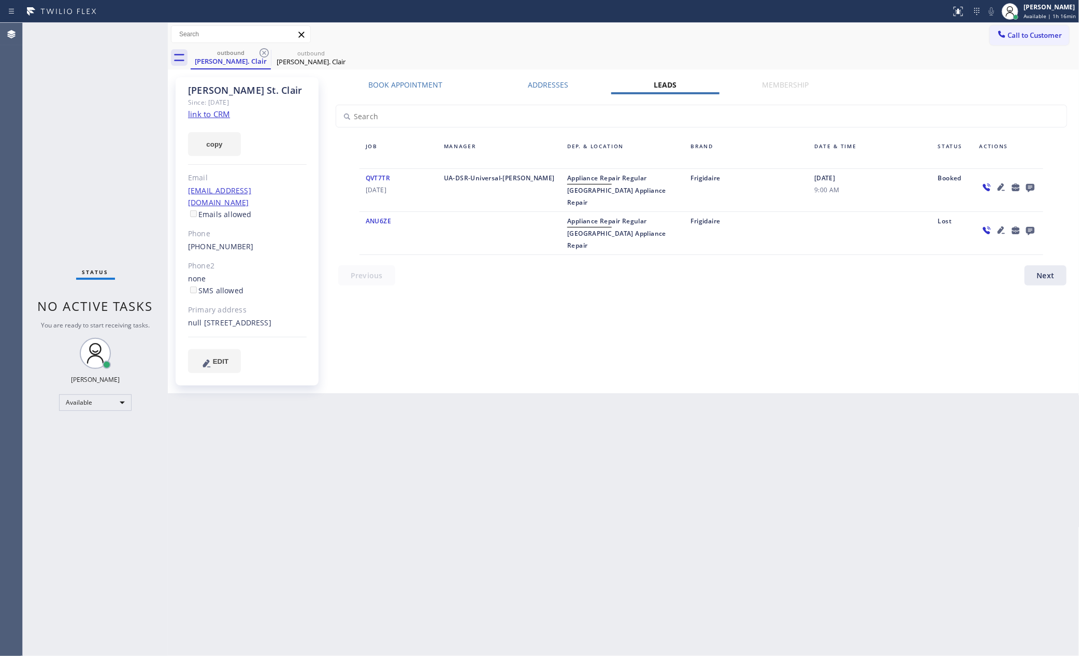
drag, startPoint x: 613, startPoint y: 322, endPoint x: 613, endPoint y: 339, distance: 17.6
click at [616, 331] on div "Book Appointment Addresses Leads Membership Business location Calumet Heights A…" at bounding box center [701, 235] width 751 height 311
drag, startPoint x: 47, startPoint y: 173, endPoint x: 309, endPoint y: 89, distance: 275.2
click at [50, 169] on div "Status No active tasks You are ready to start receiving tasks. [PERSON_NAME] Av…" at bounding box center [95, 339] width 145 height 633
click at [267, 52] on icon at bounding box center [264, 53] width 12 height 12
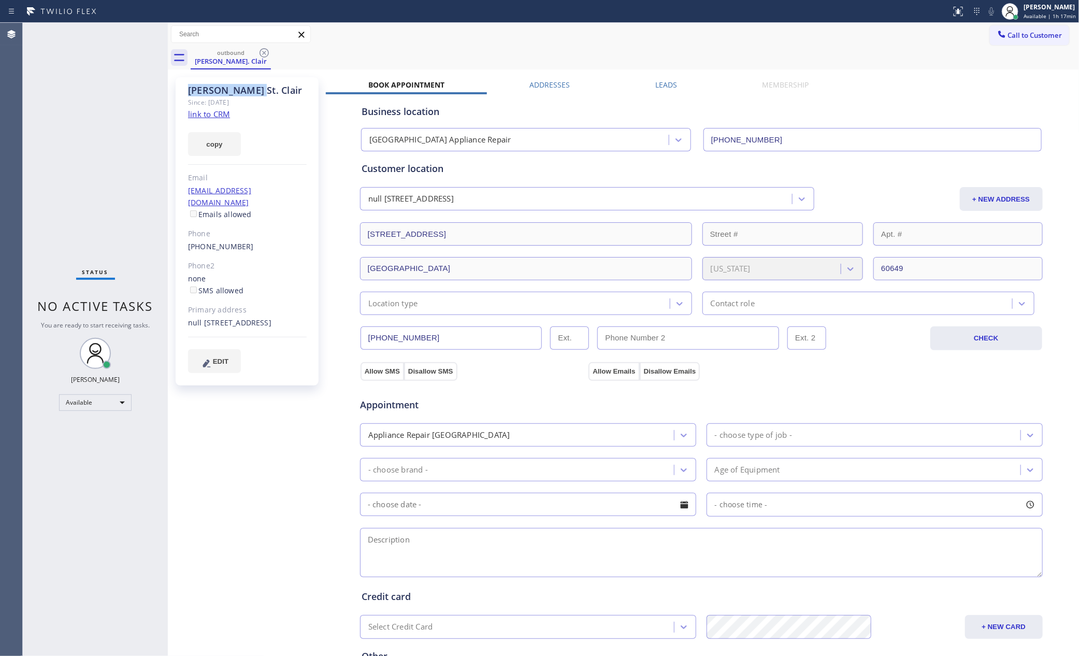
click at [267, 52] on icon at bounding box center [264, 53] width 12 height 12
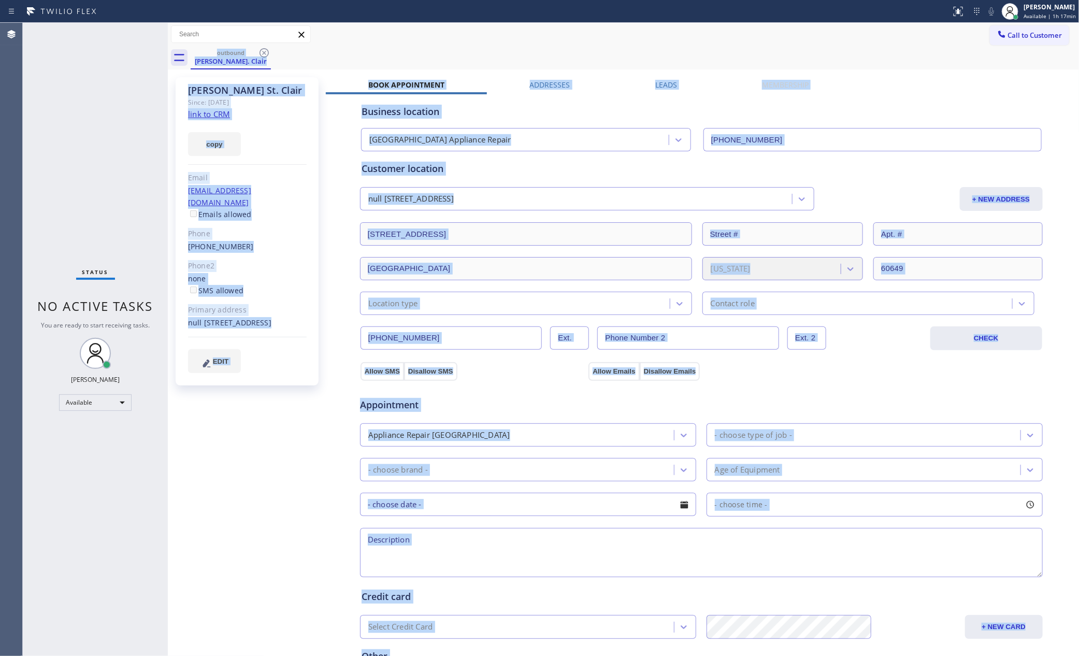
click at [267, 52] on div "outbound Alicia St. Clair" at bounding box center [635, 57] width 889 height 23
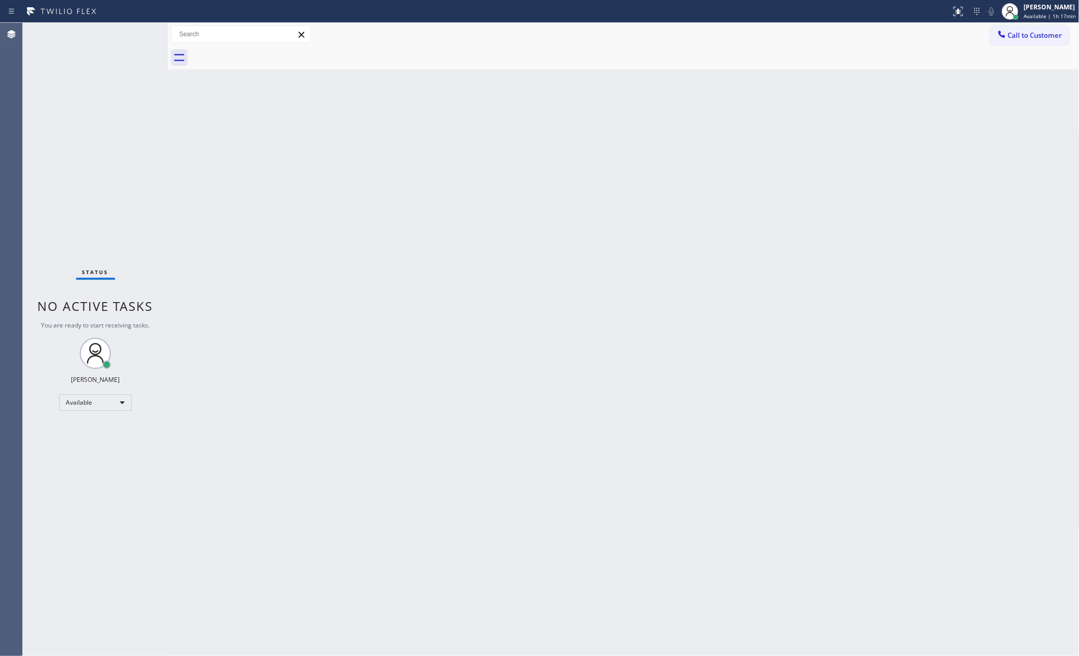
click at [267, 52] on div at bounding box center [635, 57] width 889 height 23
click at [598, 231] on div "Back to Dashboard Change Sender ID Customers Technicians Select a contact Outbo…" at bounding box center [624, 339] width 912 height 633
drag, startPoint x: 684, startPoint y: 237, endPoint x: 729, endPoint y: 26, distance: 215.2
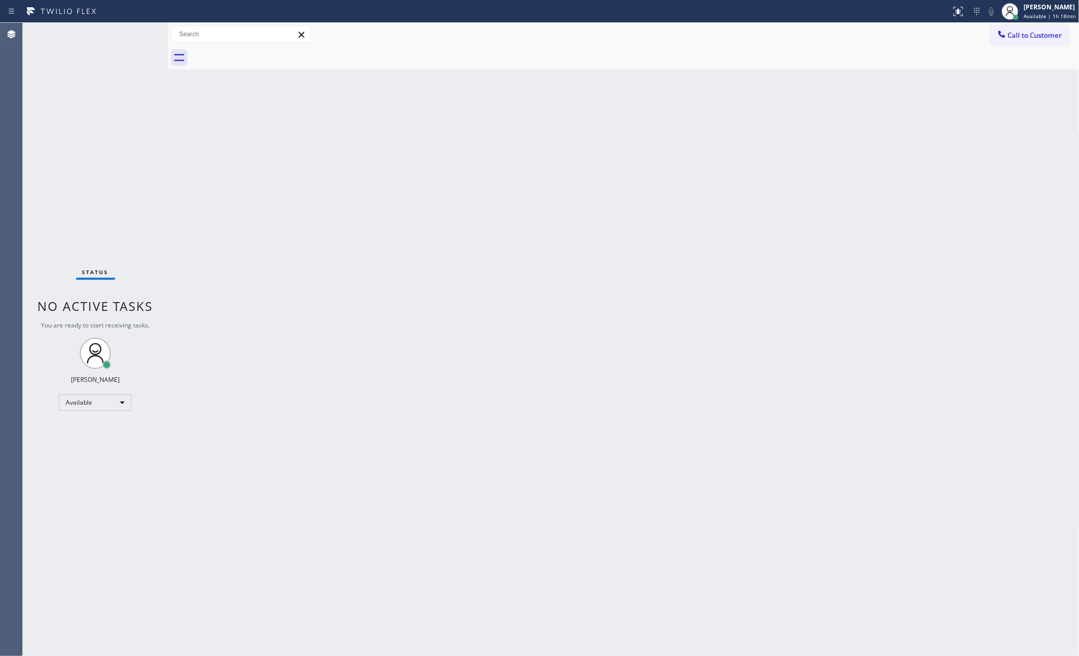
click at [708, 167] on div "Back to Dashboard Change Sender ID Customers Technicians Select a contact Outbo…" at bounding box center [624, 339] width 912 height 633
click at [120, 404] on div "Available" at bounding box center [95, 402] width 73 height 17
click at [125, 439] on li "Unavailable" at bounding box center [95, 442] width 70 height 12
drag, startPoint x: 602, startPoint y: 382, endPoint x: 610, endPoint y: 378, distance: 9.1
click at [603, 382] on div "Back to Dashboard Change Sender ID Customers Technicians Select a contact Outbo…" at bounding box center [624, 339] width 912 height 633
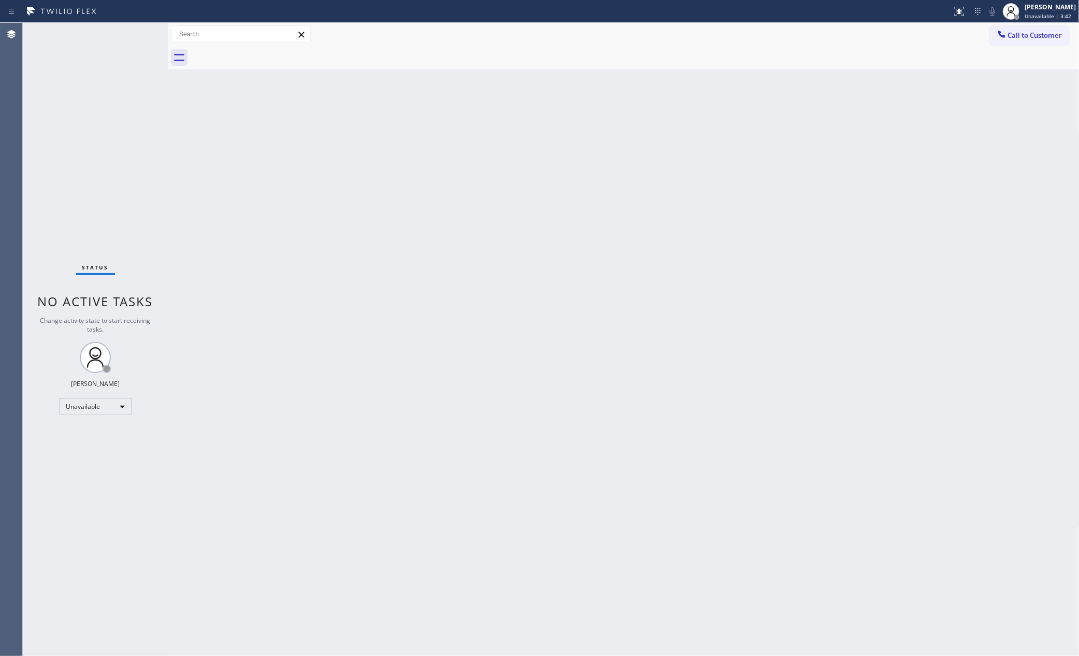
click at [490, 465] on div "Back to Dashboard Change Sender ID Customers Technicians Select a contact Outbo…" at bounding box center [624, 339] width 912 height 633
click at [103, 403] on div "Unavailable" at bounding box center [95, 406] width 73 height 17
click at [95, 432] on li "Available" at bounding box center [95, 433] width 70 height 12
click at [703, 358] on div "Back to Dashboard Change Sender ID Customers Technicians Select a contact Outbo…" at bounding box center [624, 339] width 912 height 633
click at [737, 375] on div "Back to Dashboard Change Sender ID Customers Technicians Select a contact Outbo…" at bounding box center [624, 339] width 912 height 633
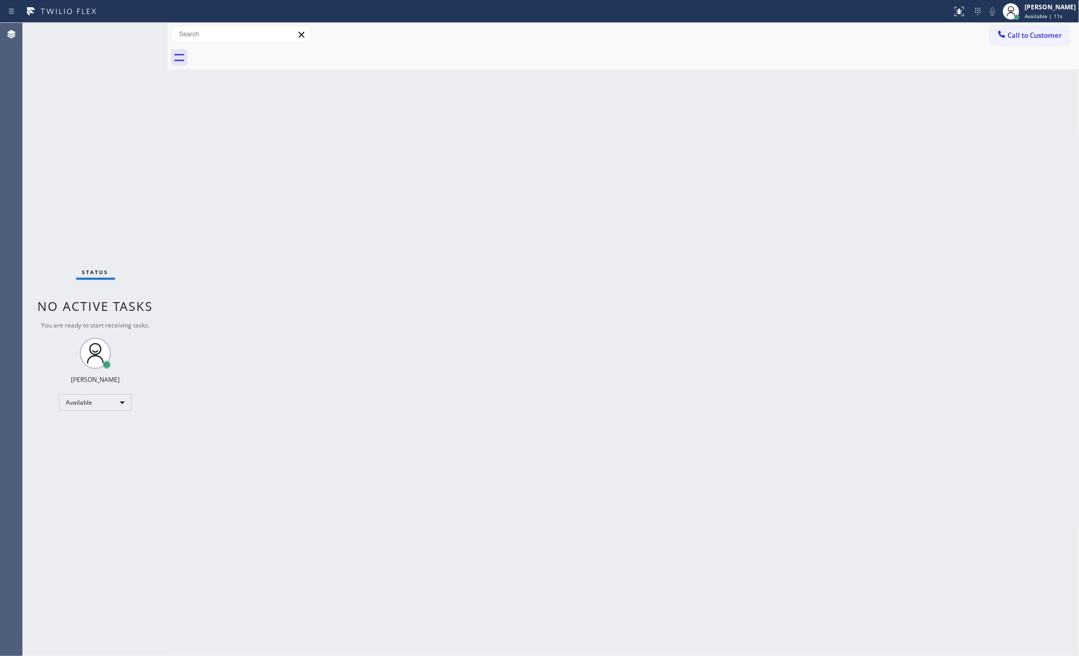
drag, startPoint x: 1020, startPoint y: 137, endPoint x: 1023, endPoint y: 24, distance: 113.0
click at [1021, 123] on div "Back to Dashboard Change Sender ID Customers Technicians Select a contact Outbo…" at bounding box center [624, 339] width 912 height 633
click at [1018, 36] on span "Call to Customer" at bounding box center [1035, 35] width 54 height 9
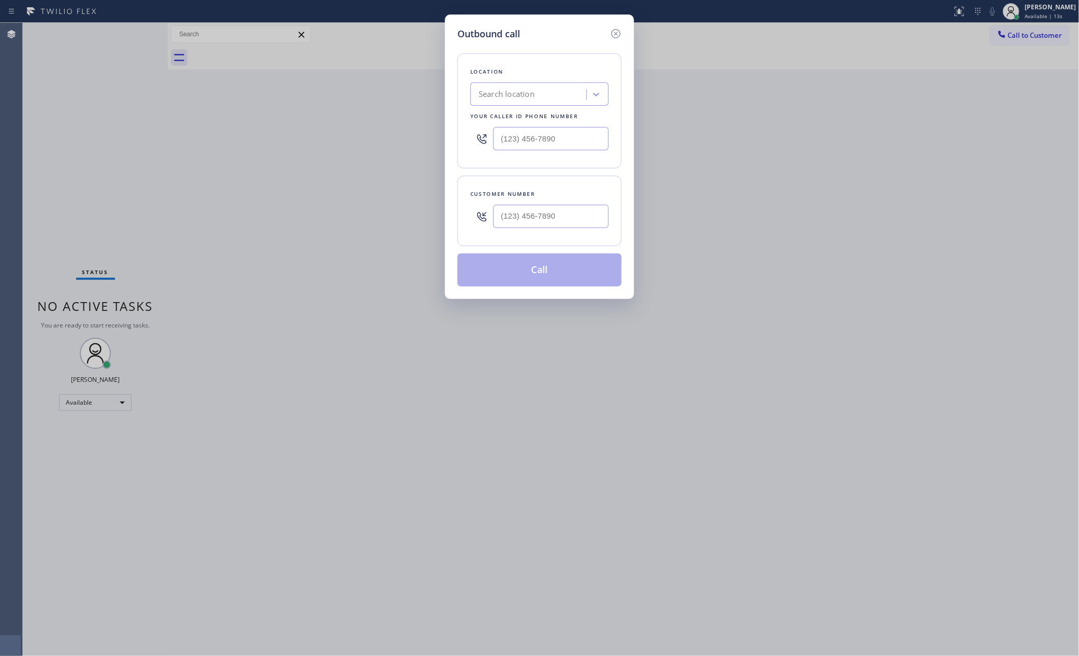
click at [554, 96] on div "Search location" at bounding box center [529, 94] width 113 height 18
paste input "[GEOGRAPHIC_DATA] Appliance Repair"
type input "[GEOGRAPHIC_DATA] Appliance Repair"
drag, startPoint x: 551, startPoint y: 120, endPoint x: 556, endPoint y: 118, distance: 5.9
click at [551, 118] on div "[GEOGRAPHIC_DATA] Appliance Repair" at bounding box center [539, 121] width 138 height 29
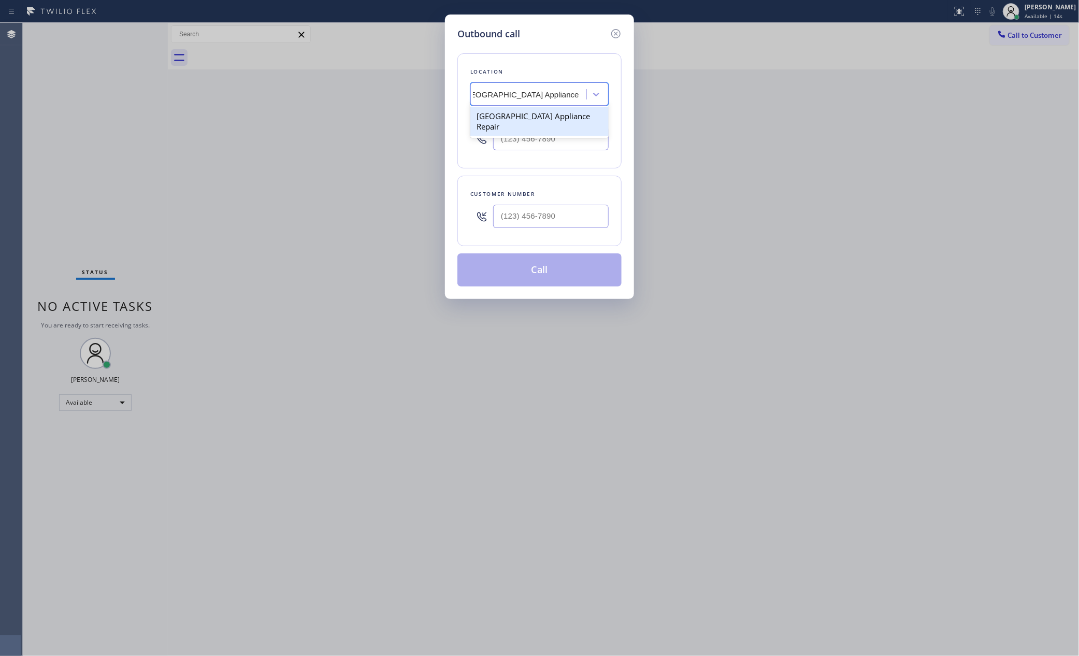
type input "[PHONE_NUMBER]"
click at [547, 216] on input "(___) ___-____" at bounding box center [551, 216] width 116 height 23
paste input "773) 683-9715"
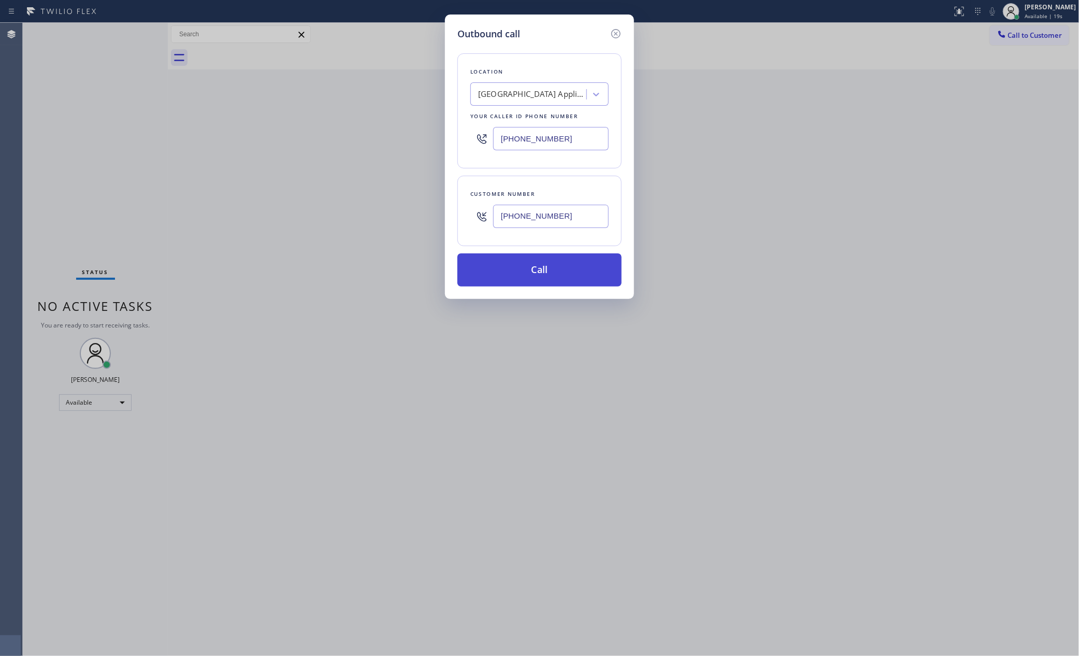
type input "[PHONE_NUMBER]"
click at [541, 277] on button "Call" at bounding box center [539, 269] width 164 height 33
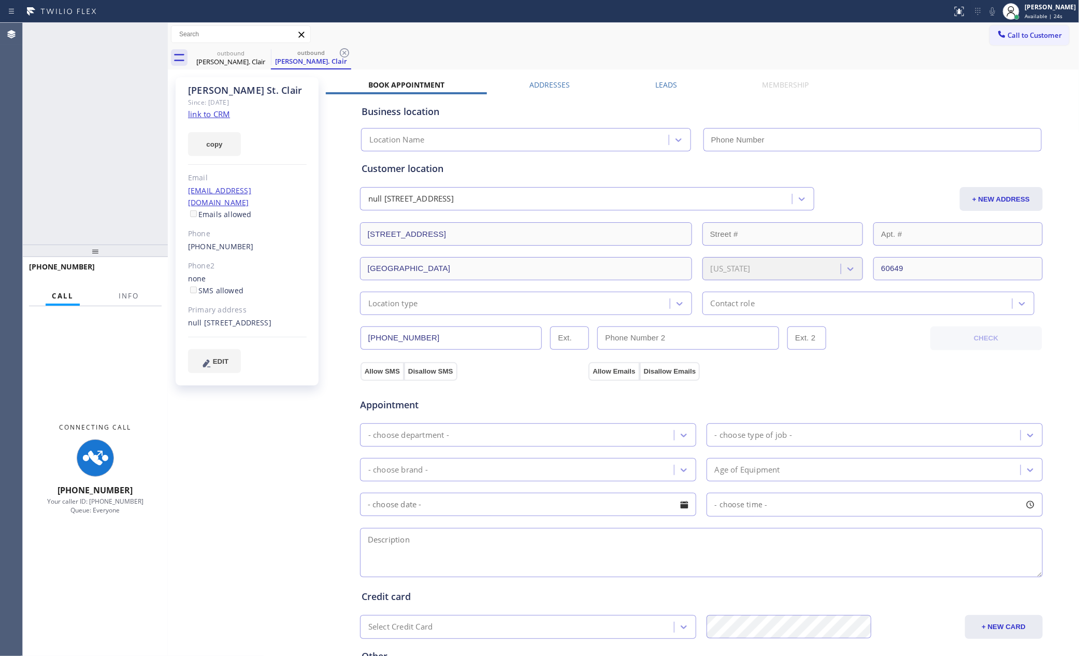
type input "[PHONE_NUMBER]"
click at [97, 189] on div "+17736839715 Connecting call… ALL TASKS ALL TASKS ACTIVE TASKS TASKS IN WRAP UP" at bounding box center [95, 134] width 145 height 222
click at [112, 182] on div "+17736839715 Connecting call… ALL TASKS ALL TASKS ACTIVE TASKS TASKS IN WRAP UP" at bounding box center [95, 134] width 145 height 222
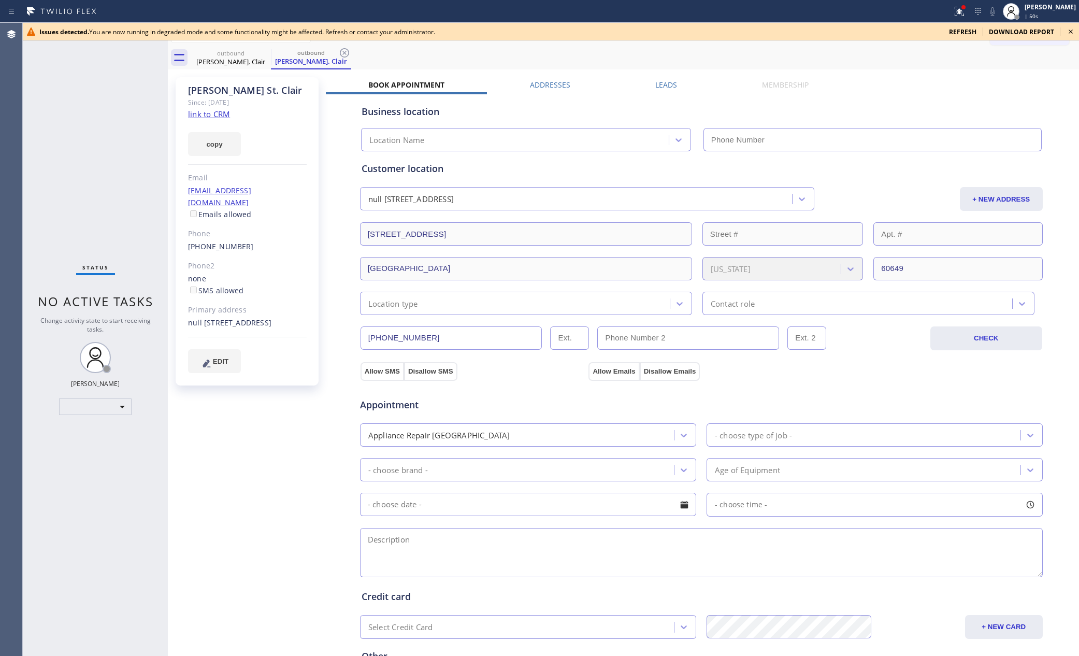
type input "[PHONE_NUMBER]"
click at [99, 207] on div "Status No active tasks Change activity state to start receiving tasks. Eva Mahi…" at bounding box center [95, 339] width 145 height 633
click at [967, 28] on span "refresh" at bounding box center [962, 31] width 27 height 9
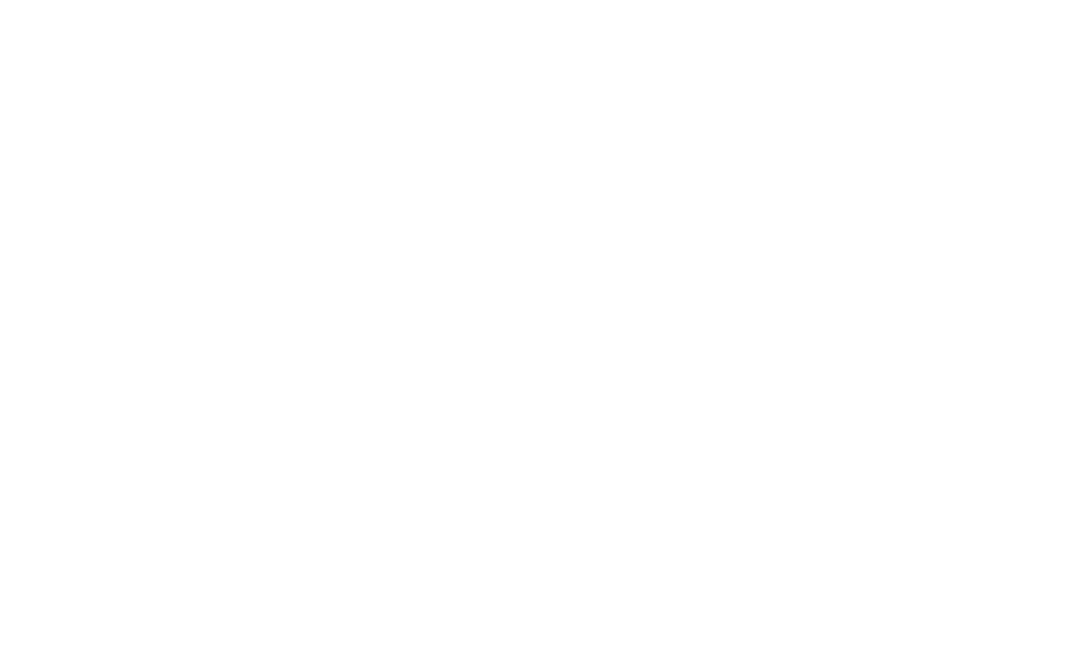
drag, startPoint x: 316, startPoint y: 148, endPoint x: 327, endPoint y: 147, distance: 11.0
click at [327, 147] on div at bounding box center [539, 328] width 1079 height 656
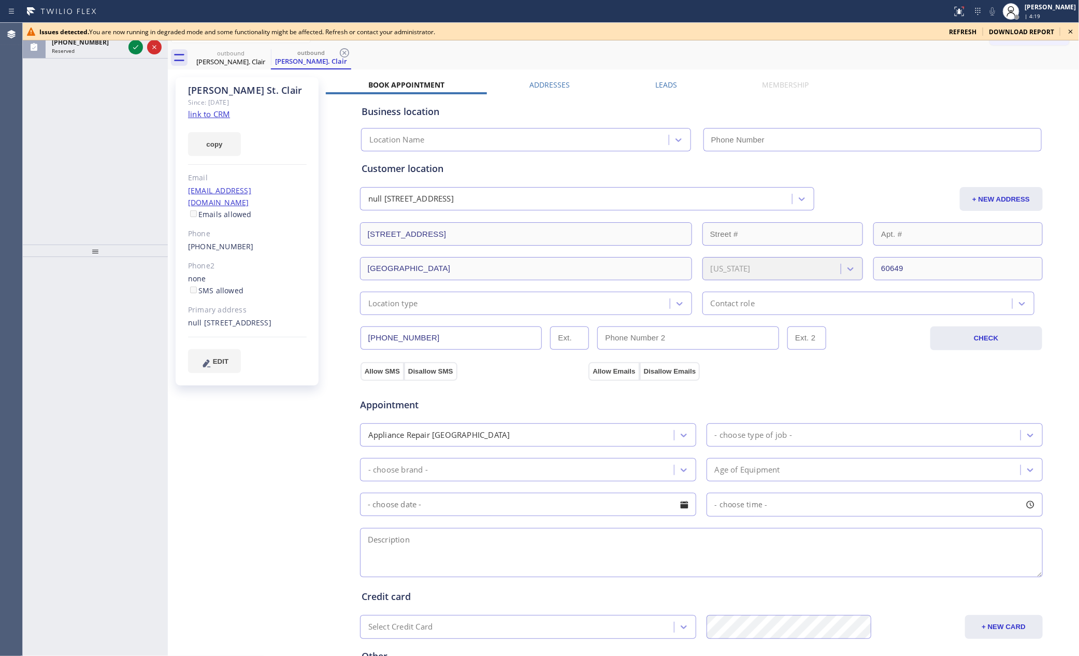
type input "[PHONE_NUMBER]"
click at [961, 28] on span "refresh" at bounding box center [962, 31] width 27 height 9
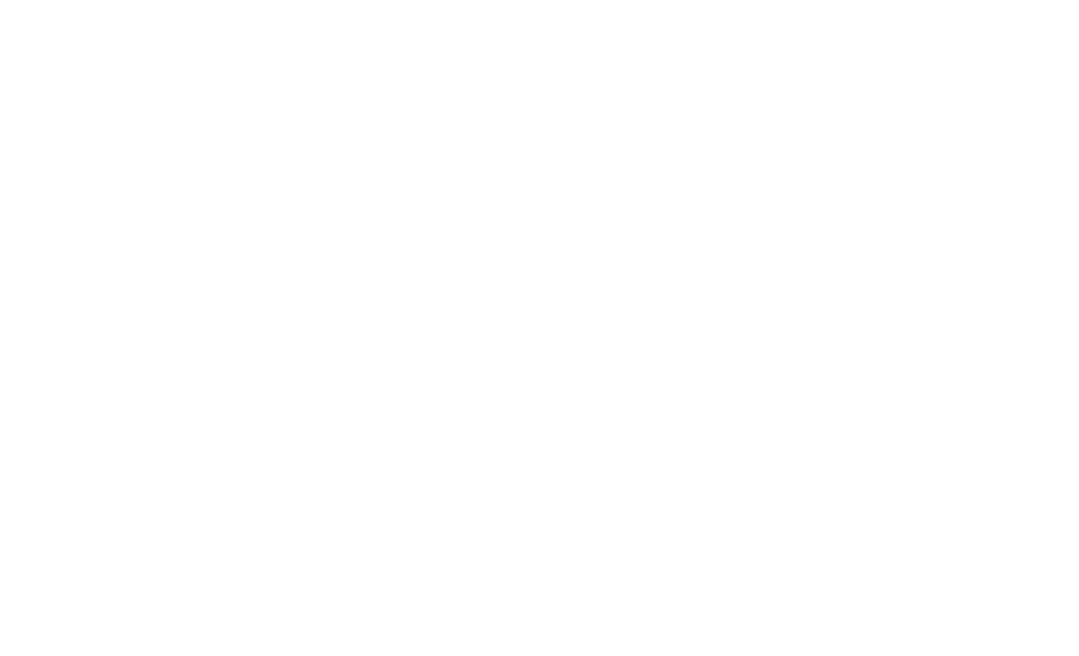
click at [935, 91] on div at bounding box center [539, 328] width 1079 height 656
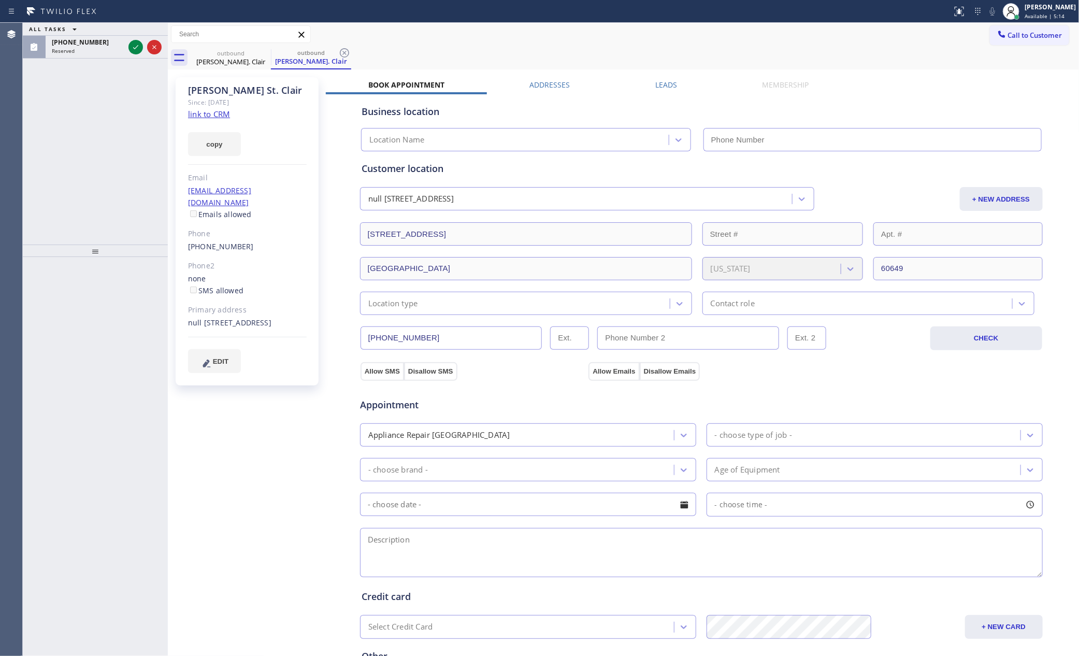
type input "[PHONE_NUMBER]"
click at [44, 136] on div "ALL TASKS ALL TASKS ACTIVE TASKS TASKS IN WRAP UP [PHONE_NUMBER] Reserved" at bounding box center [95, 134] width 145 height 222
click at [44, 137] on div "ALL TASKS ALL TASKS ACTIVE TASKS TASKS IN WRAP UP [PHONE_NUMBER] Reserved" at bounding box center [95, 134] width 145 height 222
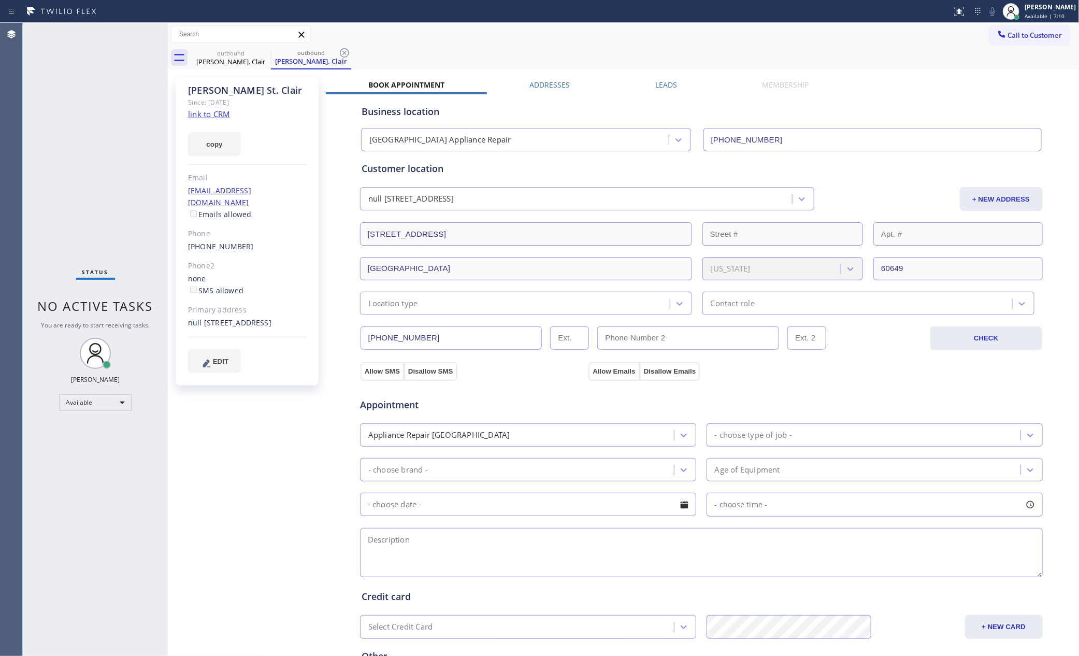
click at [554, 63] on div "outbound [PERSON_NAME]. Clair outbound [PERSON_NAME] Clair" at bounding box center [635, 57] width 889 height 23
click at [222, 58] on div "[PERSON_NAME]. Clair" at bounding box center [231, 61] width 78 height 9
click at [262, 55] on icon at bounding box center [264, 53] width 12 height 12
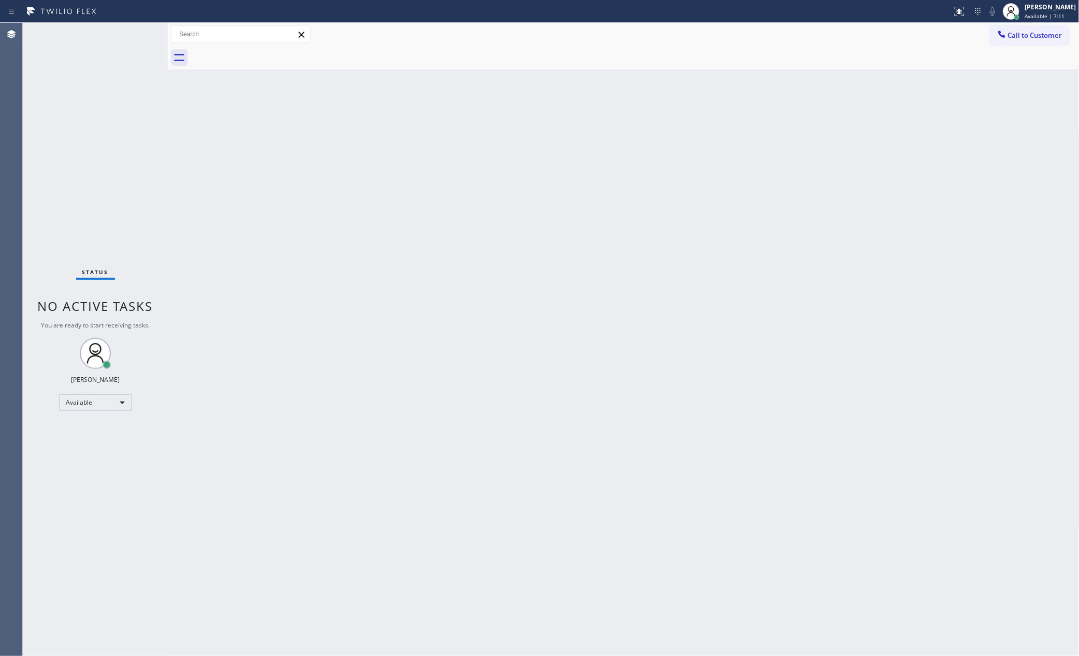
click at [262, 55] on div at bounding box center [635, 57] width 889 height 23
click at [513, 306] on div "Back to Dashboard Change Sender ID Customers Technicians Select a contact Outbo…" at bounding box center [624, 339] width 912 height 633
click at [84, 401] on div "Available" at bounding box center [95, 402] width 73 height 17
click at [103, 444] on li "Unavailable" at bounding box center [95, 442] width 70 height 12
click at [682, 392] on div "Back to Dashboard Change Sender ID Customers Technicians Select a contact Outbo…" at bounding box center [624, 339] width 912 height 633
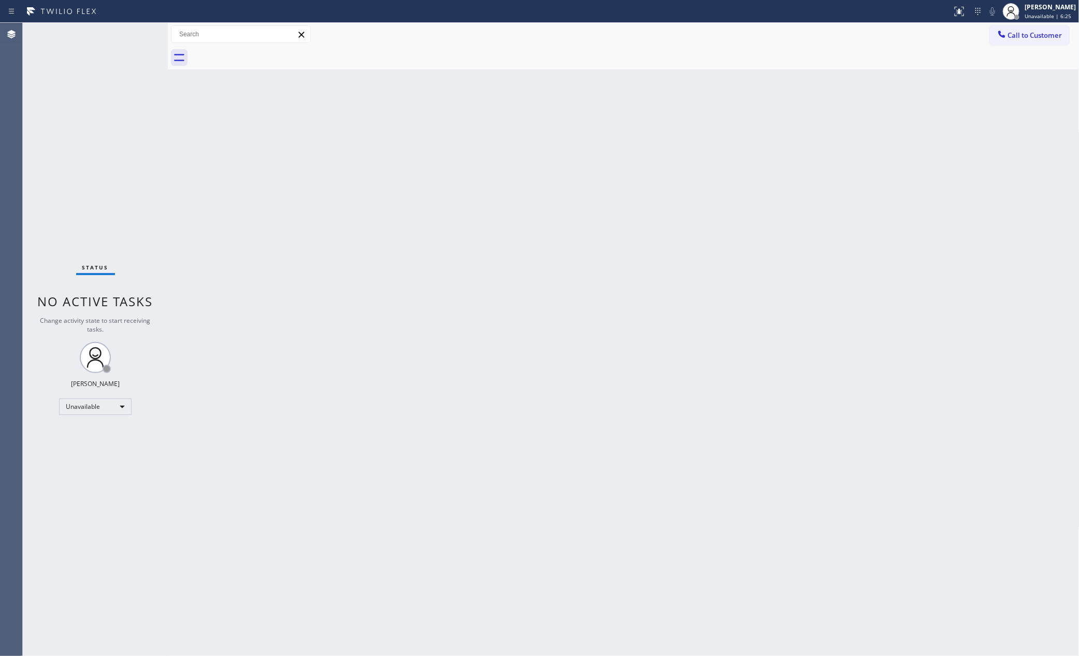
click at [336, 342] on div "Back to Dashboard Change Sender ID Customers Technicians Select a contact Outbo…" at bounding box center [624, 339] width 912 height 633
click at [1028, 31] on span "Call to Customer" at bounding box center [1035, 35] width 54 height 9
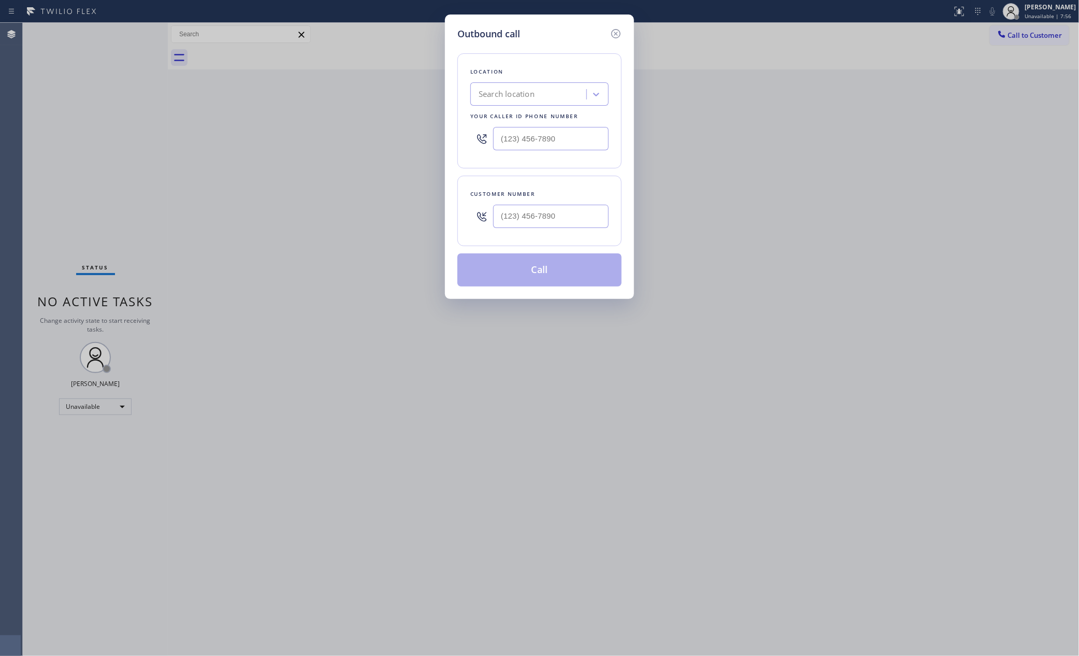
type input "(___) ___-____"
click at [544, 224] on input "(___) ___-____" at bounding box center [551, 216] width 116 height 23
click at [564, 97] on div "Search location" at bounding box center [529, 94] width 113 height 18
paste input "Electrical Land Camarillo"
type input "Electrical Land Camarillo"
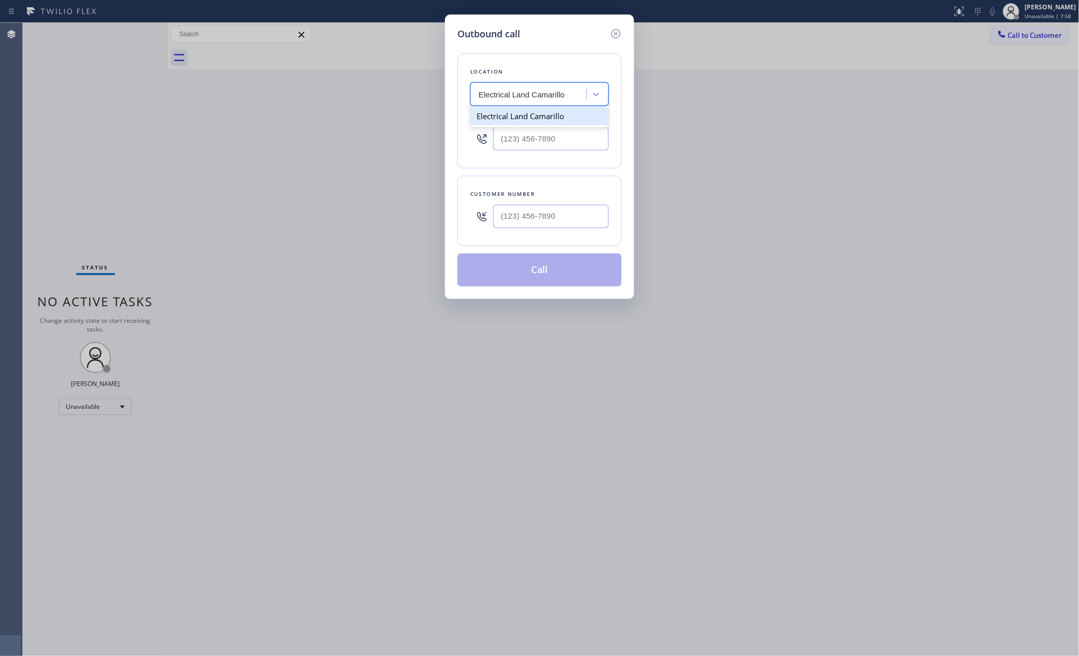
click at [557, 122] on div "Electrical Land Camarillo" at bounding box center [539, 116] width 138 height 19
type input "[PHONE_NUMBER]"
click at [625, 377] on div "Outbound call Location Electrical Land Camarillo Your caller id phone number [P…" at bounding box center [539, 328] width 1079 height 656
click at [262, 364] on div "Outbound call Location Electrical Land Camarillo Your caller id phone number [P…" at bounding box center [539, 328] width 1079 height 656
drag, startPoint x: 230, startPoint y: 462, endPoint x: 200, endPoint y: 466, distance: 29.9
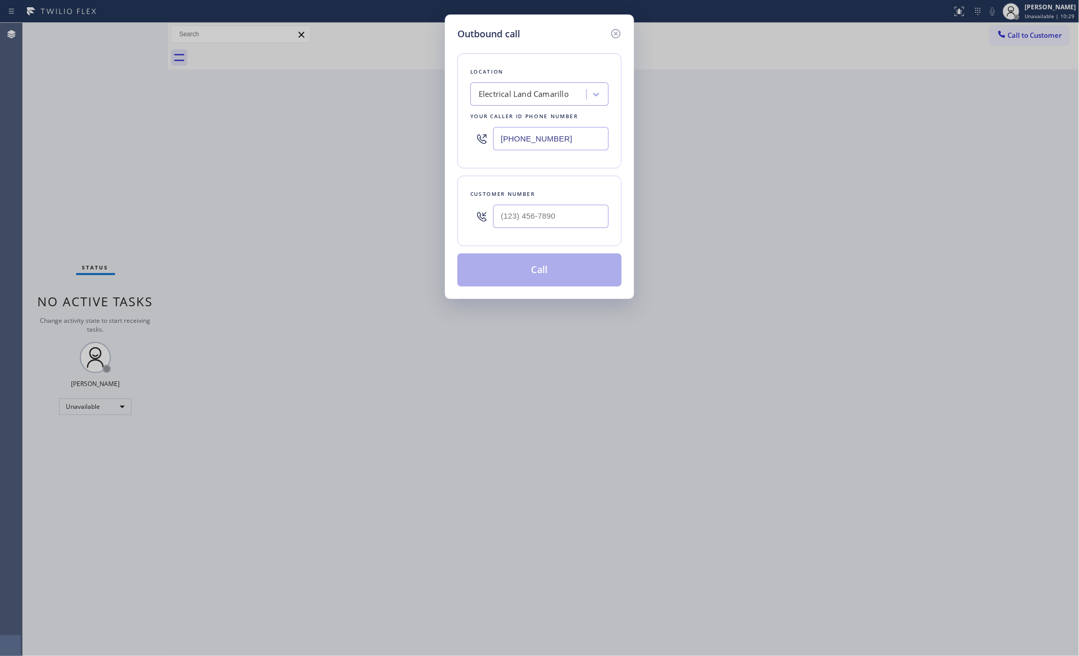
click at [226, 465] on div "Outbound call Location Electrical Land Camarillo Your caller id phone number [P…" at bounding box center [539, 328] width 1079 height 656
click at [574, 366] on div "Outbound call Location Electrical Land Camarillo Your caller id phone number [P…" at bounding box center [539, 328] width 1079 height 656
click at [568, 315] on div "Outbound call Location Electrical Land Camarillo Your caller id phone number [P…" at bounding box center [539, 328] width 1079 height 656
drag, startPoint x: 362, startPoint y: 454, endPoint x: 361, endPoint y: 359, distance: 95.3
click at [366, 427] on div "Outbound call Location Electrical Land Camarillo Your caller id phone number [P…" at bounding box center [539, 328] width 1079 height 656
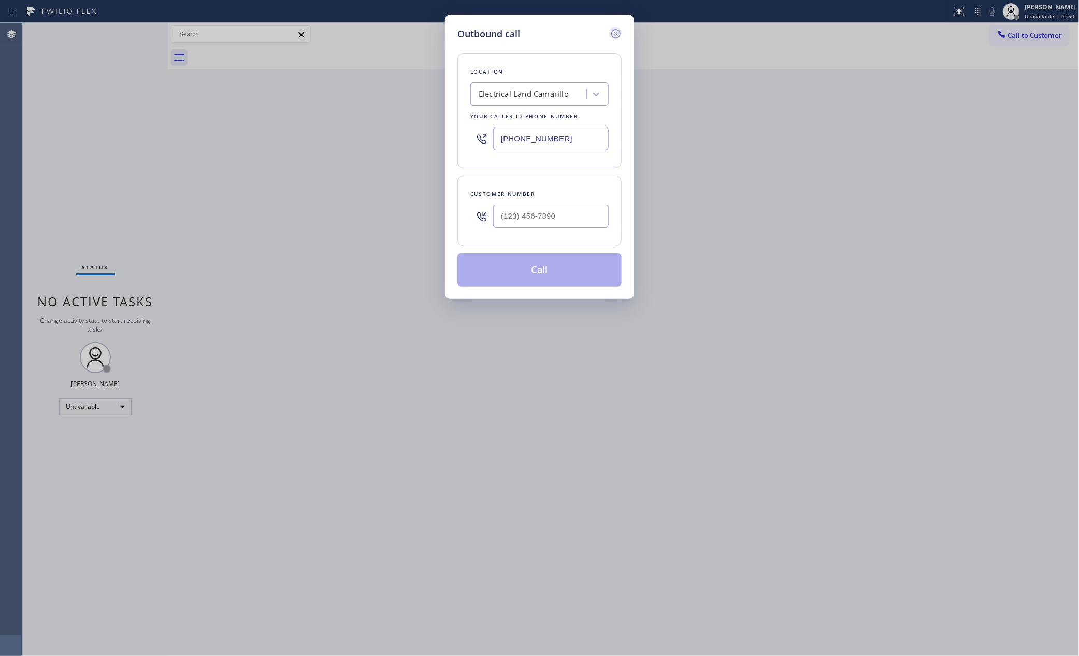
click at [614, 28] on icon at bounding box center [616, 33] width 12 height 12
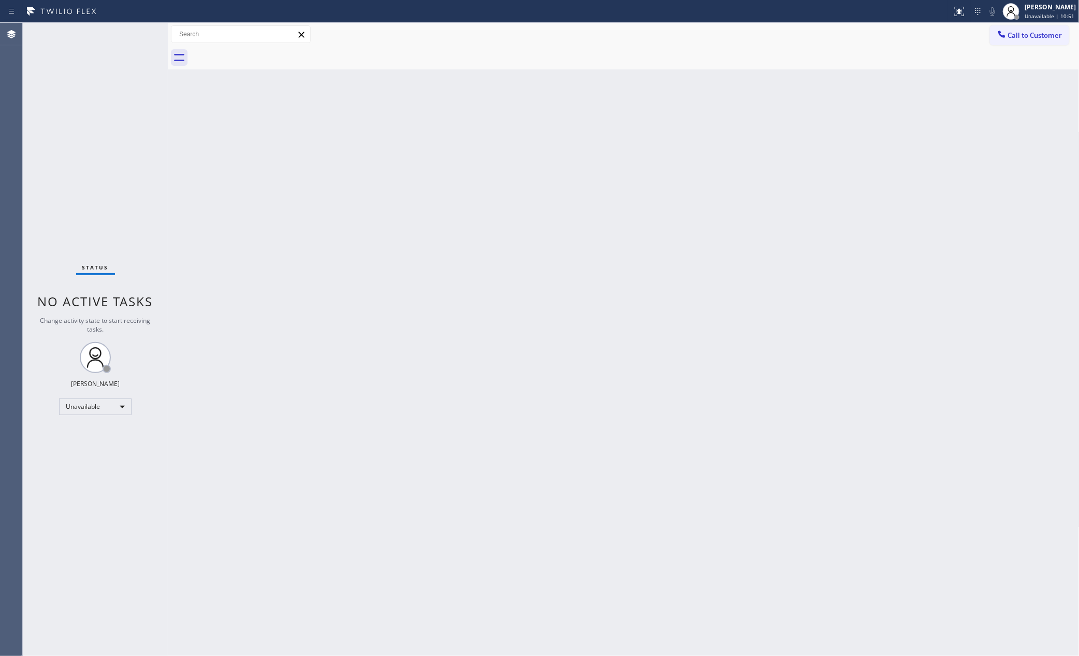
click at [735, 235] on div "Back to Dashboard Change Sender ID Customers Technicians Select a contact Outbo…" at bounding box center [624, 339] width 912 height 633
click at [734, 235] on div "Back to Dashboard Change Sender ID Customers Technicians Select a contact Outbo…" at bounding box center [624, 339] width 912 height 633
click at [793, 195] on div "Back to Dashboard Change Sender ID Customers Technicians Select a contact Outbo…" at bounding box center [624, 339] width 912 height 633
drag, startPoint x: 785, startPoint y: 279, endPoint x: 777, endPoint y: 309, distance: 31.7
click at [786, 280] on div "Back to Dashboard Change Sender ID Customers Technicians Select a contact Outbo…" at bounding box center [624, 339] width 912 height 633
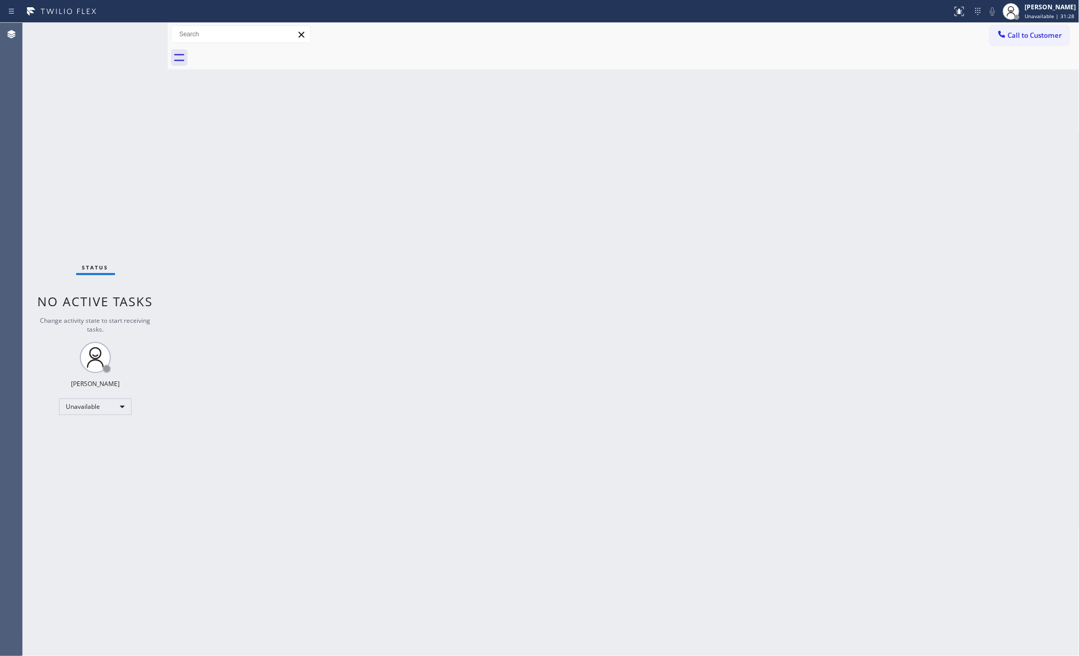
click at [510, 472] on div "Back to Dashboard Change Sender ID Customers Technicians Select a contact Outbo…" at bounding box center [624, 339] width 912 height 633
click at [85, 408] on div "Unavailable" at bounding box center [95, 406] width 73 height 17
click at [96, 430] on li "Available" at bounding box center [95, 433] width 70 height 12
click at [735, 300] on div "Back to Dashboard Change Sender ID Customers Technicians Select a contact Outbo…" at bounding box center [624, 339] width 912 height 633
click at [242, 320] on div "Back to Dashboard Change Sender ID Customers Technicians Select a contact Outbo…" at bounding box center [624, 339] width 912 height 633
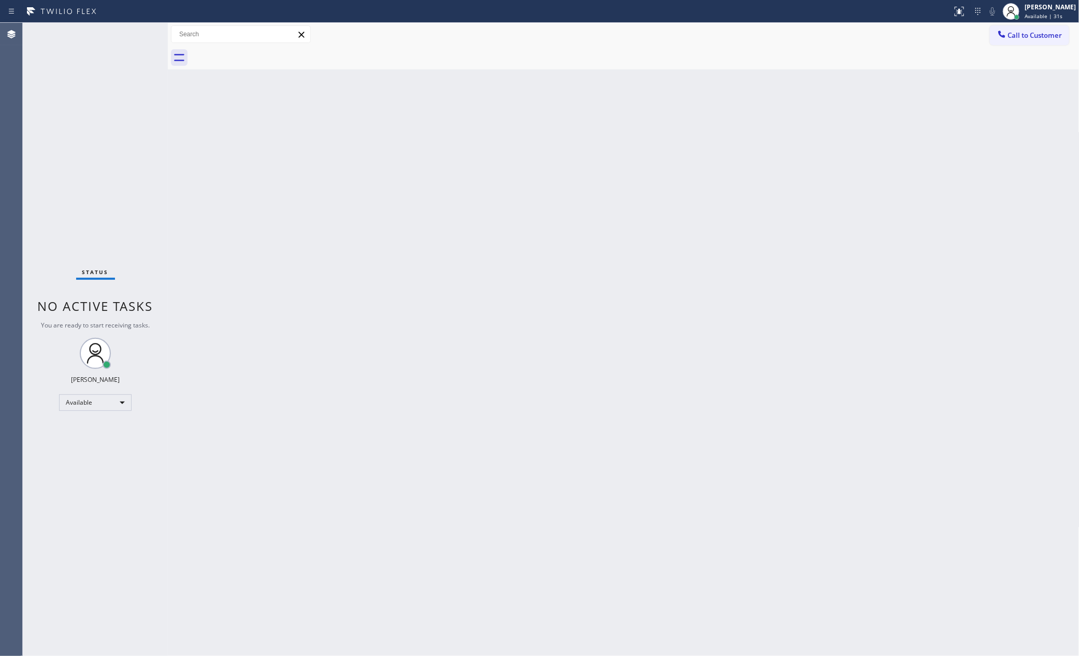
click at [691, 326] on div "Back to Dashboard Change Sender ID Customers Technicians Select a contact Outbo…" at bounding box center [624, 339] width 912 height 633
click at [292, 346] on div "Back to Dashboard Change Sender ID Customers Technicians Select a contact Outbo…" at bounding box center [624, 339] width 912 height 633
click at [131, 31] on icon at bounding box center [136, 34] width 12 height 12
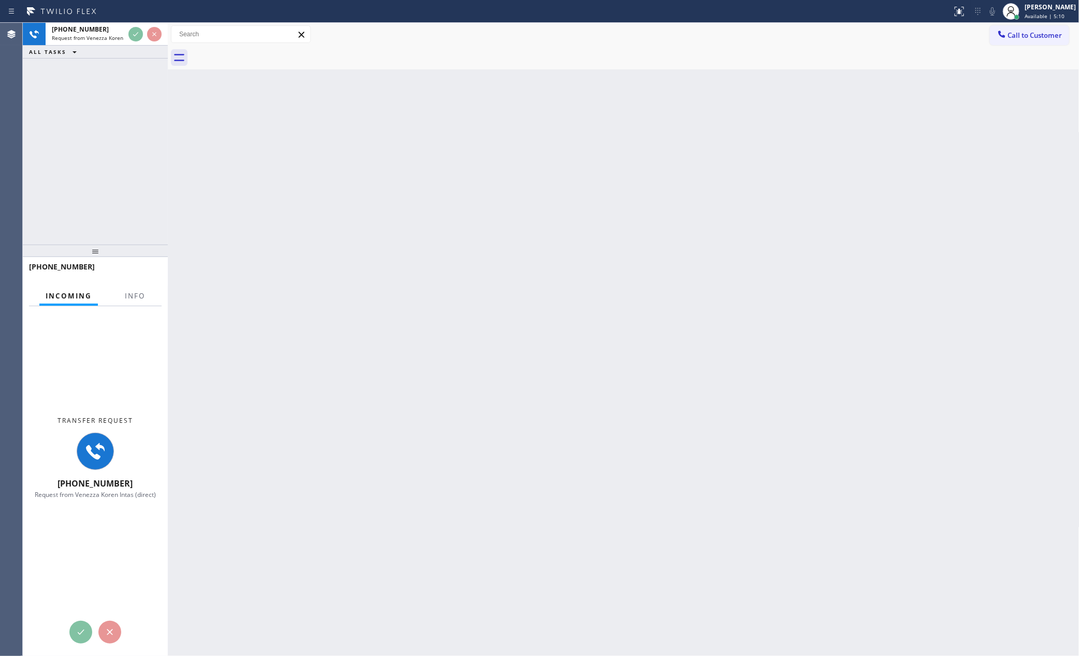
click at [131, 197] on div "[PHONE_NUMBER] Request from Venezza Koren Intas (direct) ALL TASKS ALL TASKS AC…" at bounding box center [95, 134] width 145 height 222
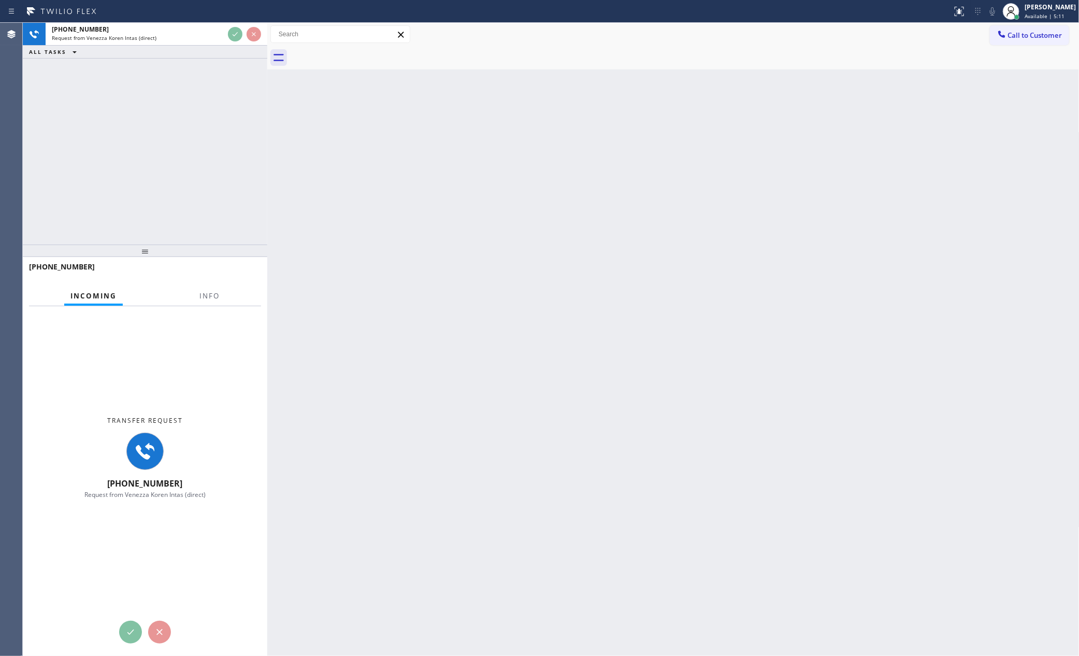
drag, startPoint x: 168, startPoint y: 160, endPoint x: 268, endPoint y: 161, distance: 99.5
click at [267, 161] on div at bounding box center [267, 339] width 0 height 633
click at [123, 157] on div "[PHONE_NUMBER] Request from Venezza Koren Intas (direct) ALL TASKS ALL TASKS AC…" at bounding box center [145, 134] width 245 height 222
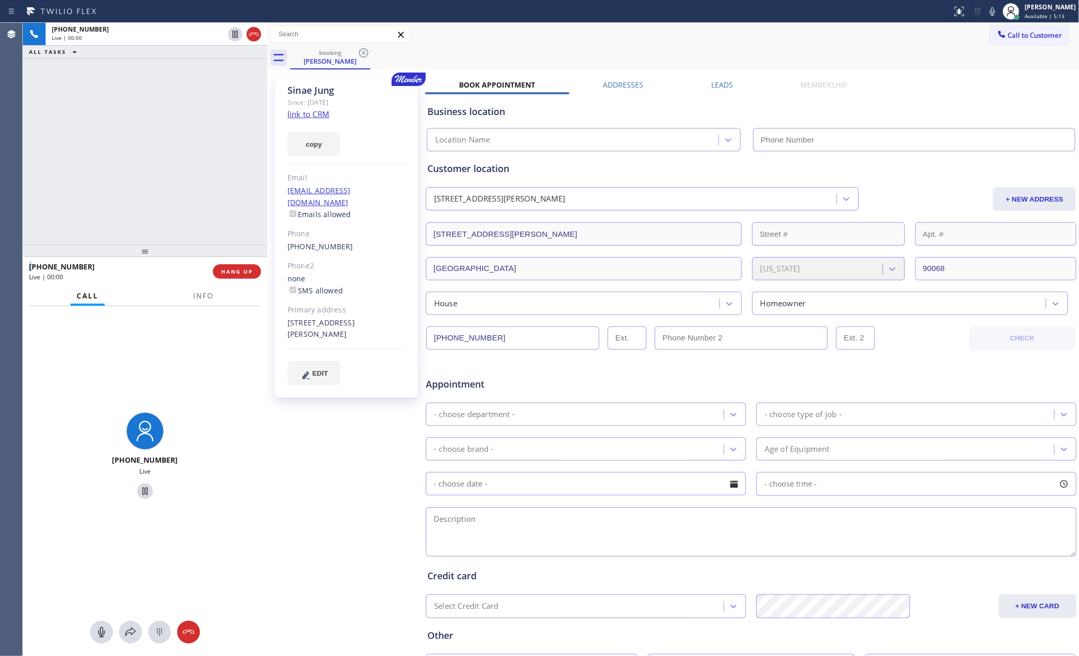
type input "[PHONE_NUMBER]"
click at [119, 159] on div "[PHONE_NUMBER] Live | 00:01 ALL TASKS ALL TASKS ACTIVE TASKS TASKS IN WRAP UP" at bounding box center [145, 134] width 245 height 222
click at [140, 163] on div "[PHONE_NUMBER] Live | 00:01 ALL TASKS ALL TASKS ACTIVE TASKS TASKS IN WRAP UP" at bounding box center [145, 134] width 245 height 222
click at [147, 169] on div "[PHONE_NUMBER] Live | 00:01 ALL TASKS ALL TASKS ACTIVE TASKS TASKS IN WRAP UP" at bounding box center [145, 134] width 245 height 222
drag, startPoint x: 188, startPoint y: 179, endPoint x: 218, endPoint y: 182, distance: 29.7
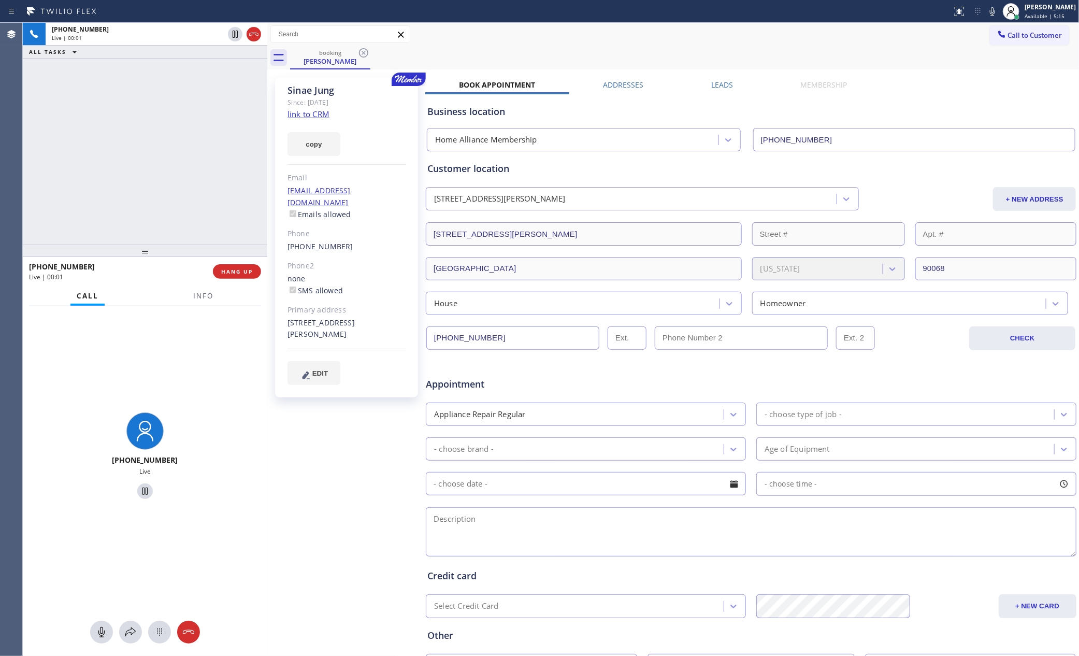
click at [218, 182] on div "[PHONE_NUMBER] Live | 00:01 ALL TASKS ALL TASKS ACTIVE TASKS TASKS IN WRAP UP" at bounding box center [145, 134] width 245 height 222
click at [760, 53] on div "booking [PERSON_NAME]" at bounding box center [684, 57] width 789 height 23
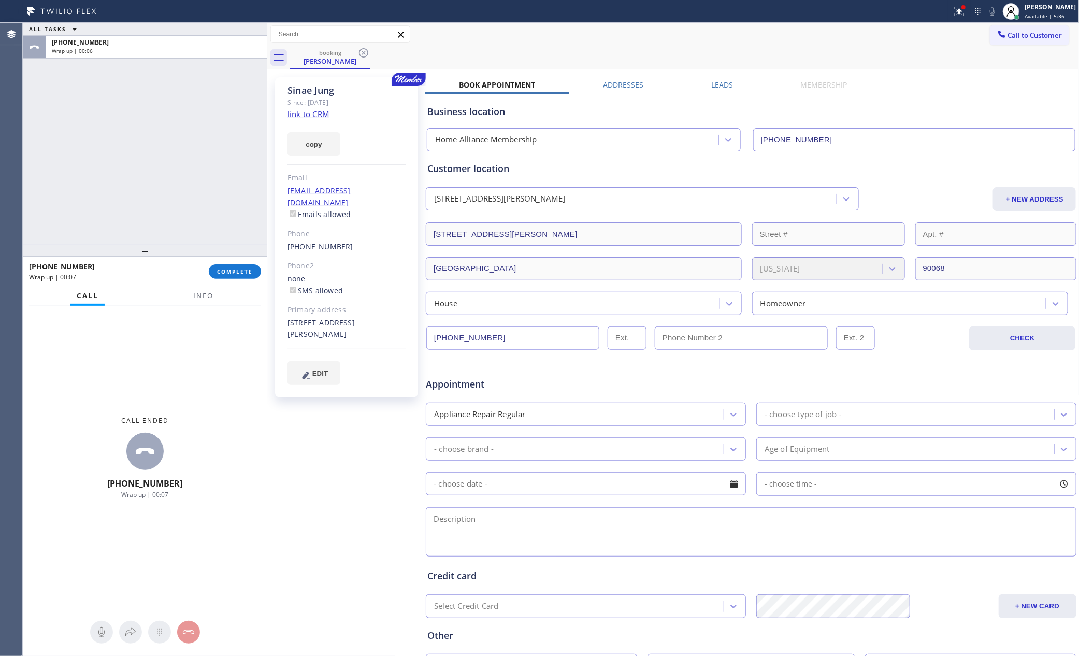
click at [133, 260] on div "ALL TASKS ALL TASKS ACTIVE TASKS TASKS IN WRAP UP [PHONE_NUMBER] Wrap up | 00:0…" at bounding box center [145, 339] width 245 height 633
click at [246, 274] on span "COMPLETE" at bounding box center [235, 271] width 36 height 7
click at [234, 125] on div "ALL TASKS ALL TASKS ACTIVE TASKS TASKS IN WRAP UP [PHONE_NUMBER] Wrap up | 00:07" at bounding box center [145, 134] width 245 height 222
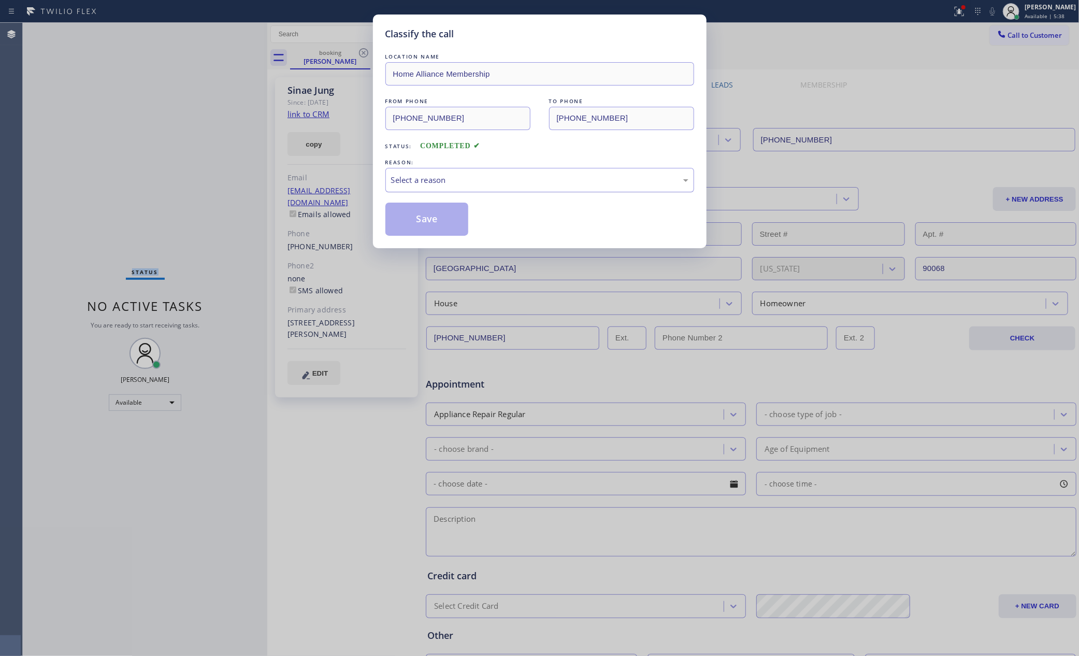
click at [440, 180] on div "Select a reason" at bounding box center [539, 180] width 297 height 12
click at [437, 222] on button "Save" at bounding box center [426, 219] width 83 height 33
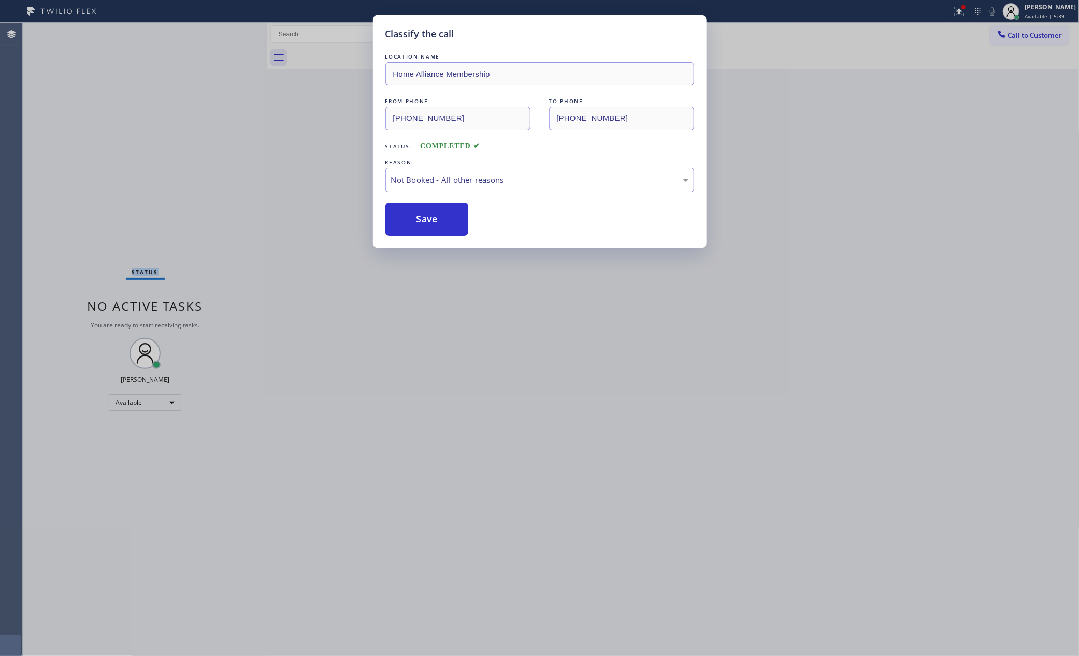
drag, startPoint x: 437, startPoint y: 222, endPoint x: 766, endPoint y: 7, distance: 393.7
click at [521, 196] on div "LOCATION NAME Home Alliance Membership FROM PHONE [PHONE_NUMBER] TO PHONE [PHON…" at bounding box center [539, 143] width 309 height 184
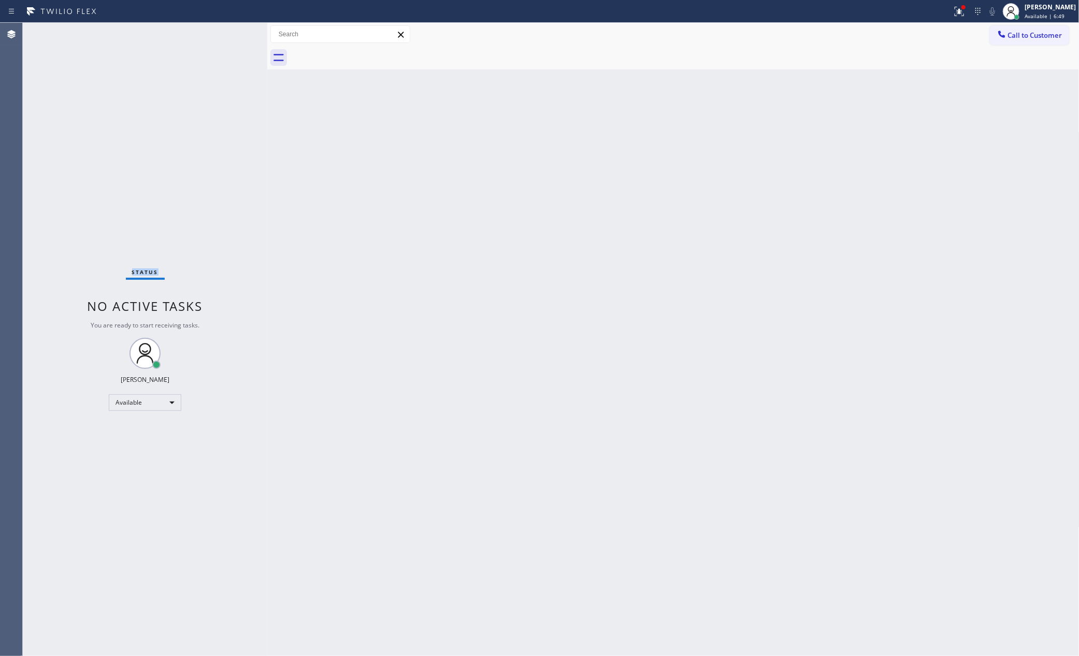
click at [1023, 36] on span "Call to Customer" at bounding box center [1035, 35] width 54 height 9
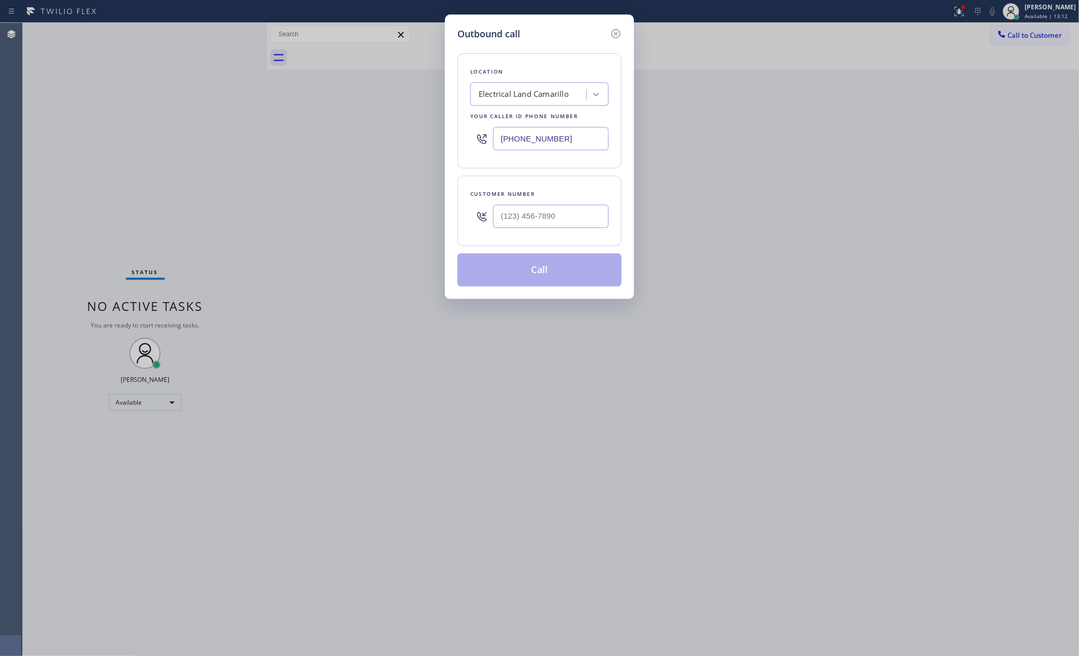
drag, startPoint x: 621, startPoint y: 541, endPoint x: 755, endPoint y: 628, distance: 160.4
click at [650, 552] on div "Outbound call Location Electrical Land Camarillo Your caller id phone number [P…" at bounding box center [539, 328] width 1079 height 656
drag, startPoint x: 154, startPoint y: 227, endPoint x: 205, endPoint y: 295, distance: 85.1
click at [154, 227] on div "Outbound call Location Electrical Land Camarillo Your caller id phone number [P…" at bounding box center [539, 328] width 1079 height 656
click at [619, 395] on div "Outbound call Location Electrical Land Camarillo Your caller id phone number [P…" at bounding box center [539, 328] width 1079 height 656
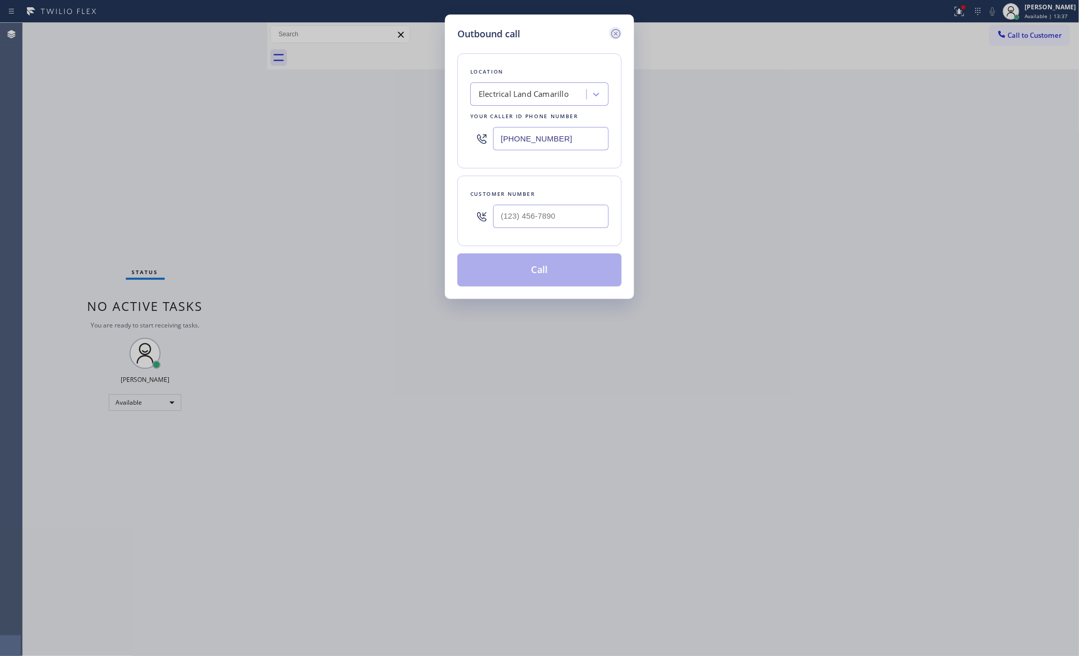
click at [613, 35] on icon at bounding box center [616, 33] width 12 height 12
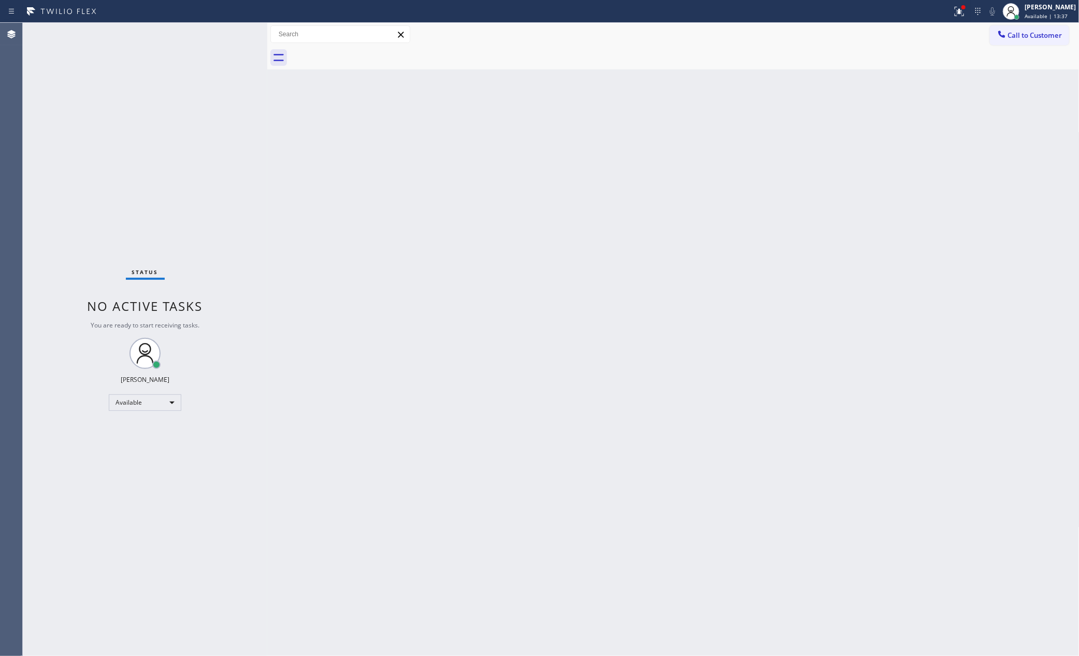
click at [682, 342] on div "Back to Dashboard Change Sender ID Customers Technicians Select a contact Outbo…" at bounding box center [673, 339] width 812 height 633
click at [485, 336] on div "Back to Dashboard Change Sender ID Customers Technicians Select a contact Outbo…" at bounding box center [673, 339] width 812 height 633
click at [214, 170] on div "Status No active tasks You are ready to start receiving tasks. [PERSON_NAME] Av…" at bounding box center [145, 339] width 245 height 633
click at [286, 200] on div "Status No active tasks You are ready to start receiving tasks. [PERSON_NAME] Av…" at bounding box center [551, 339] width 1056 height 633
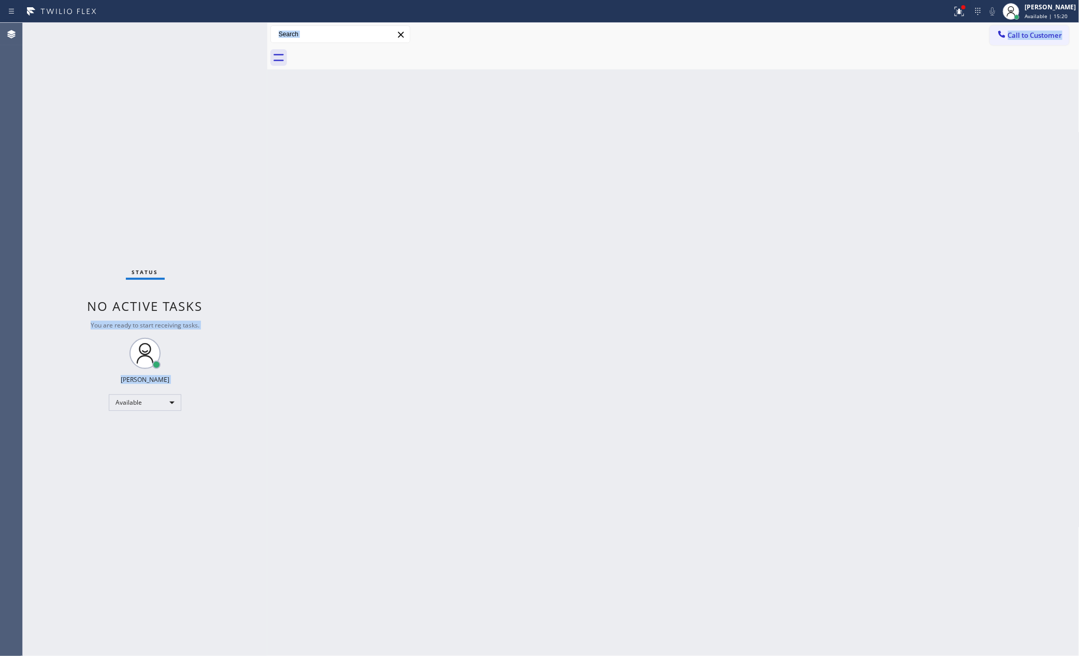
click at [1036, 39] on span "Call to Customer" at bounding box center [1035, 35] width 54 height 9
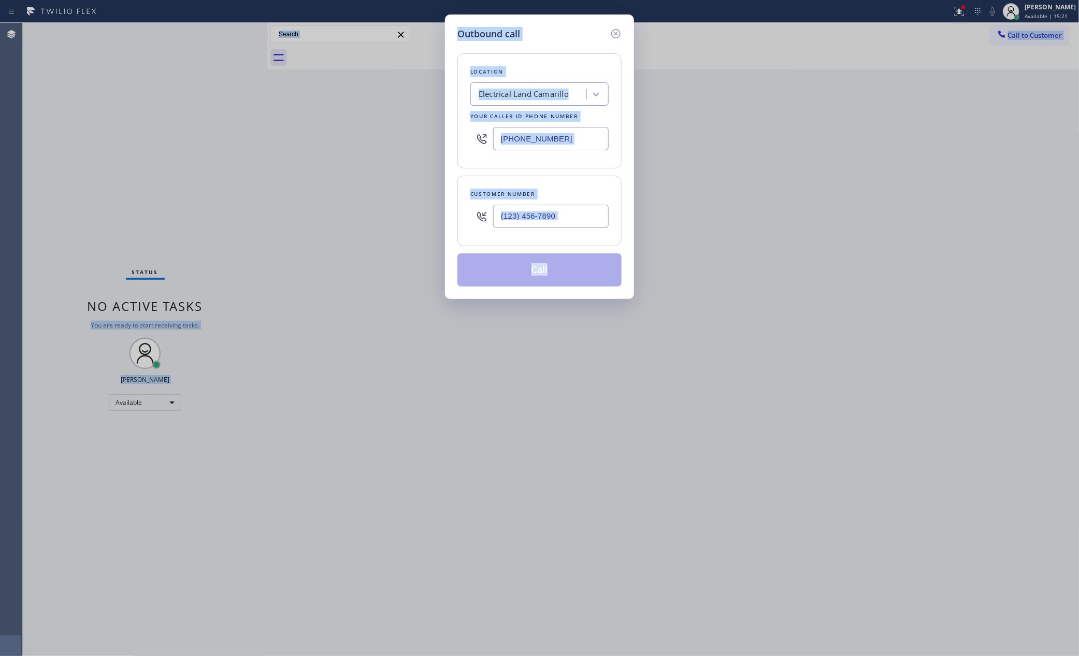
click at [585, 242] on div "Customer number" at bounding box center [539, 211] width 164 height 70
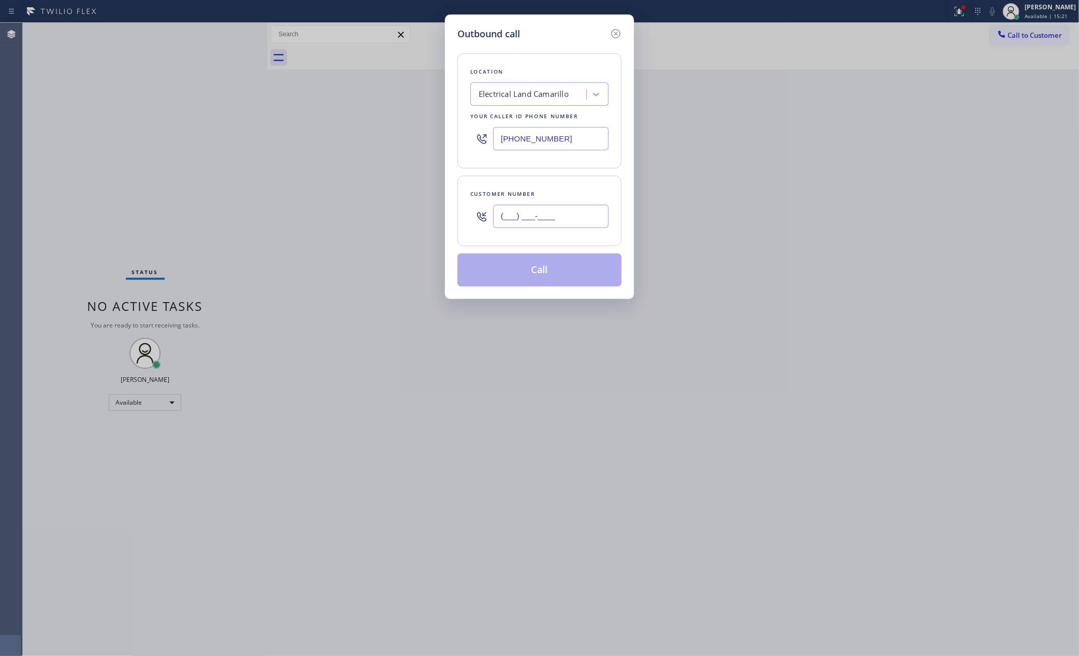
click at [588, 218] on input "(___) ___-____" at bounding box center [551, 216] width 116 height 23
paste input "818) 307-5351"
type input "[PHONE_NUMBER]"
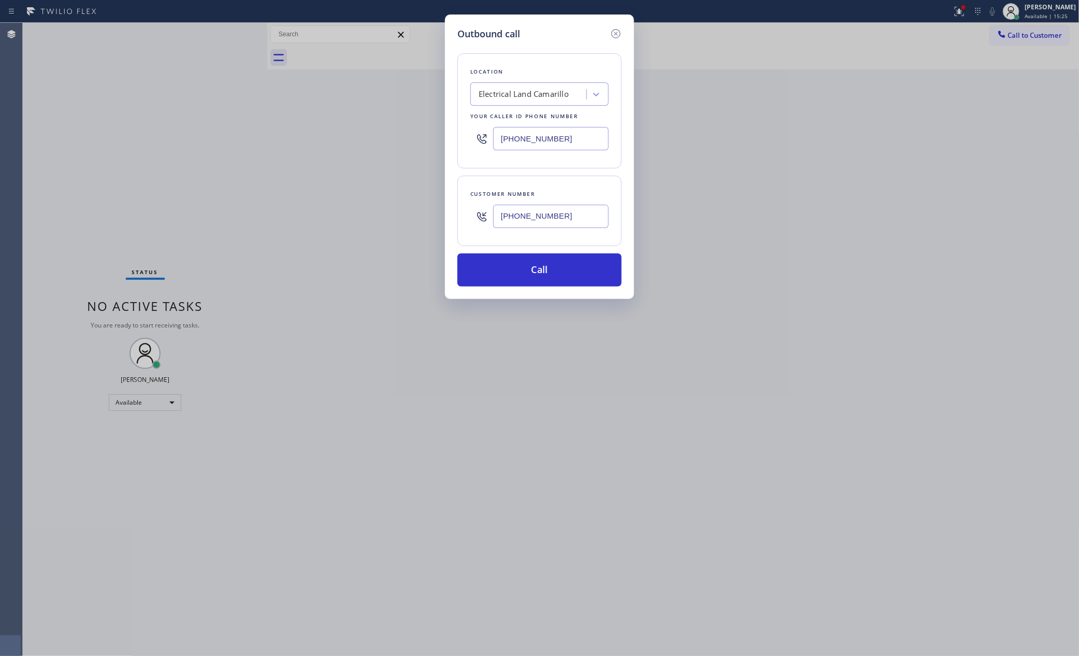
click at [269, 227] on div "Outbound call Location Electrical Land Camarillo Your caller id phone number [P…" at bounding box center [539, 328] width 1079 height 656
drag, startPoint x: 570, startPoint y: 132, endPoint x: 394, endPoint y: 125, distance: 176.8
click at [394, 125] on div "Outbound call Location Electrical Land Camarillo Your caller id phone number [P…" at bounding box center [539, 328] width 1079 height 656
paste input "55) 946-3605"
type input "[PHONE_NUMBER]"
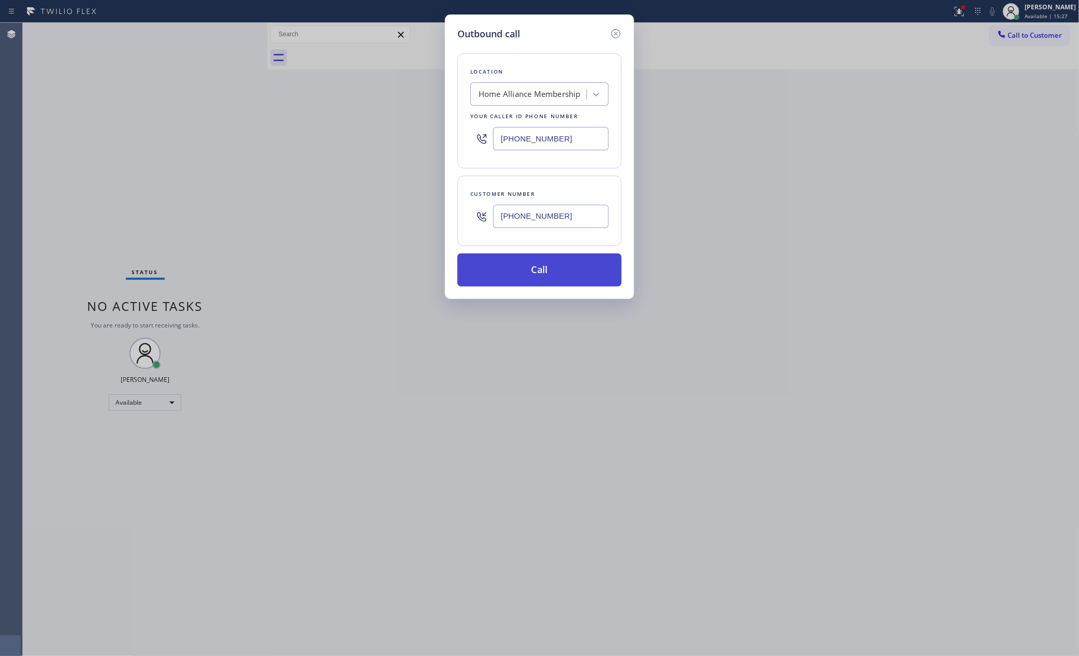
click at [524, 274] on button "Call" at bounding box center [539, 269] width 164 height 33
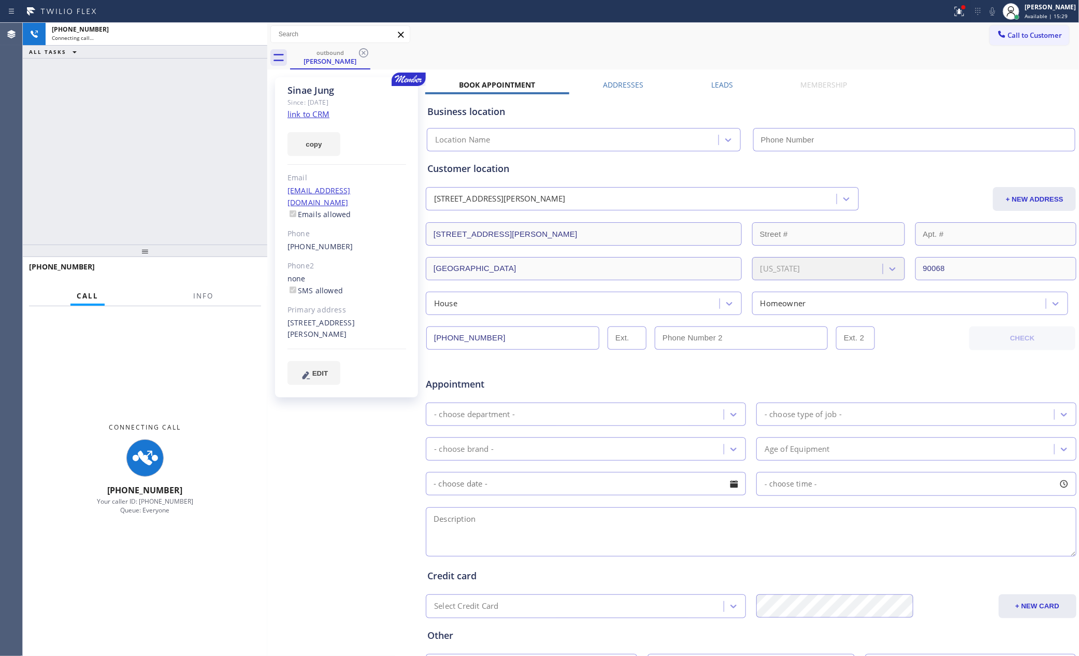
click at [129, 123] on div "[PHONE_NUMBER] Connecting call… ALL TASKS ALL TASKS ACTIVE TASKS TASKS IN WRAP …" at bounding box center [145, 134] width 245 height 222
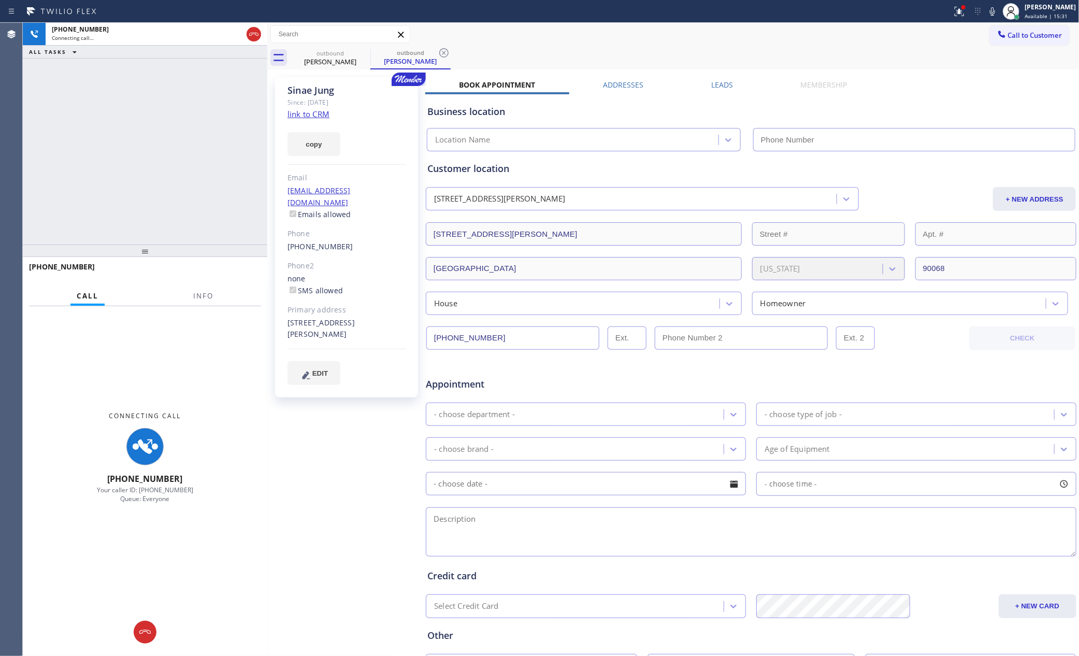
click at [129, 123] on div "[PHONE_NUMBER] Connecting call… ALL TASKS ALL TASKS ACTIVE TASKS TASKS IN WRAP …" at bounding box center [145, 134] width 245 height 222
type input "[PHONE_NUMBER]"
click at [196, 118] on div "[PHONE_NUMBER] Connecting call… ALL TASKS ALL TASKS ACTIVE TASKS TASKS IN WRAP …" at bounding box center [145, 134] width 245 height 222
click at [202, 120] on div "[PHONE_NUMBER] Connecting call… ALL TASKS ALL TASKS ACTIVE TASKS TASKS IN WRAP …" at bounding box center [145, 134] width 245 height 222
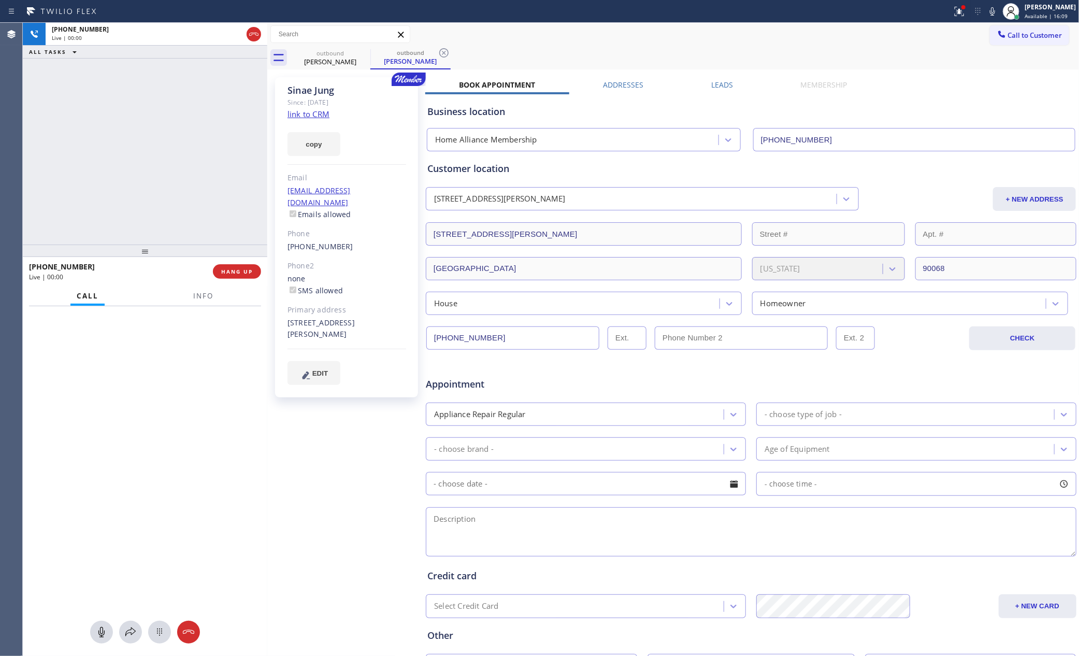
click at [202, 120] on div "[PHONE_NUMBER] Live | 00:00 ALL TASKS ALL TASKS ACTIVE TASKS TASKS IN WRAP UP" at bounding box center [145, 134] width 245 height 222
click at [142, 155] on div "[PHONE_NUMBER] Live | 00:00 ALL TASKS ALL TASKS ACTIVE TASKS TASKS IN WRAP UP" at bounding box center [145, 134] width 245 height 222
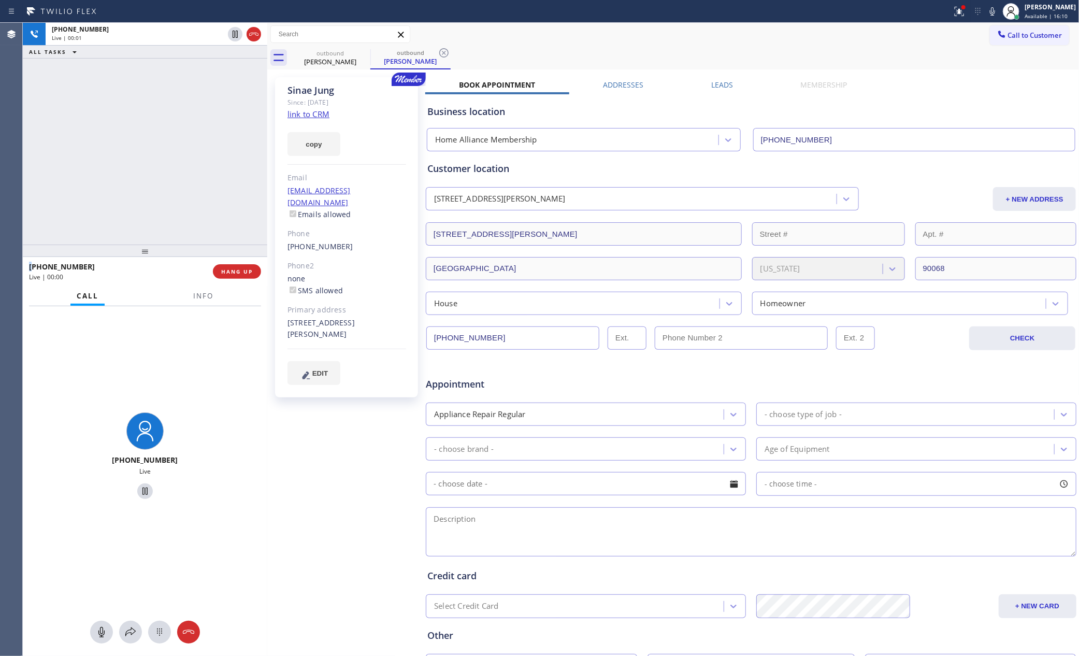
click at [142, 155] on div "[PHONE_NUMBER] Live | 00:01 ALL TASKS ALL TASKS ACTIVE TASKS TASKS IN WRAP UP" at bounding box center [145, 134] width 245 height 222
click at [243, 275] on button "HANG UP" at bounding box center [237, 271] width 48 height 15
click at [186, 137] on div "[PHONE_NUMBER] Live | 00:03 ALL TASKS ALL TASKS ACTIVE TASKS TASKS IN WRAP UP" at bounding box center [145, 134] width 245 height 222
click at [210, 178] on div "[PHONE_NUMBER] Live | 00:03 ALL TASKS ALL TASKS ACTIVE TASKS TASKS IN WRAP UP" at bounding box center [145, 134] width 245 height 222
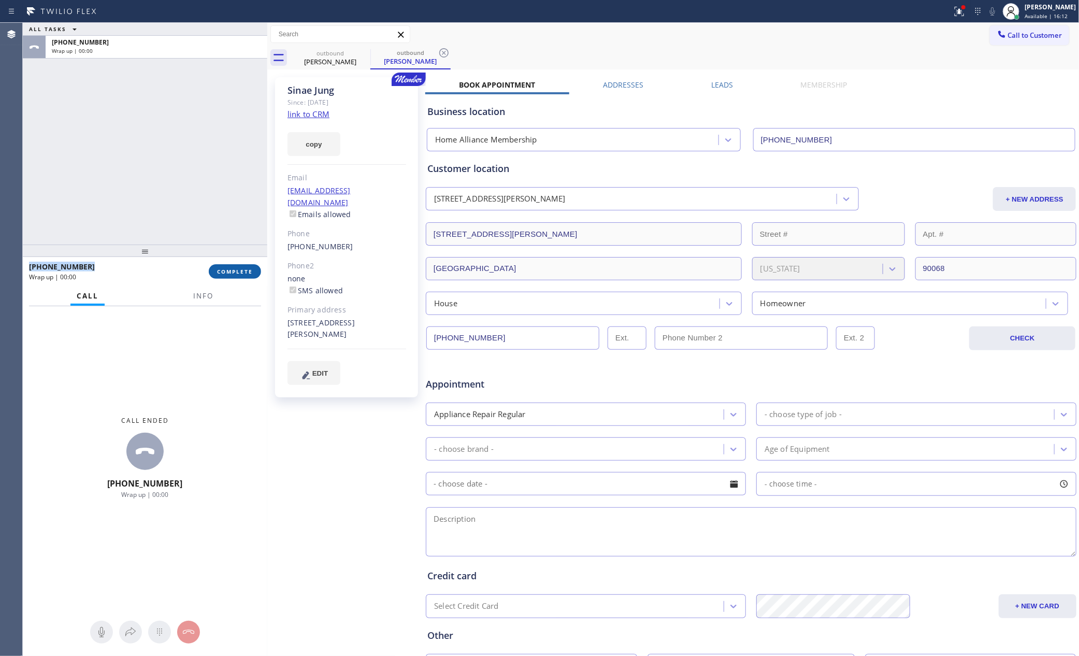
click at [232, 275] on button "COMPLETE" at bounding box center [235, 271] width 52 height 15
click at [185, 151] on div "ALL TASKS ALL TASKS ACTIVE TASKS TASKS IN WRAP UP [PHONE_NUMBER] Wrap up | 00:00" at bounding box center [145, 134] width 245 height 222
click at [190, 149] on div "ALL TASKS ALL TASKS ACTIVE TASKS TASKS IN WRAP UP [PHONE_NUMBER] Wrap up | 00:00" at bounding box center [145, 134] width 245 height 222
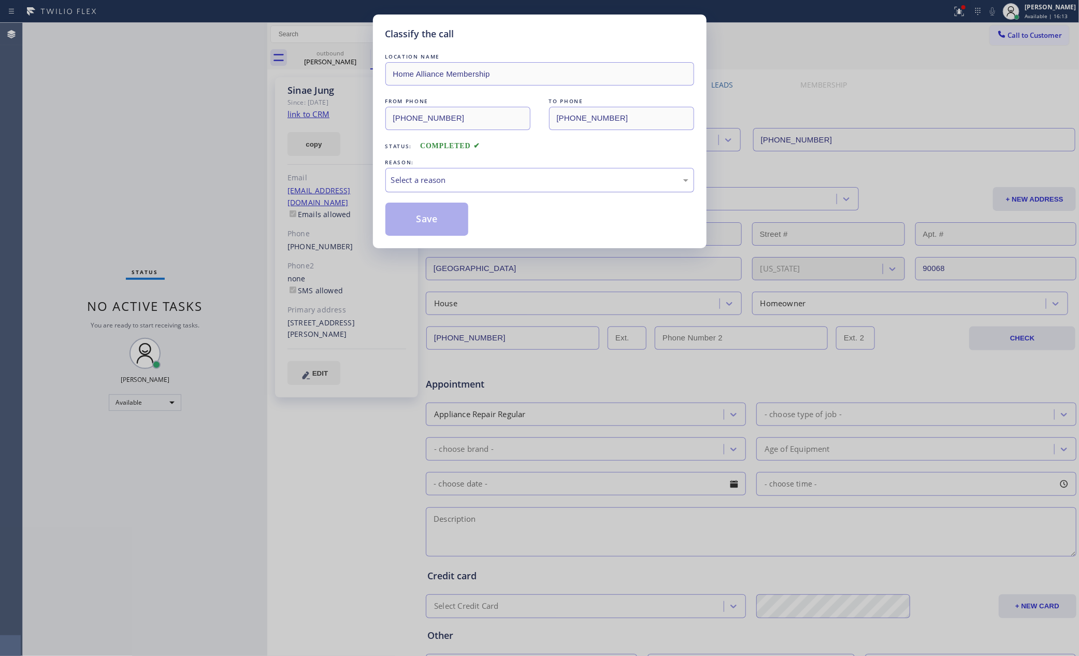
click at [447, 170] on div "Select a reason" at bounding box center [539, 180] width 309 height 24
click at [417, 216] on button "Save" at bounding box center [426, 219] width 83 height 33
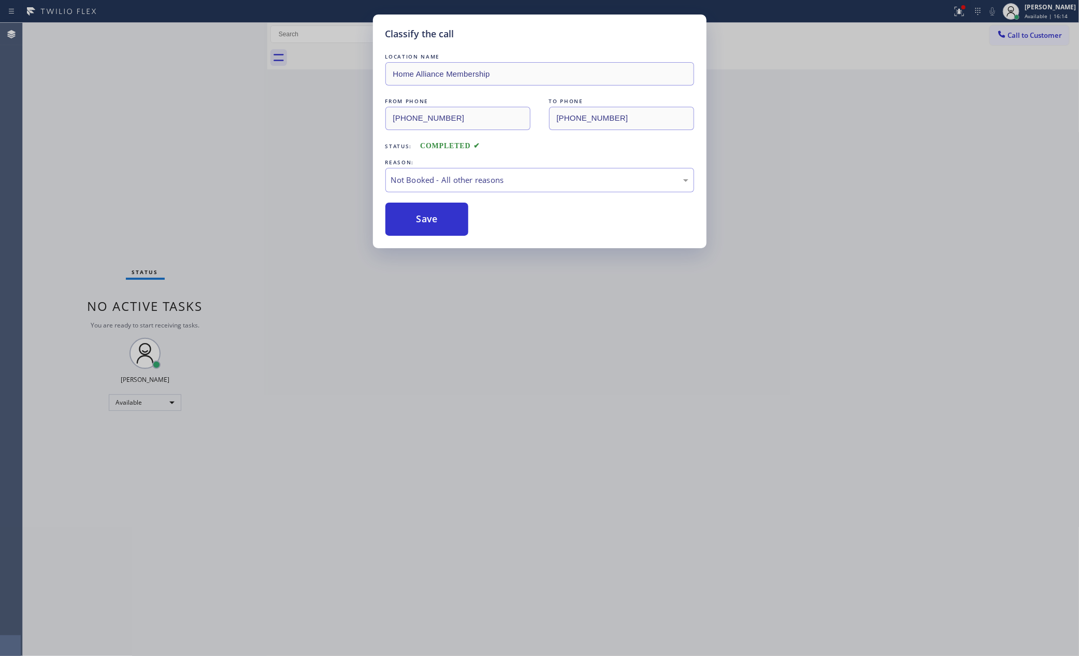
drag, startPoint x: 417, startPoint y: 216, endPoint x: 136, endPoint y: 130, distance: 294.3
click at [403, 213] on button "Save" at bounding box center [426, 219] width 83 height 33
click at [137, 129] on div "Classify the call LOCATION NAME Home Alliance Membership FROM PHONE [PHONE_NUMB…" at bounding box center [539, 328] width 1079 height 656
drag, startPoint x: 137, startPoint y: 129, endPoint x: 549, endPoint y: 347, distance: 466.0
click at [208, 157] on div "Classify the call LOCATION NAME Home Alliance Membership FROM PHONE [PHONE_NUMB…" at bounding box center [551, 339] width 1056 height 633
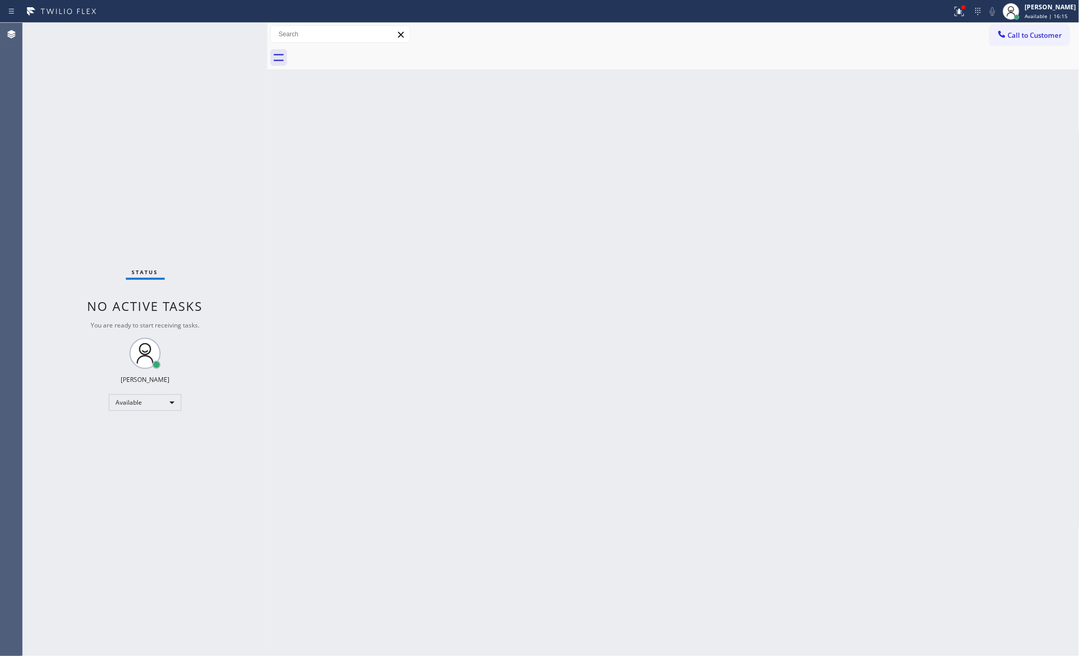
drag, startPoint x: 881, startPoint y: 443, endPoint x: 1025, endPoint y: 201, distance: 281.3
click at [906, 420] on div "Back to Dashboard Change Sender ID Customers Technicians Select a contact Outbo…" at bounding box center [673, 339] width 812 height 633
click at [1036, 31] on span "Call to Customer" at bounding box center [1035, 35] width 54 height 9
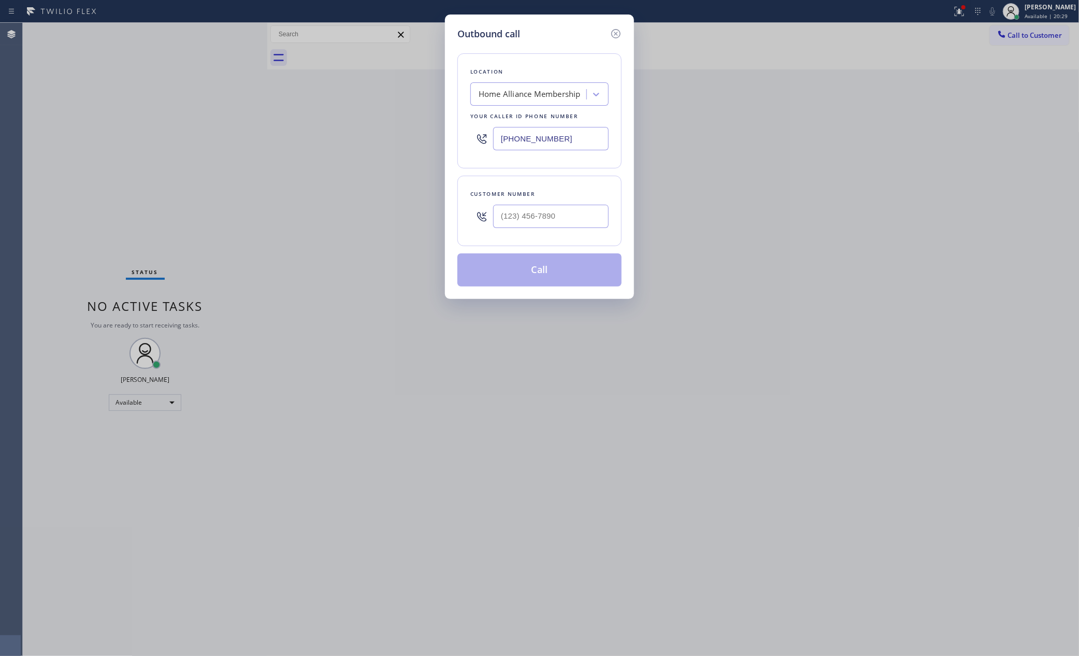
click at [537, 94] on div "Home Alliance Membership" at bounding box center [530, 95] width 102 height 12
paste input "Thermador Repair Group [GEOGRAPHIC_DATA]"
type input "Thermador Repair Group [GEOGRAPHIC_DATA]"
click at [531, 120] on div "Thermador Repair Group [GEOGRAPHIC_DATA]" at bounding box center [539, 121] width 138 height 29
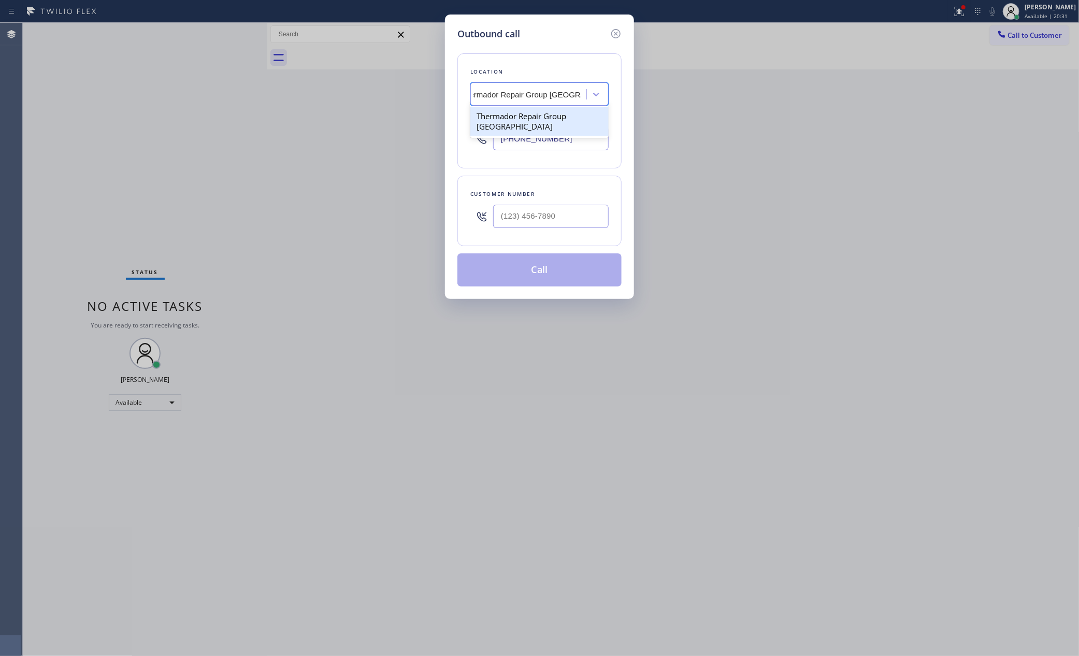
type input "[PHONE_NUMBER]"
click at [604, 213] on input "(___) ___-____" at bounding box center [551, 216] width 116 height 23
paste input "650) 796-9269"
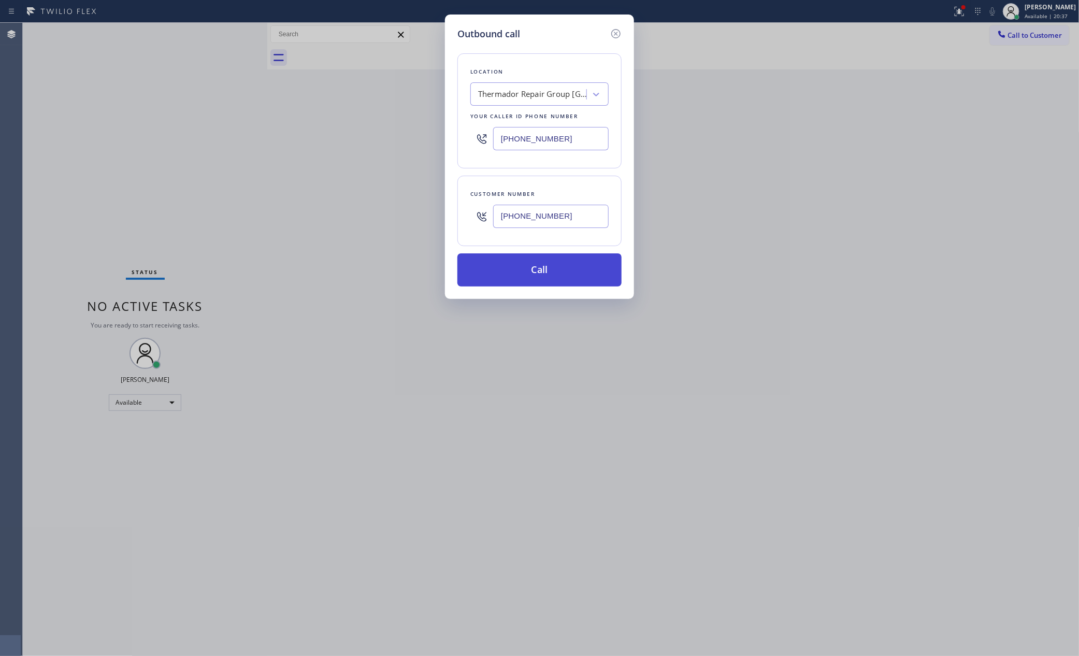
type input "[PHONE_NUMBER]"
click at [582, 274] on button "Call" at bounding box center [539, 269] width 164 height 33
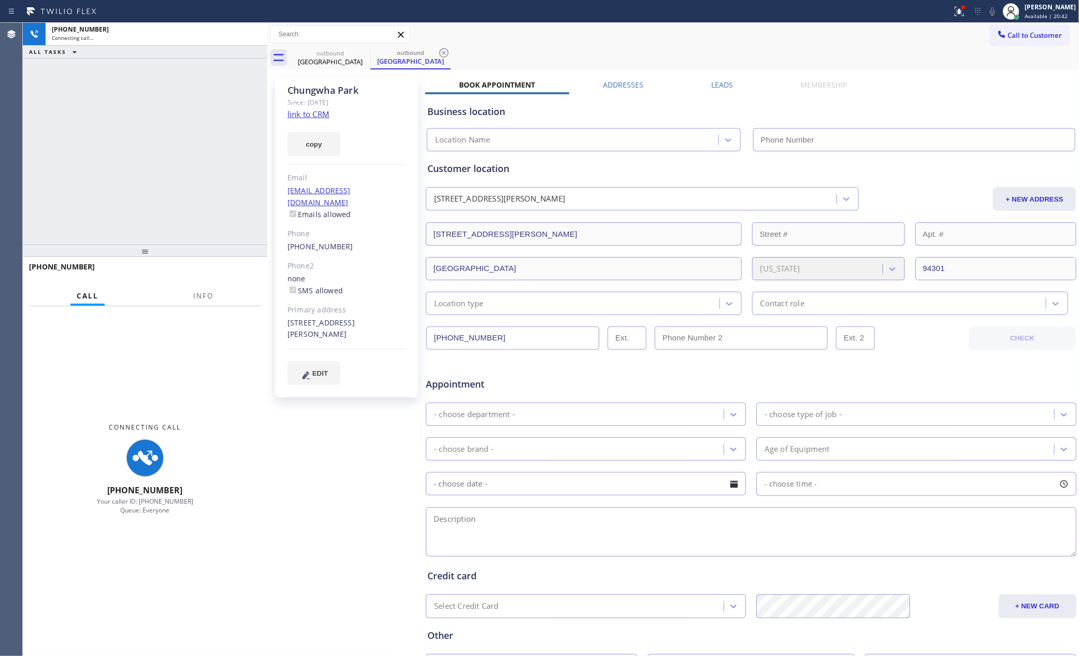
type input "[PHONE_NUMBER]"
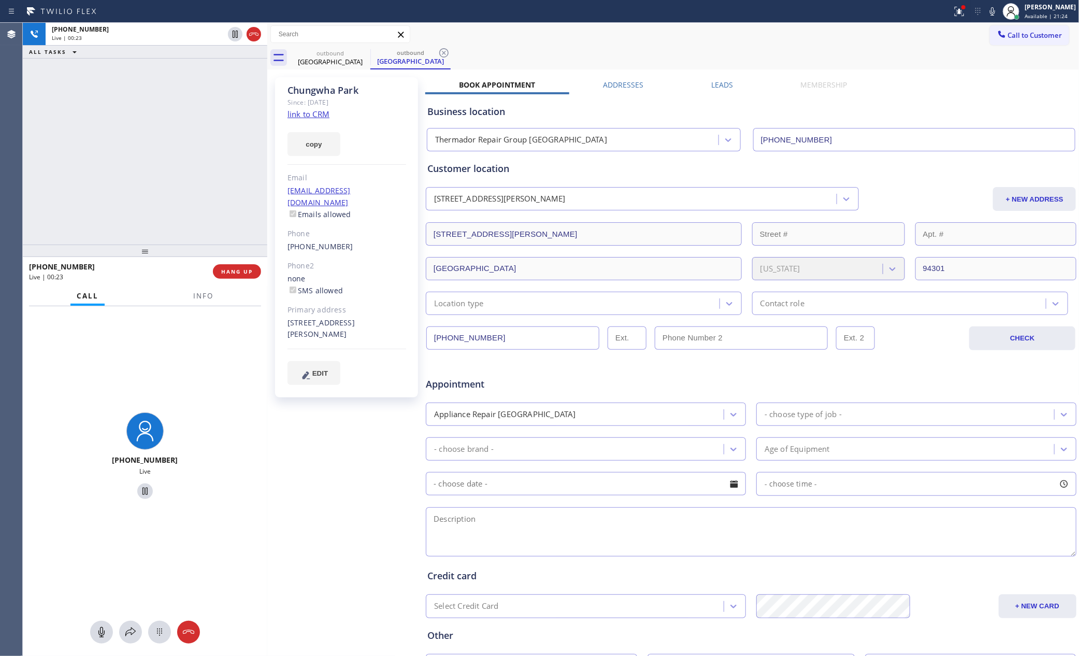
click at [94, 182] on div "[PHONE_NUMBER] Live | 00:23 ALL TASKS ALL TASKS ACTIVE TASKS TASKS IN WRAP UP" at bounding box center [145, 134] width 245 height 222
click at [224, 272] on span "HANG UP" at bounding box center [237, 271] width 32 height 7
click at [185, 143] on div "[PHONE_NUMBER] Live | 00:24 ALL TASKS ALL TASKS ACTIVE TASKS TASKS IN WRAP UP" at bounding box center [145, 134] width 245 height 222
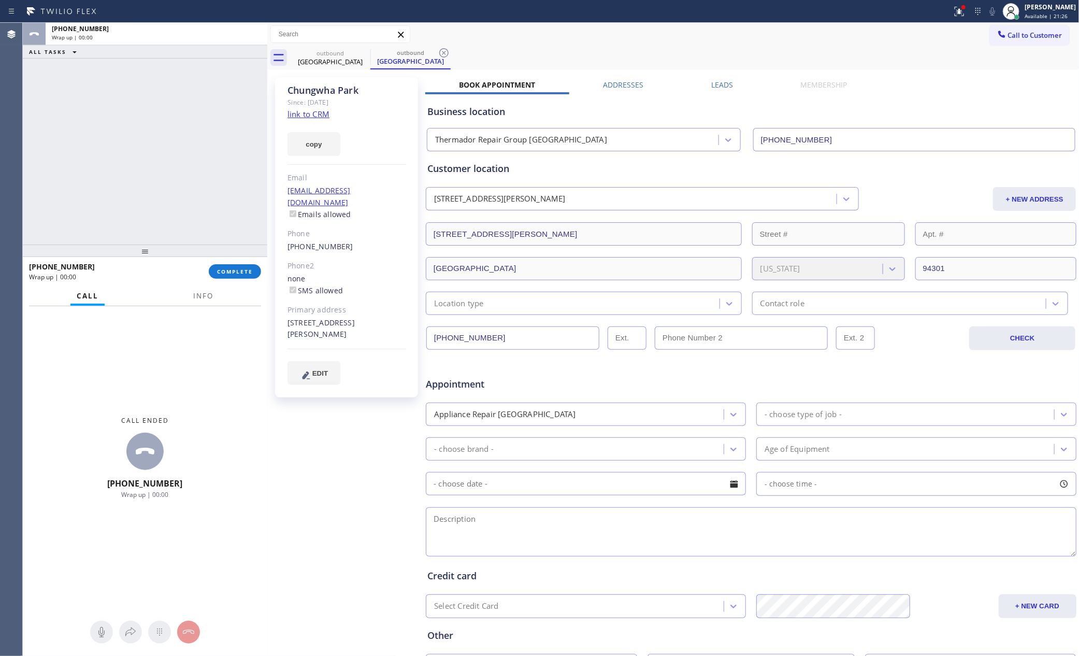
click at [185, 143] on div "ALL TASKS ALL TASKS ACTIVE TASKS TASKS IN WRAP UP [PHONE_NUMBER] Wrap up | 00:00" at bounding box center [145, 134] width 245 height 222
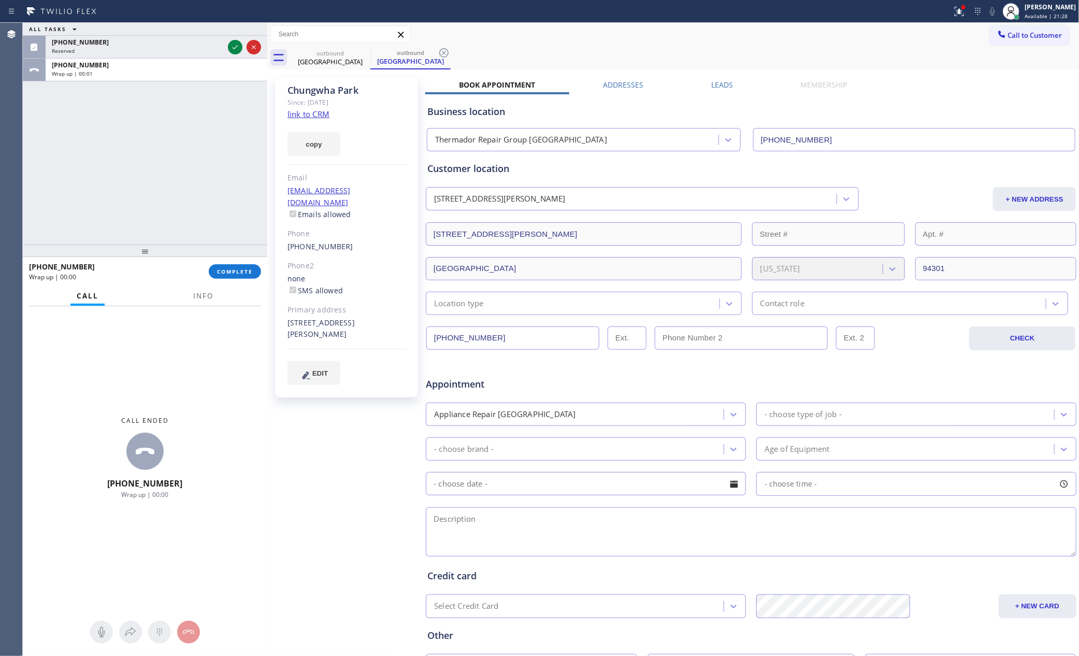
click at [519, 336] on input "[PHONE_NUMBER]" at bounding box center [512, 337] width 173 height 23
drag, startPoint x: 98, startPoint y: 183, endPoint x: 103, endPoint y: 182, distance: 5.3
click at [102, 182] on div "ALL TASKS ALL TASKS ACTIVE TASKS TASKS IN WRAP UP [PHONE_NUMBER] Reserved [PHON…" at bounding box center [145, 134] width 245 height 222
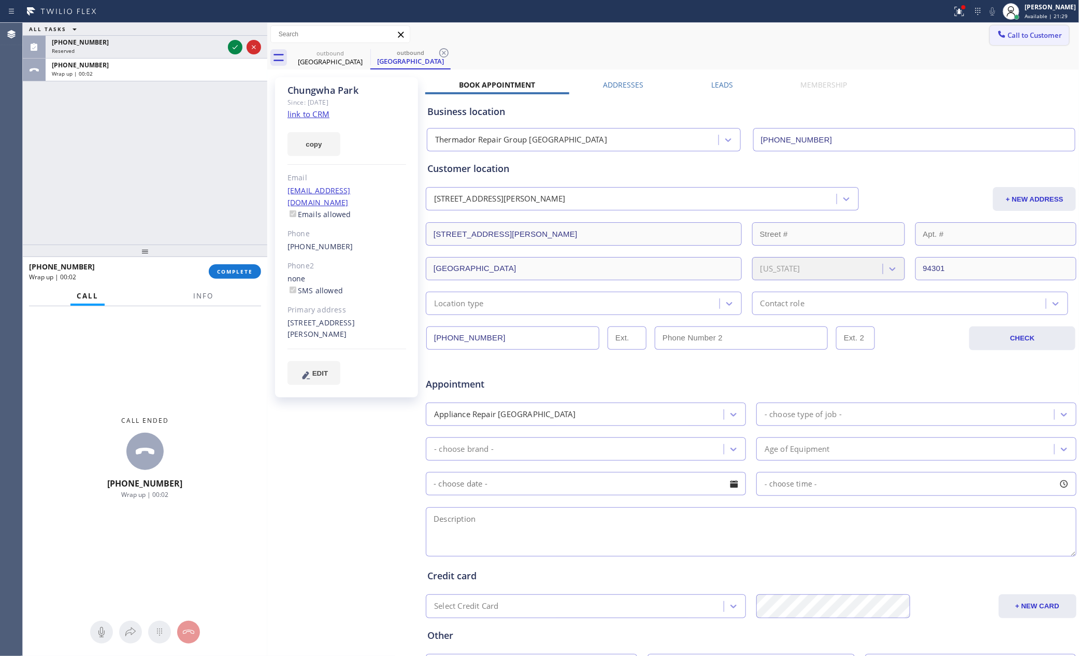
click at [1040, 39] on span "Call to Customer" at bounding box center [1035, 35] width 54 height 9
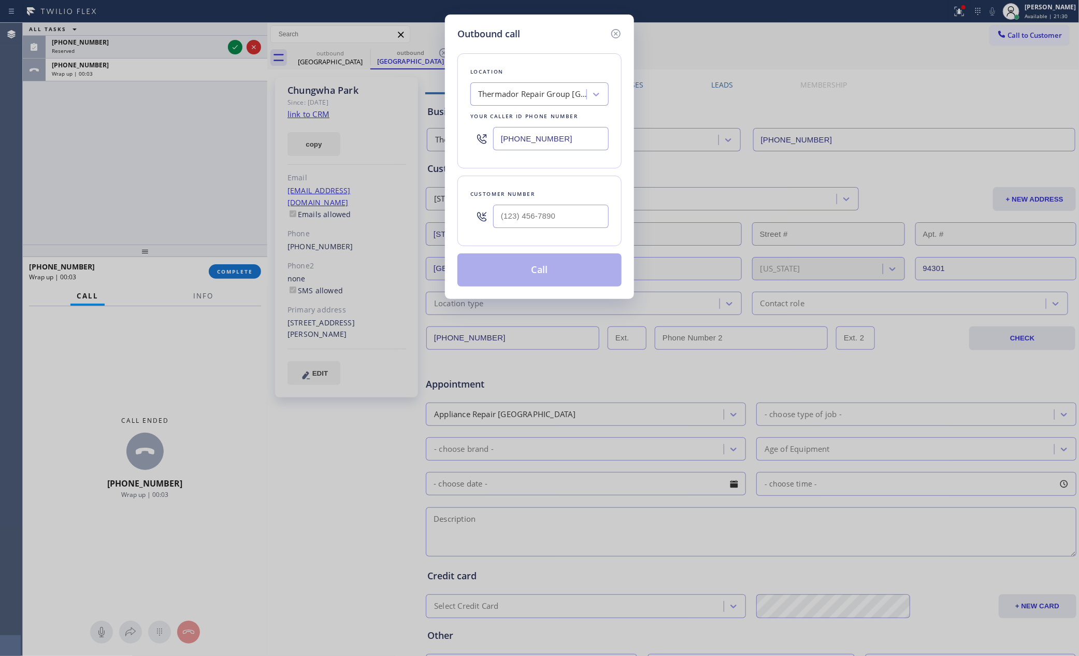
drag, startPoint x: 583, startPoint y: 143, endPoint x: 573, endPoint y: 162, distance: 21.1
click at [583, 143] on input "[PHONE_NUMBER]" at bounding box center [551, 138] width 116 height 23
click at [566, 227] on input "text" at bounding box center [551, 216] width 116 height 23
click at [569, 218] on input "(___) ___-____" at bounding box center [551, 216] width 116 height 23
paste input "text"
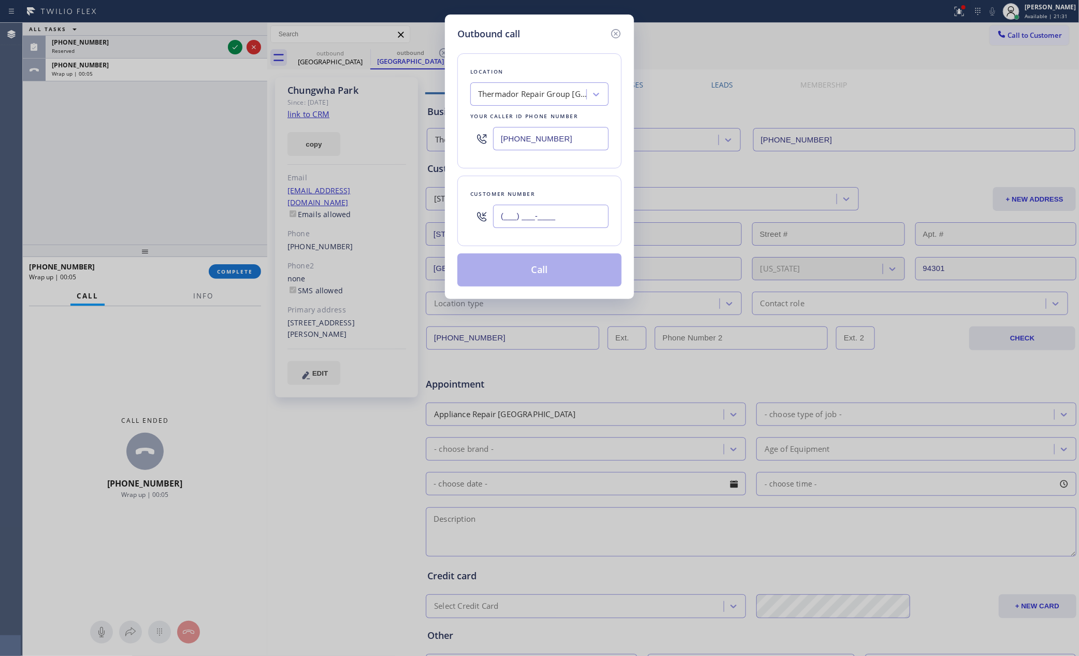
click at [569, 218] on input "(___) ___-____" at bounding box center [551, 216] width 116 height 23
paste input "650) 796-9269"
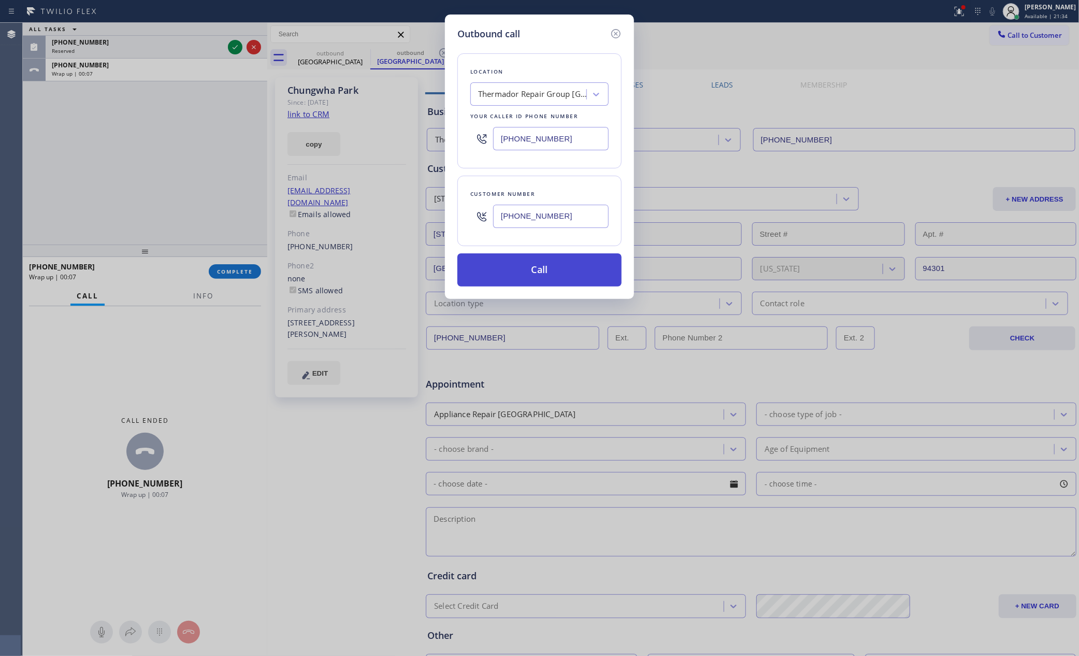
type input "[PHONE_NUMBER]"
click at [574, 262] on button "Call" at bounding box center [539, 269] width 164 height 33
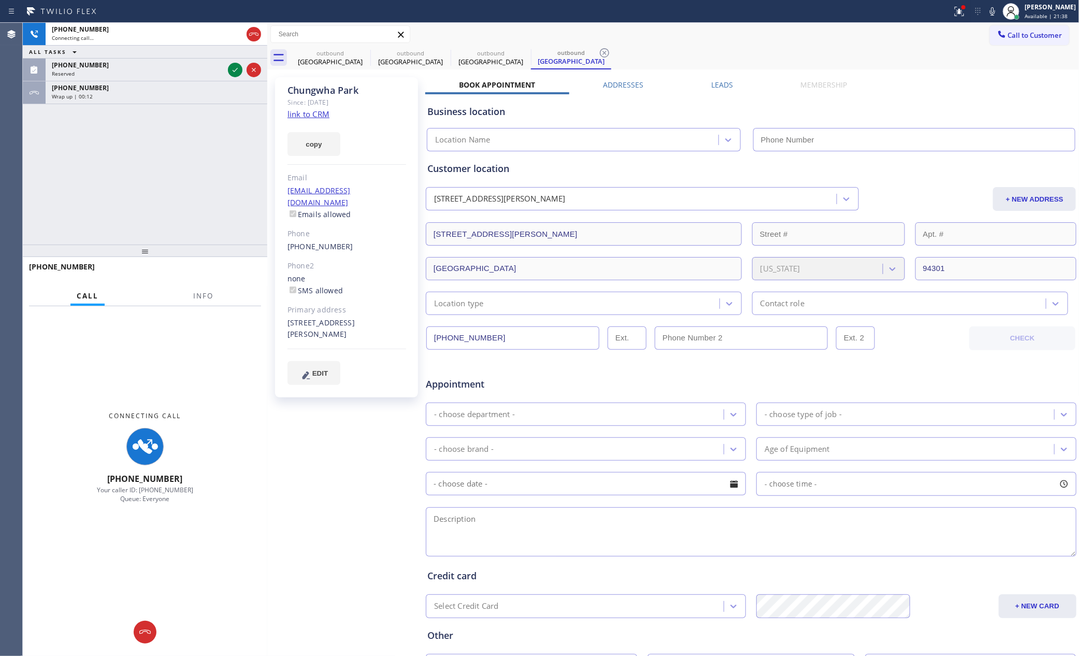
type input "[PHONE_NUMBER]"
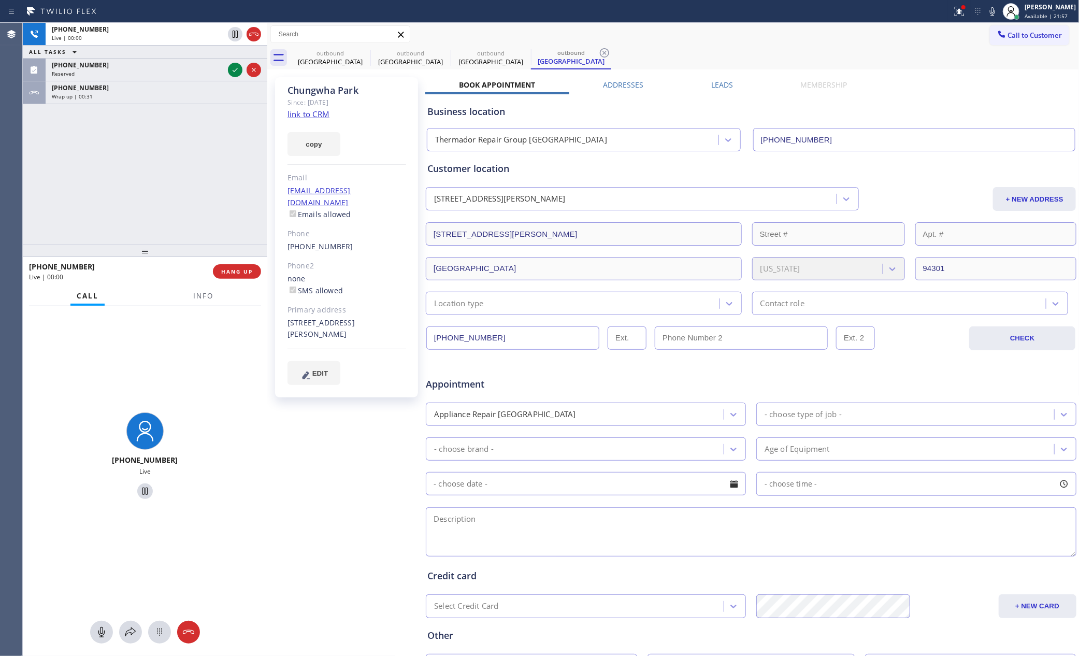
drag, startPoint x: 147, startPoint y: 153, endPoint x: 170, endPoint y: 125, distance: 36.4
click at [154, 145] on div "[PHONE_NUMBER] Live | 00:00 ALL TASKS ALL TASKS ACTIVE TASKS TASKS IN WRAP UP […" at bounding box center [145, 134] width 245 height 222
click at [192, 98] on div "Wrap up | 00:31" at bounding box center [156, 96] width 209 height 7
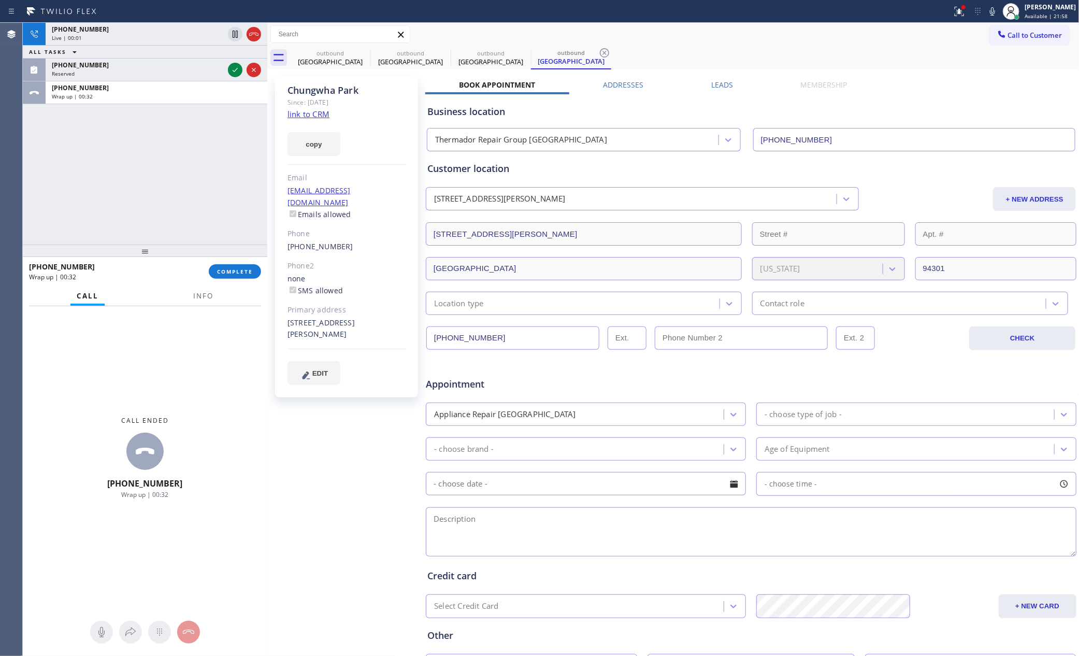
click at [211, 177] on div "[PHONE_NUMBER] Live | 00:01 ALL TASKS ALL TASKS ACTIVE TASKS TASKS IN WRAP UP […" at bounding box center [145, 134] width 245 height 222
click at [238, 272] on span "COMPLETE" at bounding box center [235, 271] width 36 height 7
click at [217, 184] on div "[PHONE_NUMBER] Live | 00:01 ALL TASKS ALL TASKS ACTIVE TASKS TASKS IN WRAP UP […" at bounding box center [145, 134] width 245 height 222
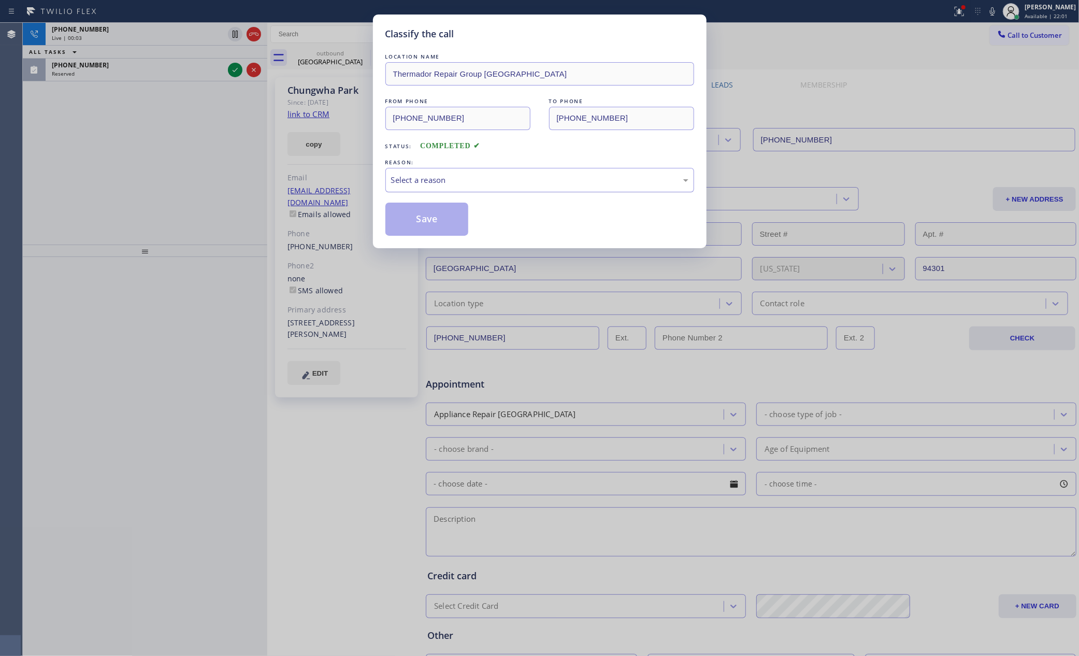
click at [421, 178] on div "Select a reason" at bounding box center [539, 180] width 297 height 12
click at [421, 220] on button "Save" at bounding box center [426, 219] width 83 height 33
click at [62, 120] on div "Classify the call LOCATION NAME Thermador Repair Group [GEOGRAPHIC_DATA] FROM P…" at bounding box center [539, 328] width 1079 height 656
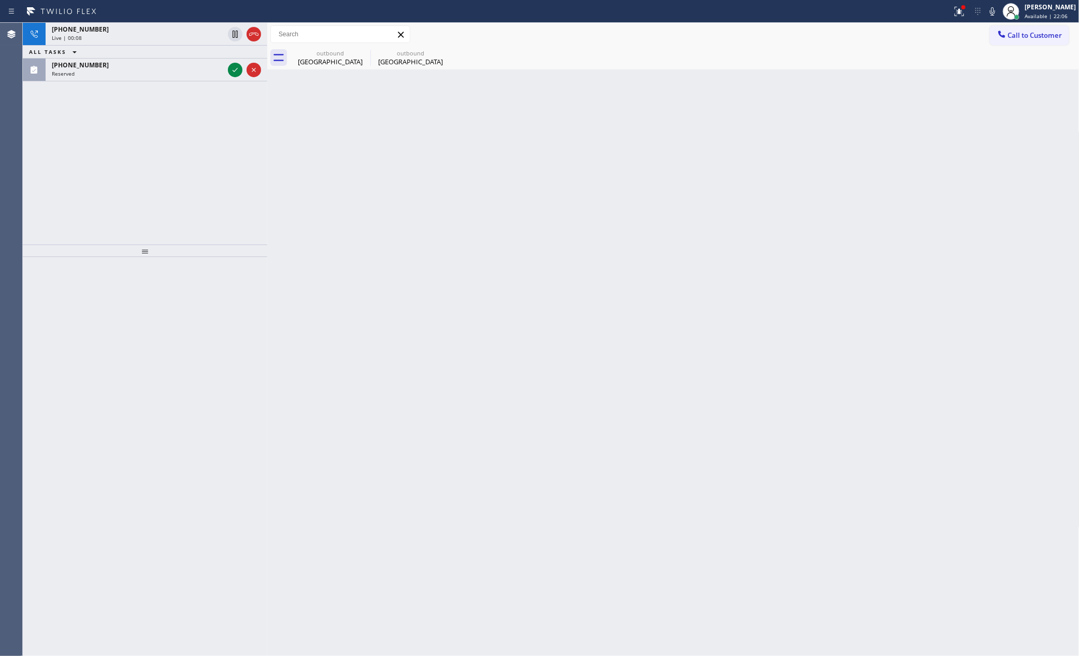
drag, startPoint x: 510, startPoint y: 249, endPoint x: 415, endPoint y: 73, distance: 200.0
click at [507, 241] on div "Back to Dashboard Change Sender ID Customers Technicians Select a contact Outbo…" at bounding box center [673, 339] width 812 height 633
click at [401, 57] on div "[GEOGRAPHIC_DATA]" at bounding box center [410, 61] width 78 height 9
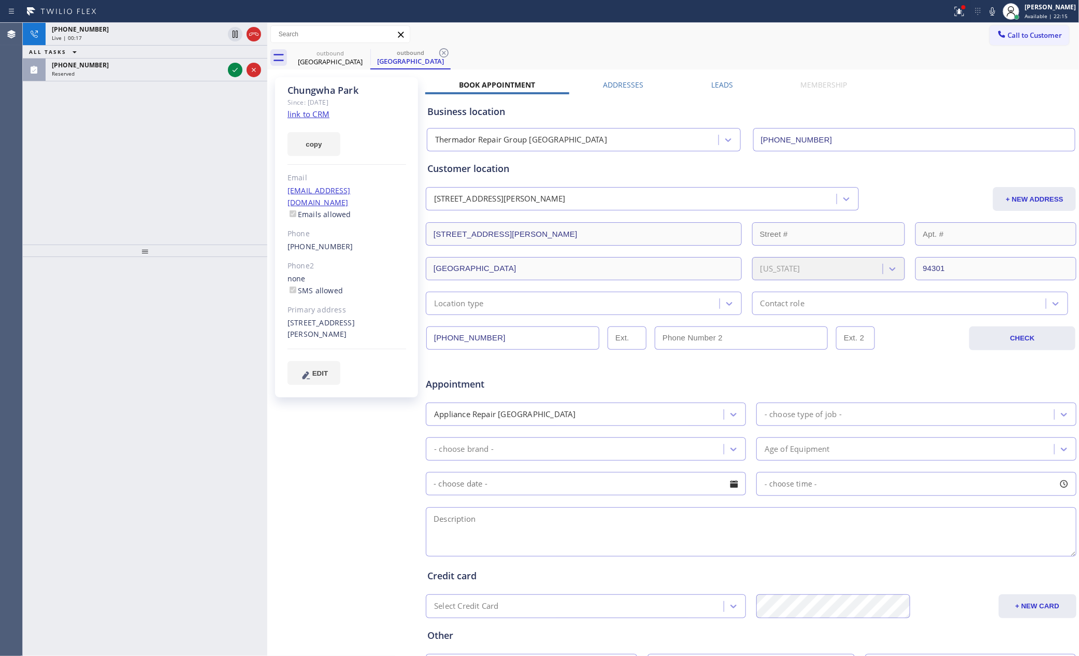
click at [194, 114] on div "[PHONE_NUMBER] Live | 00:17 ALL TASKS ALL TASKS ACTIVE TASKS TASKS IN WRAP UP […" at bounding box center [145, 134] width 245 height 222
click at [194, 114] on div "[PHONE_NUMBER] Live | 00:18 ALL TASKS ALL TASKS ACTIVE TASKS TASKS IN WRAP UP […" at bounding box center [145, 134] width 245 height 222
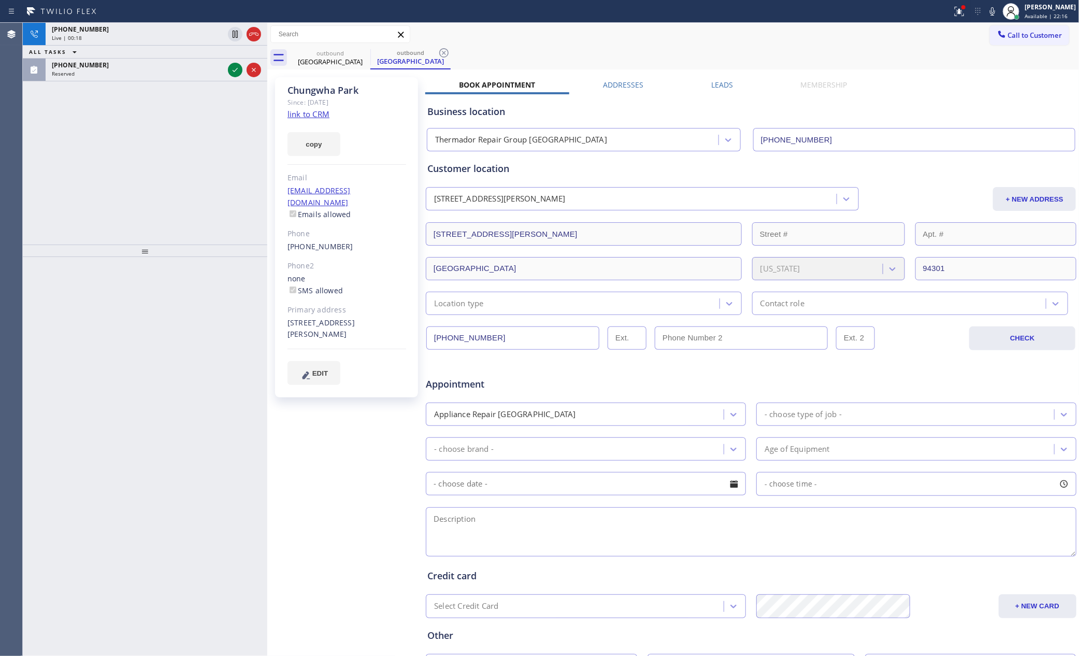
click at [194, 114] on div "[PHONE_NUMBER] Live | 00:18 ALL TASKS ALL TASKS ACTIVE TASKS TASKS IN WRAP UP […" at bounding box center [145, 134] width 245 height 222
click at [194, 114] on div "[PHONE_NUMBER] Live | 00:19 ALL TASKS ALL TASKS ACTIVE TASKS TASKS IN WRAP UP […" at bounding box center [145, 134] width 245 height 222
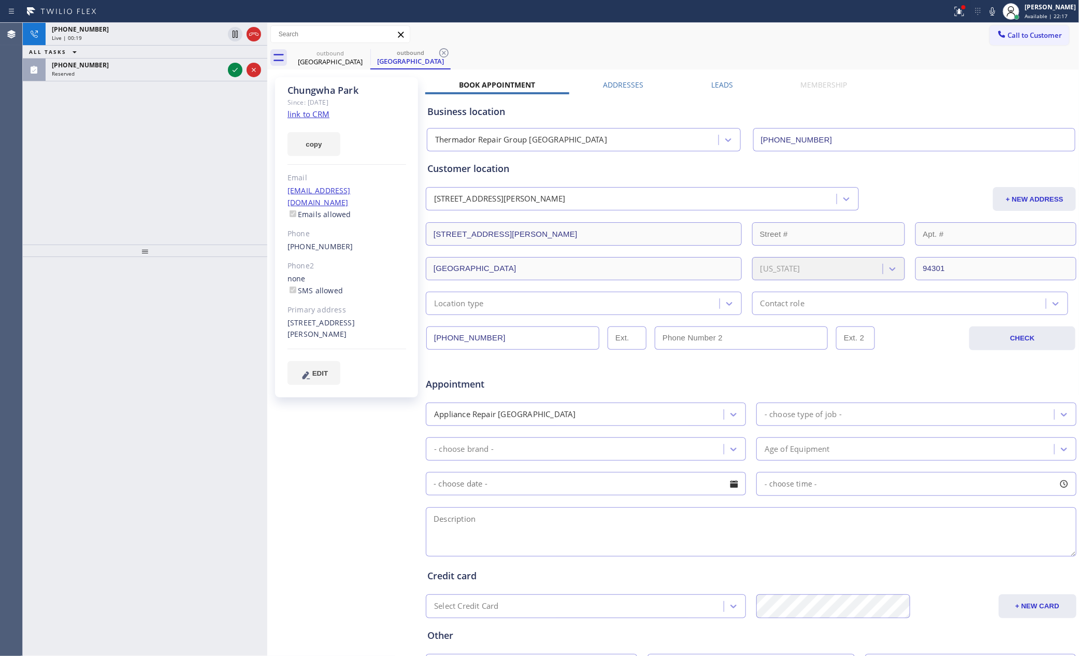
click at [194, 114] on div "[PHONE_NUMBER] Live | 00:19 ALL TASKS ALL TASKS ACTIVE TASKS TASKS IN WRAP UP […" at bounding box center [145, 134] width 245 height 222
click at [874, 99] on div "Business location Thermador Repair Group [GEOGRAPHIC_DATA] [PHONE_NUMBER]" at bounding box center [751, 122] width 652 height 57
click at [249, 30] on icon at bounding box center [254, 34] width 12 height 12
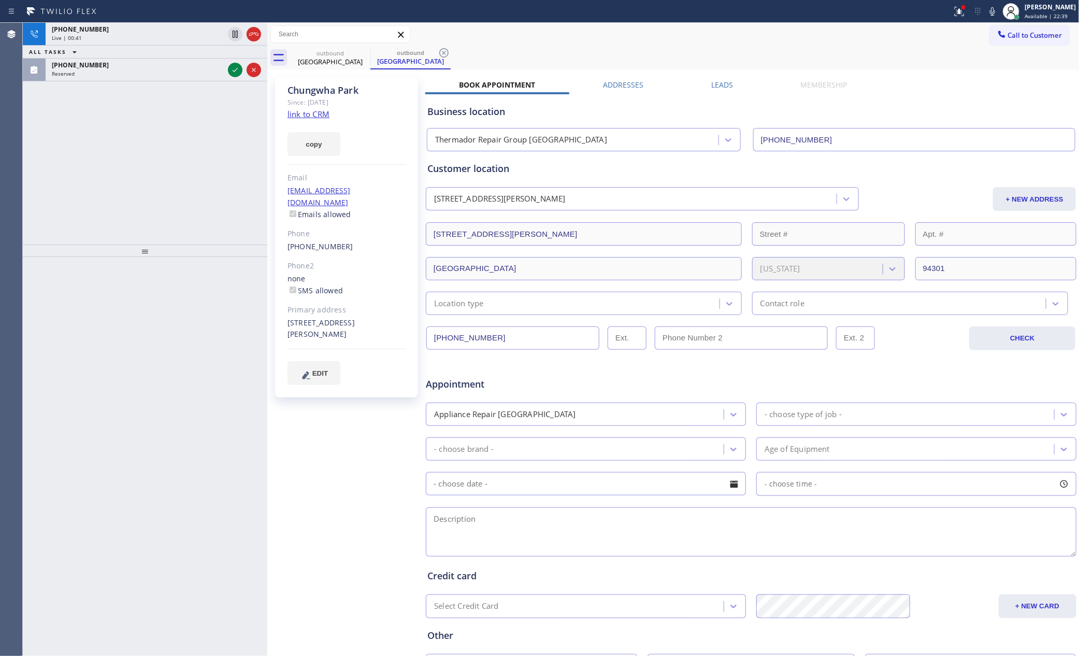
click at [165, 240] on div "[PHONE_NUMBER] Live | 00:41 ALL TASKS ALL TASKS ACTIVE TASKS TASKS IN WRAP UP […" at bounding box center [145, 134] width 245 height 222
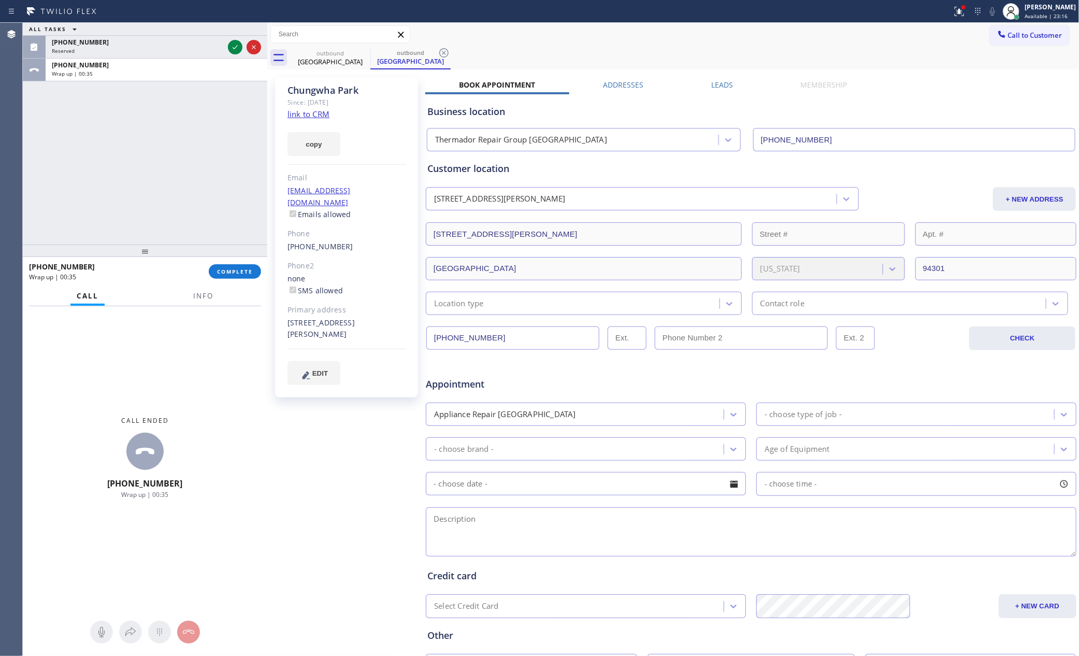
click at [171, 157] on div "ALL TASKS ALL TASKS ACTIVE TASKS TASKS IN WRAP UP [PHONE_NUMBER] Reserved [PHON…" at bounding box center [145, 134] width 245 height 222
click at [242, 272] on span "COMPLETE" at bounding box center [235, 271] width 36 height 7
click at [209, 147] on div "ALL TASKS ALL TASKS ACTIVE TASKS TASKS IN WRAP UP [PHONE_NUMBER] Reserved [PHON…" at bounding box center [145, 134] width 245 height 222
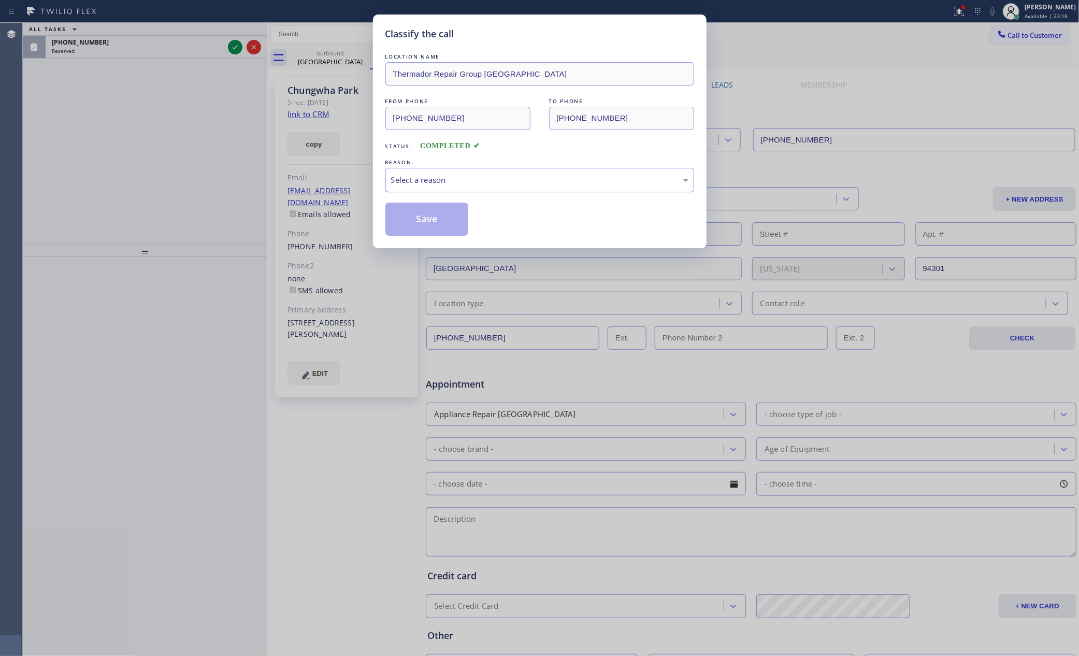
click at [504, 182] on div "Select a reason" at bounding box center [539, 180] width 297 height 12
click at [437, 218] on button "Save" at bounding box center [426, 219] width 83 height 33
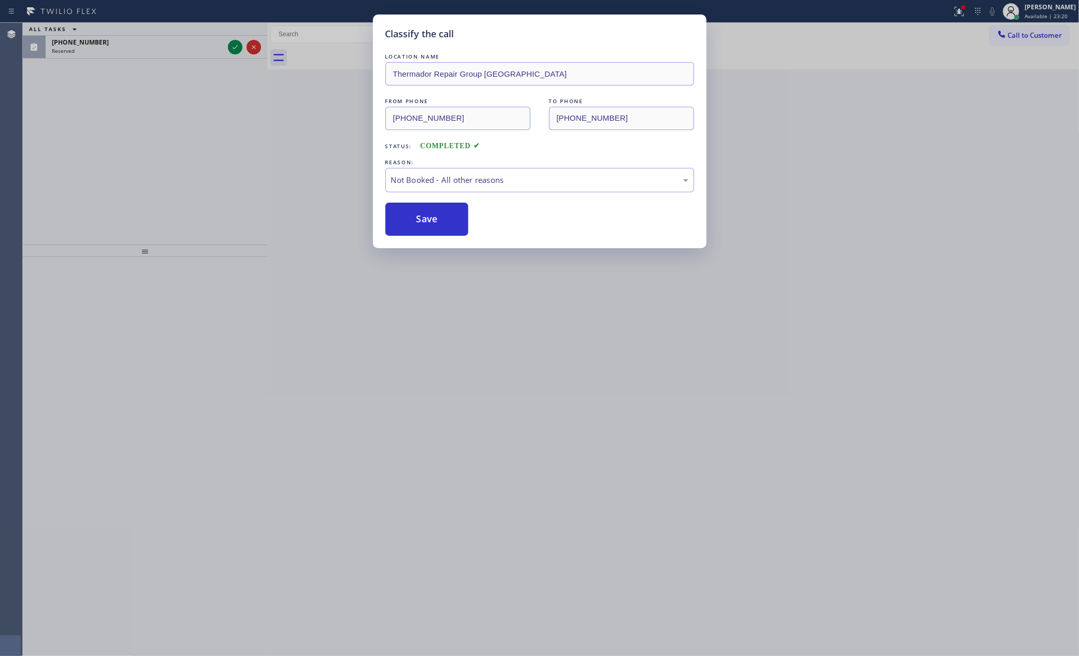
click at [437, 218] on button "Save" at bounding box center [426, 219] width 83 height 33
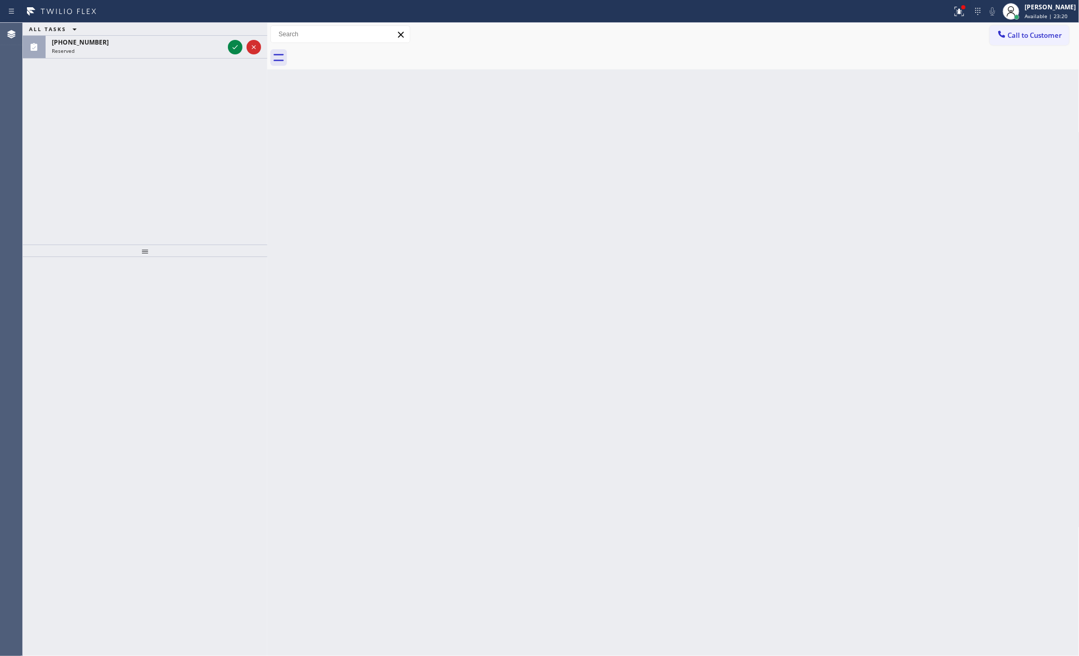
click at [166, 183] on div "ALL TASKS ALL TASKS ACTIVE TASKS TASKS IN WRAP UP [PHONE_NUMBER] Reserved" at bounding box center [145, 134] width 245 height 222
click at [233, 50] on icon at bounding box center [235, 47] width 12 height 12
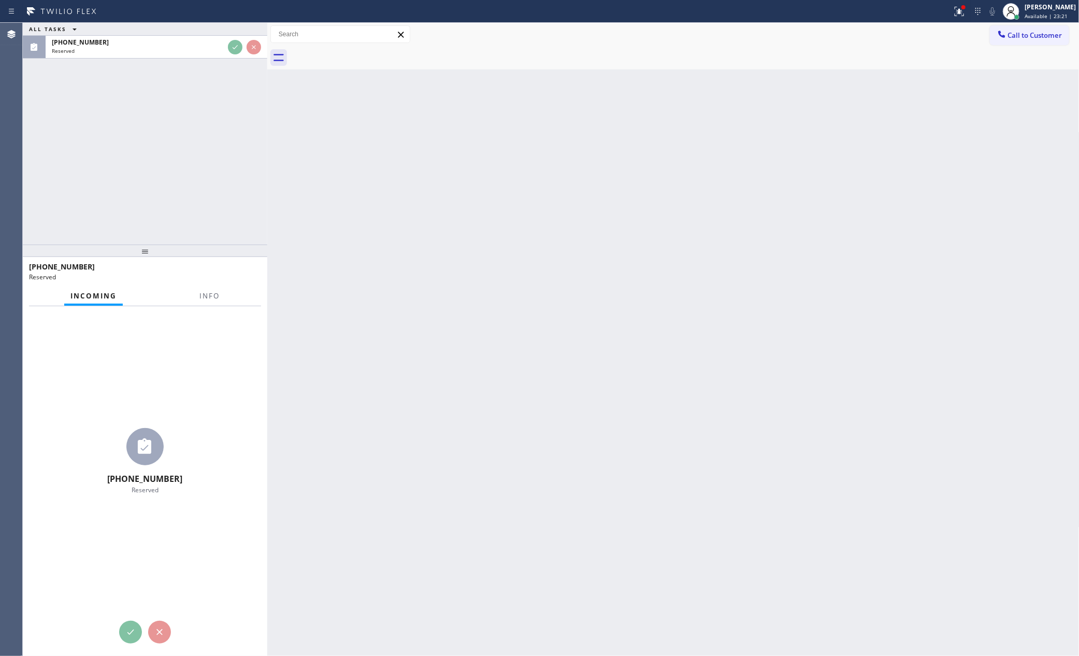
click at [210, 153] on div "ALL TASKS ALL TASKS ACTIVE TASKS TASKS IN WRAP UP [PHONE_NUMBER] Reserved" at bounding box center [145, 134] width 245 height 222
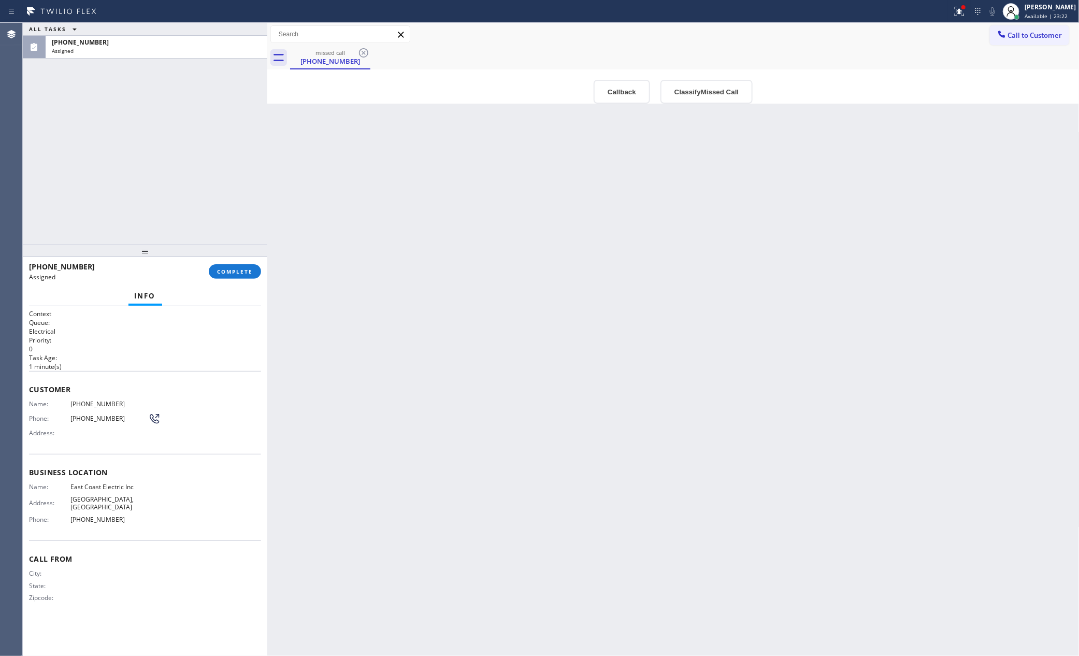
type input "[PHONE_NUMBER]"
drag, startPoint x: 227, startPoint y: 194, endPoint x: 614, endPoint y: 106, distance: 397.5
click at [260, 190] on div "ALL TASKS ALL TASKS ACTIVE TASKS TASKS IN WRAP UP [PHONE_NUMBER] Assigned" at bounding box center [145, 134] width 245 height 222
click at [617, 89] on button "Callback" at bounding box center [622, 92] width 56 height 24
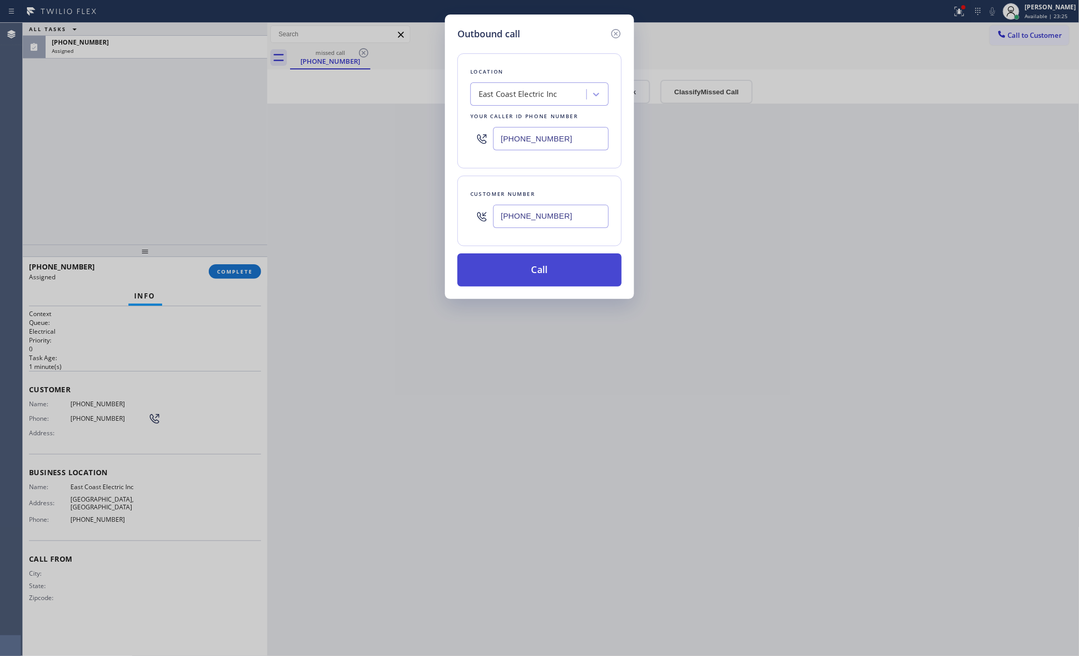
click at [571, 263] on button "Call" at bounding box center [539, 269] width 164 height 33
drag, startPoint x: 258, startPoint y: 192, endPoint x: 384, endPoint y: 5, distance: 224.7
click at [265, 185] on div "Outbound call Location East Coast Electric Inc Your caller id phone number [PHO…" at bounding box center [539, 328] width 1079 height 656
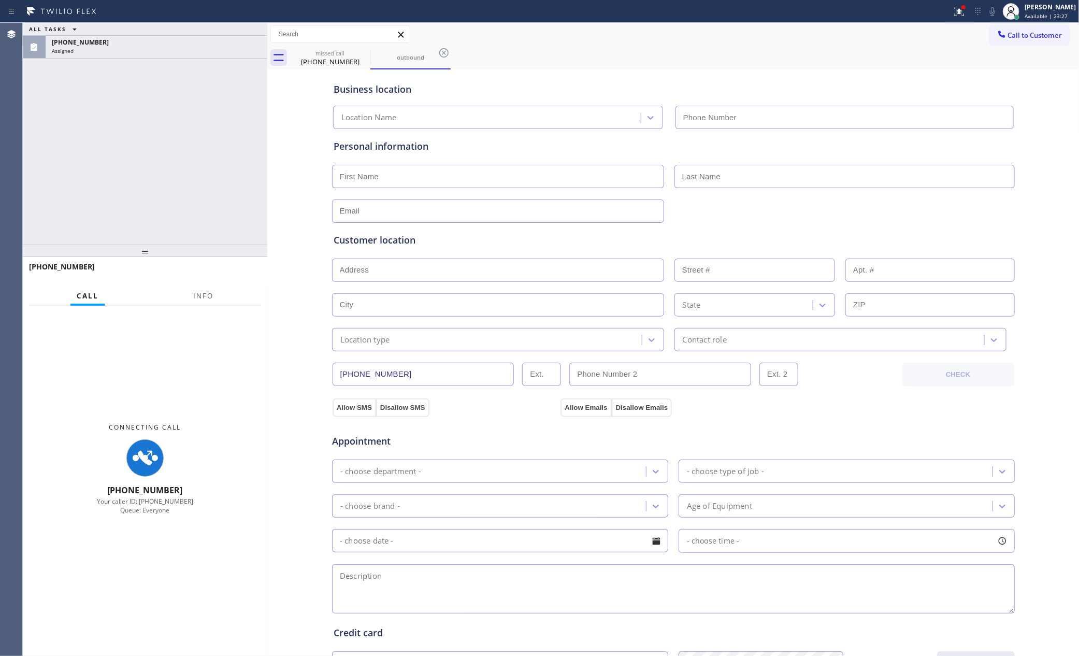
type input "[PHONE_NUMBER]"
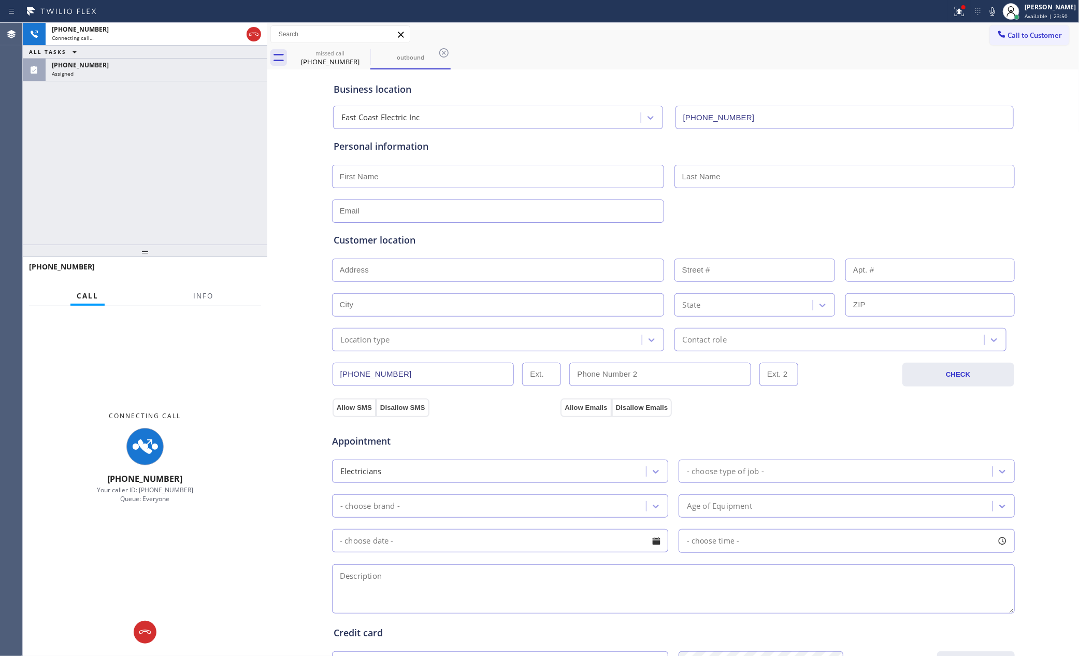
click at [83, 113] on div "[PHONE_NUMBER] Connecting call… ALL TASKS ALL TASKS ACTIVE TASKS TASKS IN WRAP …" at bounding box center [145, 134] width 245 height 222
drag, startPoint x: 121, startPoint y: 204, endPoint x: 243, endPoint y: 52, distance: 195.0
click at [142, 192] on div "[PHONE_NUMBER] Connecting call… ALL TASKS ALL TASKS ACTIVE TASKS TASKS IN WRAP …" at bounding box center [145, 134] width 245 height 222
click at [251, 34] on icon at bounding box center [254, 34] width 12 height 12
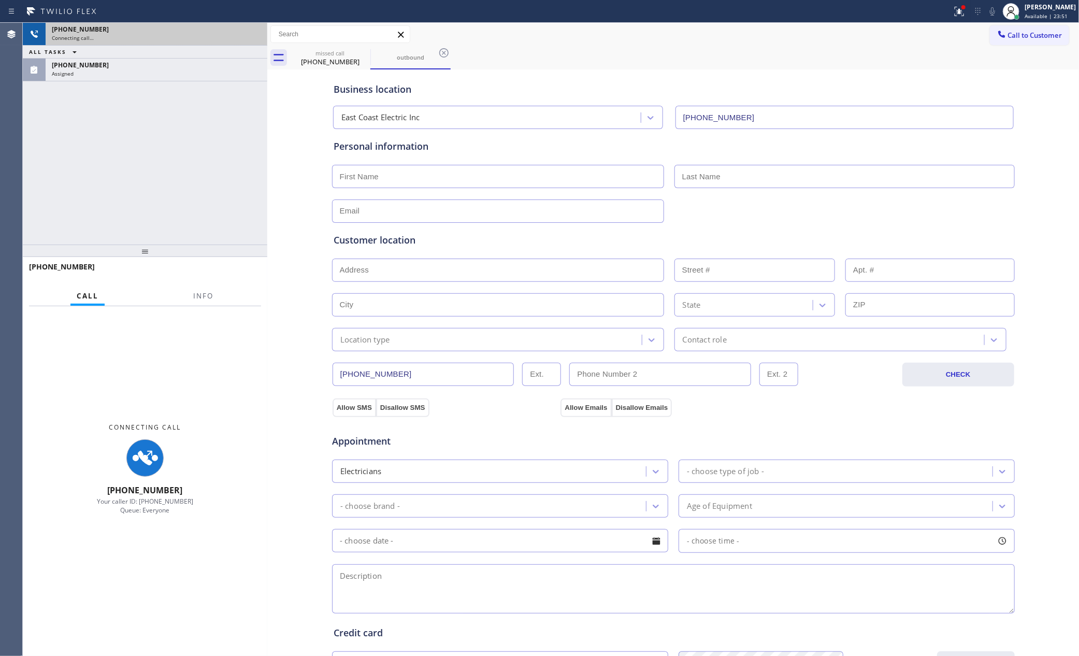
drag, startPoint x: 207, startPoint y: 139, endPoint x: 218, endPoint y: 263, distance: 124.3
click at [208, 151] on div "[PHONE_NUMBER] Connecting call… ALL TASKS ALL TASKS ACTIVE TASKS TASKS IN WRAP …" at bounding box center [145, 134] width 245 height 222
click at [182, 85] on div "[PHONE_NUMBER] Connecting call… ALL TASKS ALL TASKS ACTIVE TASKS TASKS IN WRAP …" at bounding box center [145, 134] width 245 height 222
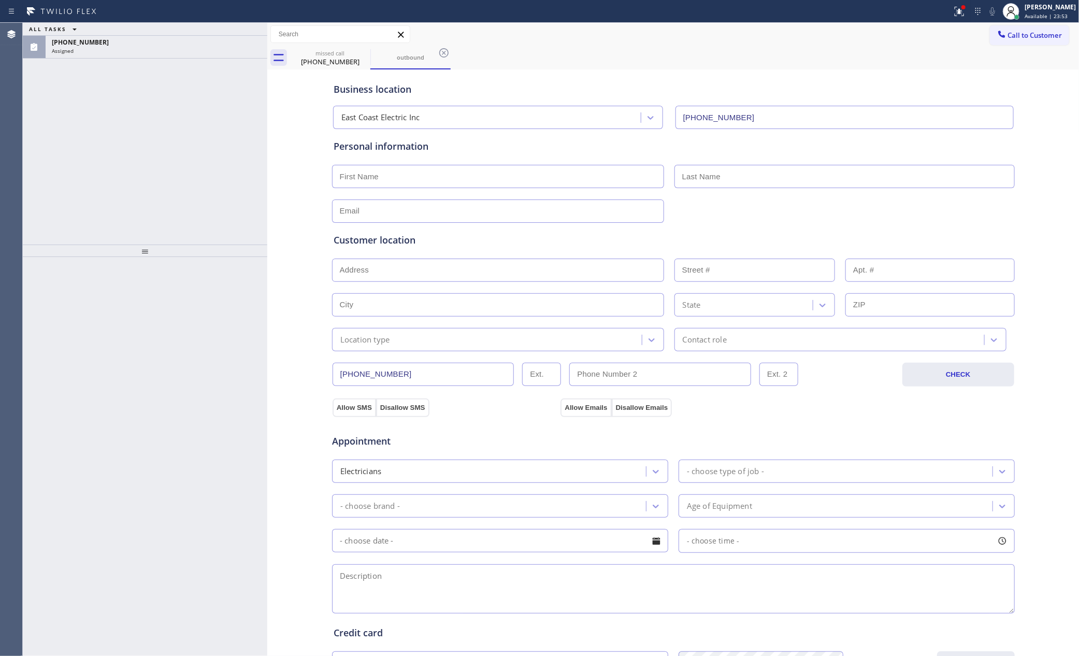
click at [182, 85] on div "ALL TASKS ALL TASKS ACTIVE TASKS TASKS IN WRAP UP [PHONE_NUMBER] Assigned" at bounding box center [145, 134] width 245 height 222
click at [193, 52] on div "Assigned" at bounding box center [156, 50] width 209 height 7
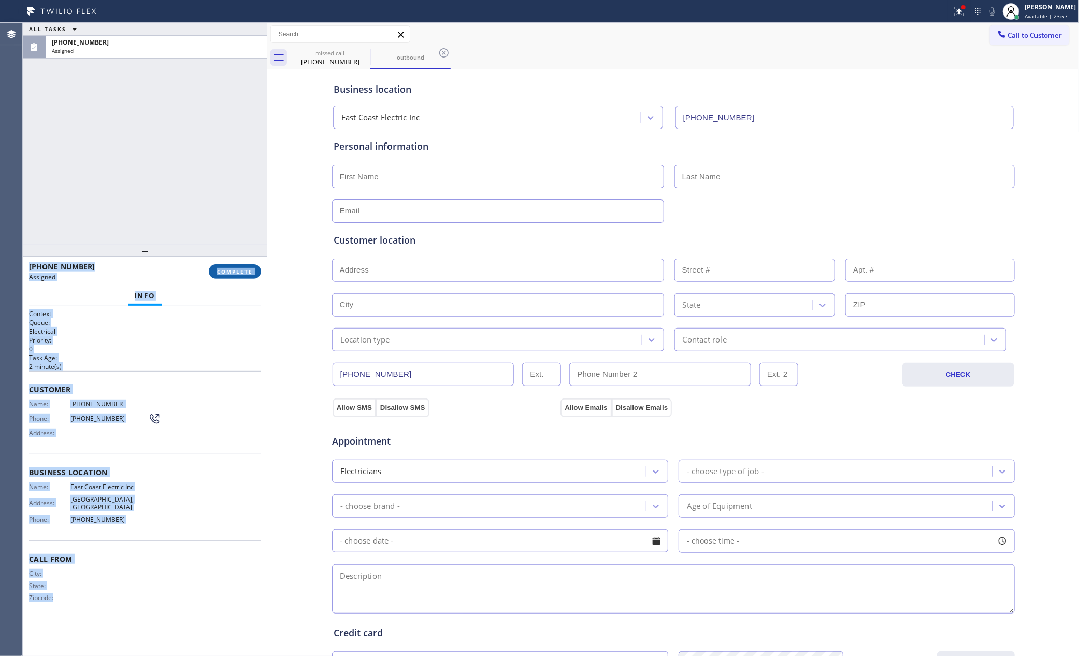
click at [241, 276] on button "COMPLETE" at bounding box center [235, 271] width 52 height 15
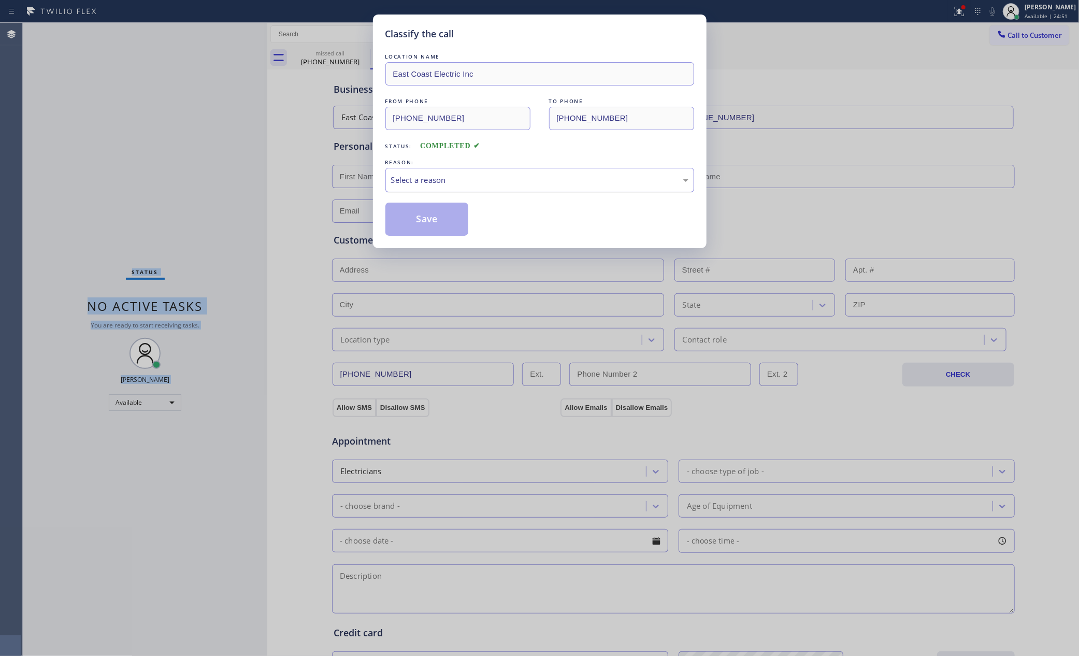
click at [433, 185] on div "Select a reason" at bounding box center [539, 180] width 297 height 12
click at [423, 224] on button "Save" at bounding box center [426, 219] width 83 height 33
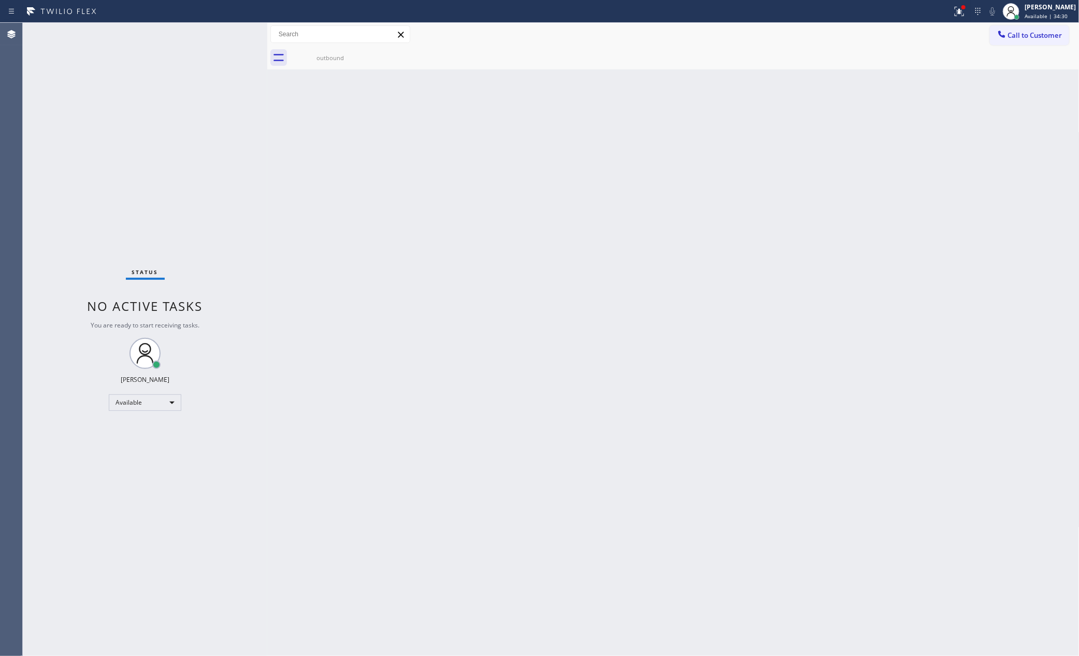
drag, startPoint x: 617, startPoint y: 205, endPoint x: 1000, endPoint y: 63, distance: 408.5
click at [772, 176] on div "Back to Dashboard Change Sender ID Customers Technicians Select a contact Outbo…" at bounding box center [673, 339] width 812 height 633
drag, startPoint x: 1048, startPoint y: 39, endPoint x: 1032, endPoint y: 42, distance: 16.4
click at [1048, 38] on span "Call to Customer" at bounding box center [1035, 35] width 54 height 9
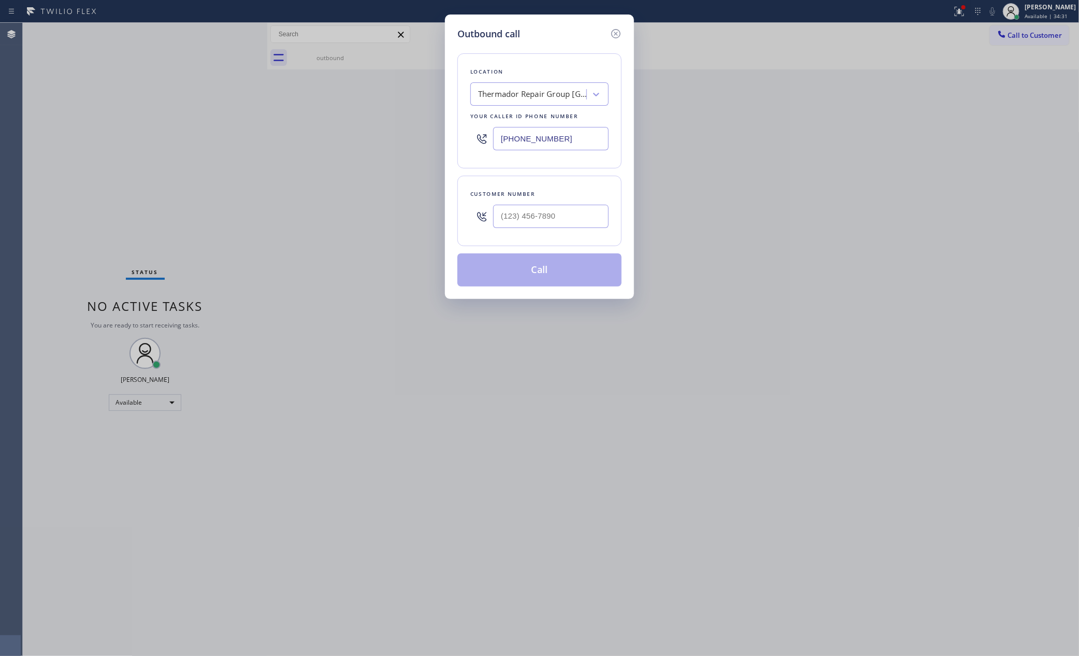
click at [541, 96] on div "Thermador Repair Group [GEOGRAPHIC_DATA]" at bounding box center [532, 95] width 109 height 12
paste input "Blue Moon Electrical Carpinteria"
type input "Blue Moon Electrical Carpinteria"
click at [541, 118] on div "Blue Moon Electrical Carpinteria" at bounding box center [539, 116] width 138 height 19
type input "[PHONE_NUMBER]"
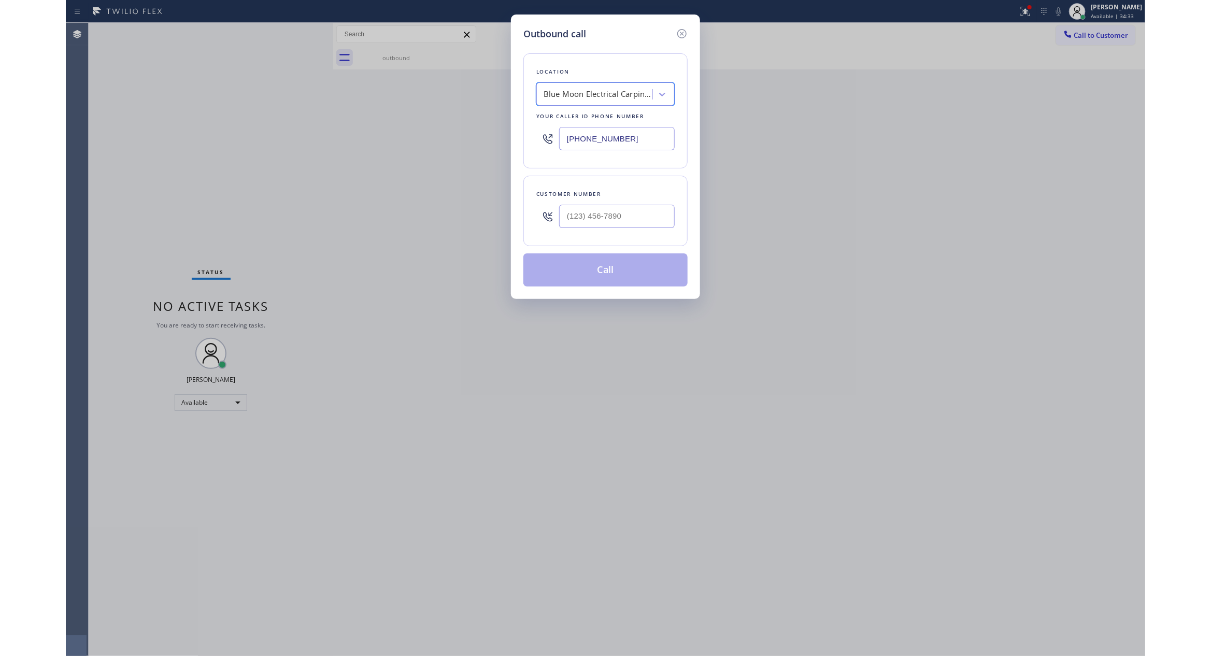
scroll to position [0, 1]
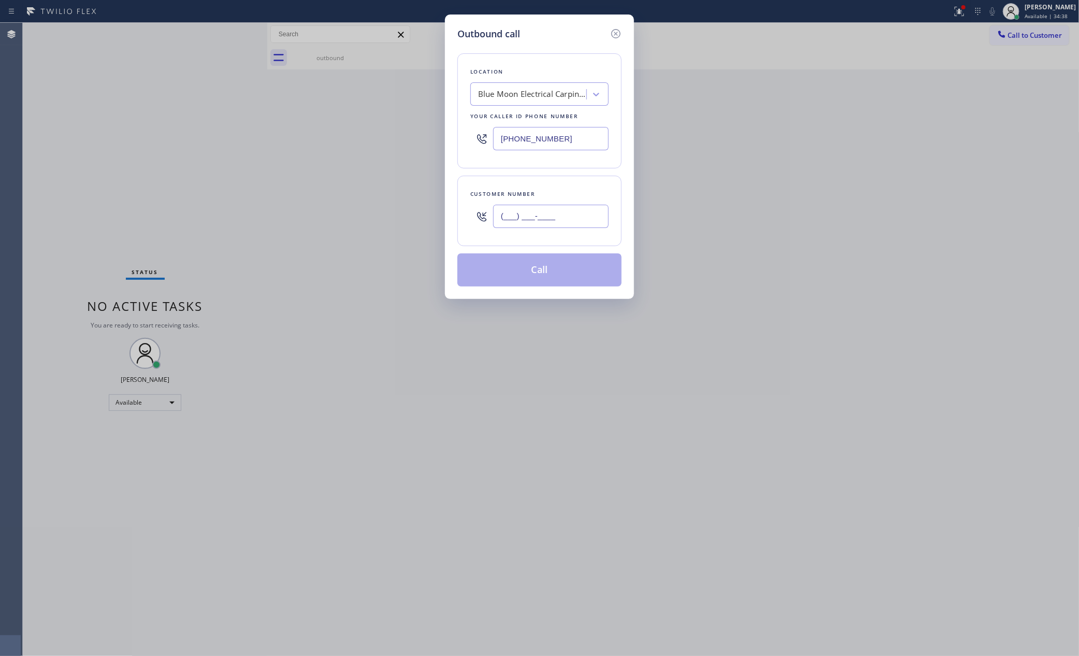
click at [543, 219] on input "(___) ___-____" at bounding box center [551, 216] width 116 height 23
paste input "978) 758-6239"
type input "[PHONE_NUMBER]"
click at [560, 282] on button "Call" at bounding box center [539, 269] width 164 height 33
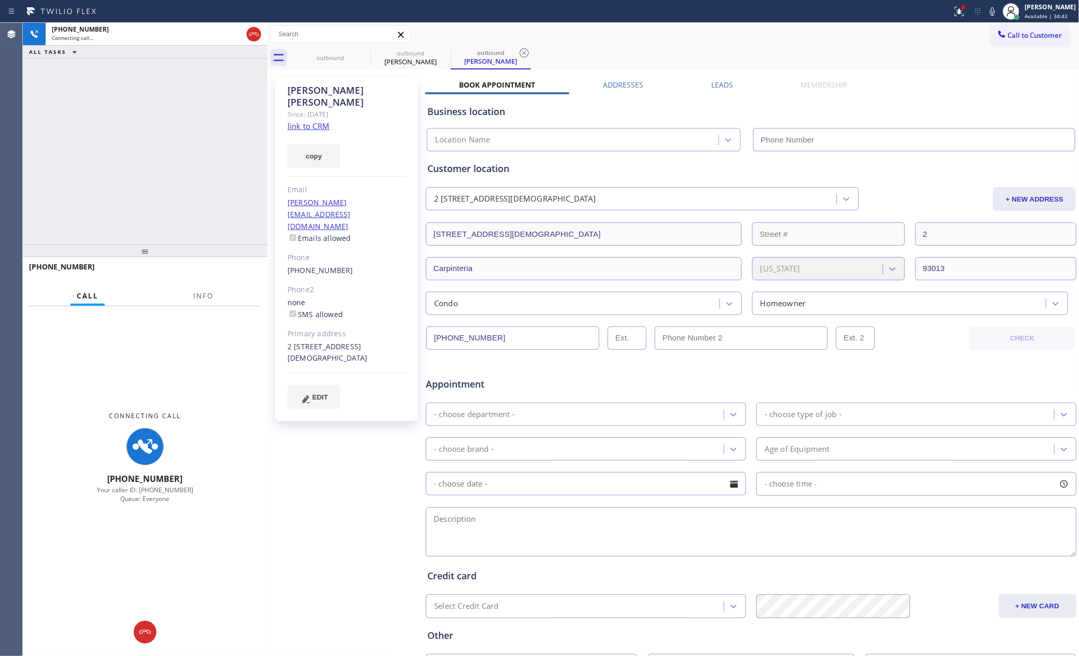
click at [207, 143] on div "[PHONE_NUMBER] Connecting call… ALL TASKS ALL TASKS ACTIVE TASKS TASKS IN WRAP …" at bounding box center [145, 134] width 245 height 222
type input "[PHONE_NUMBER]"
click at [210, 143] on div "[PHONE_NUMBER] Connecting call… ALL TASKS ALL TASKS ACTIVE TASKS TASKS IN WRAP …" at bounding box center [145, 134] width 245 height 222
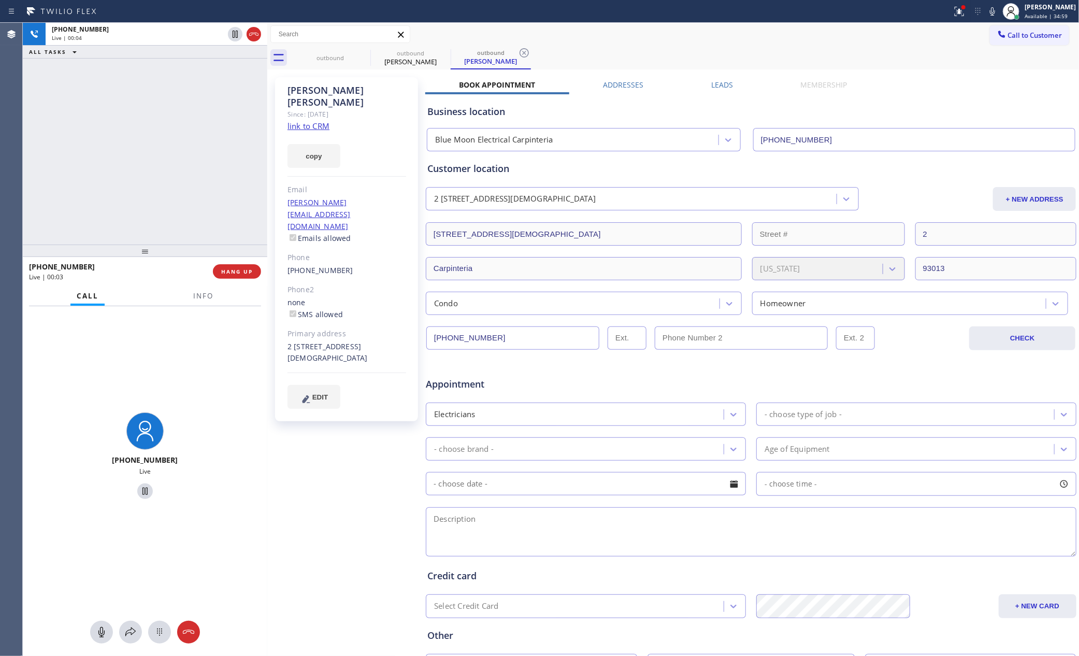
click at [137, 164] on div "[PHONE_NUMBER] Live | 00:04 ALL TASKS ALL TASKS ACTIVE TASKS TASKS IN WRAP UP" at bounding box center [145, 134] width 245 height 222
click at [299, 121] on link "link to CRM" at bounding box center [309, 126] width 42 height 10
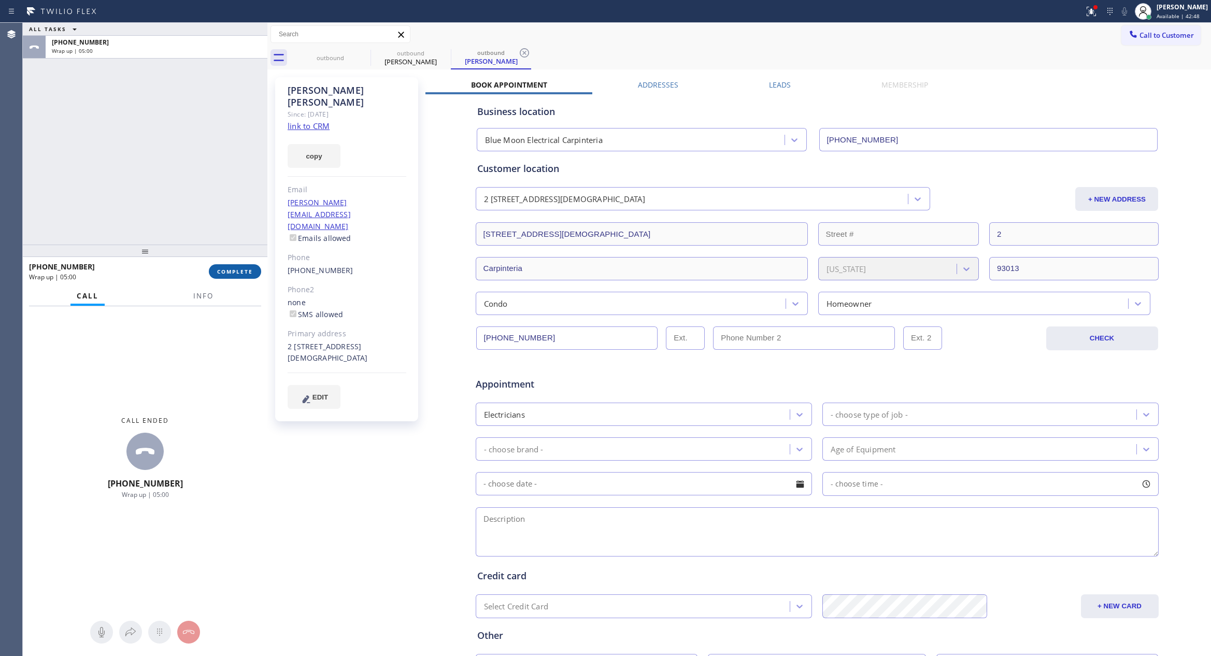
click at [232, 275] on button "COMPLETE" at bounding box center [235, 271] width 52 height 15
click at [206, 145] on div "ALL TASKS ALL TASKS ACTIVE TASKS TASKS IN WRAP UP [PHONE_NUMBER] Wrap up | 05:00" at bounding box center [145, 134] width 245 height 222
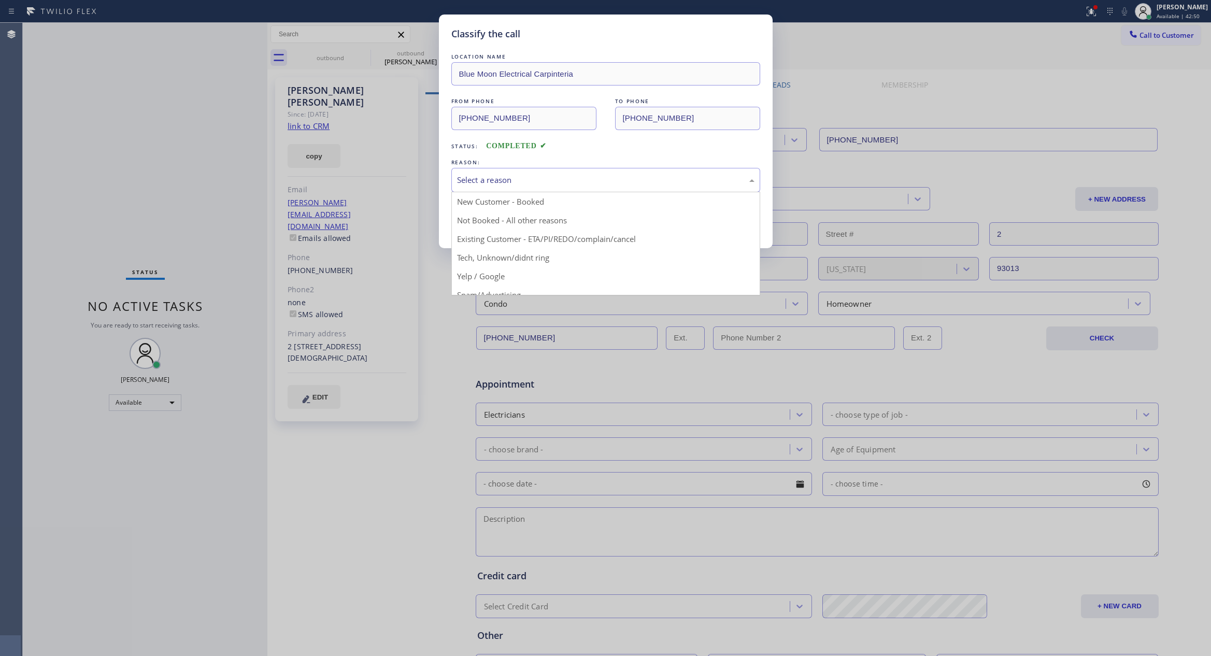
click at [535, 181] on div "Select a reason" at bounding box center [605, 180] width 297 height 12
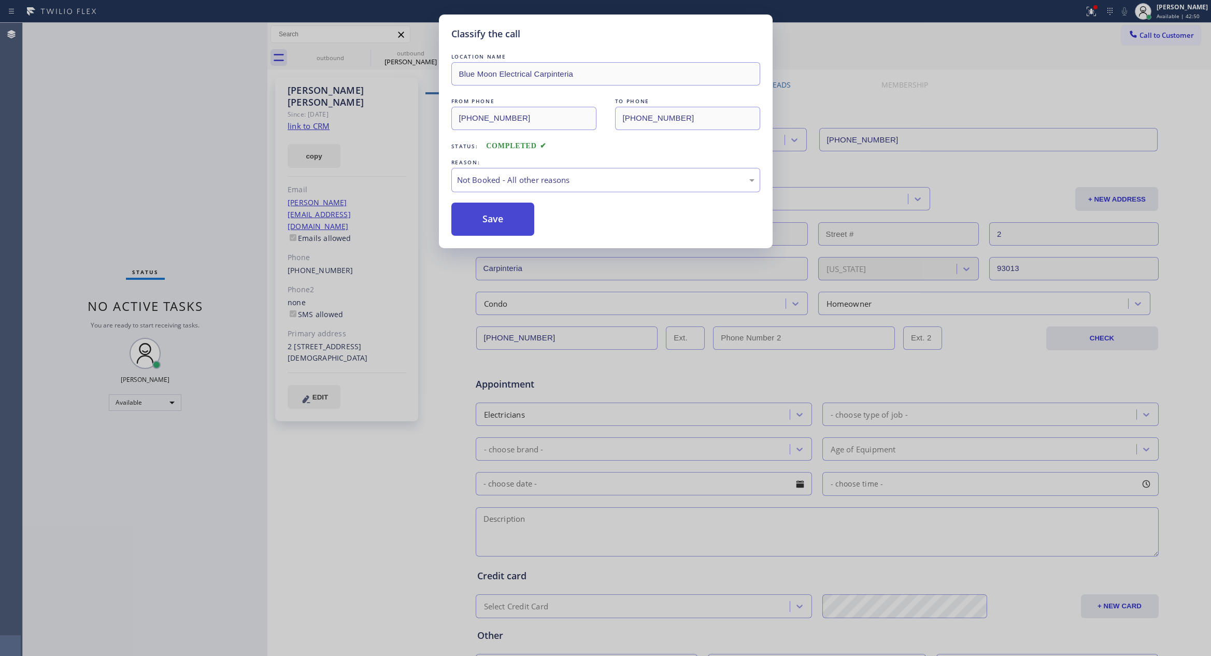
click at [482, 222] on button "Save" at bounding box center [492, 219] width 83 height 33
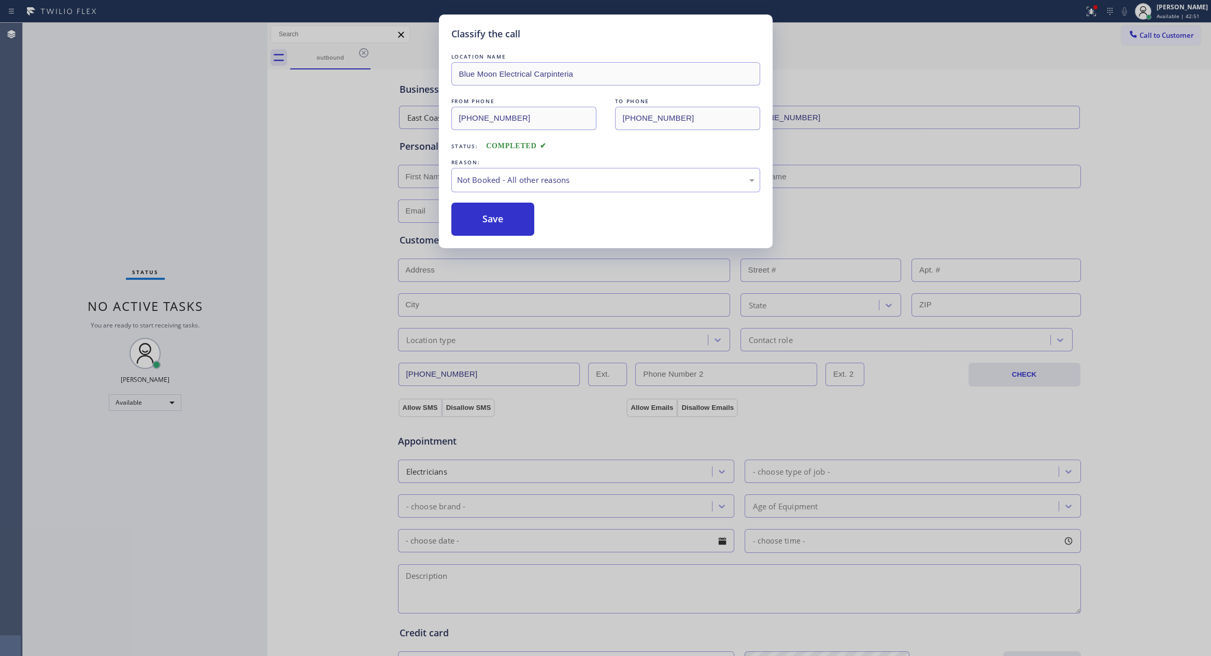
click at [145, 138] on div "Classify the call LOCATION NAME Blue Moon Electrical Carpinteria FROM PHONE [PH…" at bounding box center [605, 328] width 1211 height 656
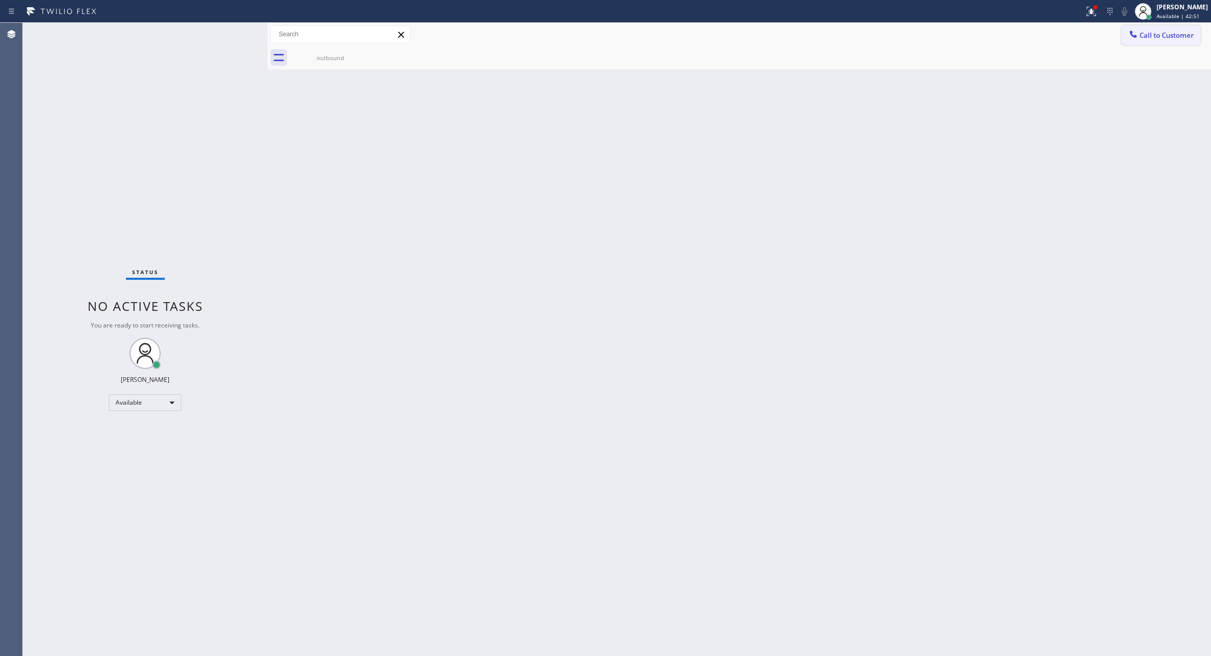
drag, startPoint x: 1111, startPoint y: 58, endPoint x: 1183, endPoint y: 28, distance: 77.8
click at [1079, 56] on div "outbound" at bounding box center [750, 57] width 921 height 23
click at [1079, 27] on button "Call to Customer" at bounding box center [1160, 35] width 79 height 20
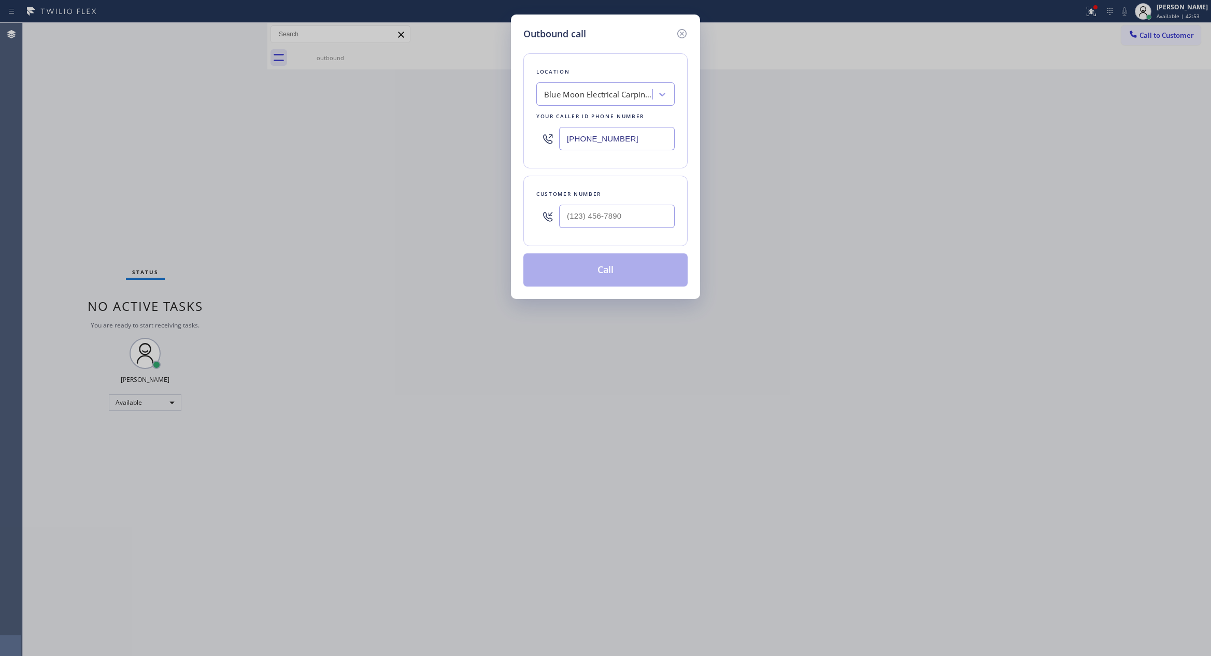
drag, startPoint x: 641, startPoint y: 143, endPoint x: 499, endPoint y: 131, distance: 142.0
click at [499, 131] on div "Outbound call Location Blue Moon Electrical Carpinteria Your caller id phone nu…" at bounding box center [605, 328] width 1211 height 656
paste input "55) 999-4417"
type input "[PHONE_NUMBER]"
click at [640, 215] on input "(___) ___-____" at bounding box center [617, 216] width 116 height 23
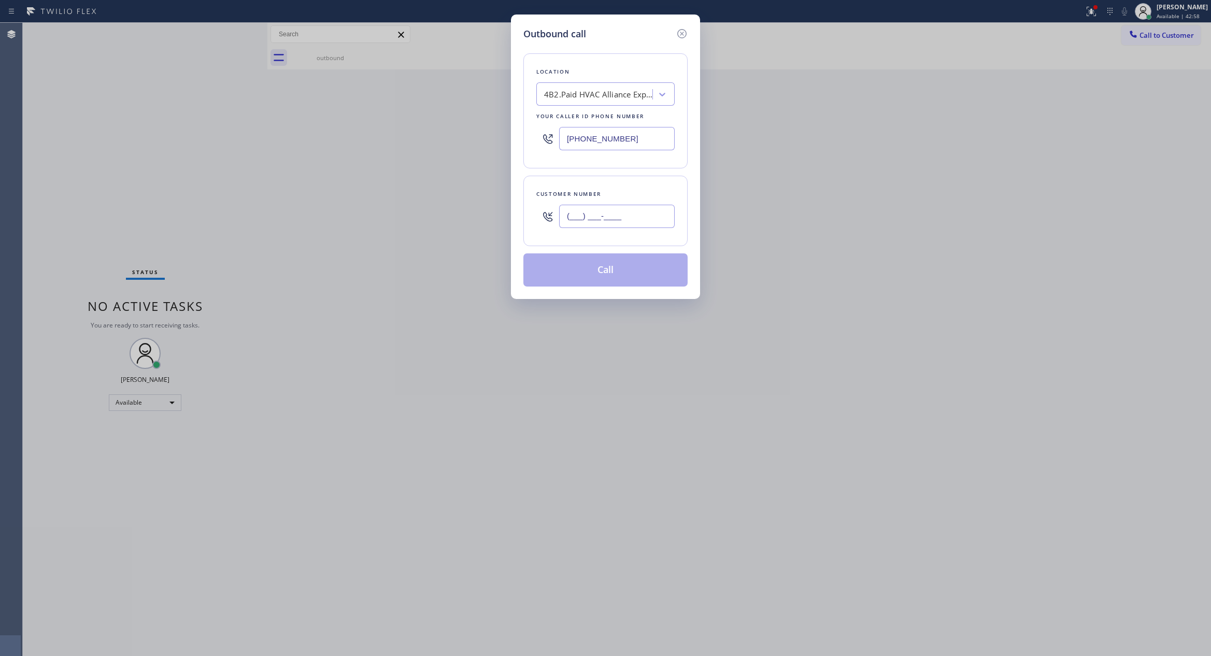
paste input "213) 618-5060"
type input "[PHONE_NUMBER]"
click at [622, 283] on button "Call" at bounding box center [605, 269] width 164 height 33
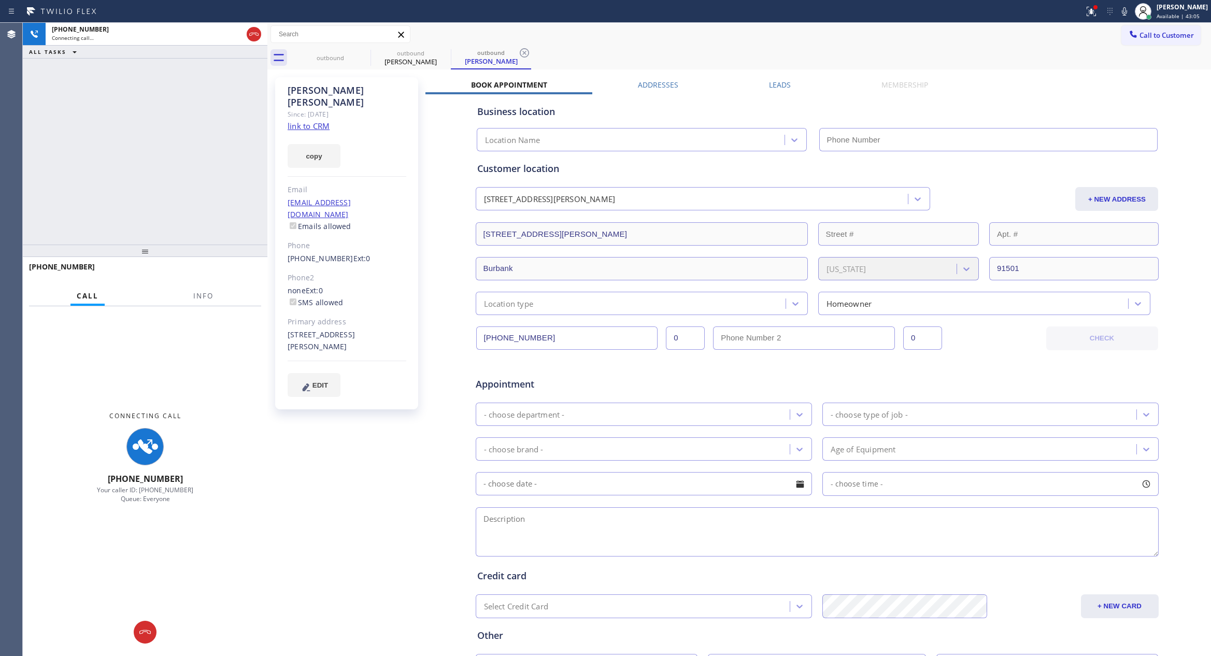
type input "[PHONE_NUMBER]"
click at [163, 151] on div "[PHONE_NUMBER] Connecting call… ALL TASKS ALL TASKS ACTIVE TASKS TASKS IN WRAP …" at bounding box center [145, 134] width 245 height 222
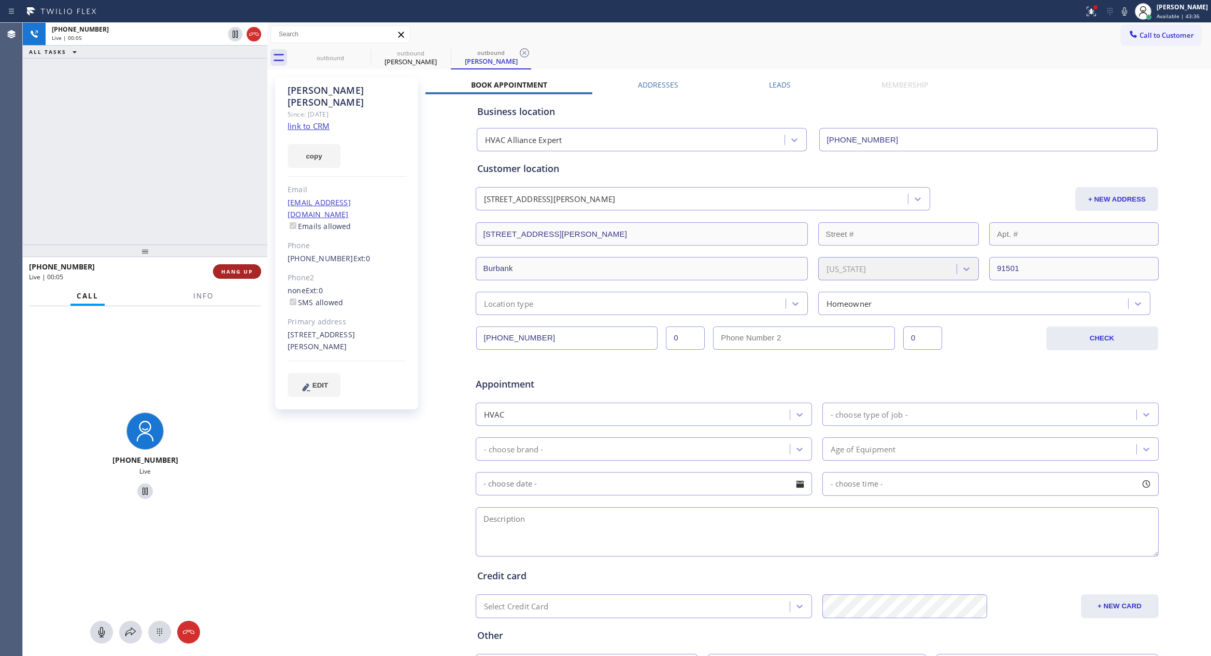
drag, startPoint x: 173, startPoint y: 199, endPoint x: 213, endPoint y: 267, distance: 79.4
click at [173, 208] on div "[PHONE_NUMBER] Live | 00:05 ALL TASKS ALL TASKS ACTIVE TASKS TASKS IN WRAP UP" at bounding box center [145, 134] width 245 height 222
drag, startPoint x: 217, startPoint y: 266, endPoint x: 221, endPoint y: 260, distance: 7.4
click at [218, 266] on button "HANG UP" at bounding box center [237, 271] width 48 height 15
click at [177, 163] on div "[PHONE_NUMBER] Live | 00:06 ALL TASKS ALL TASKS ACTIVE TASKS TASKS IN WRAP UP" at bounding box center [145, 134] width 245 height 222
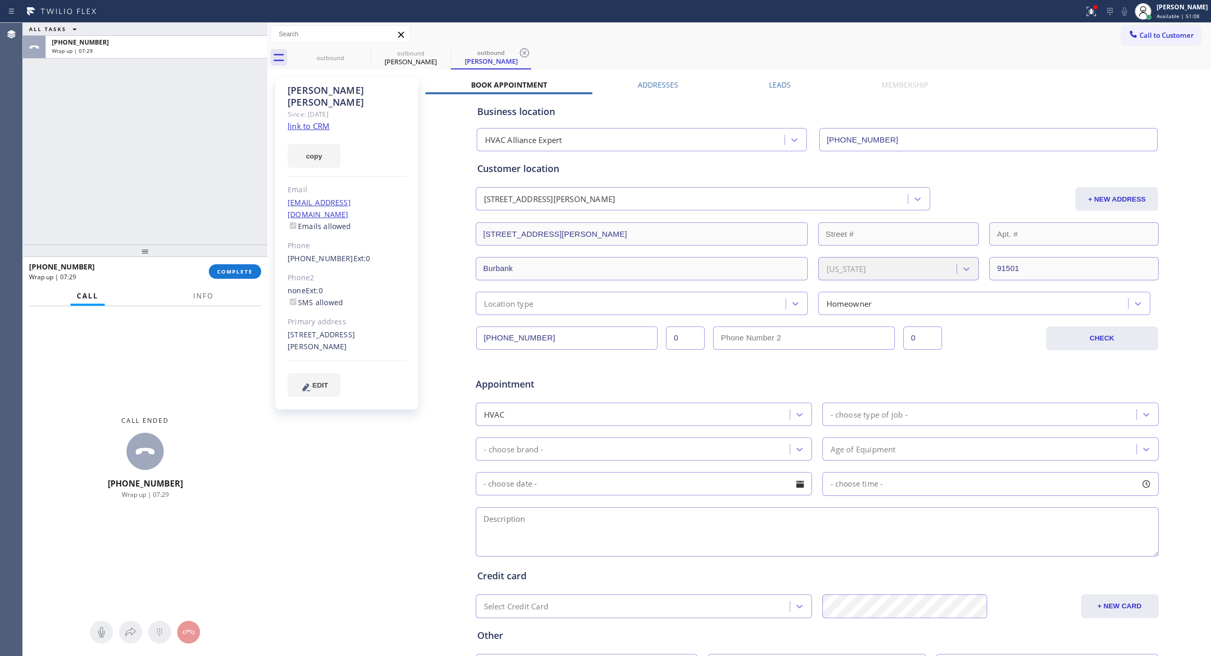
drag, startPoint x: 138, startPoint y: 97, endPoint x: 136, endPoint y: 109, distance: 12.7
click at [136, 109] on div "ALL TASKS ALL TASKS ACTIVE TASKS TASKS IN WRAP UP [PHONE_NUMBER] Wrap up | 07:29" at bounding box center [145, 134] width 245 height 222
click at [238, 274] on span "COMPLETE" at bounding box center [235, 271] width 36 height 7
click at [221, 157] on div "ALL TASKS ALL TASKS ACTIVE TASKS TASKS IN WRAP UP [PHONE_NUMBER] Wrap up | 07:30" at bounding box center [145, 134] width 245 height 222
click at [222, 157] on div "ALL TASKS ALL TASKS ACTIVE TASKS TASKS IN WRAP UP [PHONE_NUMBER] Wrap up | 07:30" at bounding box center [145, 134] width 245 height 222
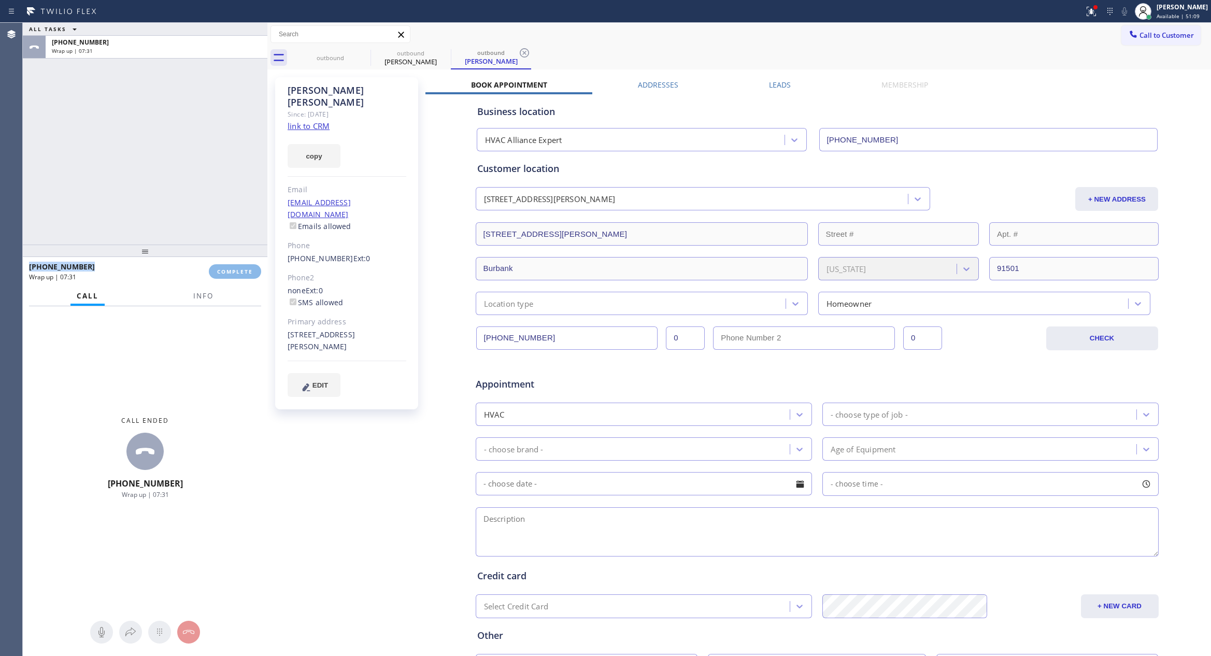
click at [222, 157] on div "ALL TASKS ALL TASKS ACTIVE TASKS TASKS IN WRAP UP [PHONE_NUMBER] Wrap up | 07:31" at bounding box center [145, 134] width 245 height 222
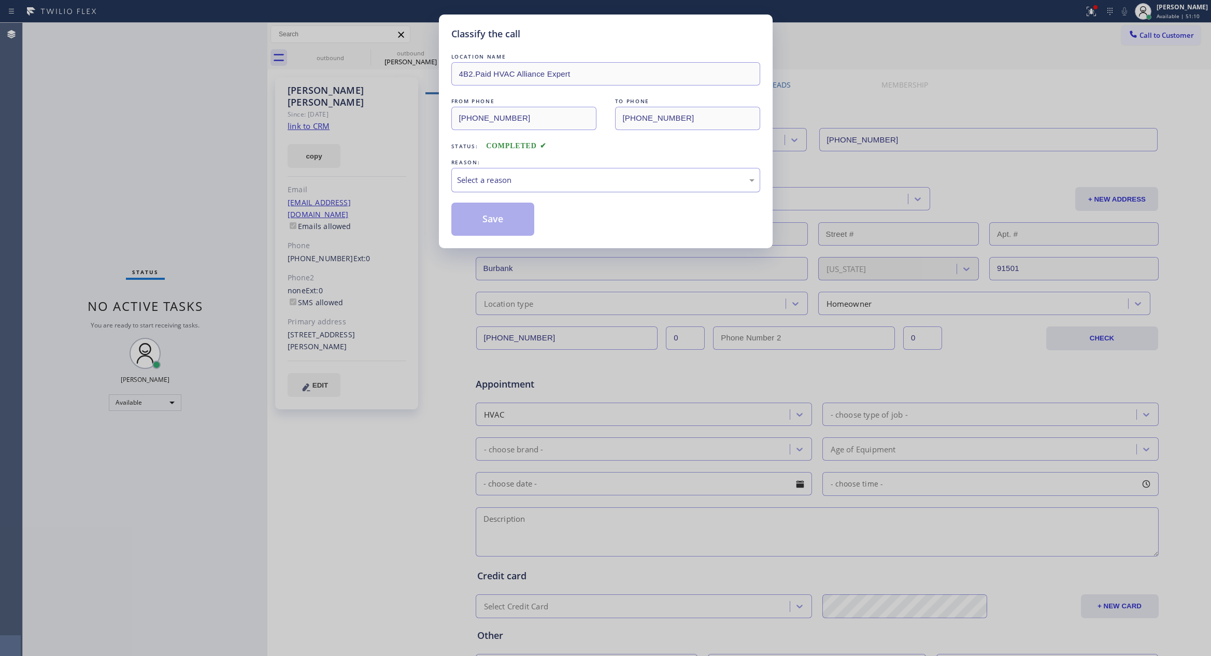
click at [506, 181] on div "Select a reason" at bounding box center [605, 180] width 297 height 12
click at [485, 218] on button "Save" at bounding box center [492, 219] width 83 height 33
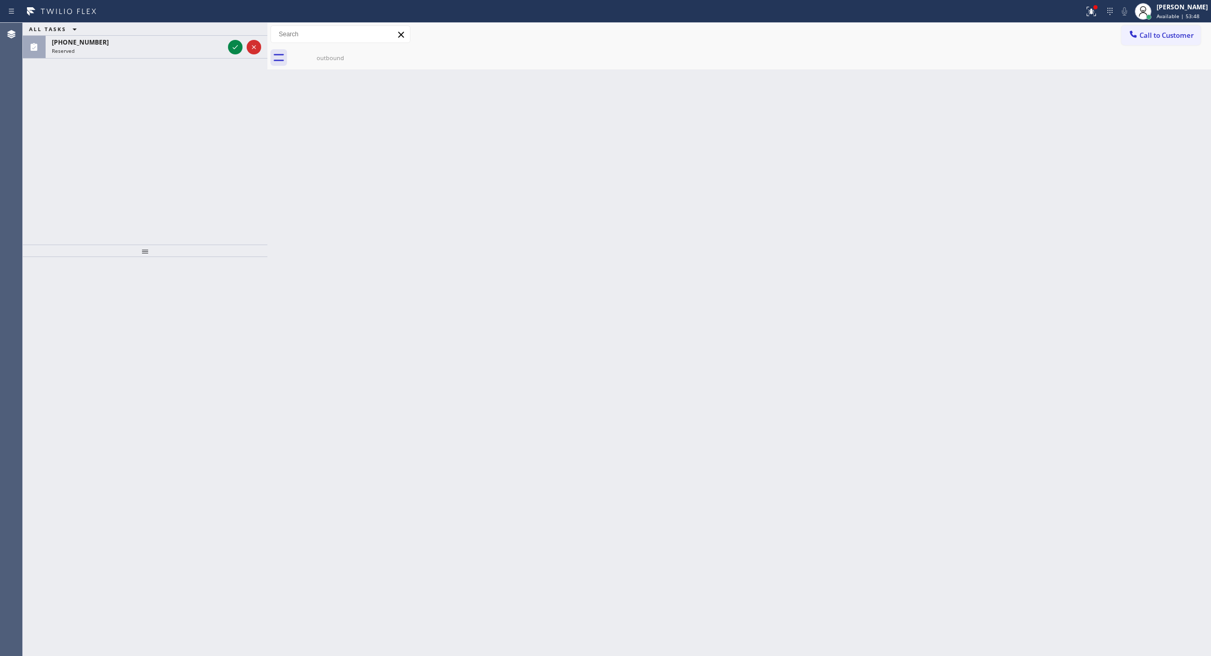
drag, startPoint x: 485, startPoint y: 218, endPoint x: 350, endPoint y: 130, distance: 161.4
click at [496, 220] on div "Back to Dashboard Change Sender ID Customers Technicians Select a contact Outbo…" at bounding box center [738, 339] width 943 height 633
click at [237, 48] on icon at bounding box center [235, 47] width 12 height 12
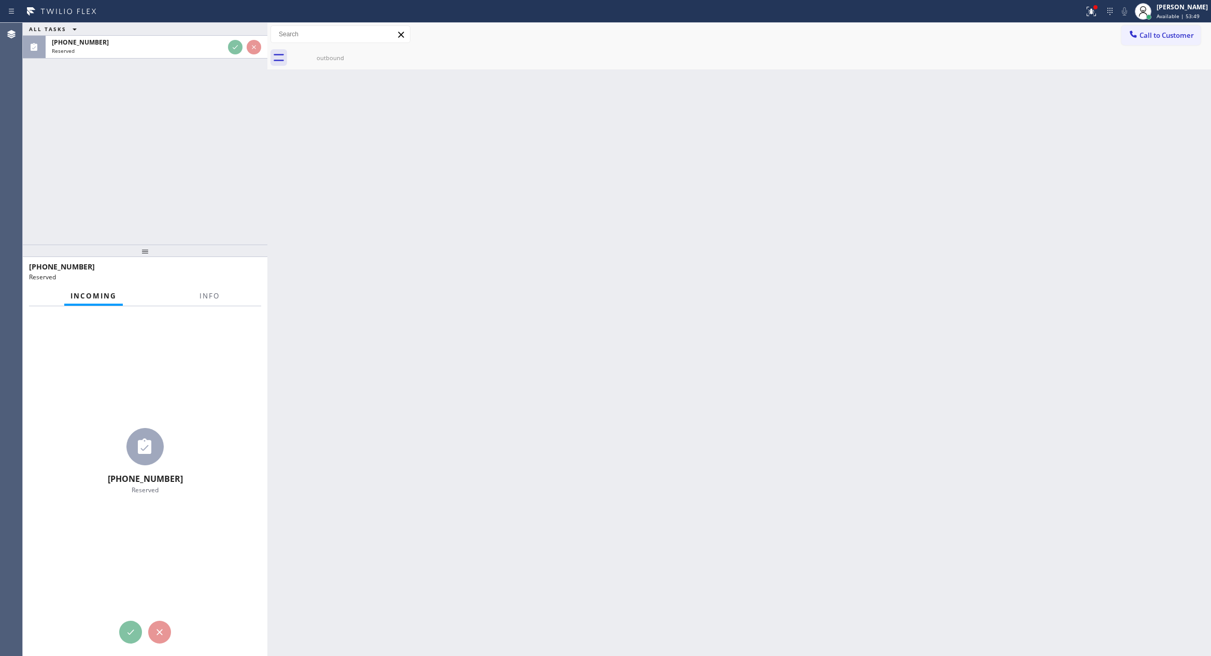
click at [162, 137] on div "ALL TASKS ALL TASKS ACTIVE TASKS TASKS IN WRAP UP [PHONE_NUMBER] Reserved" at bounding box center [145, 134] width 245 height 222
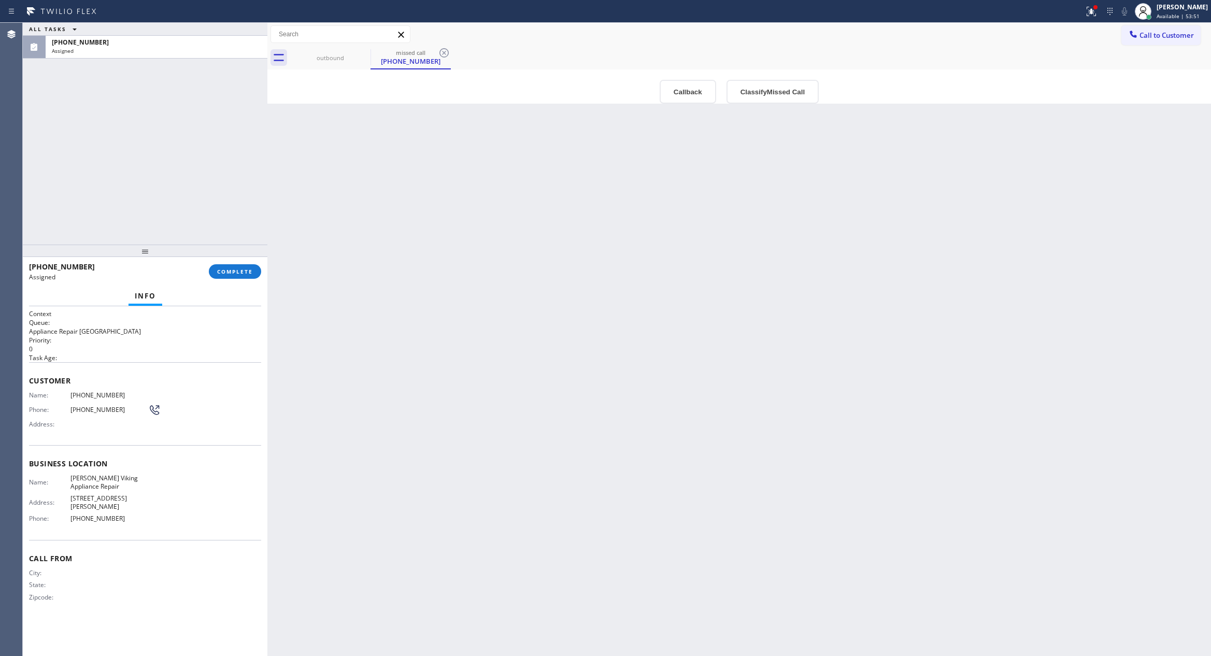
click at [162, 137] on div "ALL TASKS ALL TASKS ACTIVE TASKS TASKS IN WRAP UP [PHONE_NUMBER] Assigned" at bounding box center [145, 134] width 245 height 222
click at [579, 386] on div "Back to Dashboard Change Sender ID Customers Technicians Select a contact Outbo…" at bounding box center [738, 339] width 943 height 633
click at [675, 97] on button "Callback" at bounding box center [687, 92] width 56 height 24
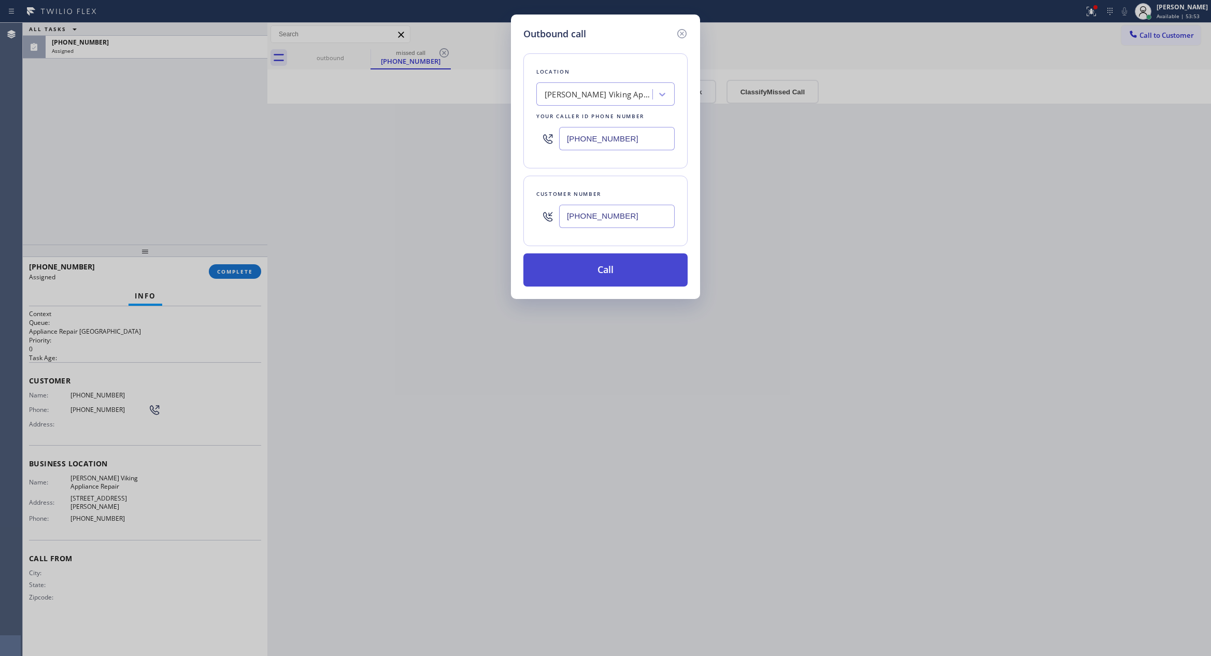
click at [625, 269] on button "Call" at bounding box center [605, 269] width 164 height 33
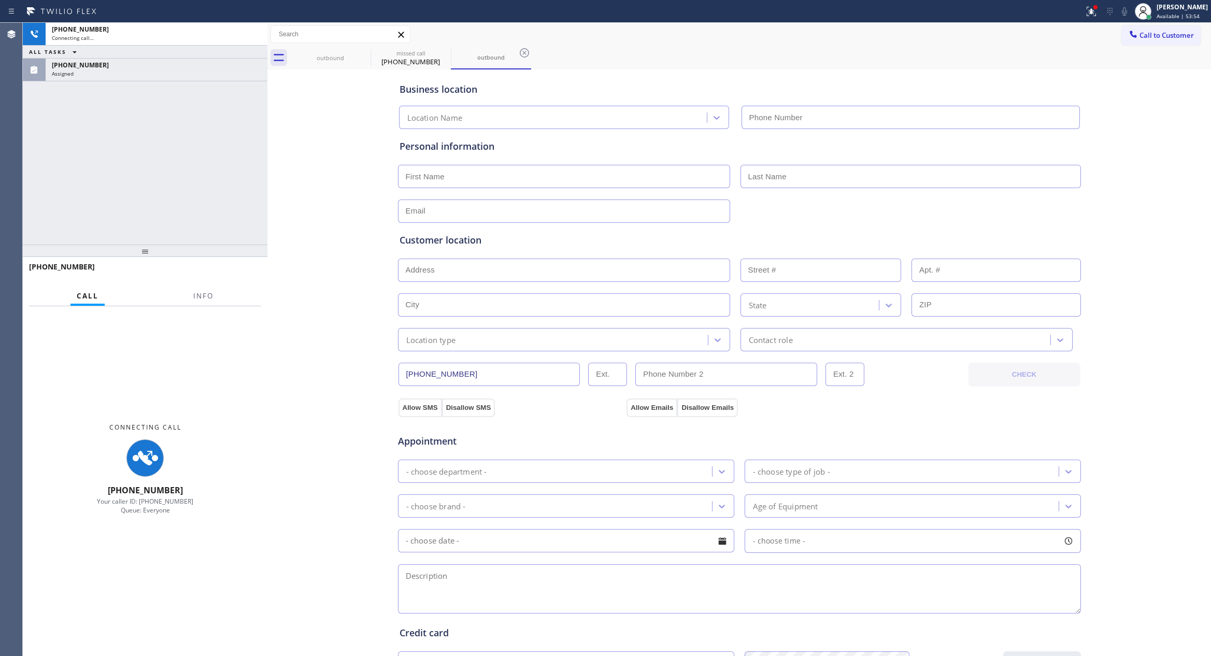
type input "[PHONE_NUMBER]"
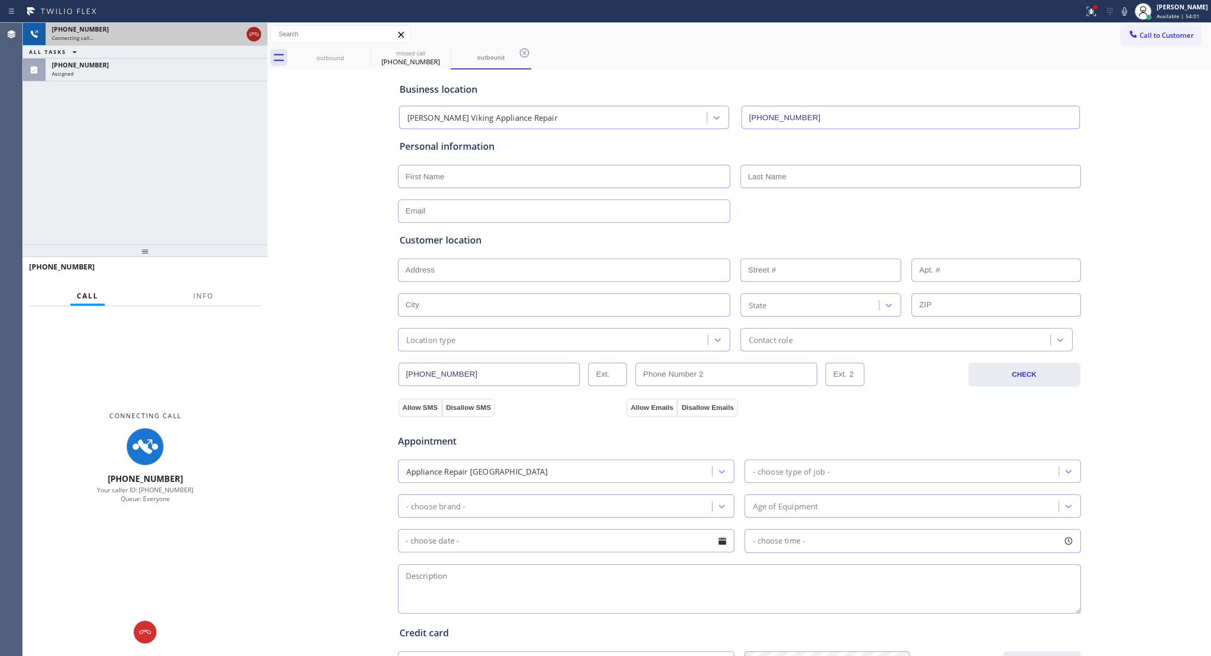
click at [249, 33] on icon at bounding box center [254, 34] width 12 height 12
click at [220, 165] on div "[PHONE_NUMBER] Connecting call… ALL TASKS ALL TASKS ACTIVE TASKS TASKS IN WRAP …" at bounding box center [145, 134] width 245 height 222
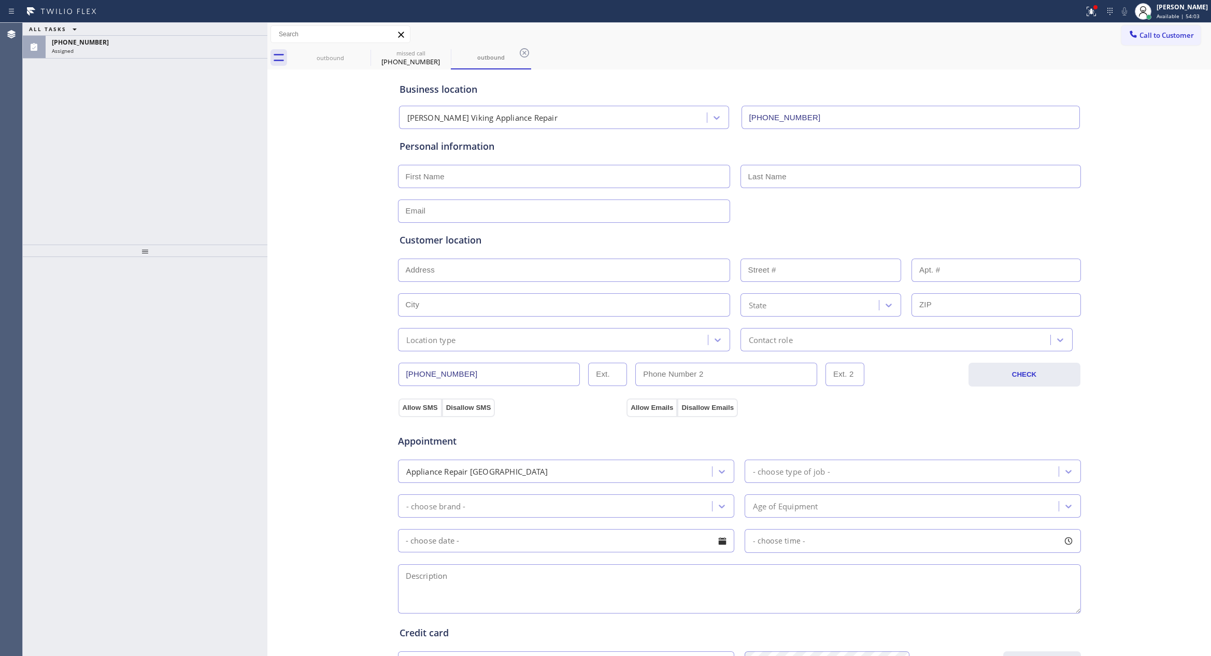
drag, startPoint x: 165, startPoint y: 195, endPoint x: 179, endPoint y: 167, distance: 31.5
click at [174, 178] on div "ALL TASKS ALL TASKS ACTIVE TASKS TASKS IN WRAP UP [PHONE_NUMBER] Assigned" at bounding box center [145, 134] width 245 height 222
click at [218, 31] on div "ALL TASKS ALL TASKS ACTIVE TASKS TASKS IN WRAP UP" at bounding box center [145, 29] width 245 height 13
click at [219, 35] on div "ALL TASKS ALL TASKS ACTIVE TASKS TASKS IN WRAP UP" at bounding box center [145, 29] width 245 height 13
click at [227, 52] on div "Assigned" at bounding box center [156, 50] width 209 height 7
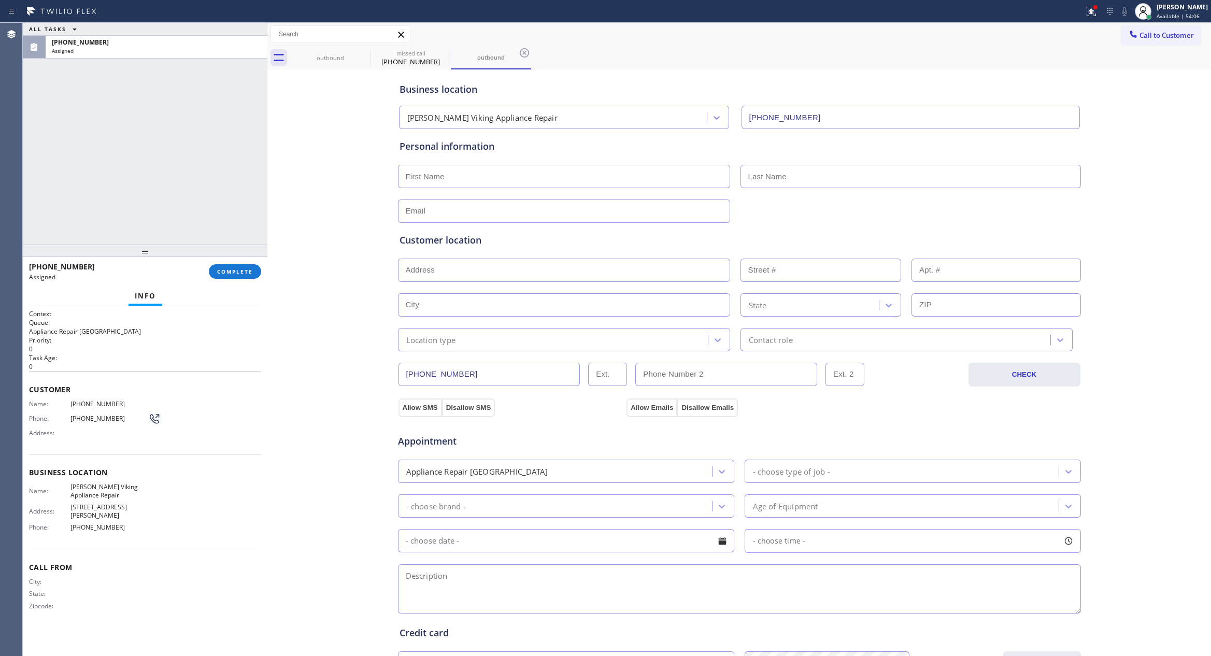
click at [250, 261] on div "[PHONE_NUMBER] Assigned COMPLETE" at bounding box center [145, 271] width 232 height 27
click at [232, 269] on span "COMPLETE" at bounding box center [235, 271] width 36 height 7
click at [232, 187] on div "ALL TASKS ALL TASKS ACTIVE TASKS TASKS IN WRAP UP [PHONE_NUMBER] Assigned" at bounding box center [145, 134] width 245 height 222
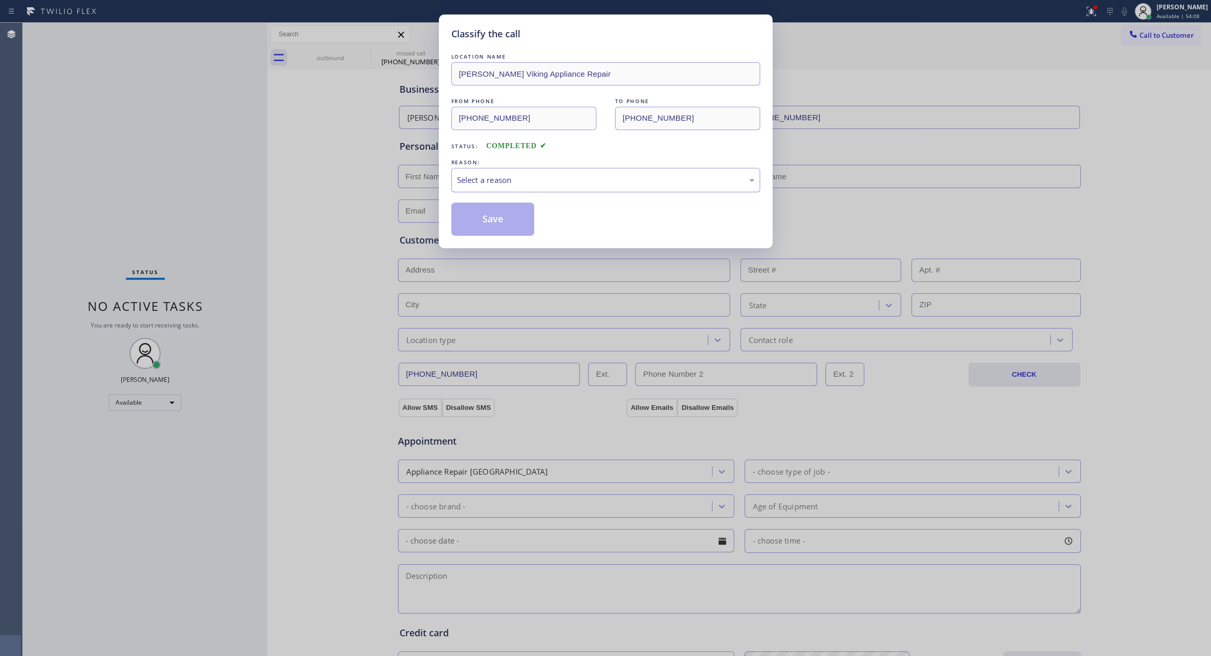
click at [482, 182] on div "Select a reason" at bounding box center [605, 180] width 297 height 12
click at [476, 223] on button "Save" at bounding box center [492, 219] width 83 height 33
drag, startPoint x: 476, startPoint y: 223, endPoint x: 139, endPoint y: 150, distance: 344.5
click at [470, 222] on button "Save" at bounding box center [492, 219] width 83 height 33
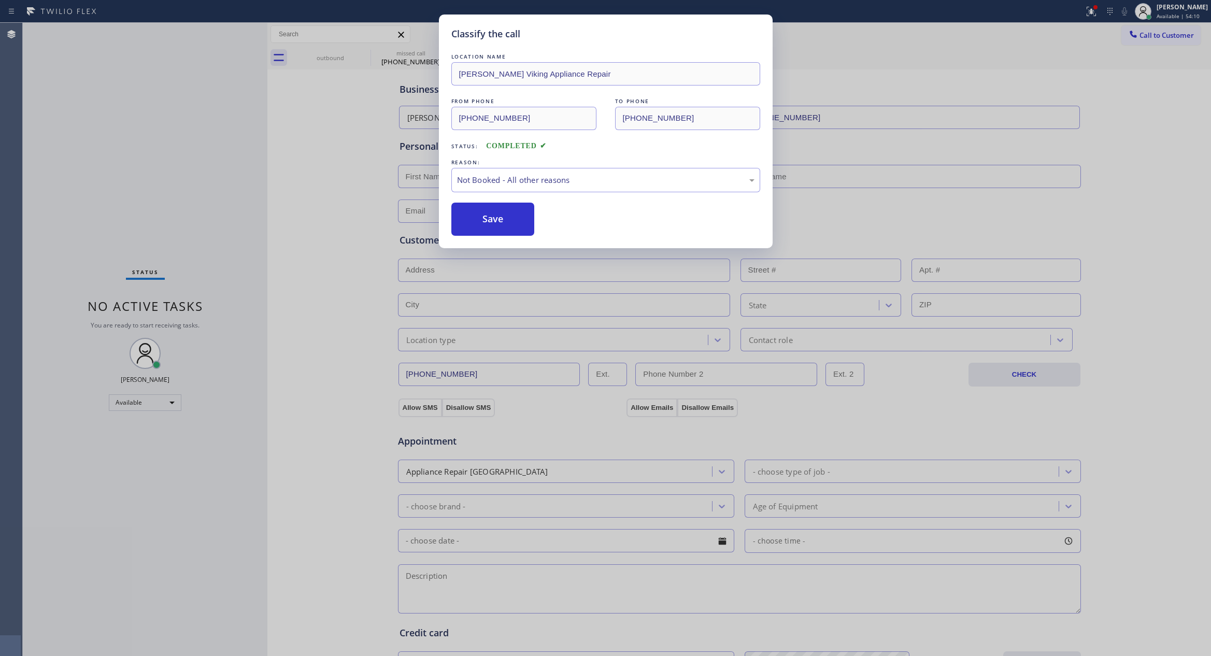
click at [140, 149] on div "Classify the call LOCATION NAME [PERSON_NAME] Viking Appliance Repair FROM PHON…" at bounding box center [605, 328] width 1211 height 656
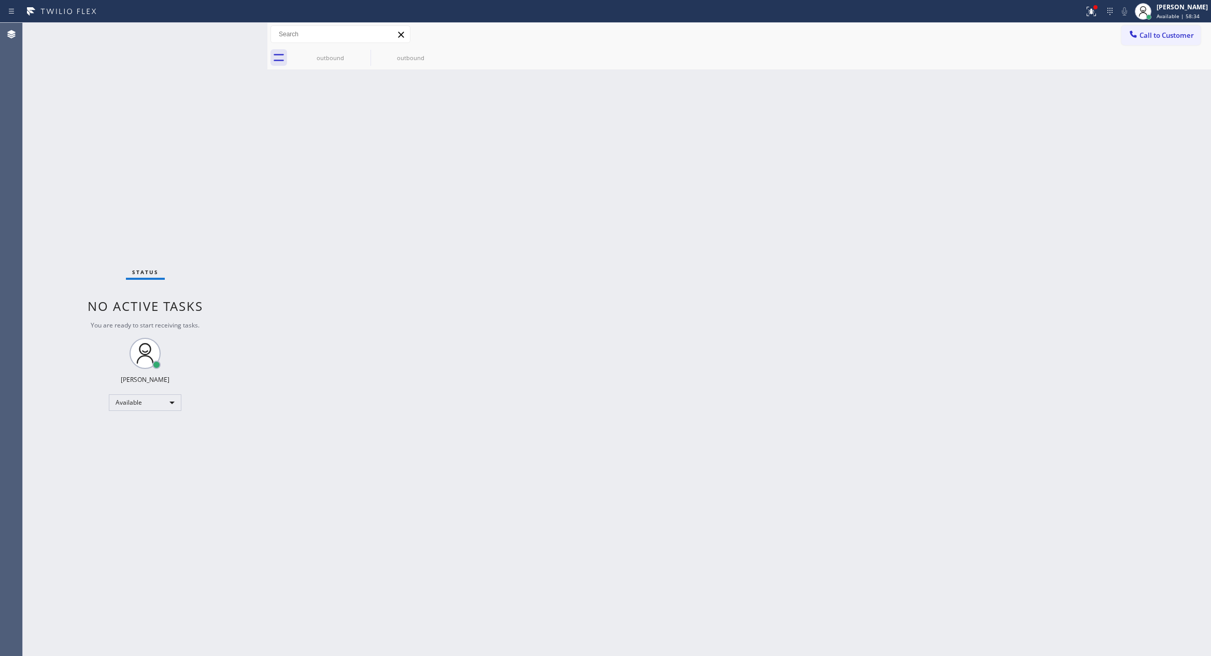
click at [740, 195] on div "Back to Dashboard Change Sender ID Customers Technicians Select a contact Outbo…" at bounding box center [738, 339] width 943 height 633
drag, startPoint x: 1163, startPoint y: 37, endPoint x: 904, endPoint y: 85, distance: 262.9
click at [1079, 36] on span "Call to Customer" at bounding box center [1166, 35] width 54 height 9
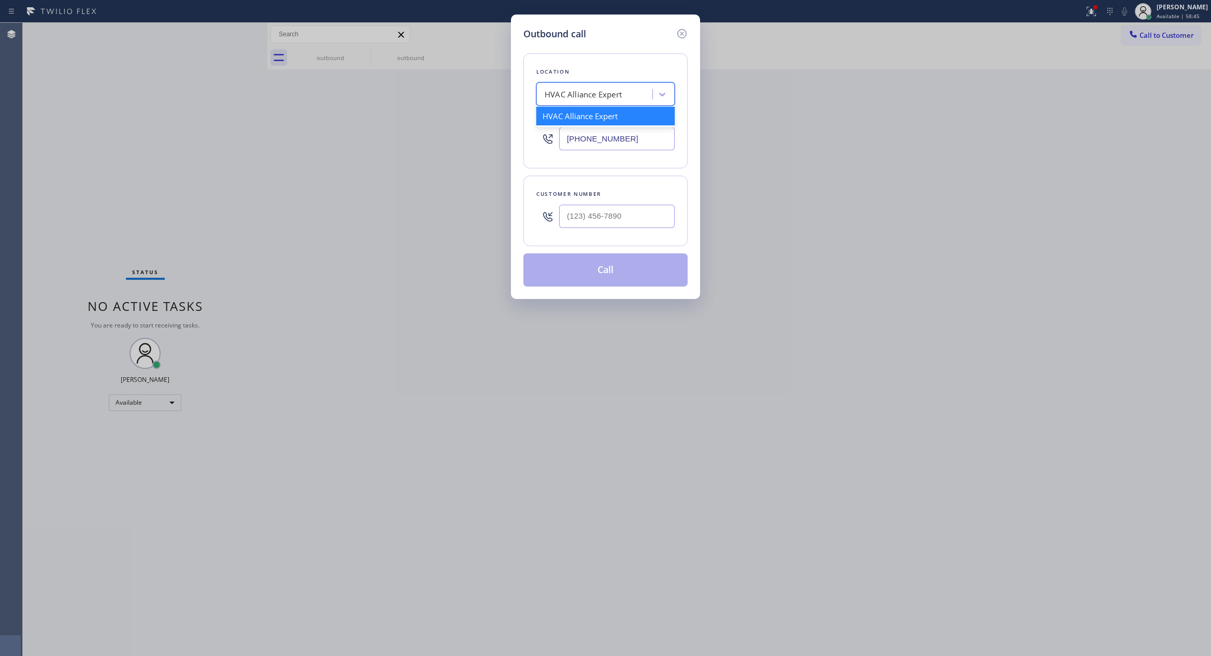
click at [628, 88] on div "HVAC Alliance Expert" at bounding box center [595, 94] width 113 height 18
paste input "Appliance Repair Miramar"
type input "Appliance Repair Miramar"
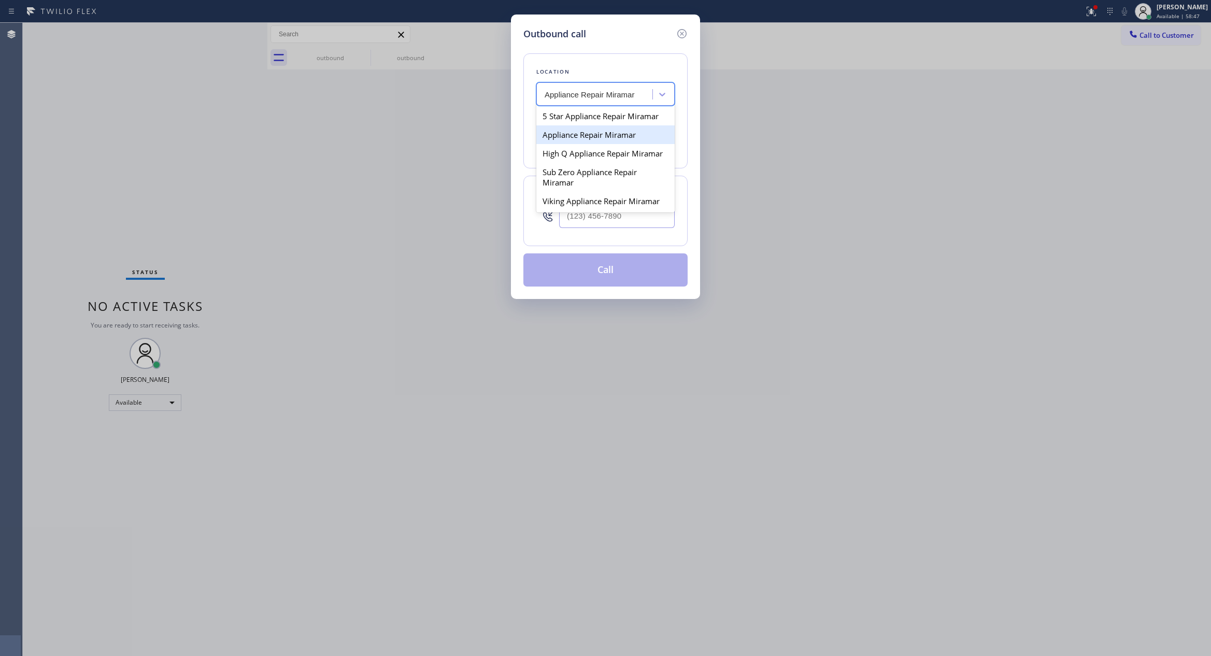
click at [614, 137] on div "Appliance Repair Miramar" at bounding box center [605, 134] width 138 height 19
type input "[PHONE_NUMBER]"
click at [622, 196] on div "Customer number" at bounding box center [605, 194] width 138 height 11
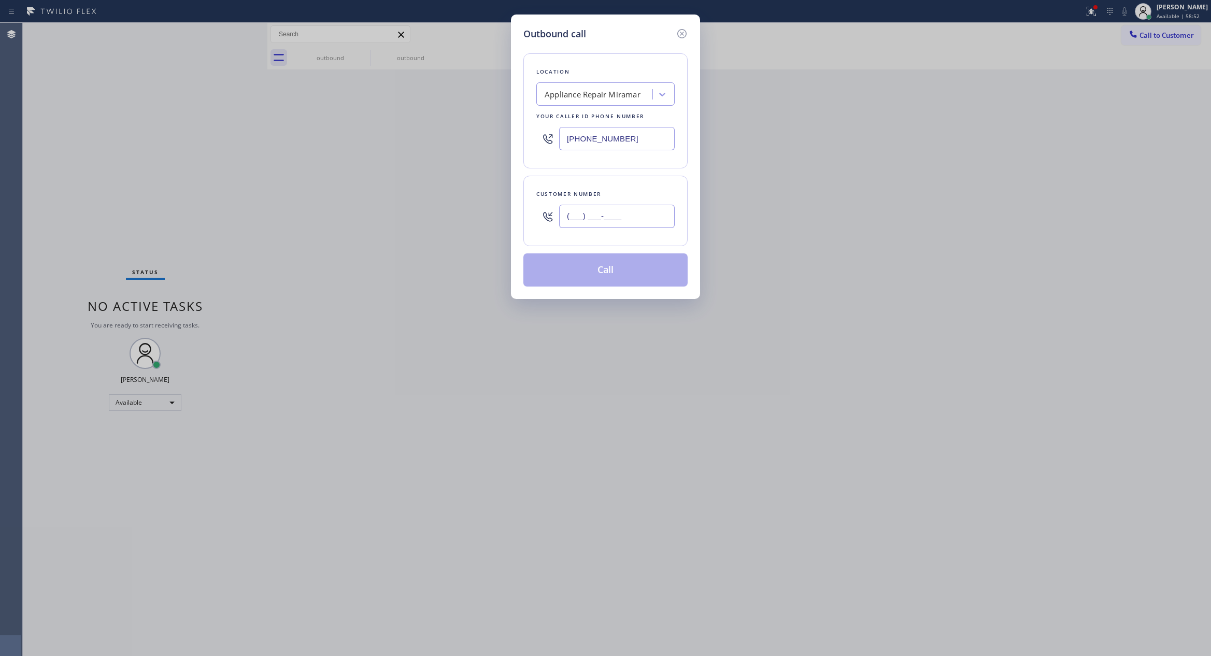
click at [625, 212] on input "(___) ___-____" at bounding box center [617, 216] width 116 height 23
paste input "619) 922-5437"
type input "[PHONE_NUMBER]"
click at [616, 280] on button "Call" at bounding box center [605, 269] width 164 height 33
click at [308, 225] on div "Outbound call Location Appliance Repair [GEOGRAPHIC_DATA] Your caller id phone …" at bounding box center [605, 328] width 1211 height 656
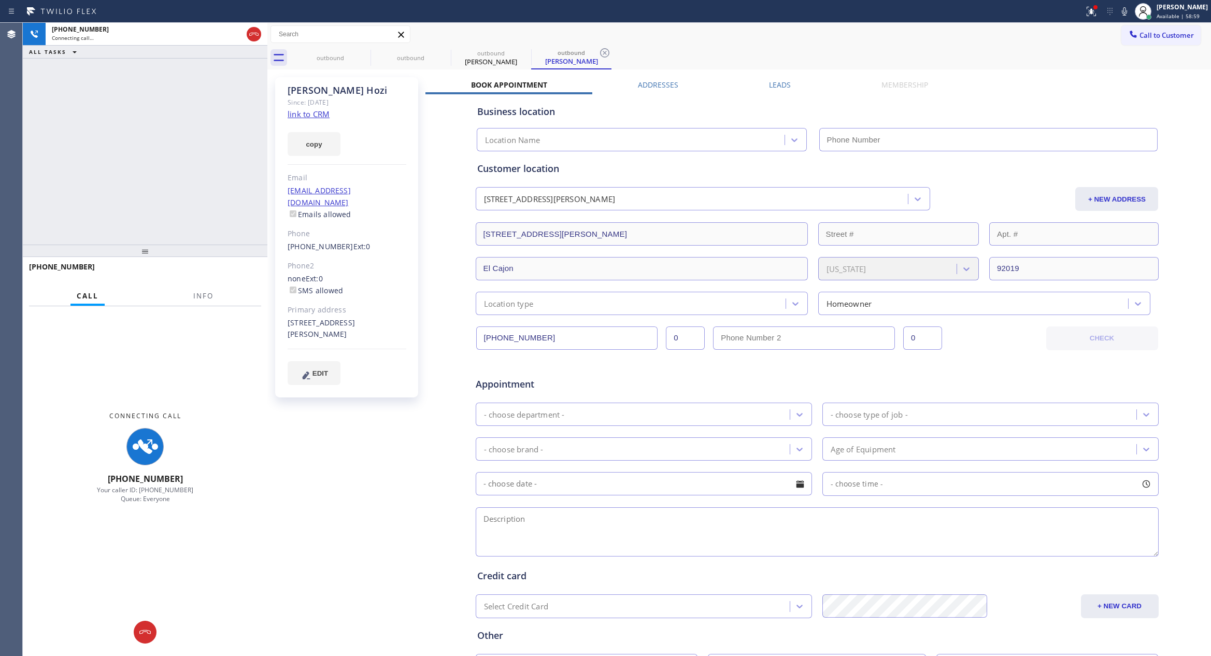
type input "[PHONE_NUMBER]"
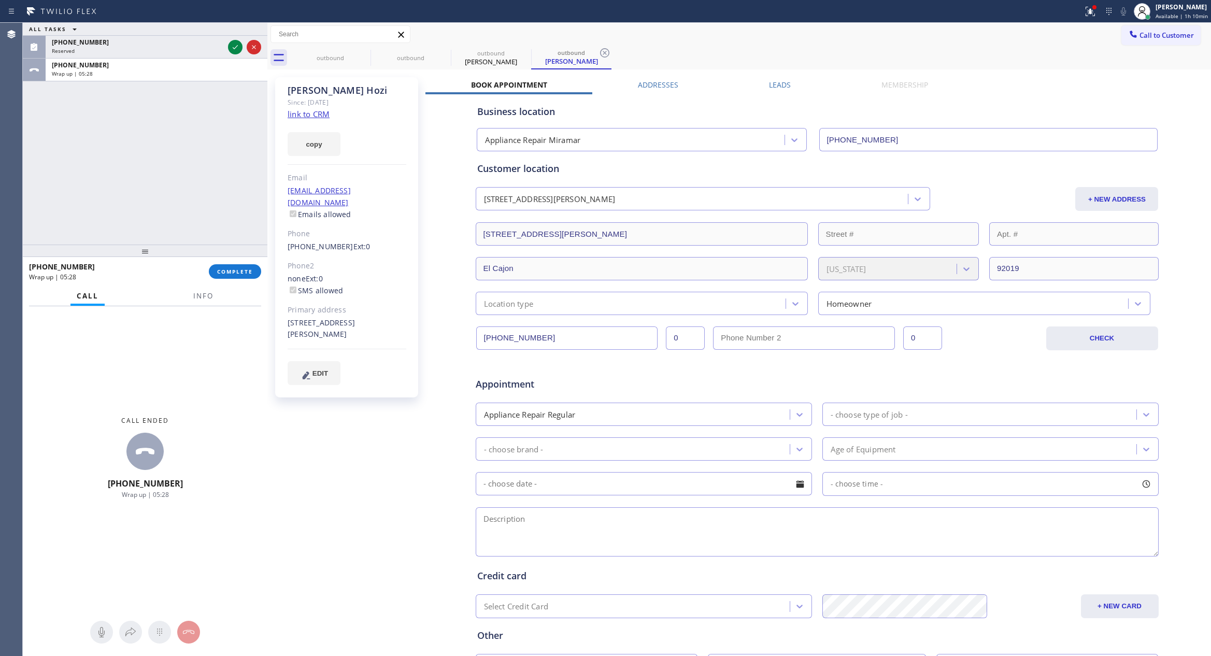
drag, startPoint x: 199, startPoint y: 181, endPoint x: 253, endPoint y: 252, distance: 89.1
click at [200, 185] on div "ALL TASKS ALL TASKS ACTIVE TASKS TASKS IN WRAP UP [PHONE_NUMBER] Reserved [PHON…" at bounding box center [145, 134] width 245 height 222
click at [241, 266] on button "COMPLETE" at bounding box center [235, 271] width 52 height 15
click at [204, 180] on div "ALL TASKS ALL TASKS ACTIVE TASKS TASKS IN WRAP UP [PHONE_NUMBER] Reserved [PHON…" at bounding box center [145, 134] width 245 height 222
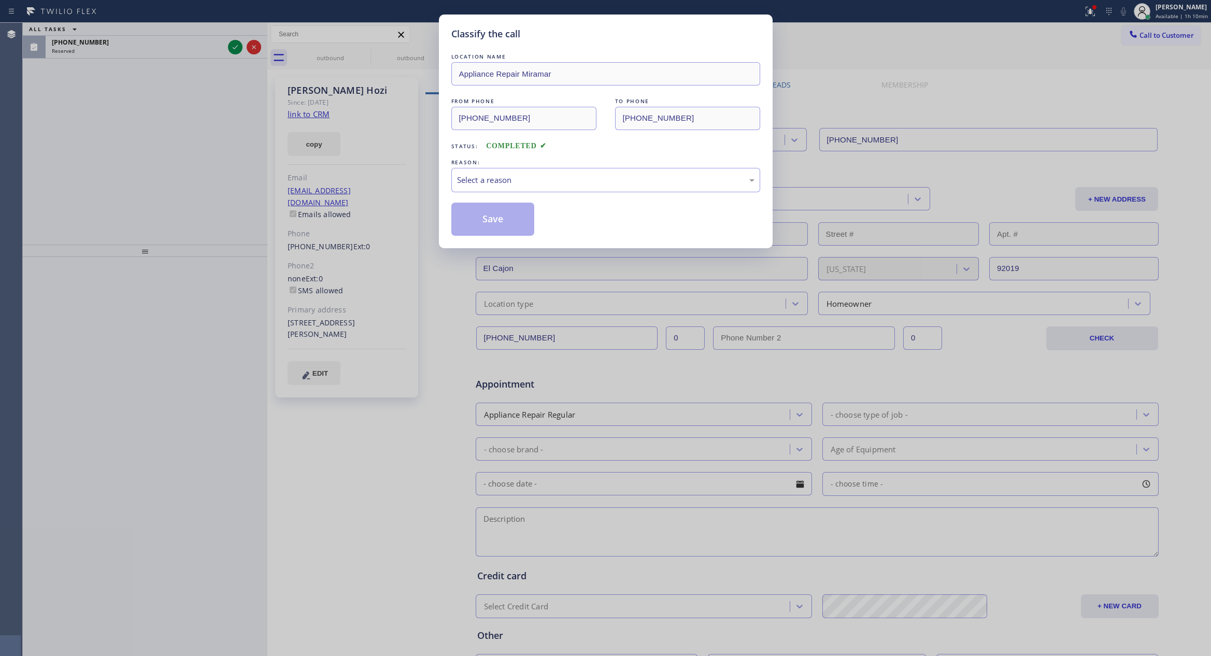
click at [204, 180] on div "Classify the call LOCATION NAME Appliance Repair Miramar FROM PHONE [PHONE_NUMB…" at bounding box center [605, 328] width 1211 height 656
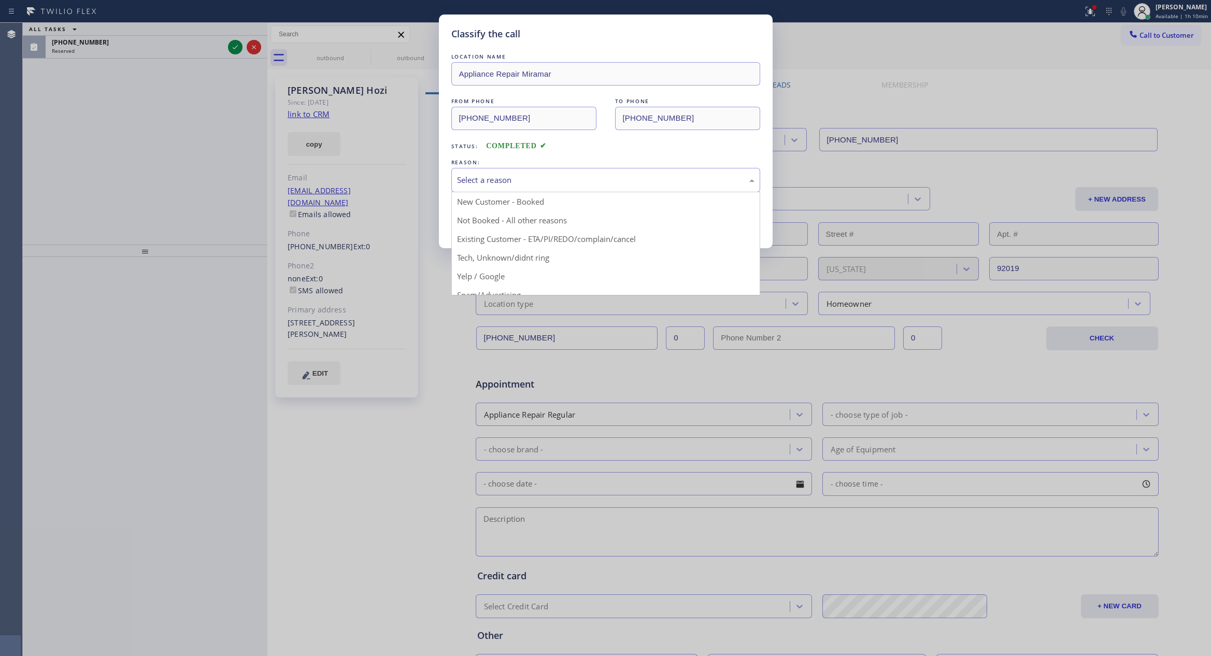
click at [505, 181] on div "Select a reason" at bounding box center [605, 180] width 297 height 12
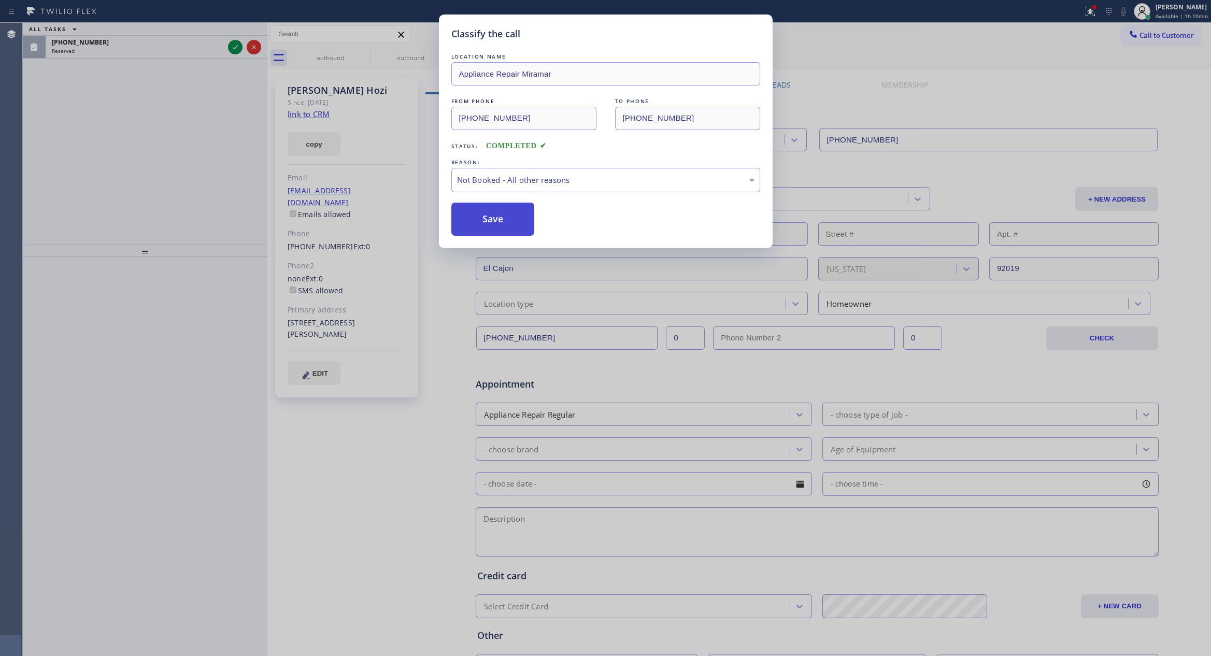
click at [486, 221] on button "Save" at bounding box center [492, 219] width 83 height 33
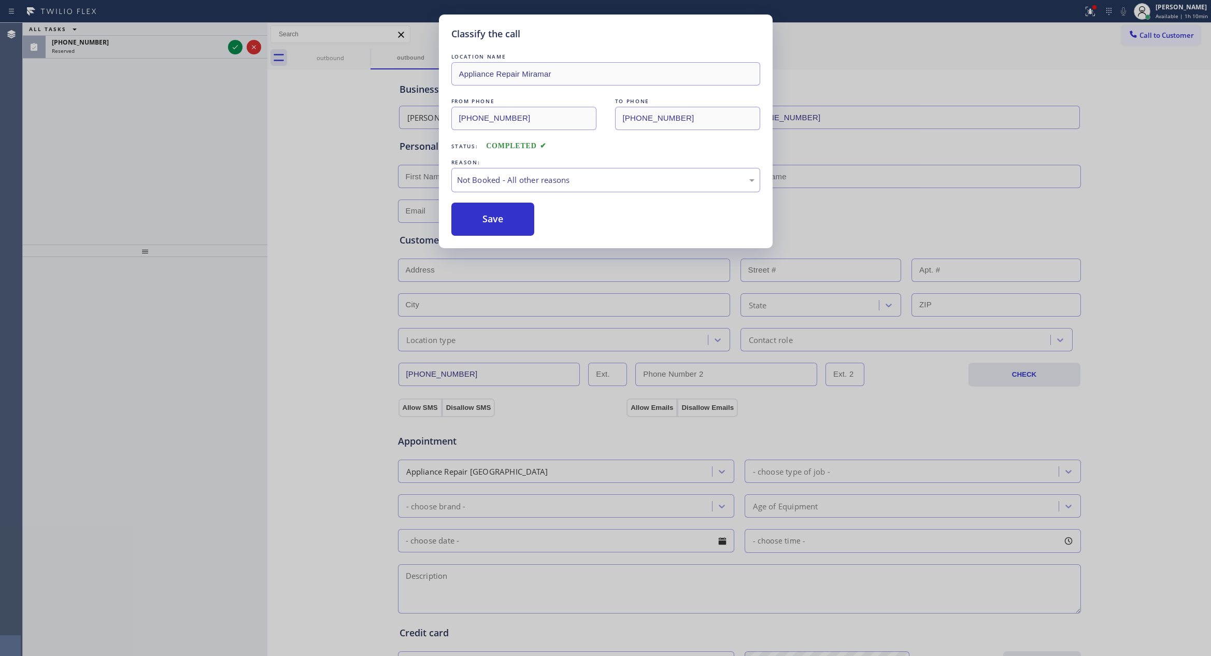
click at [163, 161] on div "Classify the call LOCATION NAME Appliance Repair Miramar FROM PHONE [PHONE_NUMB…" at bounding box center [605, 328] width 1211 height 656
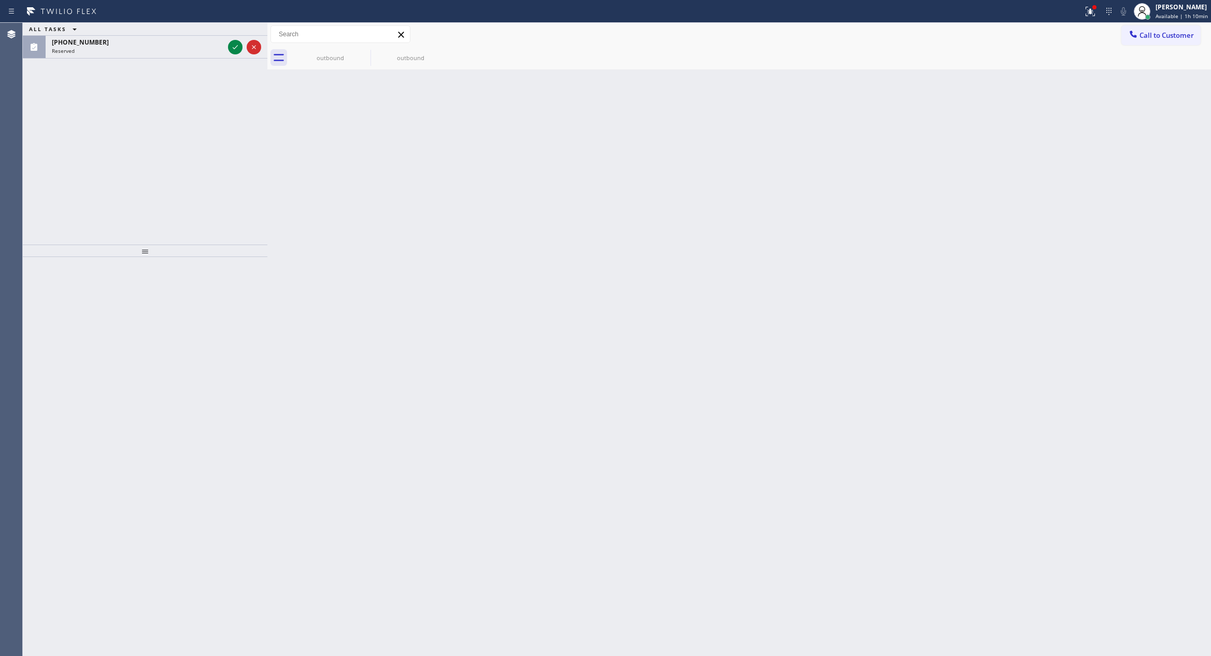
click at [163, 161] on div "ALL TASKS ALL TASKS ACTIVE TASKS TASKS IN WRAP UP [PHONE_NUMBER] Reserved" at bounding box center [145, 134] width 245 height 222
click at [232, 50] on icon at bounding box center [235, 47] width 12 height 12
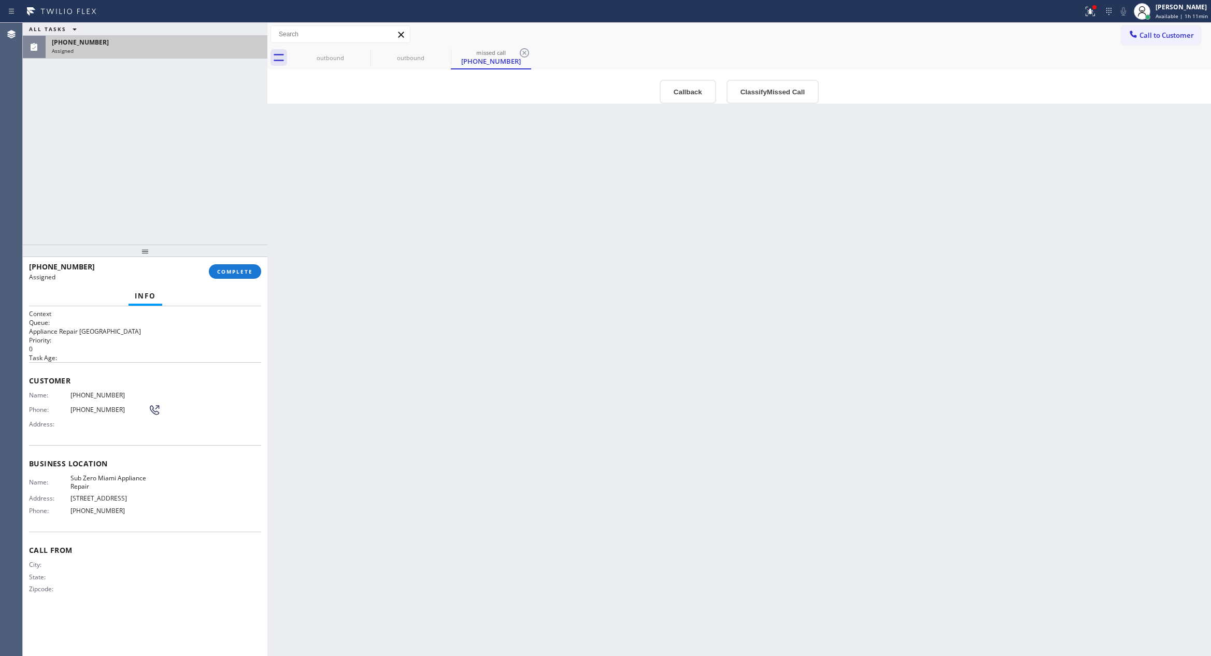
click at [453, 301] on div "Back to Dashboard Change Sender ID Customers Technicians Select a contact Outbo…" at bounding box center [738, 339] width 943 height 633
click at [670, 90] on button "Callback" at bounding box center [687, 92] width 56 height 24
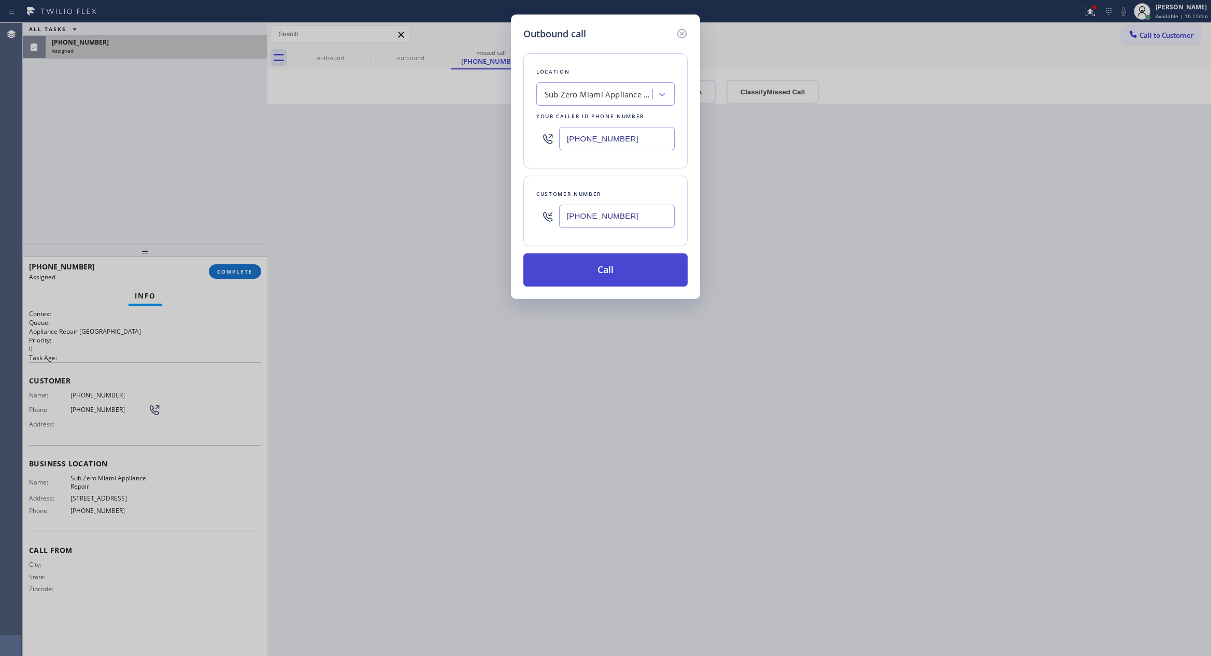
drag, startPoint x: 625, startPoint y: 257, endPoint x: 569, endPoint y: 268, distance: 57.0
click at [624, 257] on button "Call" at bounding box center [605, 269] width 164 height 33
click at [140, 145] on div "Outbound call Location Sub Zero [GEOGRAPHIC_DATA] Appliance Repair Your caller …" at bounding box center [605, 328] width 1211 height 656
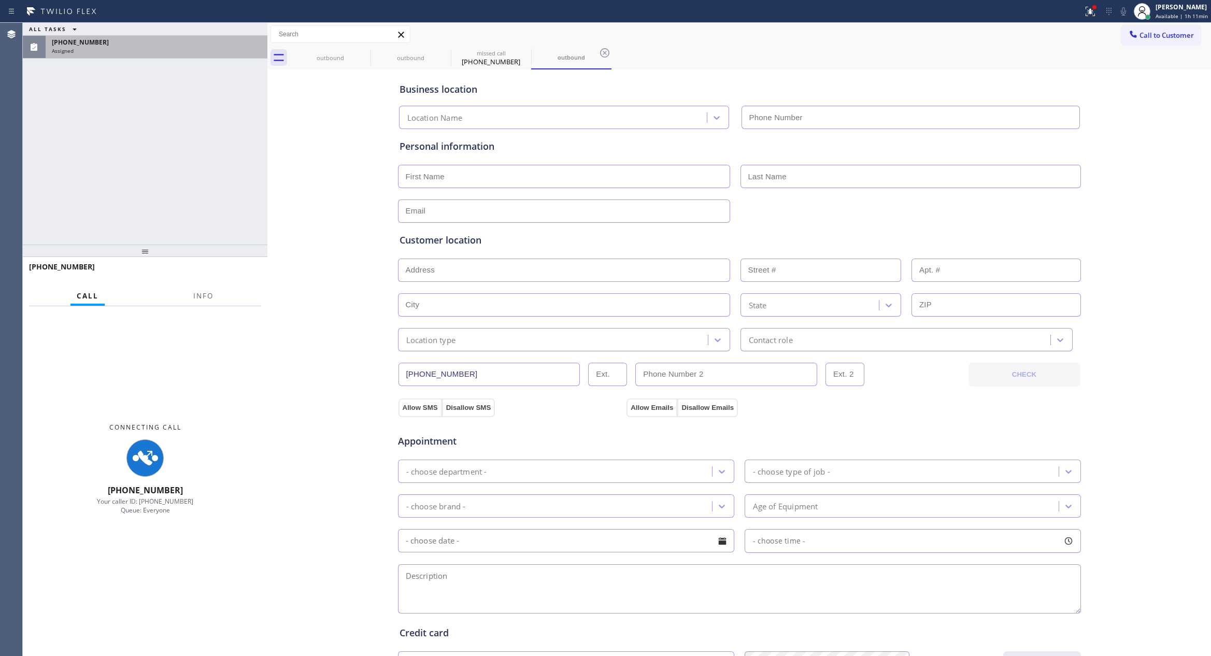
type input "[PHONE_NUMBER]"
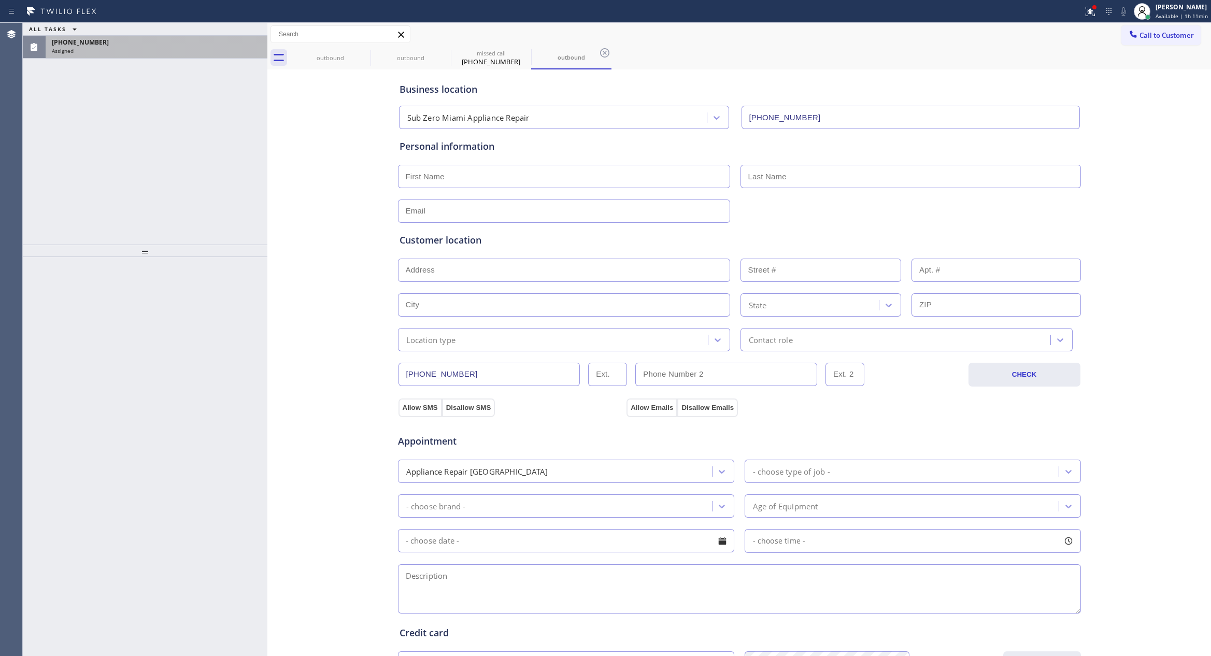
click at [137, 141] on div "ALL TASKS ALL TASKS ACTIVE TASKS TASKS IN WRAP UP [PHONE_NUMBER] Assigned" at bounding box center [145, 134] width 245 height 222
click at [168, 52] on div "Assigned" at bounding box center [156, 50] width 209 height 7
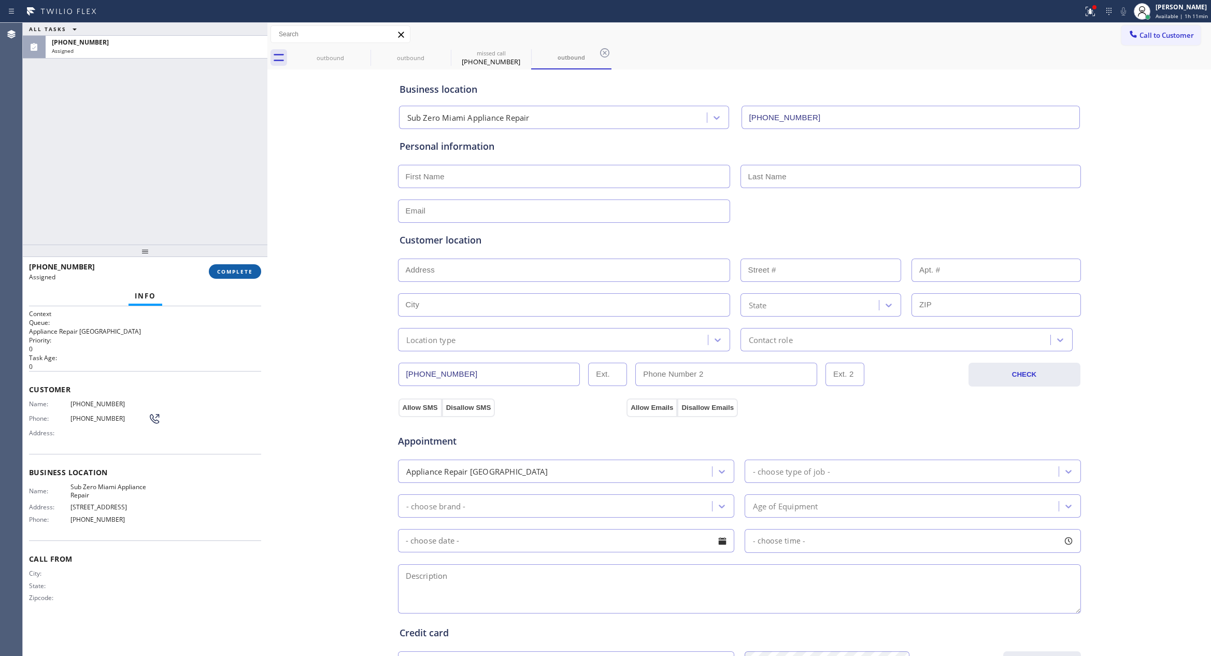
click at [238, 272] on span "COMPLETE" at bounding box center [235, 271] width 36 height 7
click at [223, 151] on div "ALL TASKS ALL TASKS ACTIVE TASKS TASKS IN WRAP UP [PHONE_NUMBER] Assigned" at bounding box center [145, 134] width 245 height 222
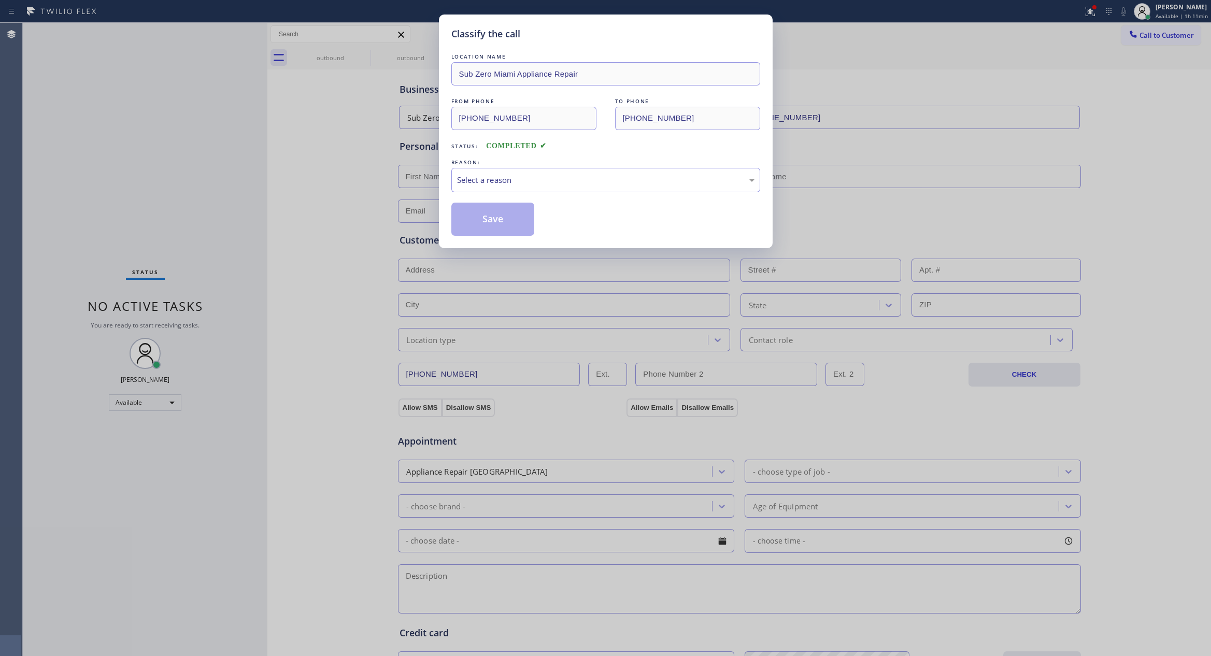
click at [223, 151] on div "Classify the call LOCATION NAME Sub Zero Miami Appliance Repair FROM PHONE [PHO…" at bounding box center [605, 328] width 1211 height 656
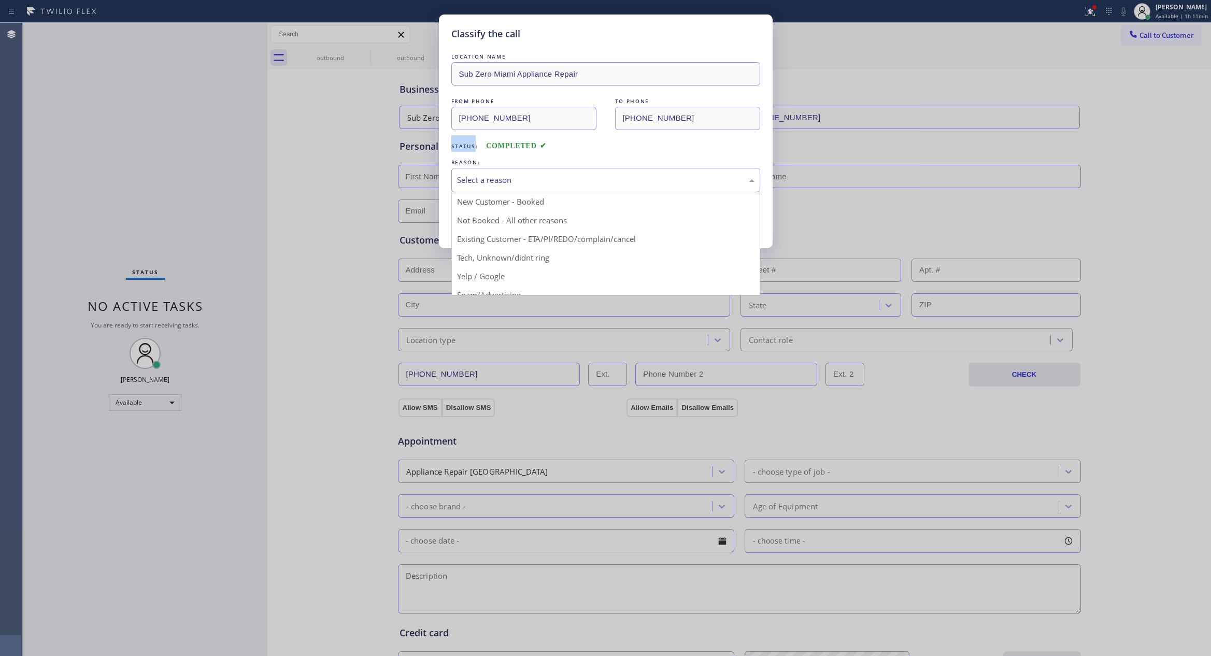
click at [565, 183] on div "Select a reason" at bounding box center [605, 180] width 297 height 12
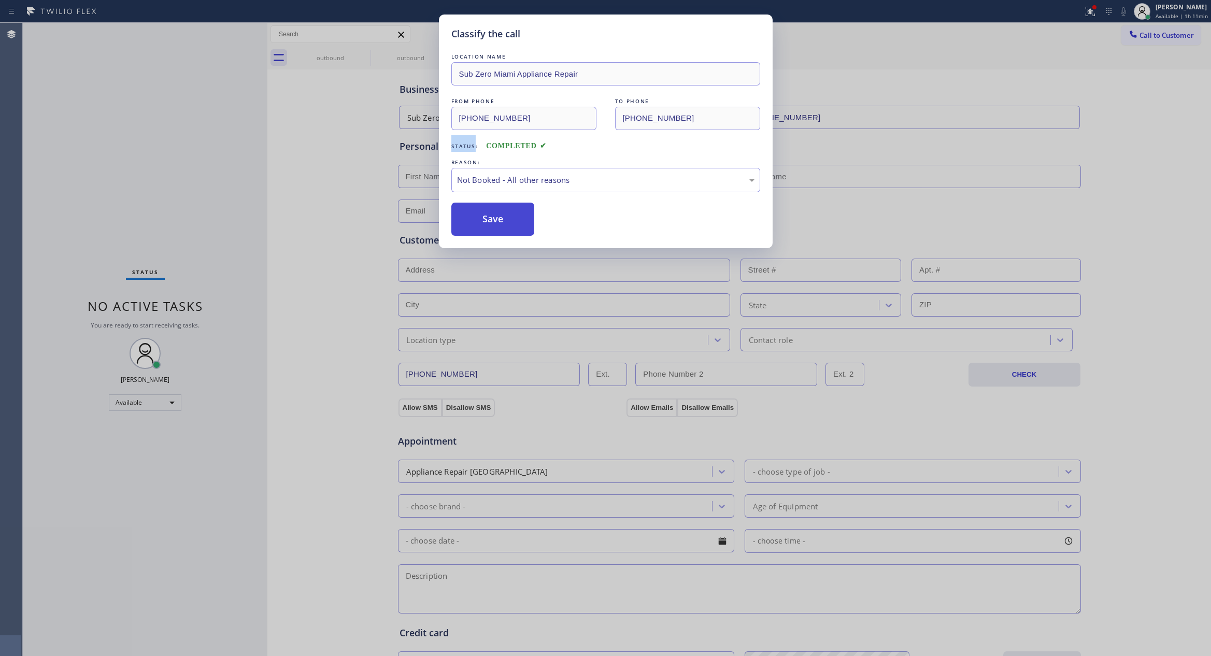
click at [489, 224] on button "Save" at bounding box center [492, 219] width 83 height 33
drag, startPoint x: 489, startPoint y: 224, endPoint x: 482, endPoint y: 224, distance: 6.2
click at [482, 224] on button "Save" at bounding box center [492, 219] width 83 height 33
click at [111, 155] on div "Classify the call LOCATION NAME Sub Zero Miami Appliance Repair FROM PHONE [PHO…" at bounding box center [605, 328] width 1211 height 656
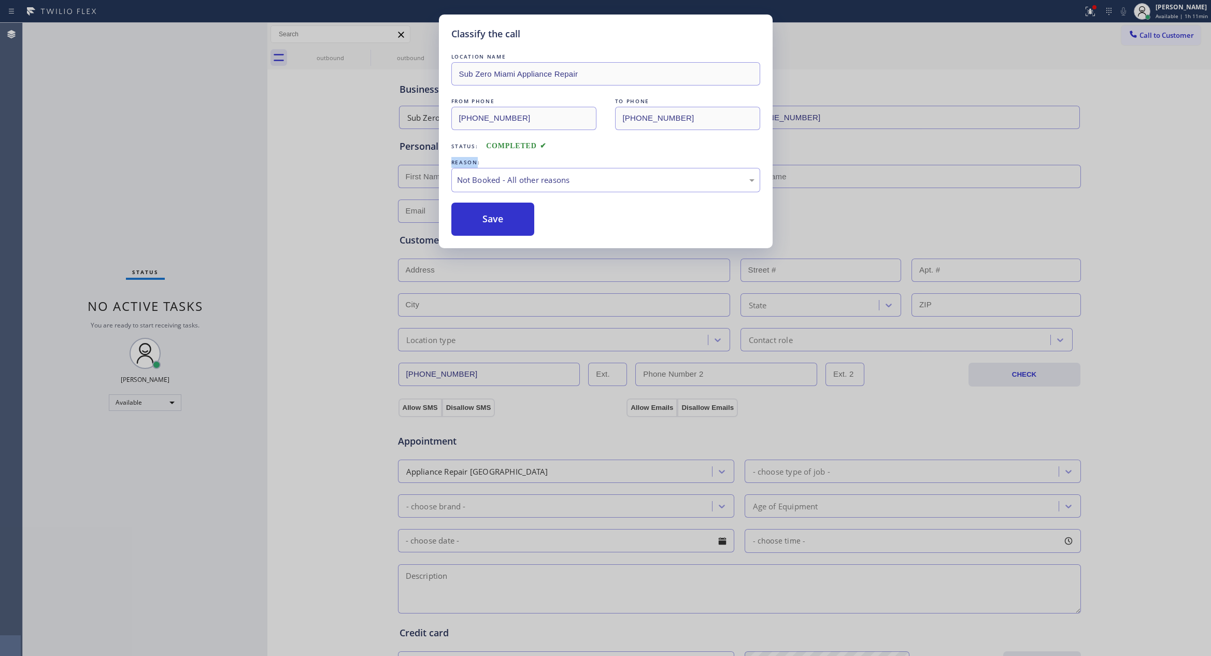
click at [111, 155] on div "Classify the call LOCATION NAME Sub Zero Miami Appliance Repair FROM PHONE [PHO…" at bounding box center [605, 328] width 1211 height 656
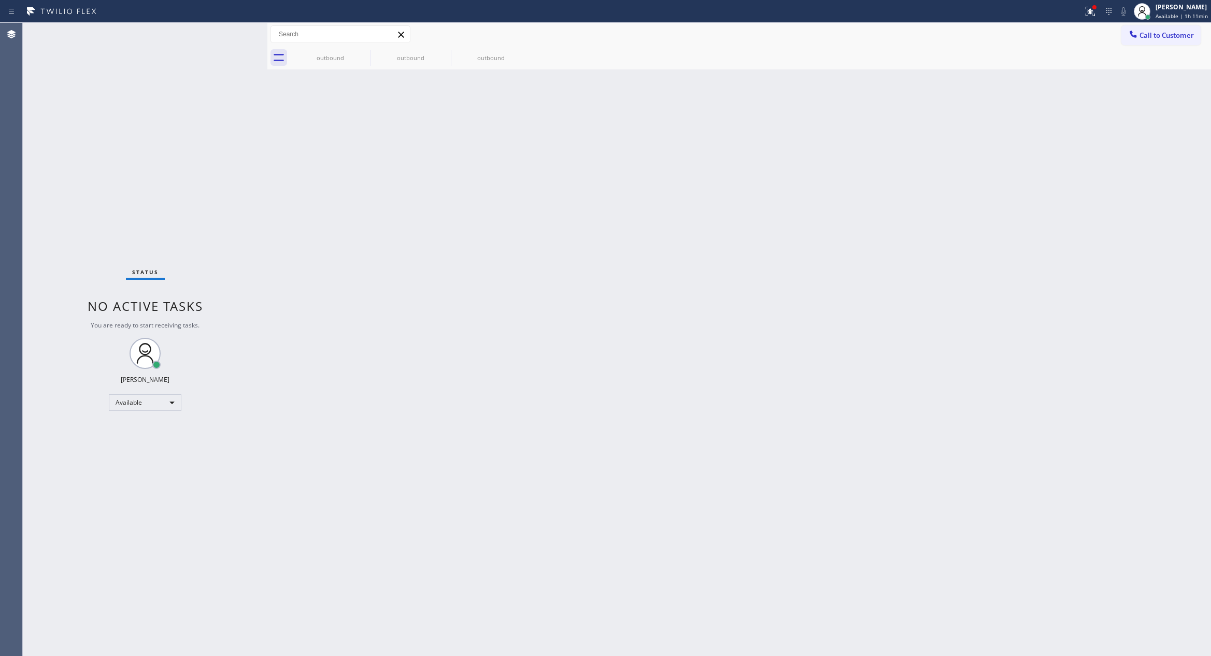
click at [659, 118] on div "Back to Dashboard Change Sender ID Customers Technicians Select a contact Outbo…" at bounding box center [738, 339] width 943 height 633
click at [226, 248] on div "Status No active tasks You are ready to start receiving tasks. [PERSON_NAME] Av…" at bounding box center [145, 339] width 245 height 633
drag, startPoint x: 635, startPoint y: 224, endPoint x: 609, endPoint y: 164, distance: 65.2
click at [627, 193] on div "Back to Dashboard Change Sender ID Customers Technicians Select a contact Outbo…" at bounding box center [738, 339] width 943 height 633
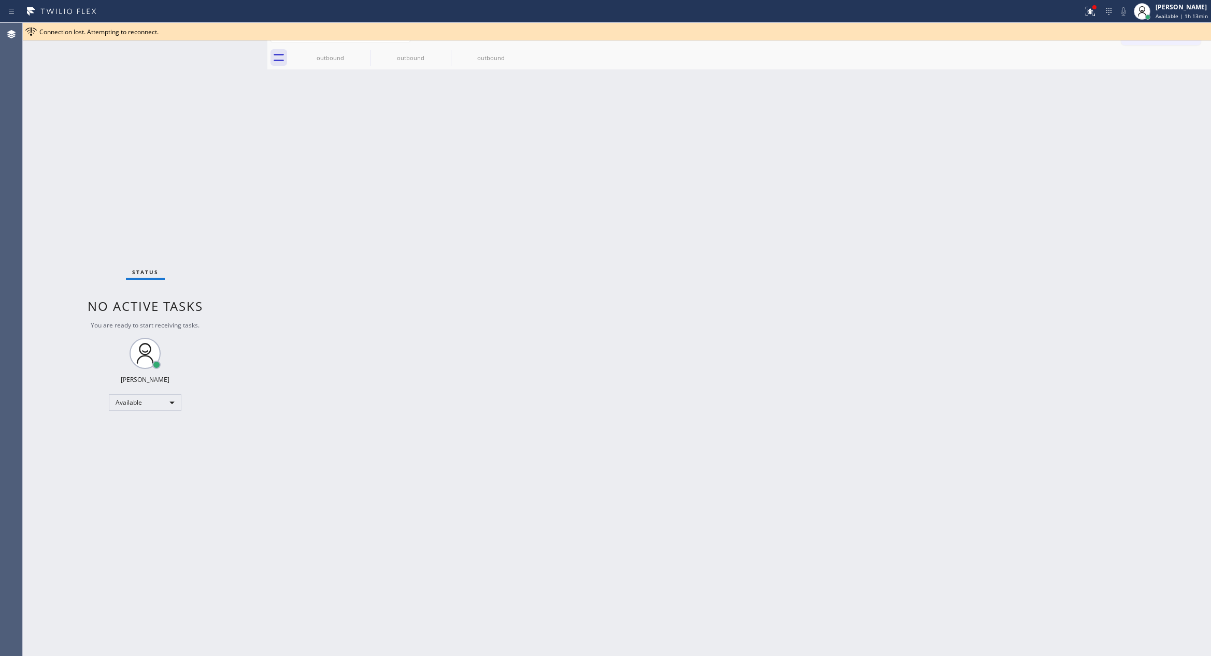
click at [631, 515] on div "Back to Dashboard Change Sender ID Customers Technicians Select a contact Outbo…" at bounding box center [738, 339] width 943 height 633
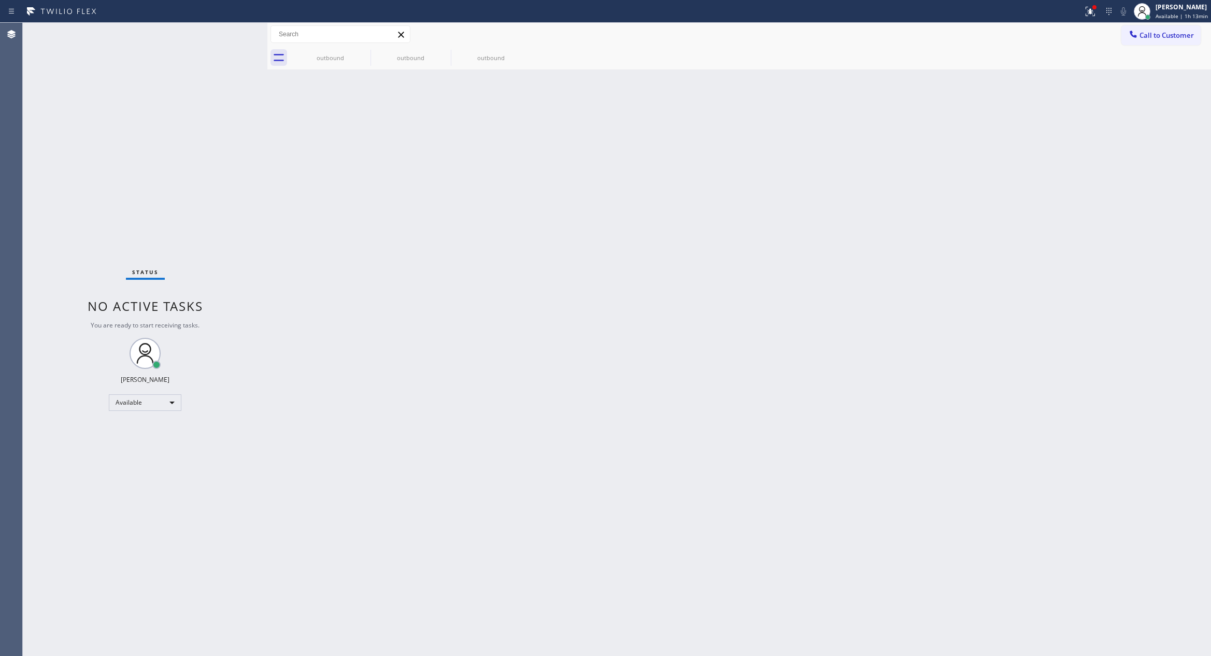
click at [650, 306] on div "Back to Dashboard Change Sender ID Customers Technicians Select a contact Outbo…" at bounding box center [738, 339] width 943 height 633
drag, startPoint x: 522, startPoint y: 376, endPoint x: 535, endPoint y: 373, distance: 12.8
click at [526, 375] on div "Back to Dashboard Change Sender ID Customers Technicians Select a contact Outbo…" at bounding box center [738, 339] width 943 height 633
click at [898, 234] on div "Back to Dashboard Change Sender ID Customers Technicians Select a contact Outbo…" at bounding box center [738, 339] width 943 height 633
click at [824, 260] on div "Back to Dashboard Change Sender ID Customers Technicians Select a contact Outbo…" at bounding box center [738, 339] width 943 height 633
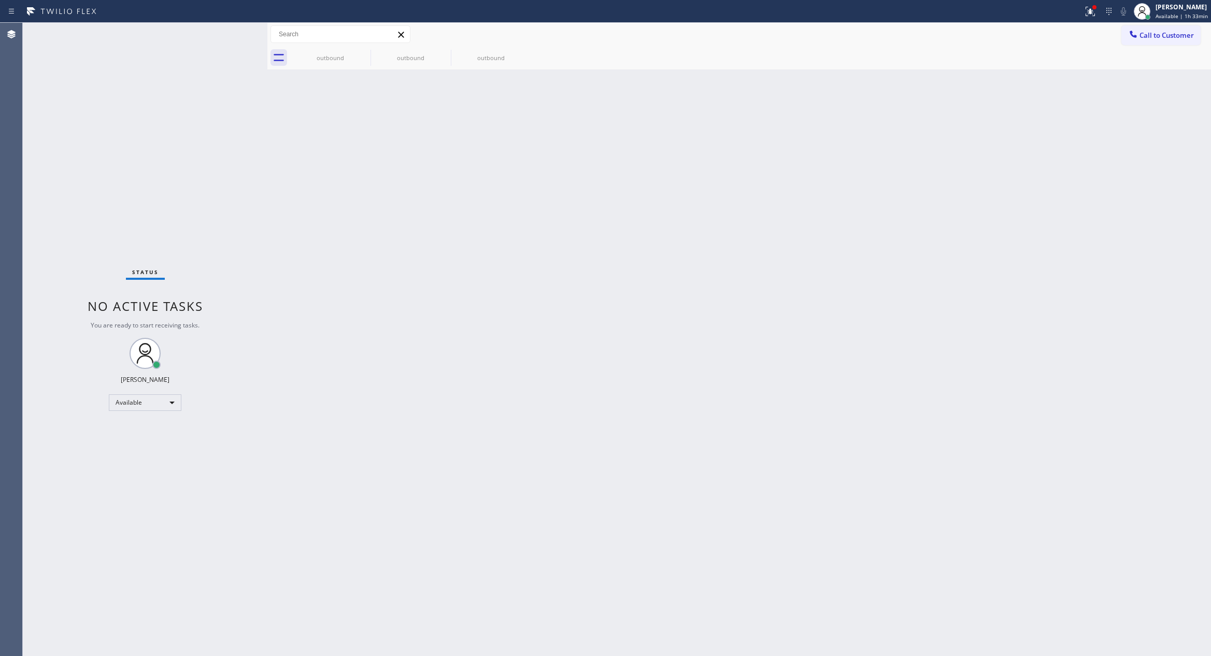
drag, startPoint x: 860, startPoint y: 199, endPoint x: 1179, endPoint y: 70, distance: 343.7
click at [929, 190] on div "Back to Dashboard Change Sender ID Customers Technicians Select a contact Outbo…" at bounding box center [738, 339] width 943 height 633
click at [1079, 6] on div "[PERSON_NAME]" at bounding box center [1181, 7] width 52 height 9
click at [1079, 42] on button "Offline" at bounding box center [1159, 41] width 104 height 13
drag, startPoint x: 972, startPoint y: 154, endPoint x: 1072, endPoint y: 207, distance: 113.5
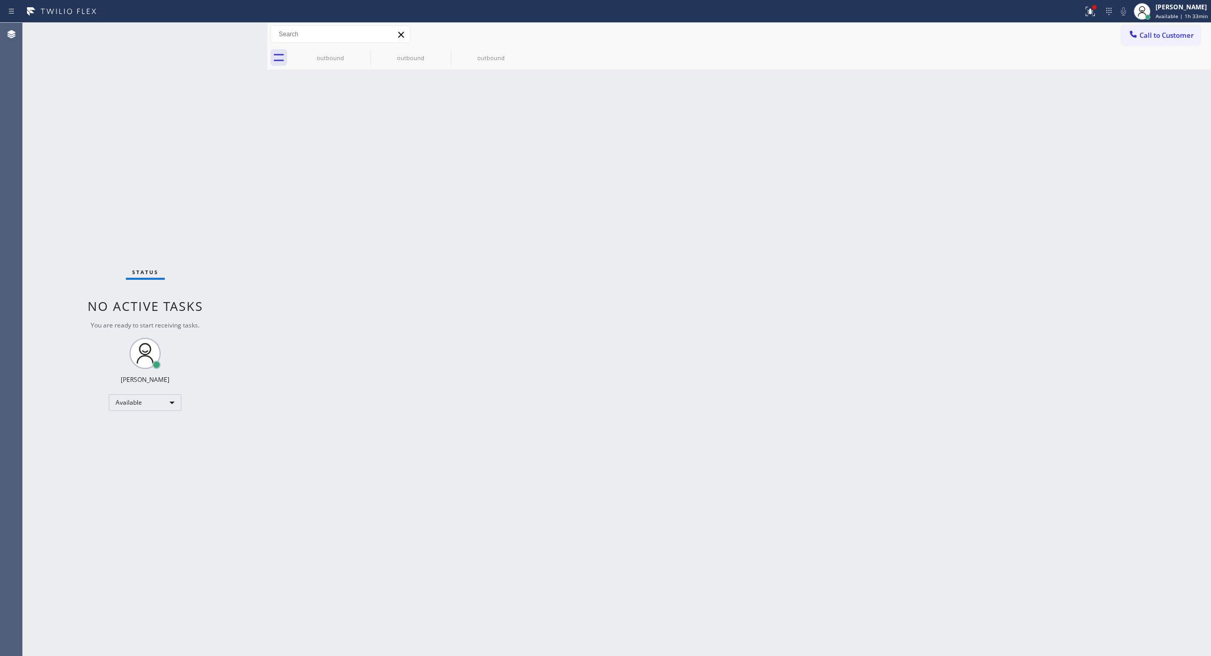
click at [976, 156] on div "Back to Dashboard Change Sender ID Customers Technicians Select a contact Outbo…" at bounding box center [738, 339] width 943 height 633
click at [1079, 12] on span "Offline | 0s" at bounding box center [1170, 15] width 28 height 7
click at [1079, 103] on button "Log out" at bounding box center [1159, 100] width 104 height 23
click at [846, 193] on div "Back to Dashboard Change Sender ID Customers Technicians Select a contact Outbo…" at bounding box center [738, 339] width 943 height 633
